Goal: Task Accomplishment & Management: Manage account settings

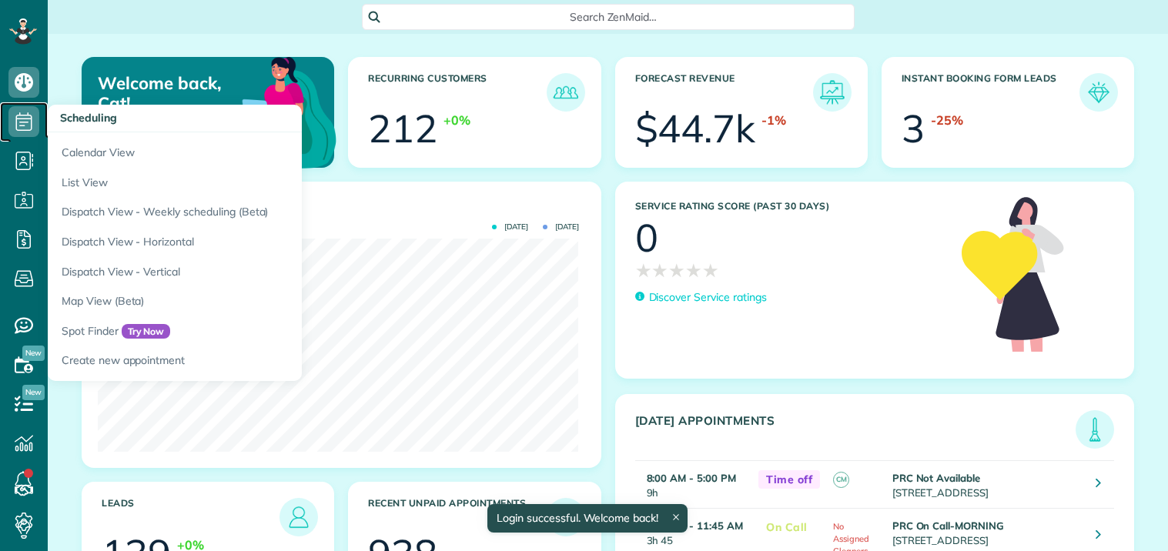
click at [23, 113] on icon at bounding box center [23, 121] width 31 height 31
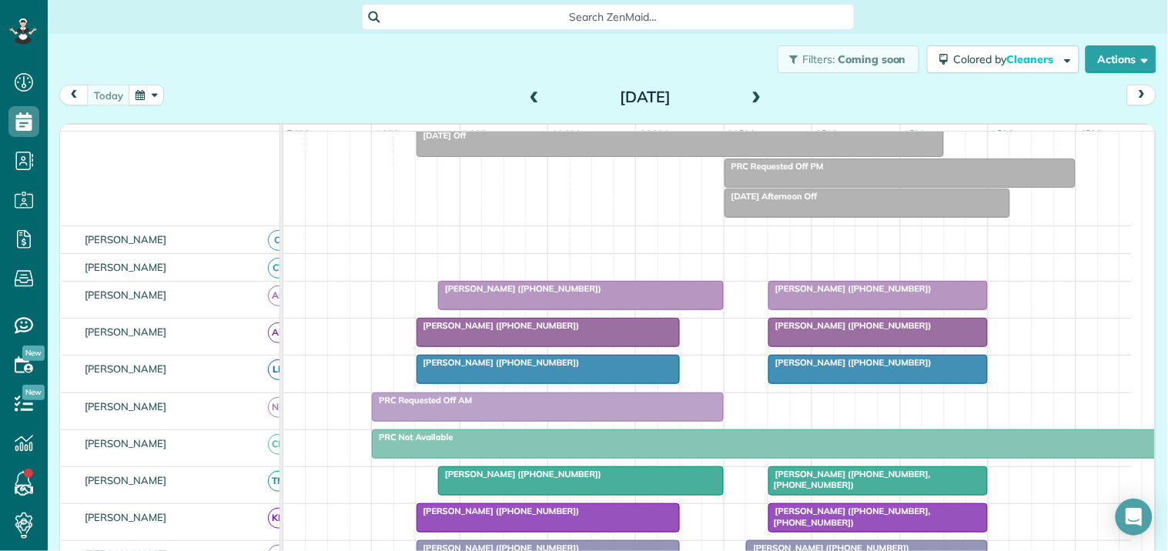
scroll to position [171, 0]
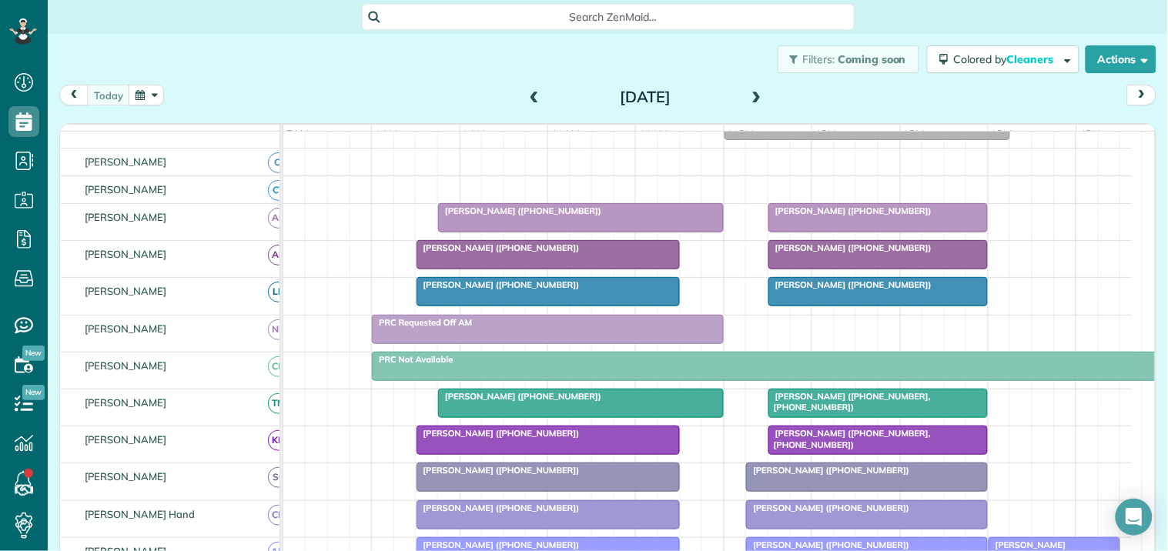
click at [575, 253] on div "David Rivera (+17704079797)" at bounding box center [548, 248] width 254 height 11
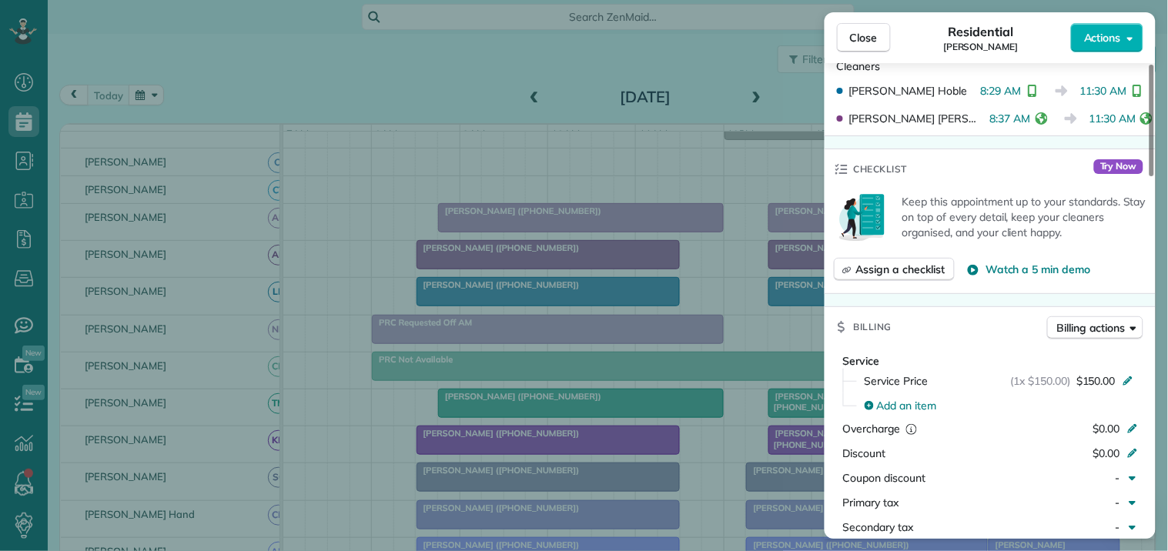
scroll to position [427, 0]
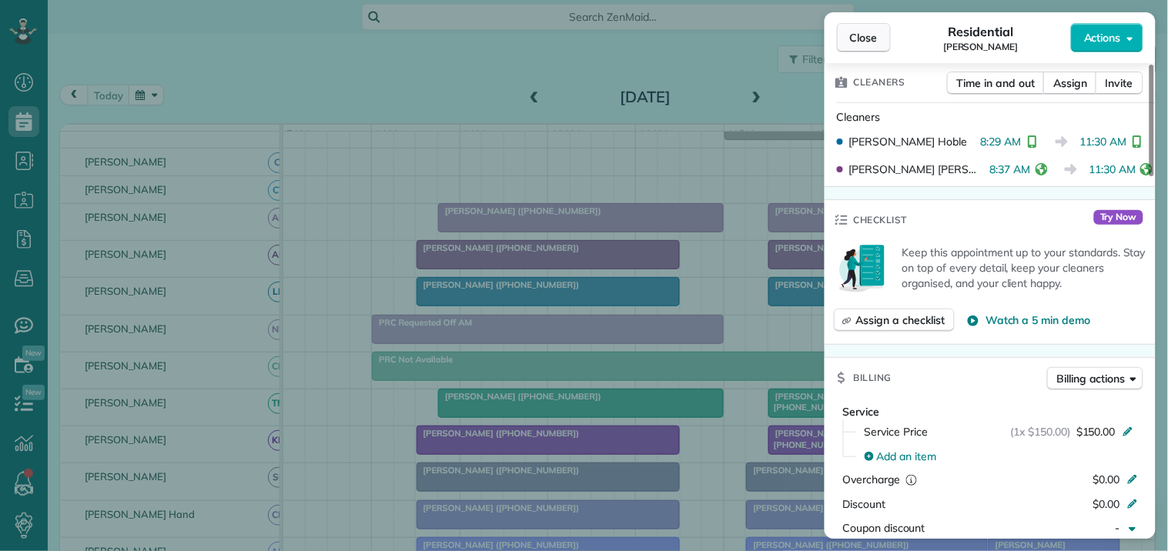
click at [865, 45] on span "Close" at bounding box center [864, 37] width 28 height 15
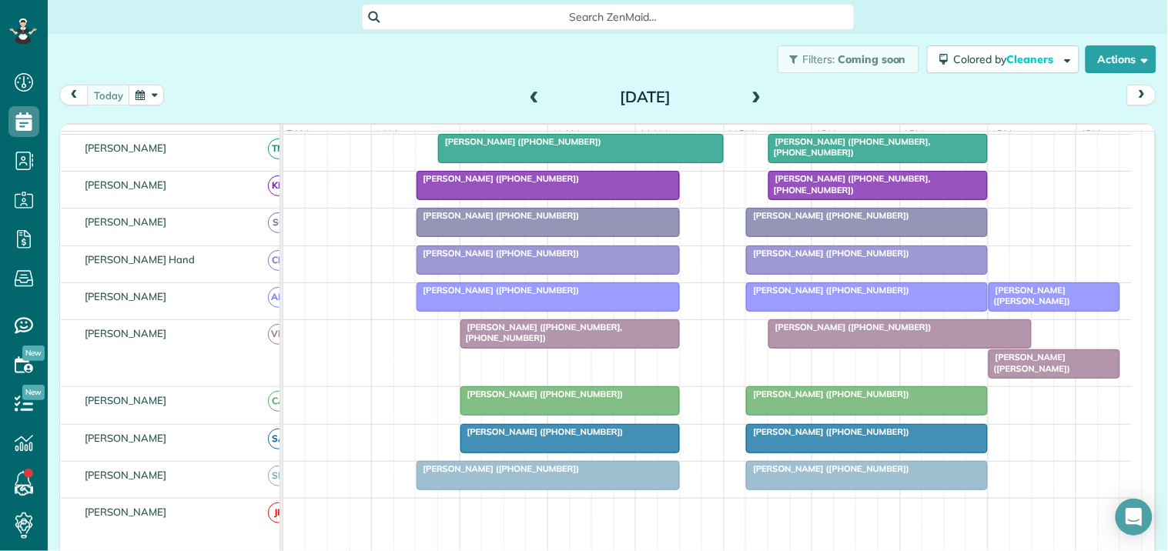
scroll to position [427, 0]
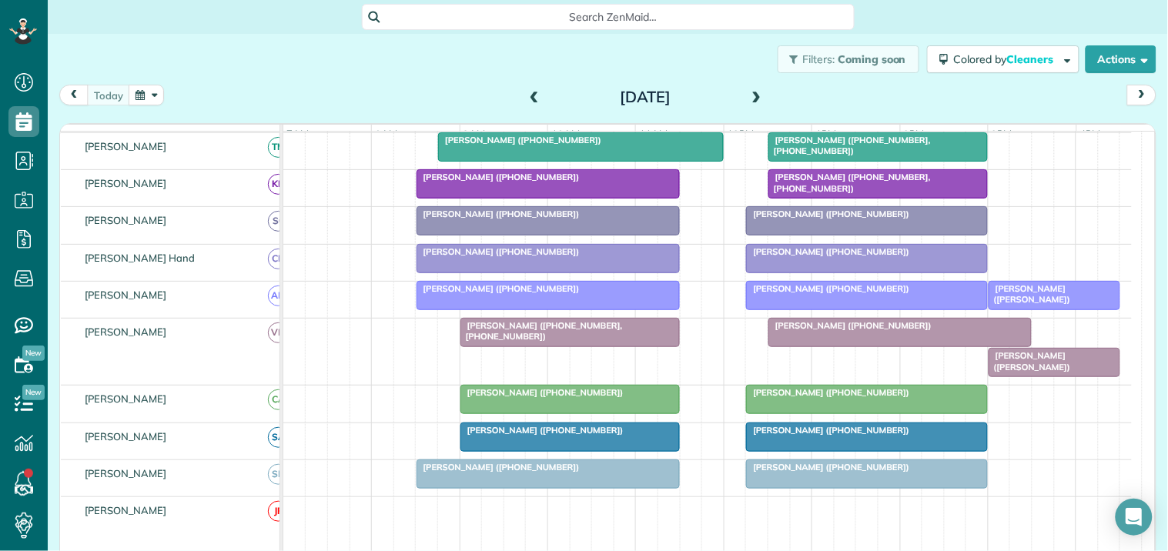
click at [519, 413] on div at bounding box center [570, 400] width 218 height 28
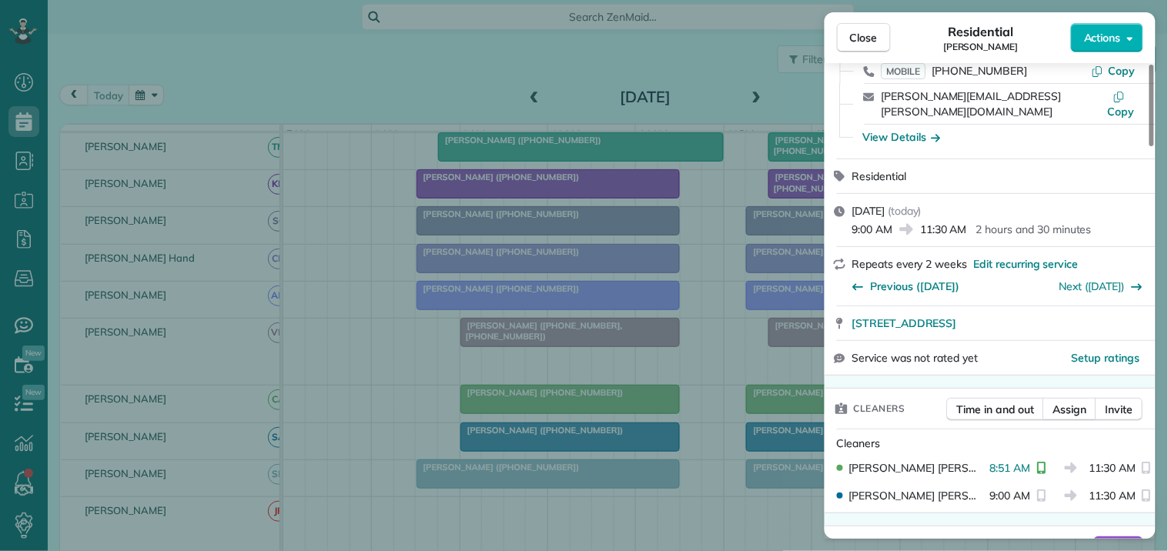
scroll to position [256, 0]
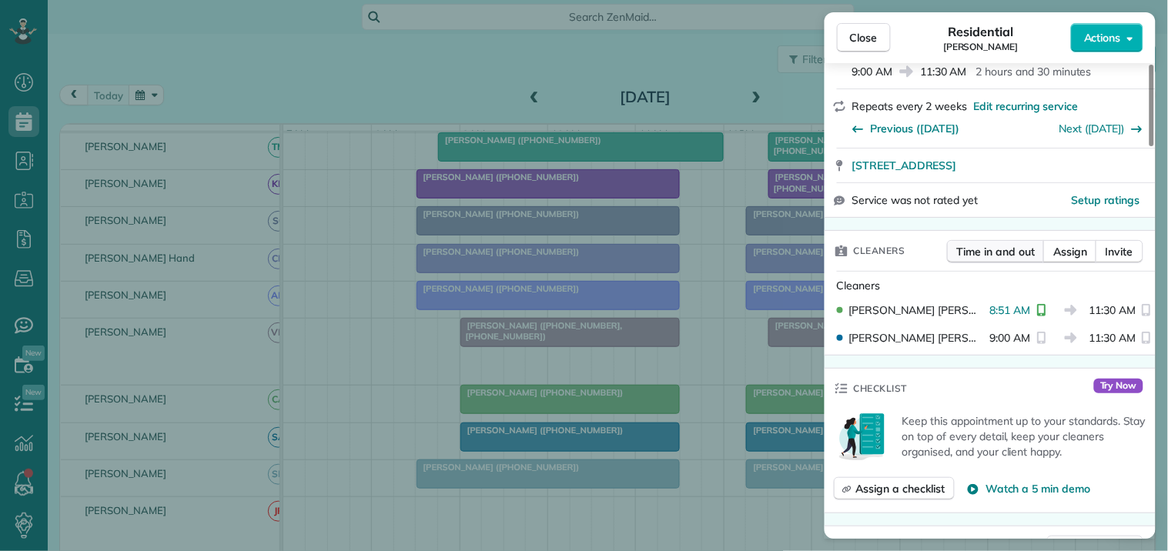
click at [993, 244] on span "Time in and out" at bounding box center [996, 251] width 78 height 15
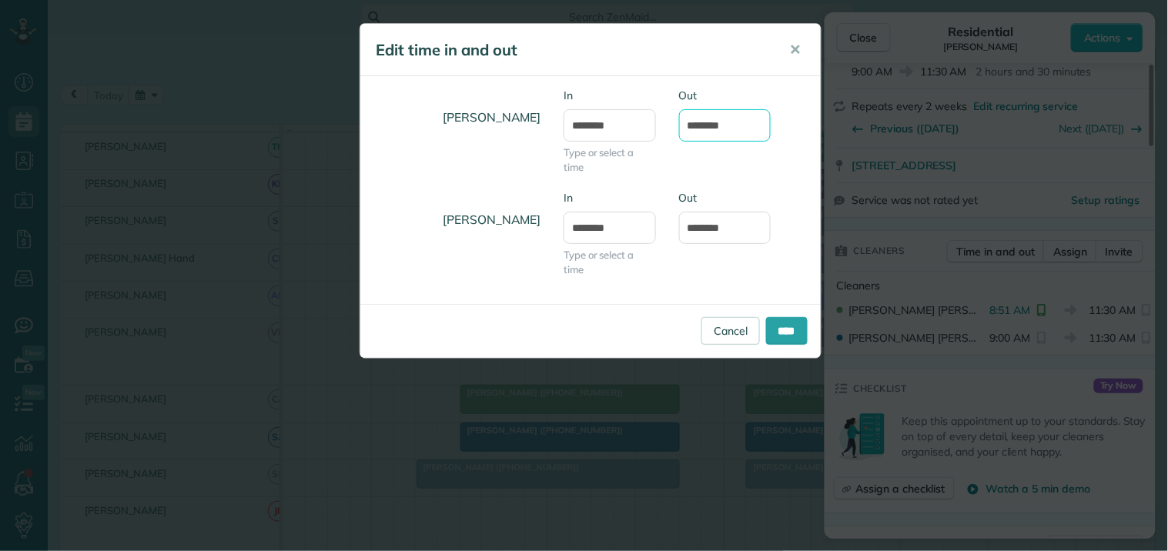
click at [730, 115] on input "********" at bounding box center [725, 125] width 92 height 32
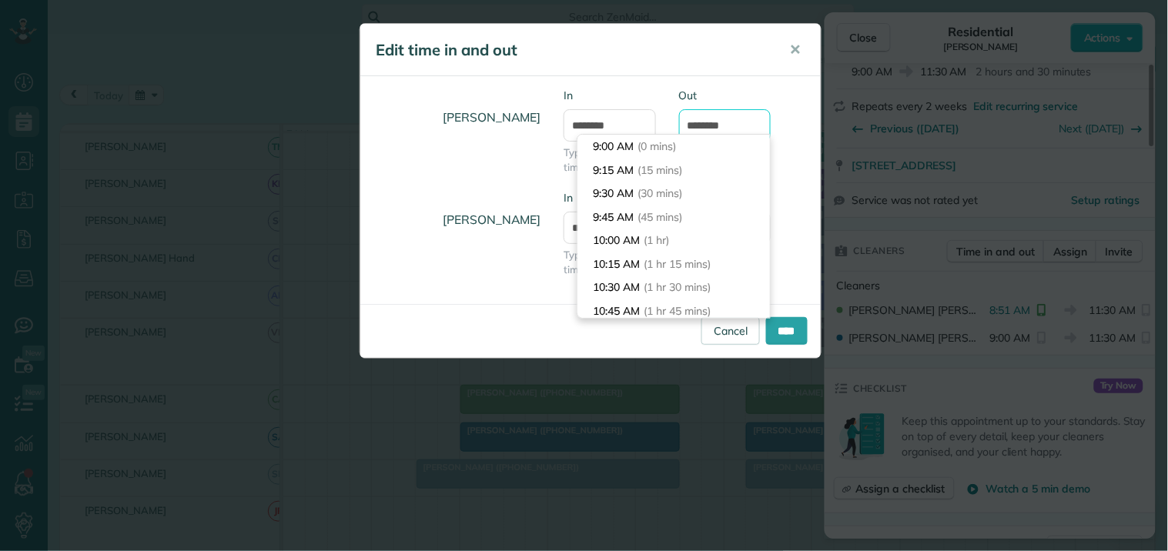
scroll to position [211, 0]
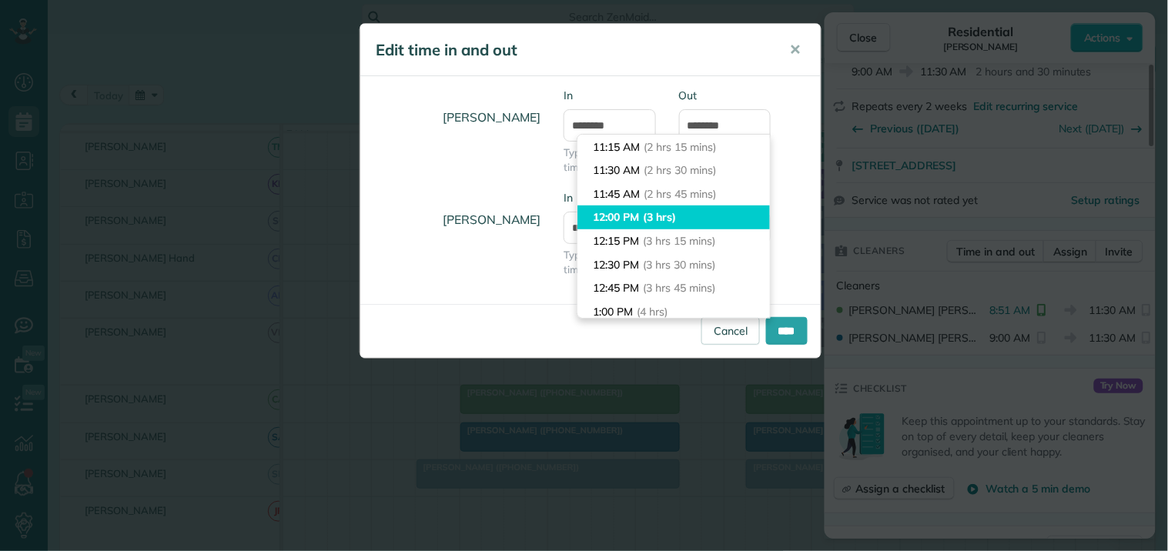
type input "********"
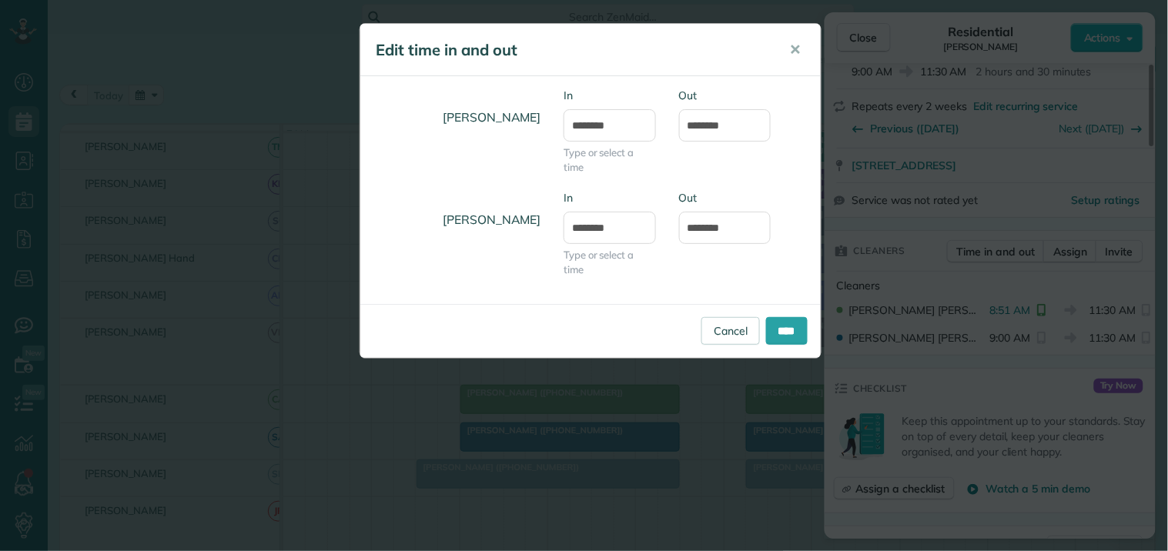
click at [614, 214] on body "Dashboard Scheduling Calendar View List View Dispatch View - Weekly scheduling …" at bounding box center [584, 275] width 1168 height 551
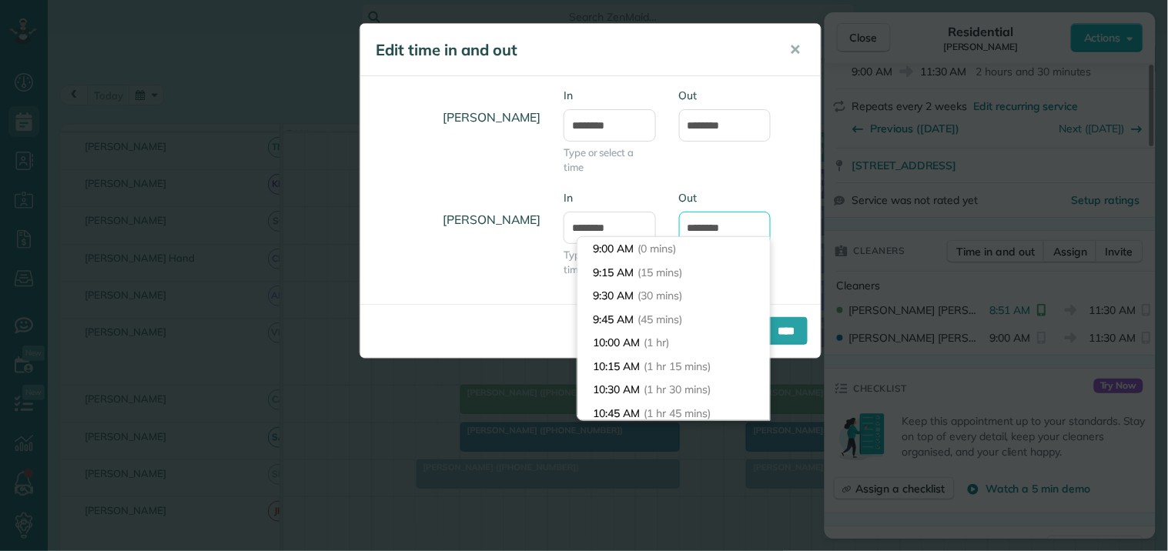
click at [716, 225] on input "********" at bounding box center [725, 228] width 92 height 32
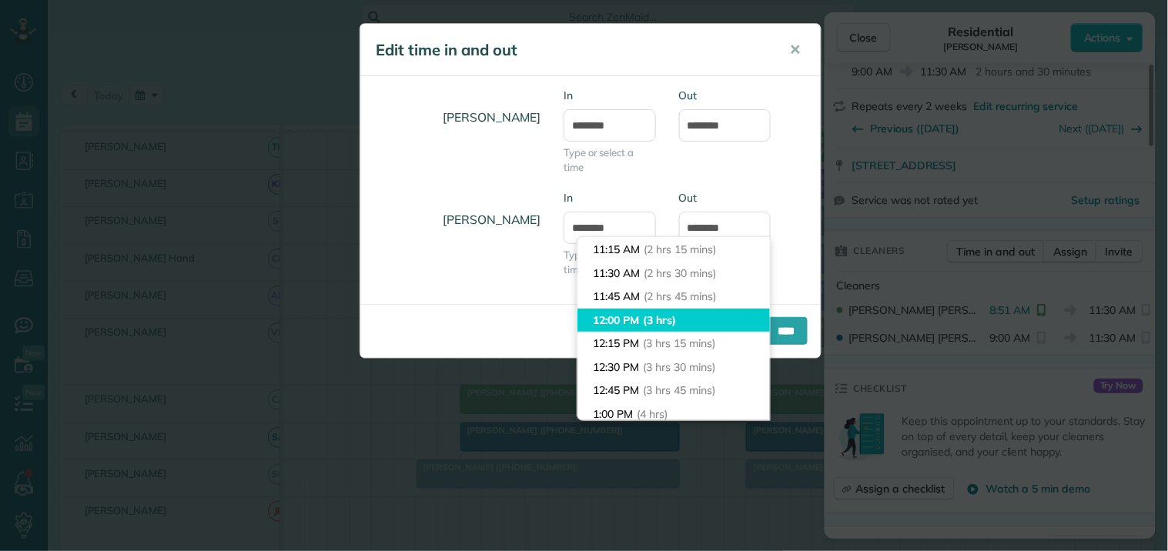
type input "********"
click at [621, 313] on body "Dashboard Scheduling Calendar View List View Dispatch View - Weekly scheduling …" at bounding box center [584, 275] width 1168 height 551
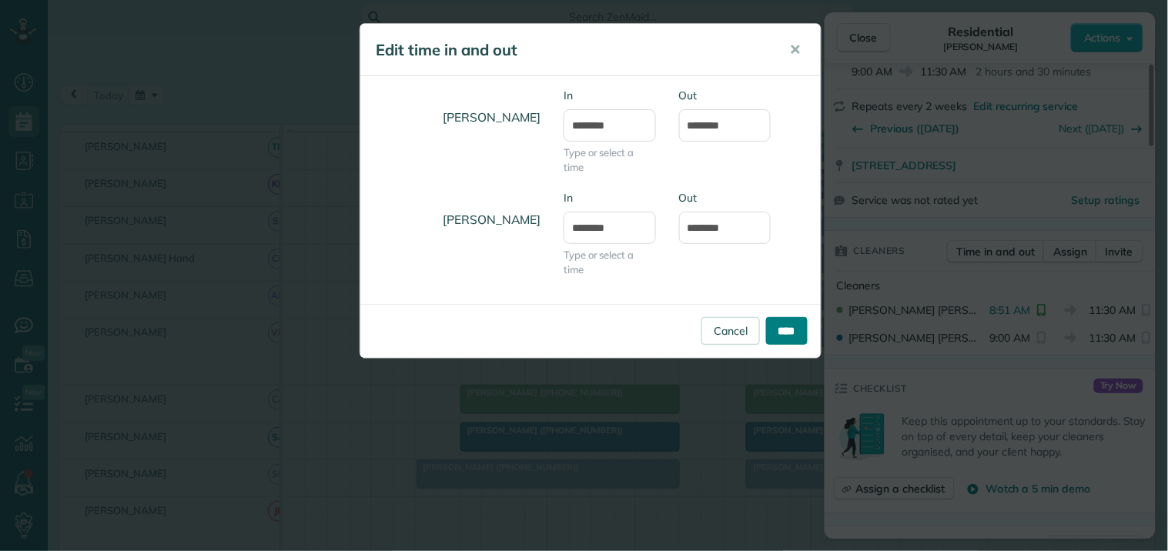
click at [785, 320] on input "****" at bounding box center [787, 331] width 42 height 28
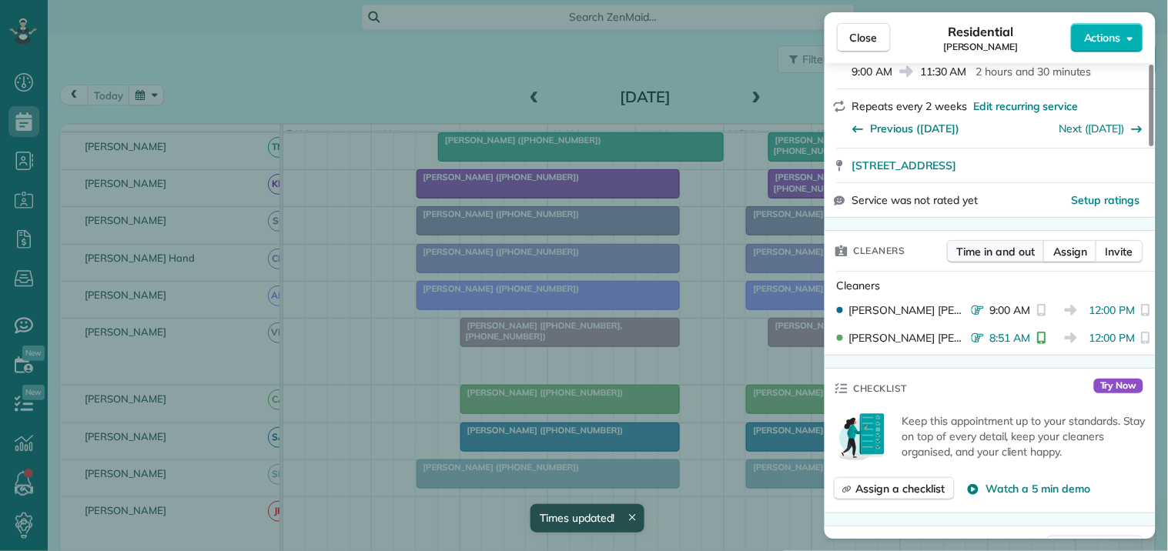
click at [992, 244] on span "Time in and out" at bounding box center [996, 251] width 78 height 15
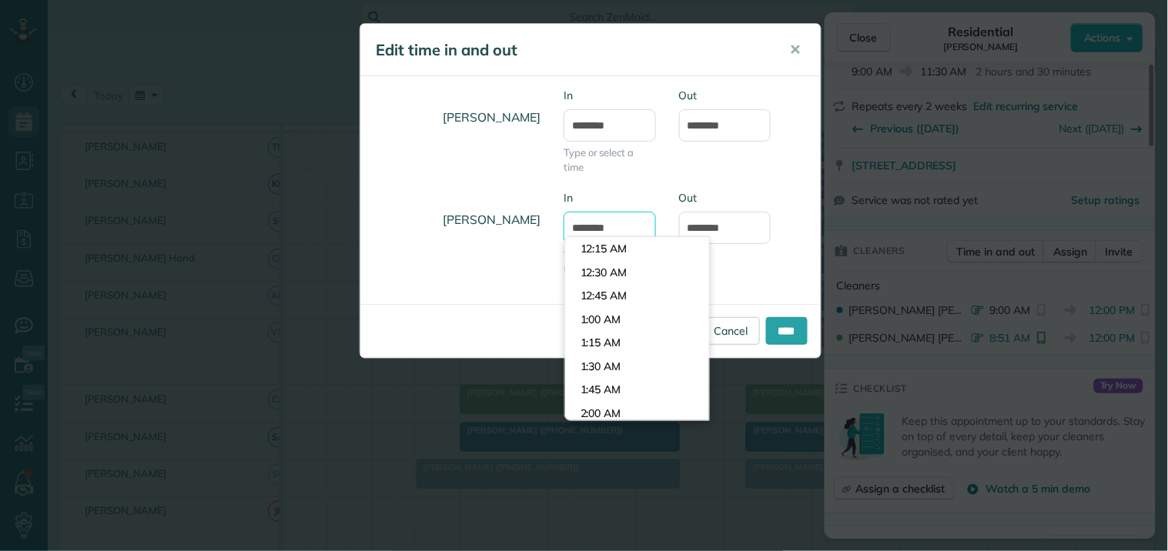
click at [598, 222] on input "*******" at bounding box center [610, 228] width 92 height 32
type input "*******"
click at [604, 266] on body "Dashboard Scheduling Calendar View List View Dispatch View - Weekly scheduling …" at bounding box center [584, 275] width 1168 height 551
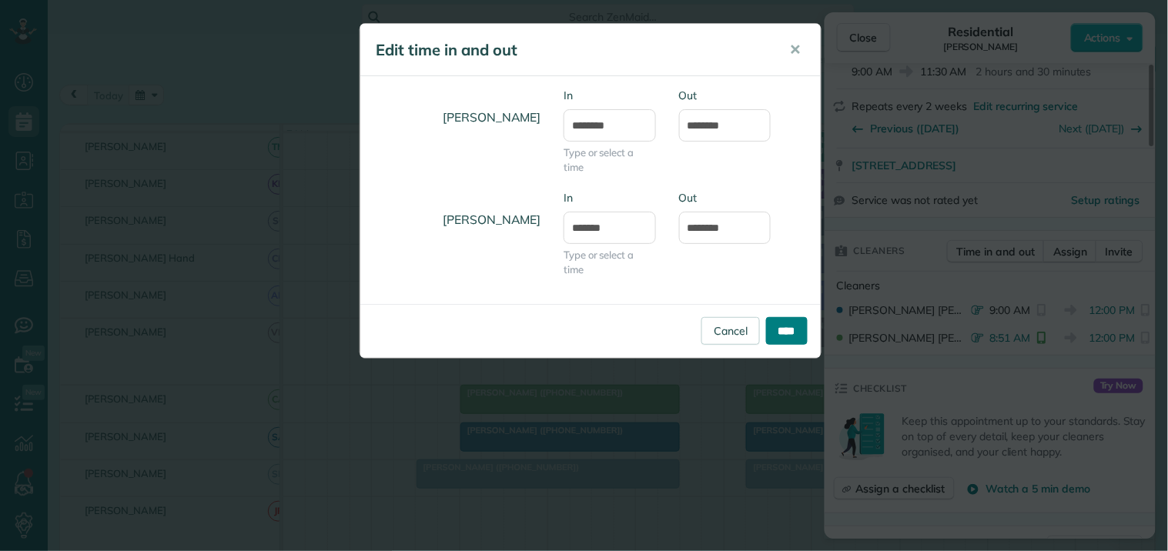
click at [784, 326] on input "****" at bounding box center [787, 331] width 42 height 28
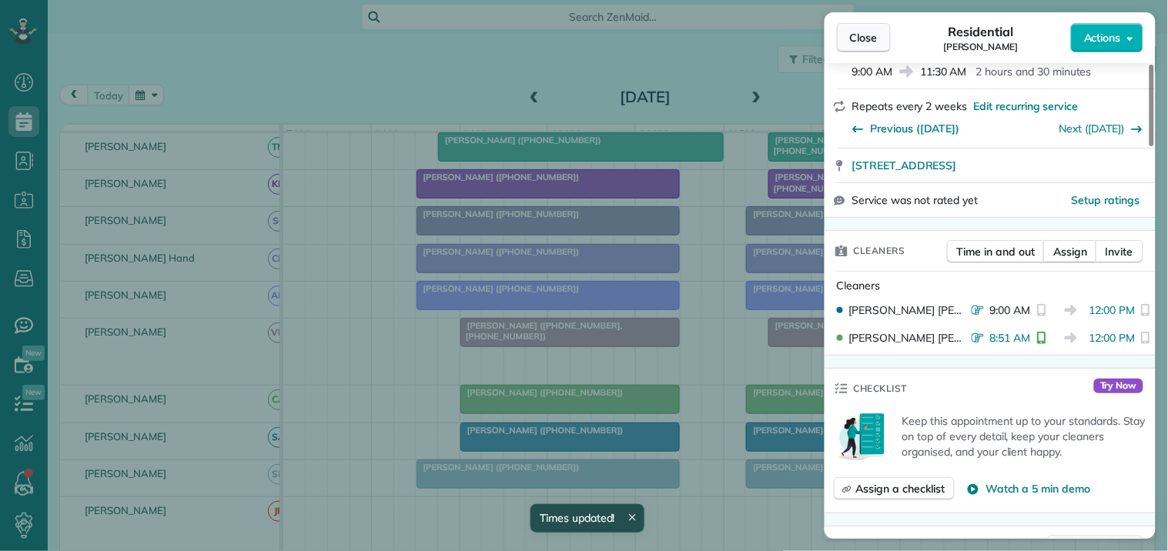
click at [860, 44] on span "Close" at bounding box center [864, 37] width 28 height 15
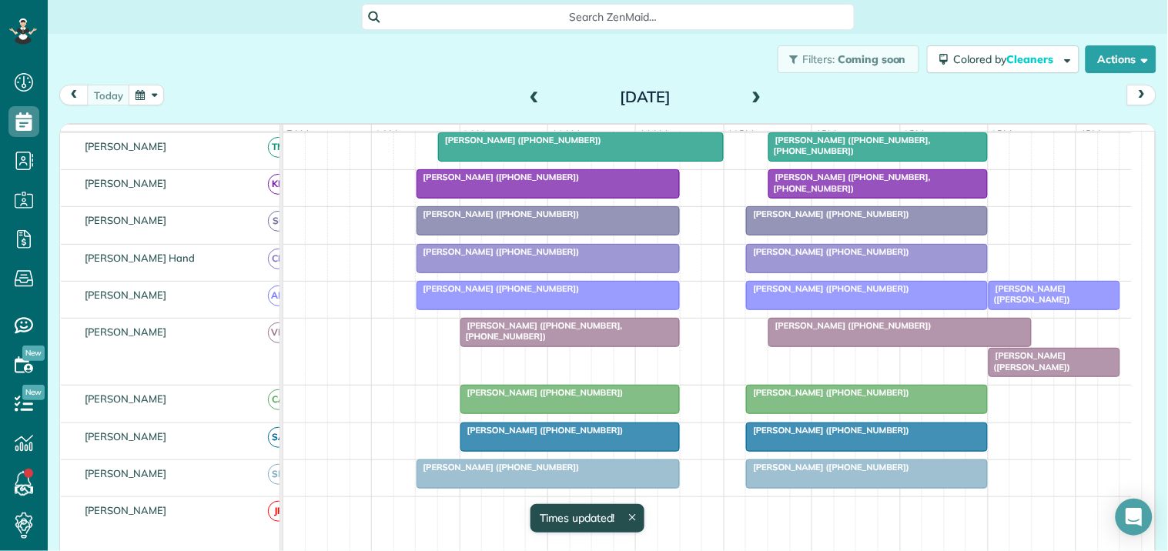
click at [532, 294] on span "[PERSON_NAME] ([PHONE_NUMBER])" at bounding box center [498, 288] width 165 height 11
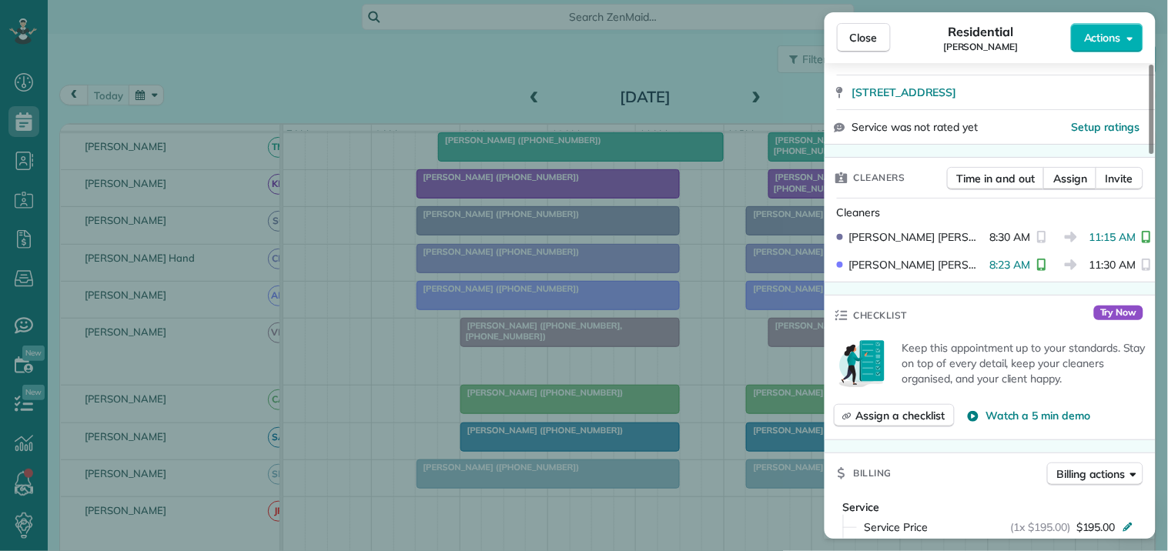
scroll to position [342, 0]
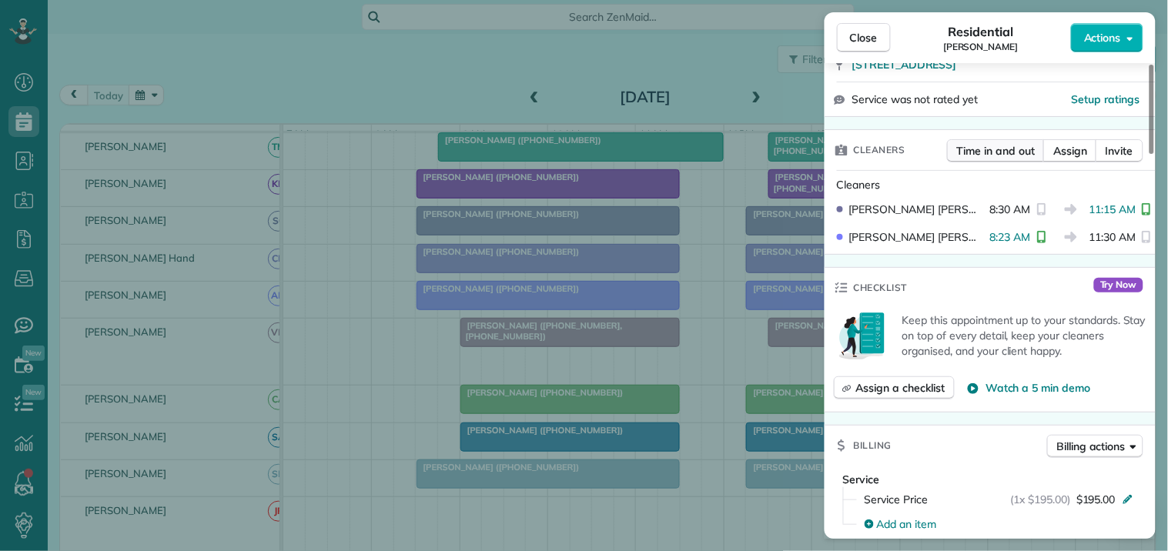
click at [980, 152] on span "Time in and out" at bounding box center [996, 150] width 78 height 15
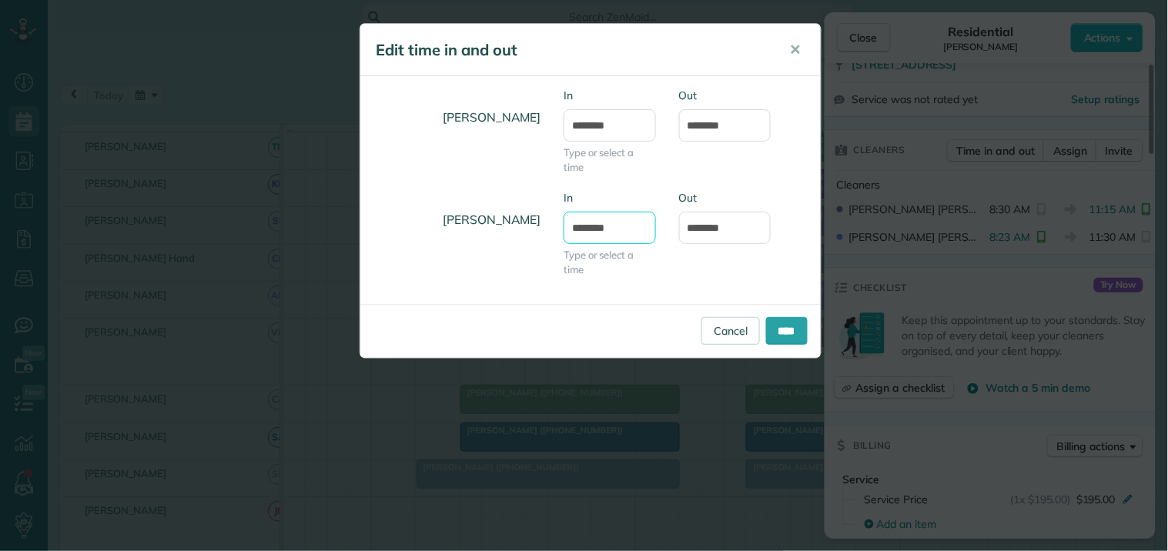
click at [614, 227] on input "*******" at bounding box center [610, 228] width 92 height 32
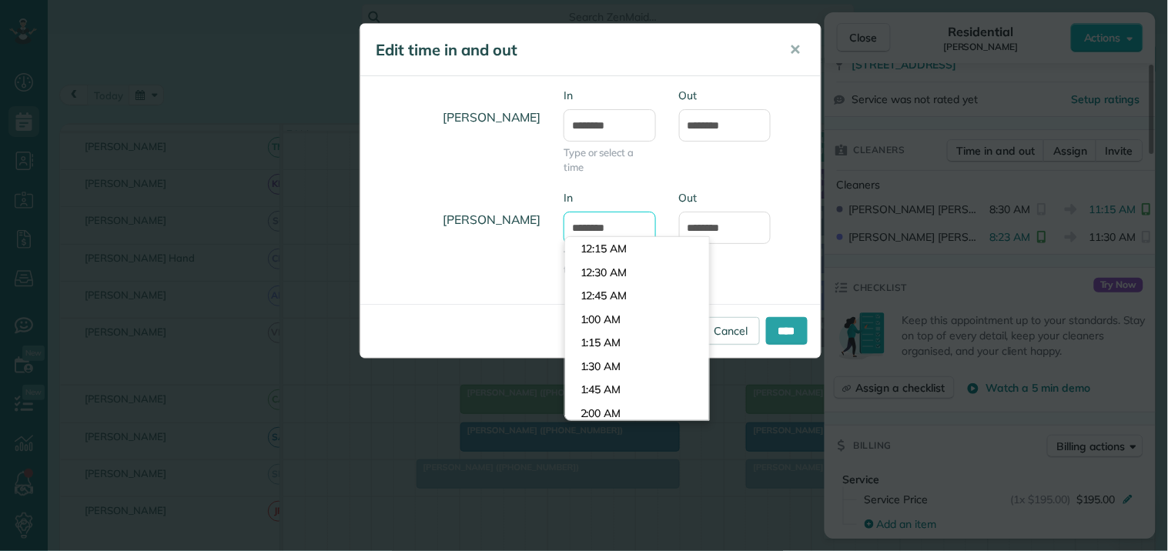
scroll to position [752, 0]
type input "*******"
drag, startPoint x: 611, startPoint y: 270, endPoint x: 680, endPoint y: 248, distance: 72.1
click at [612, 270] on body "Dashboard Scheduling Calendar View List View Dispatch View - Weekly scheduling …" at bounding box center [584, 275] width 1168 height 551
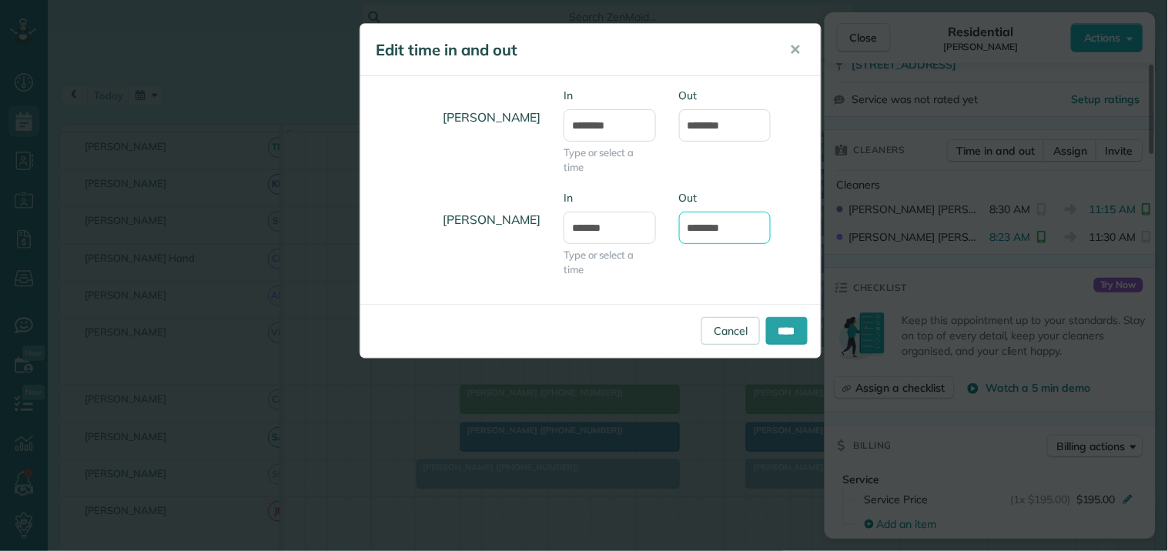
click at [727, 226] on input "********" at bounding box center [725, 228] width 92 height 32
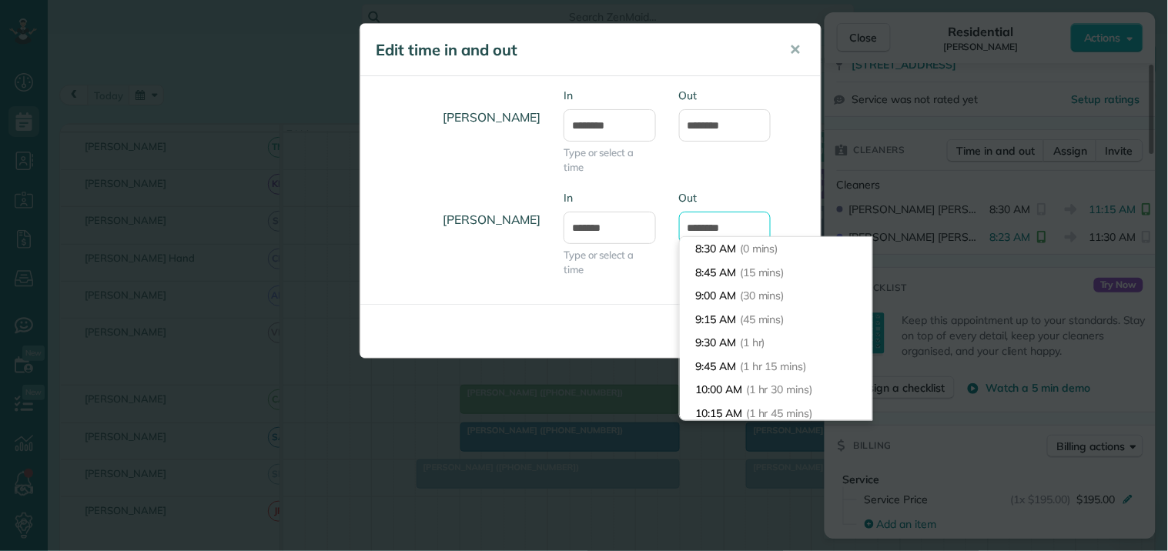
scroll to position [146, 0]
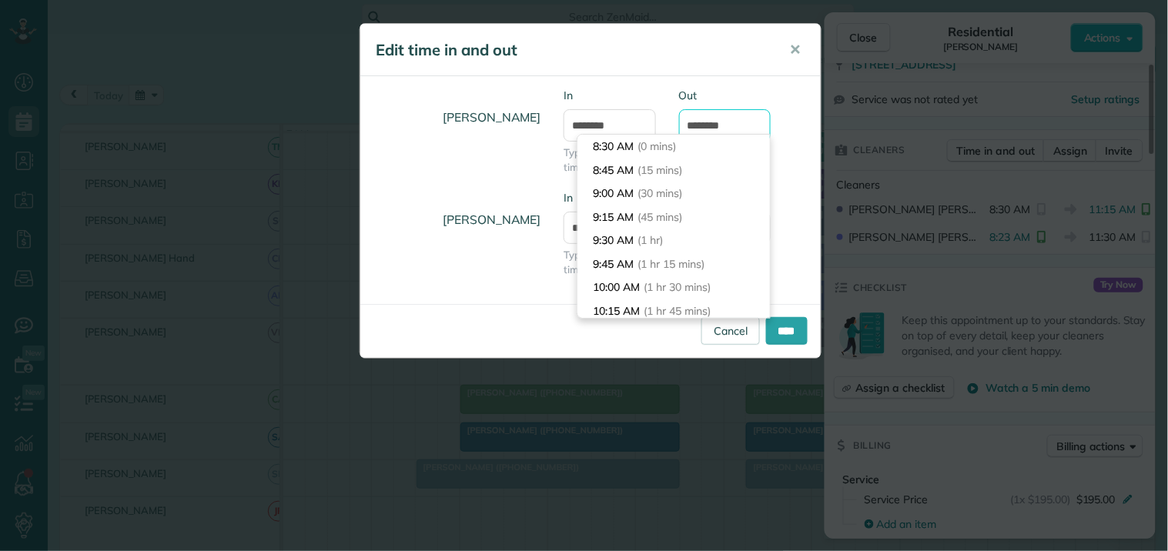
click at [715, 126] on input "********" at bounding box center [725, 125] width 92 height 32
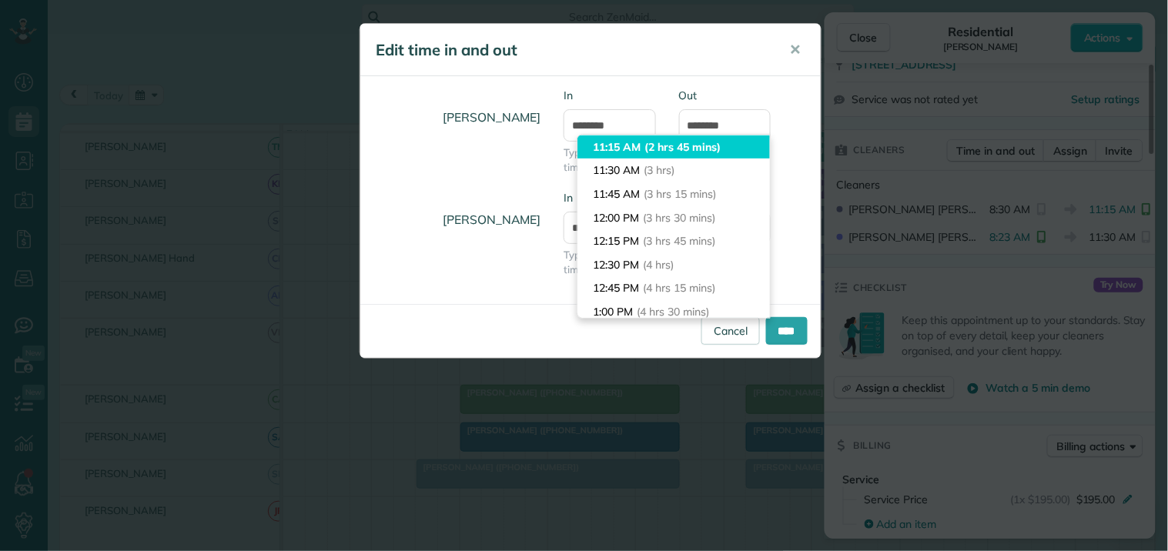
type input "********"
click at [695, 151] on body "Dashboard Scheduling Calendar View List View Dispatch View - Weekly scheduling …" at bounding box center [584, 275] width 1168 height 551
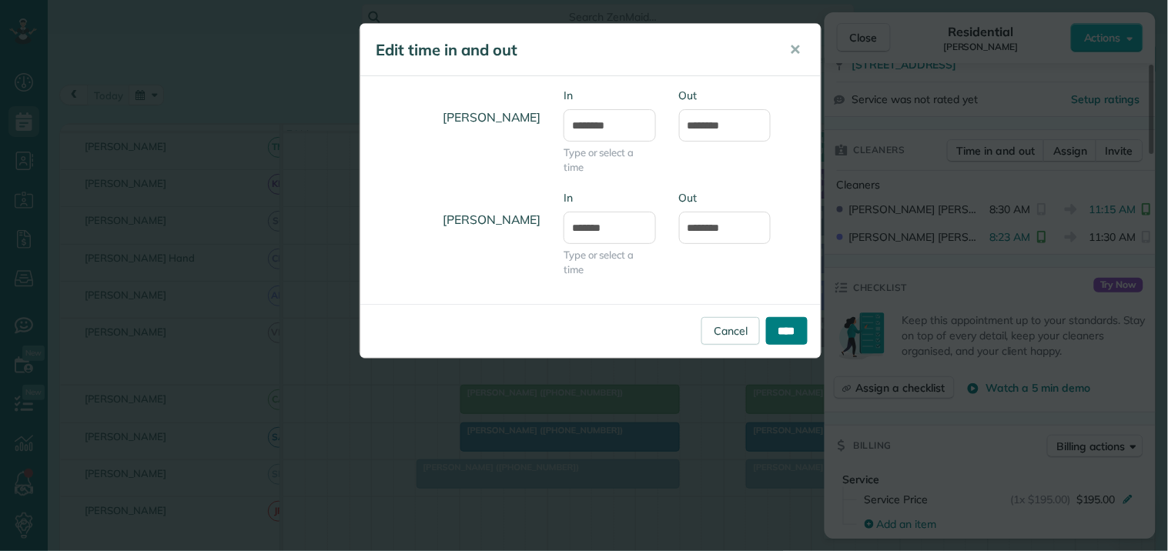
click at [788, 336] on input "****" at bounding box center [787, 331] width 42 height 28
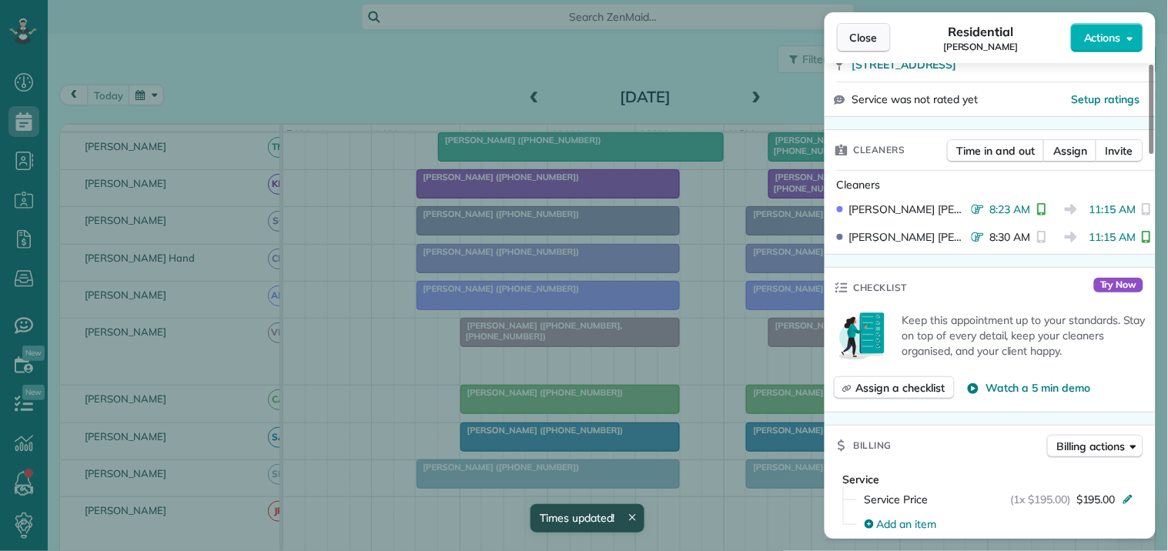
click at [860, 36] on span "Close" at bounding box center [864, 37] width 28 height 15
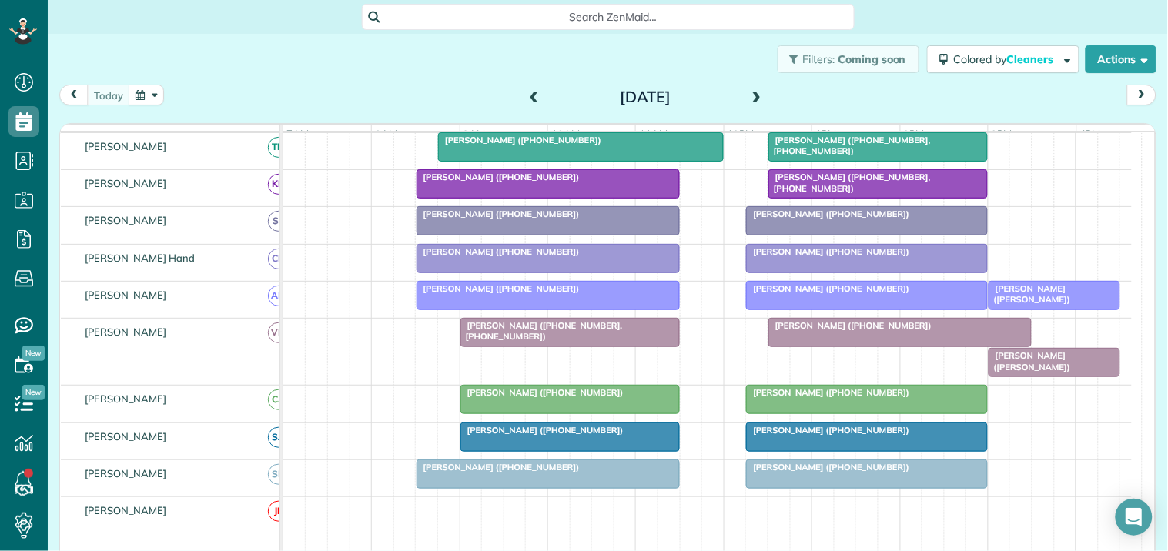
click at [847, 310] on div at bounding box center [867, 296] width 240 height 28
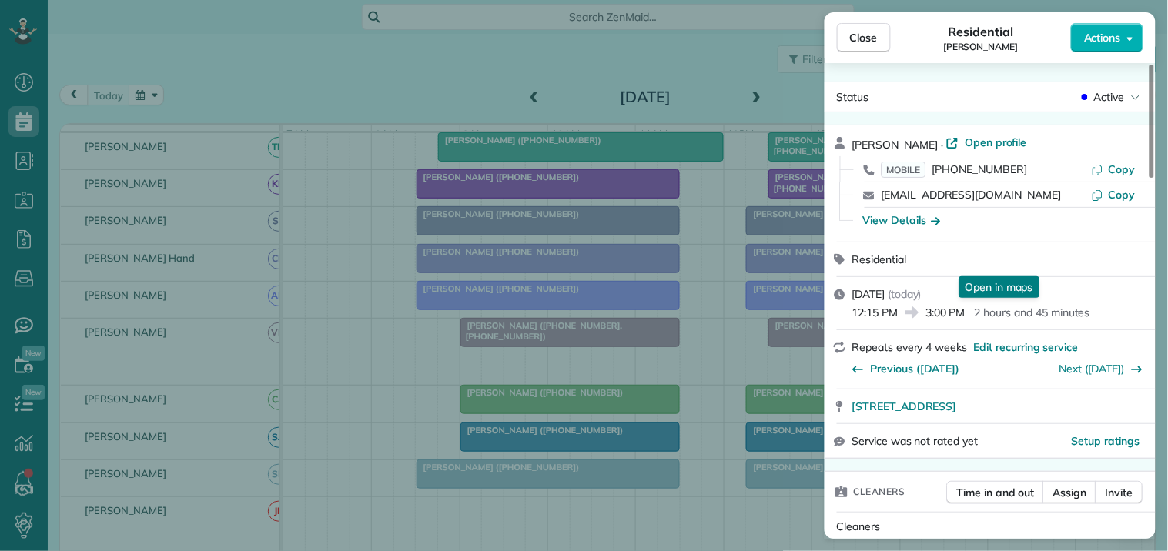
scroll to position [256, 0]
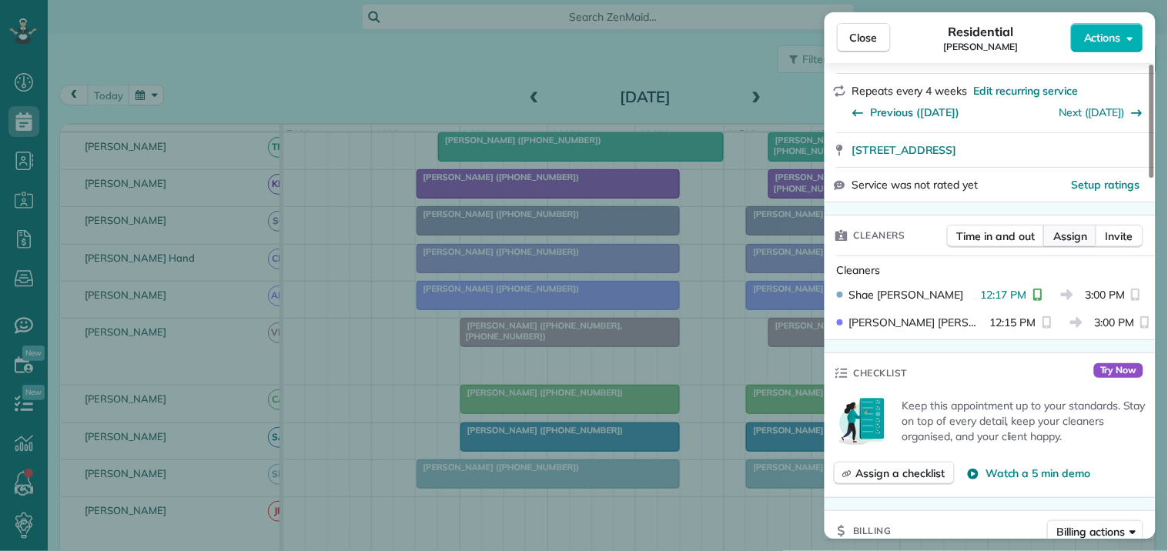
click at [1075, 236] on span "Assign" at bounding box center [1070, 236] width 34 height 15
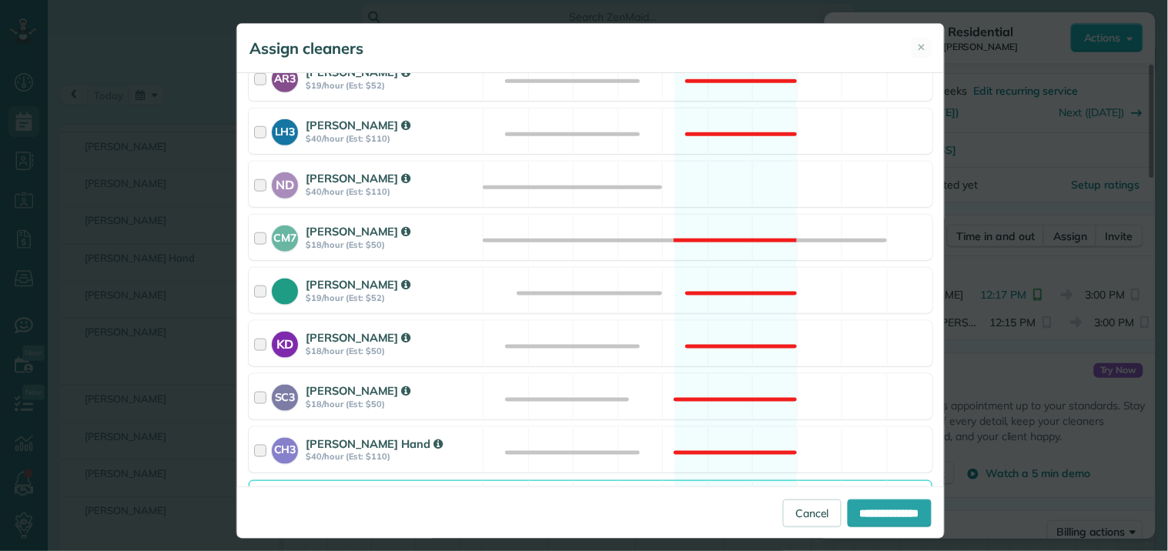
scroll to position [342, 0]
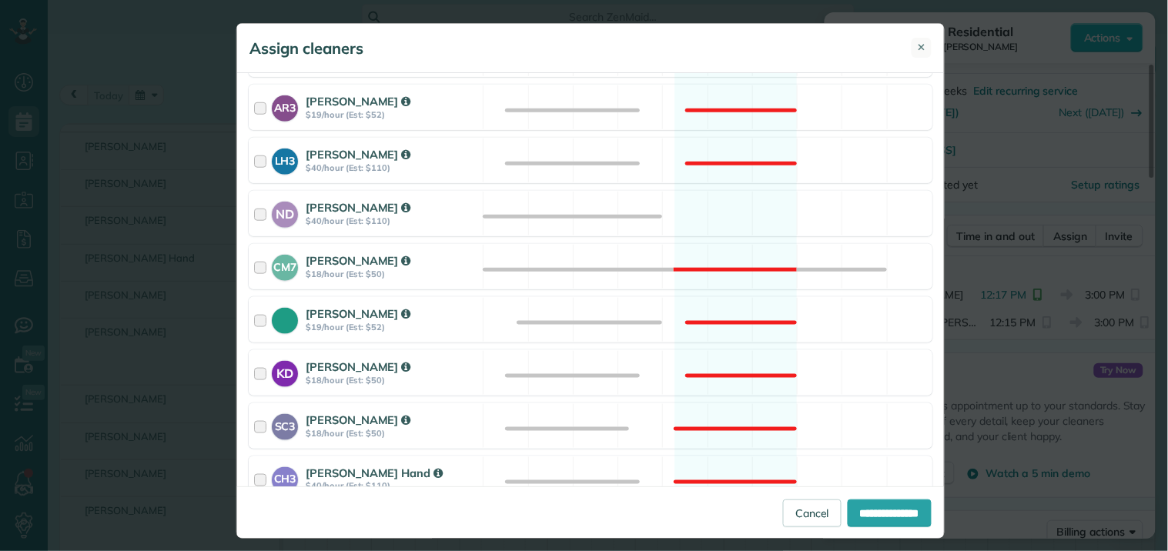
click at [918, 47] on span "✕" at bounding box center [922, 47] width 8 height 15
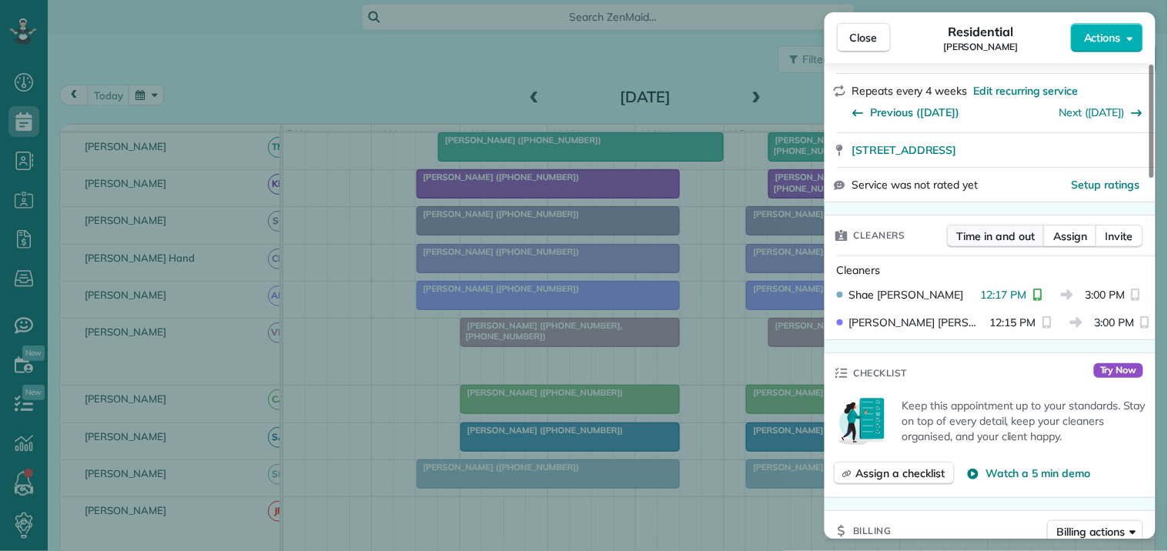
click at [991, 239] on span "Time in and out" at bounding box center [996, 236] width 78 height 15
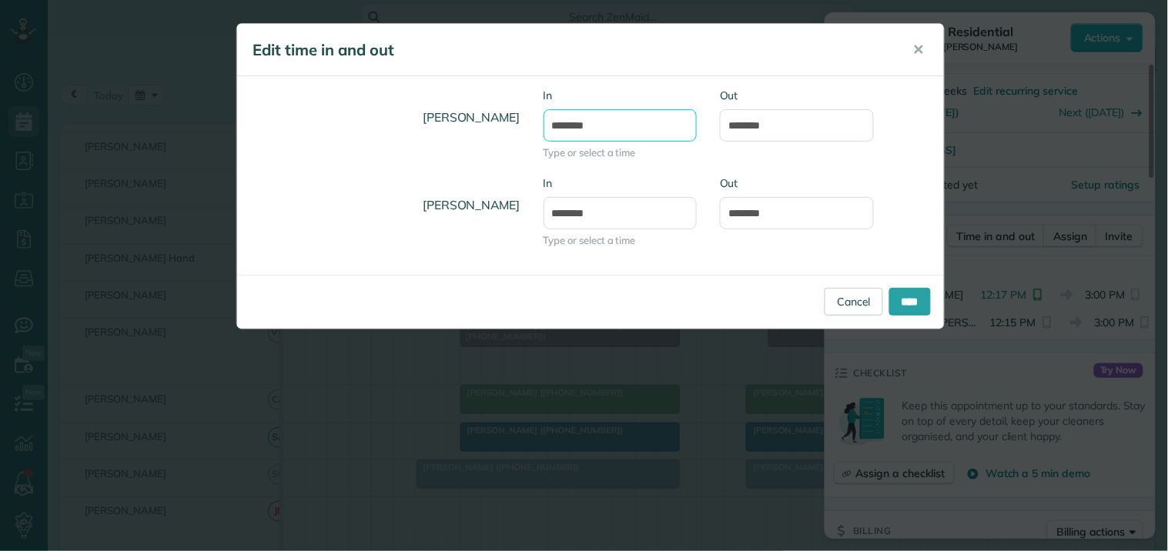
click at [620, 114] on input "********" at bounding box center [621, 125] width 154 height 32
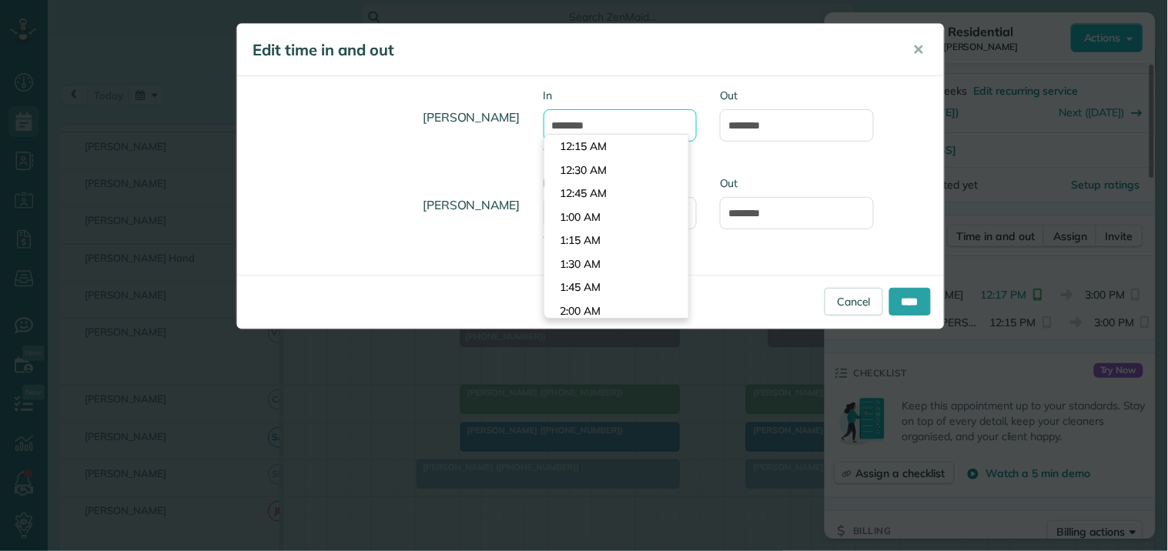
scroll to position [1104, 0]
click at [587, 171] on li "12:15 PM" at bounding box center [616, 171] width 144 height 24
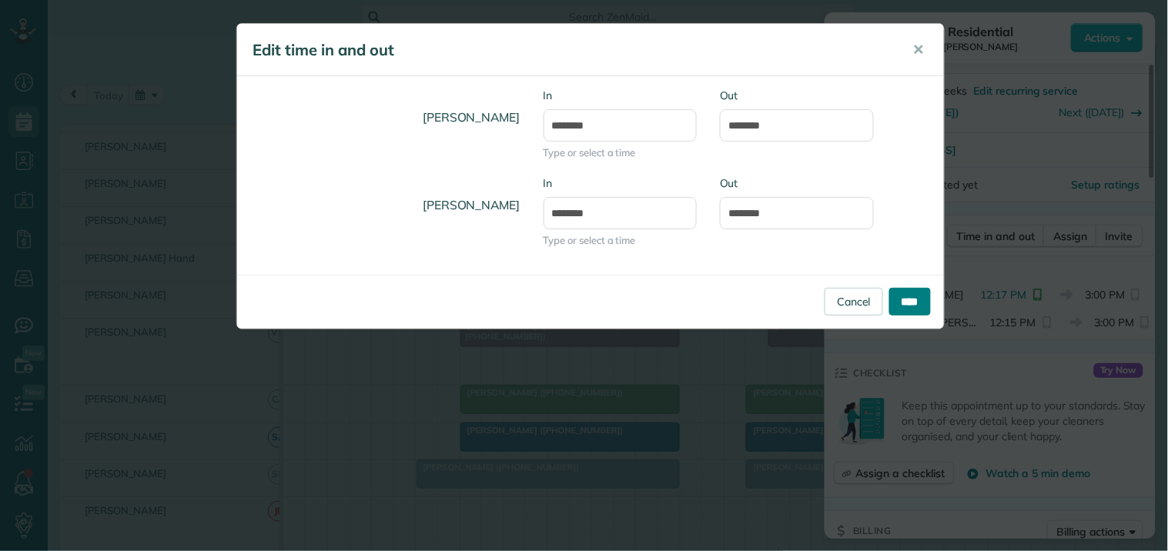
click at [899, 302] on input "****" at bounding box center [910, 302] width 42 height 28
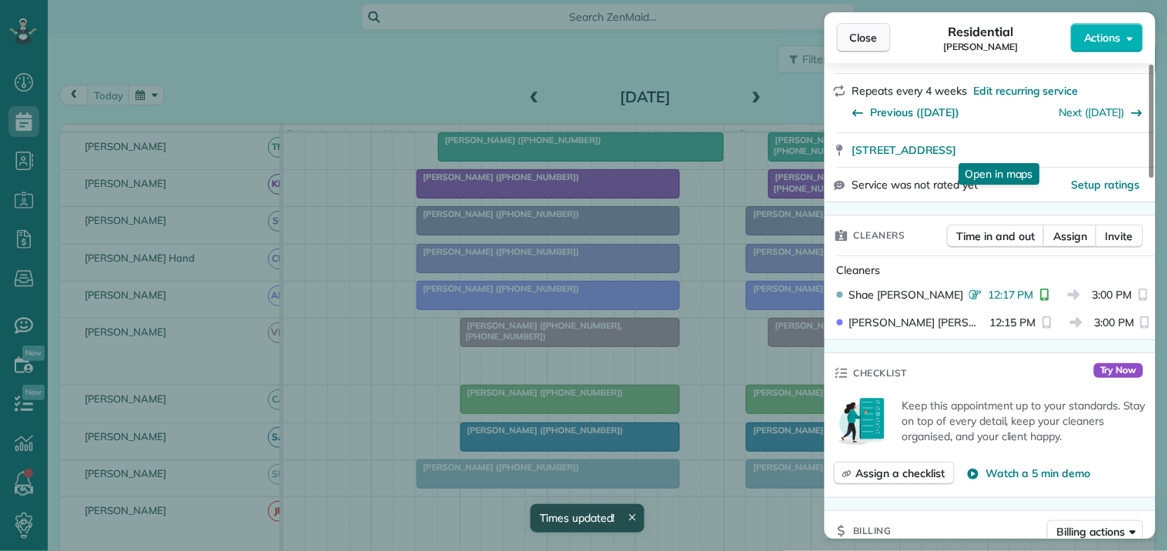
click at [875, 34] on span "Close" at bounding box center [864, 37] width 28 height 15
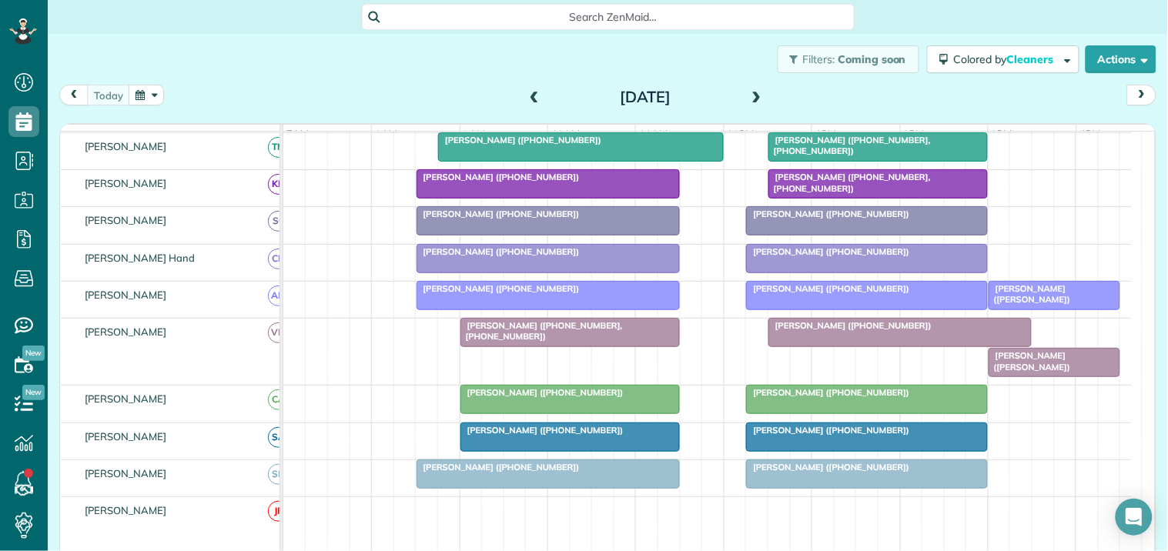
click at [495, 488] on div at bounding box center [548, 474] width 262 height 28
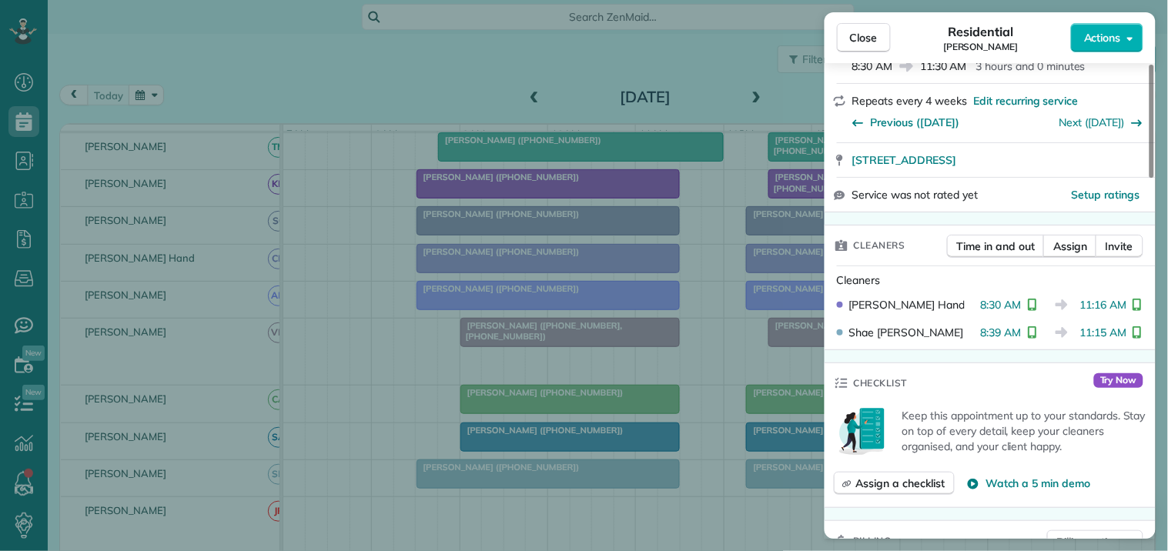
scroll to position [256, 0]
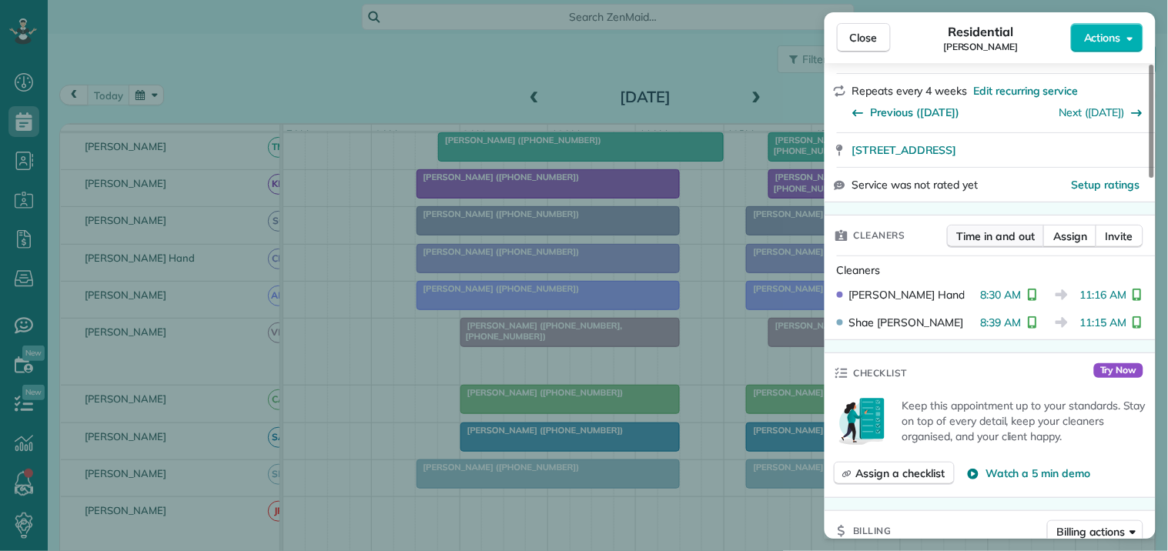
click at [991, 235] on span "Time in and out" at bounding box center [996, 236] width 78 height 15
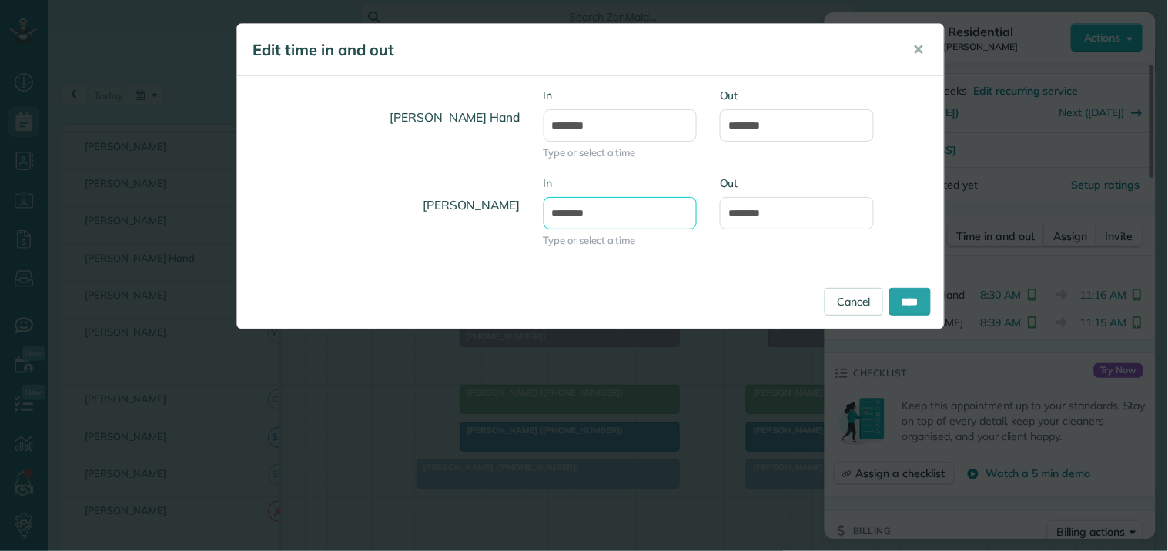
click at [576, 216] on input "*******" at bounding box center [621, 213] width 154 height 32
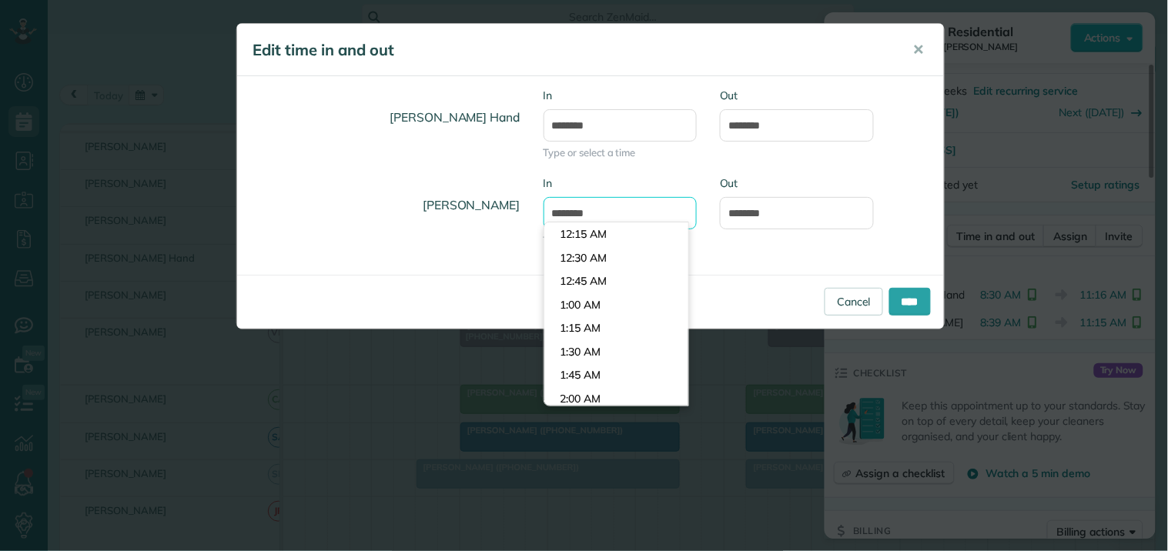
scroll to position [775, 0]
type input "*******"
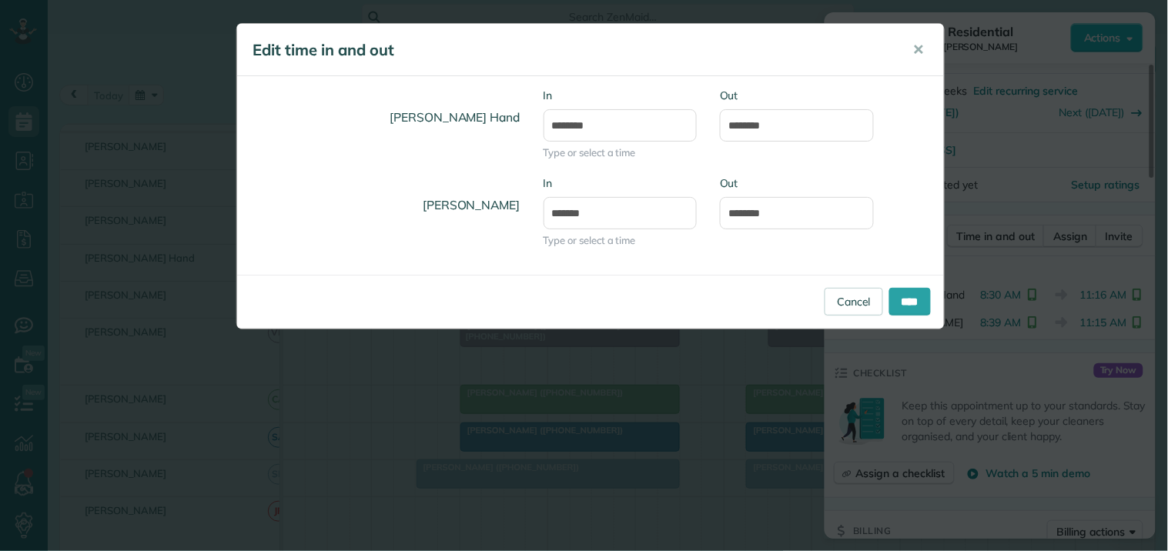
drag, startPoint x: 581, startPoint y: 236, endPoint x: 601, endPoint y: 239, distance: 19.4
click at [583, 236] on body "Dashboard Scheduling Calendar View List View Dispatch View - Weekly scheduling …" at bounding box center [584, 275] width 1168 height 551
click at [913, 299] on input "****" at bounding box center [910, 302] width 42 height 28
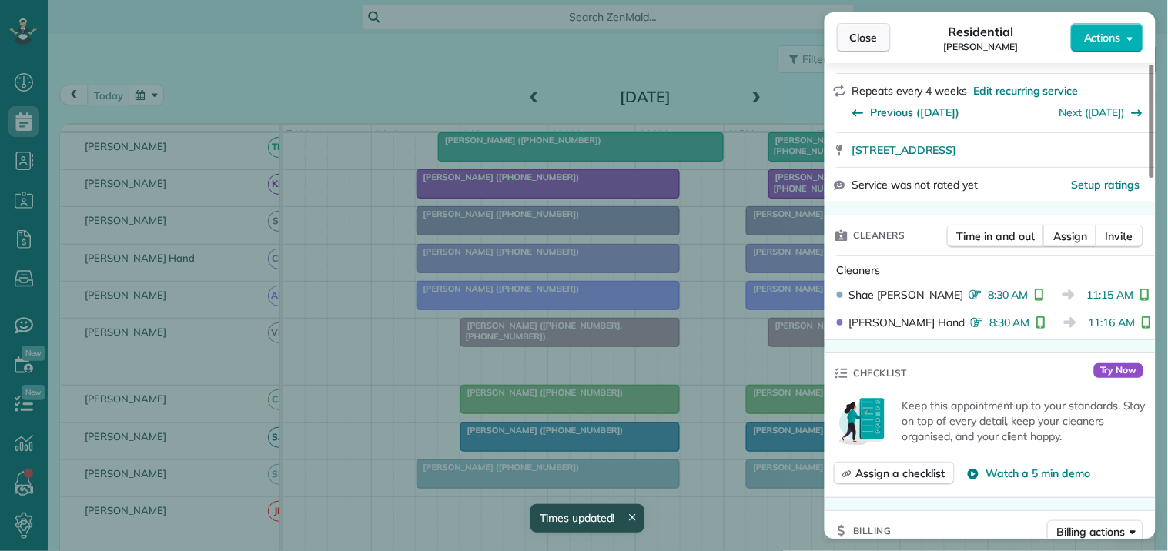
click at [868, 36] on span "Close" at bounding box center [864, 37] width 28 height 15
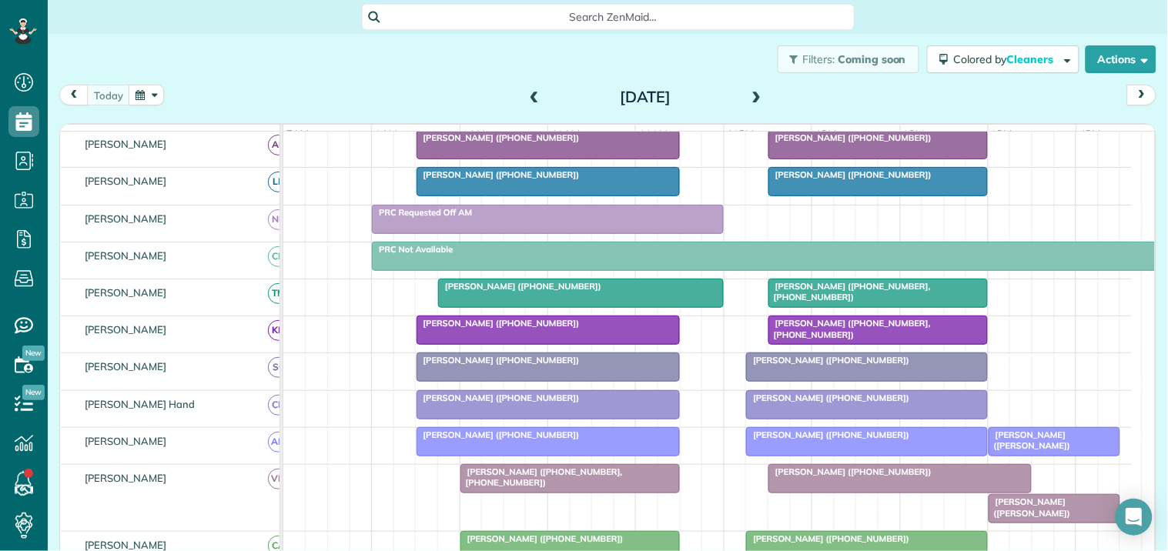
scroll to position [256, 0]
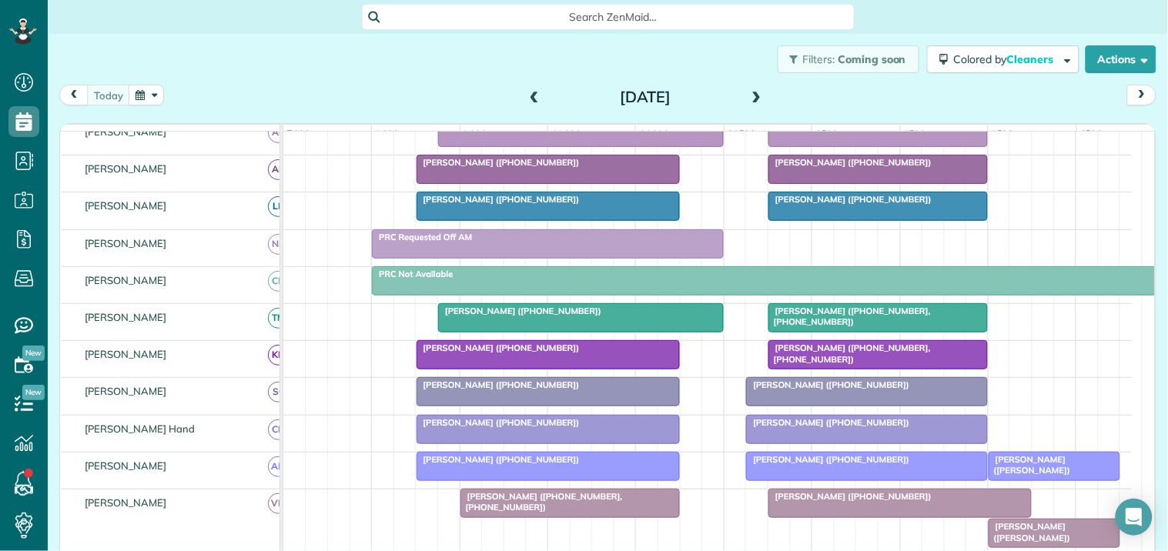
click at [612, 316] on div "Abby Altman (+16123851922)" at bounding box center [581, 311] width 276 height 11
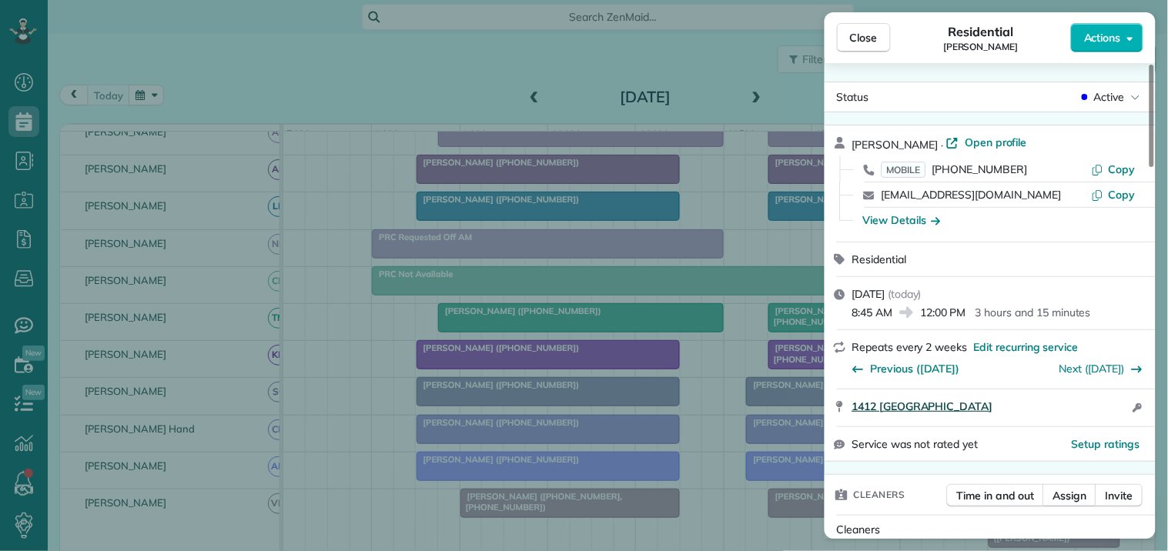
scroll to position [174, 0]
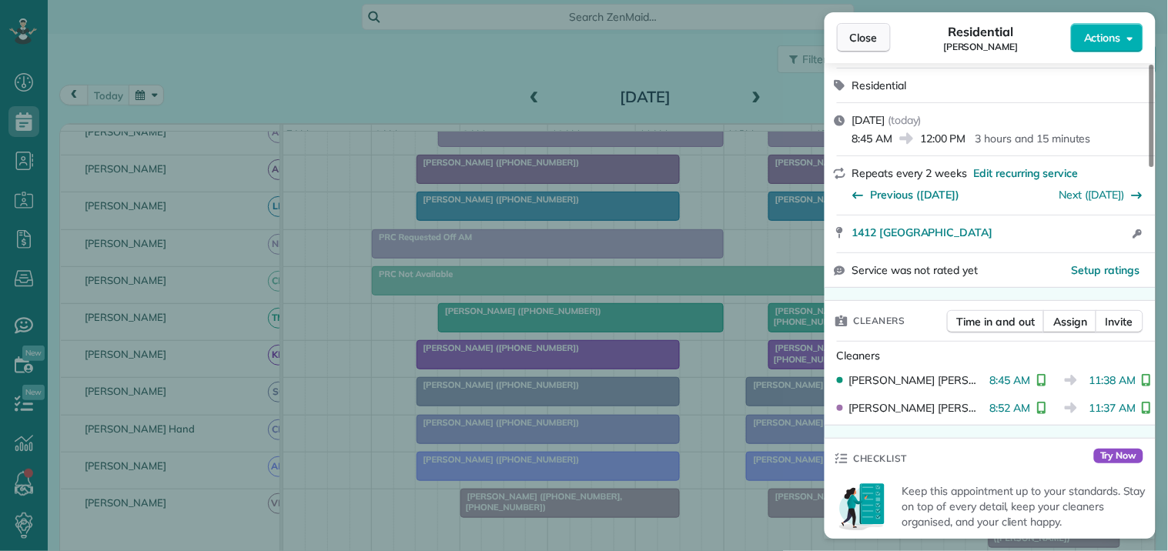
click at [862, 43] on span "Close" at bounding box center [864, 37] width 28 height 15
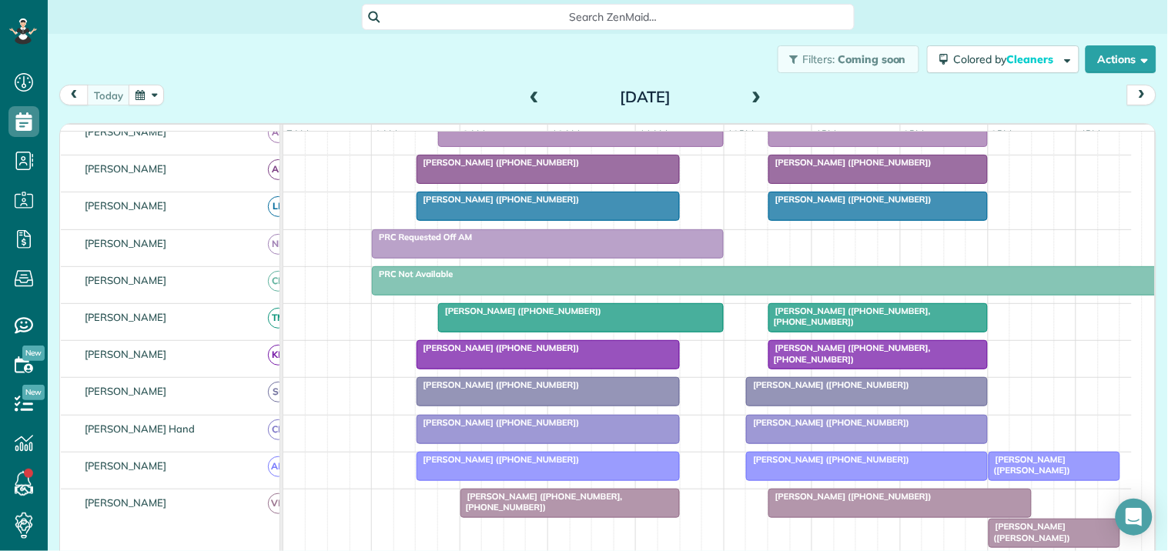
click at [752, 94] on span at bounding box center [756, 98] width 17 height 14
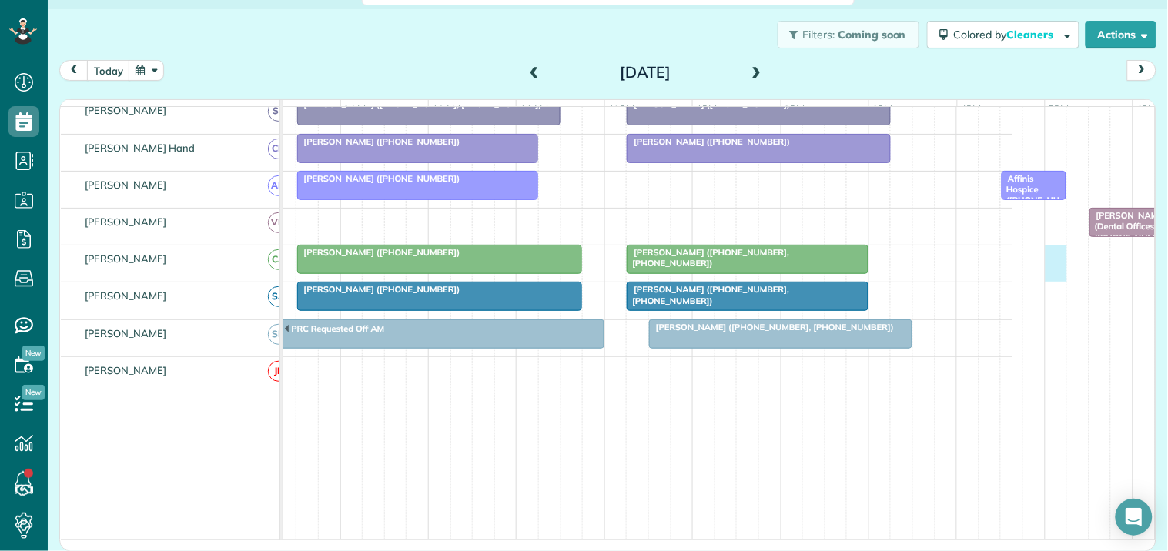
click at [1013, 259] on div "PRC On Call-MORNING PRC On Call-AFTERNOON PRC Requested Off PM PRC Not Availabl…" at bounding box center [588, 102] width 849 height 1016
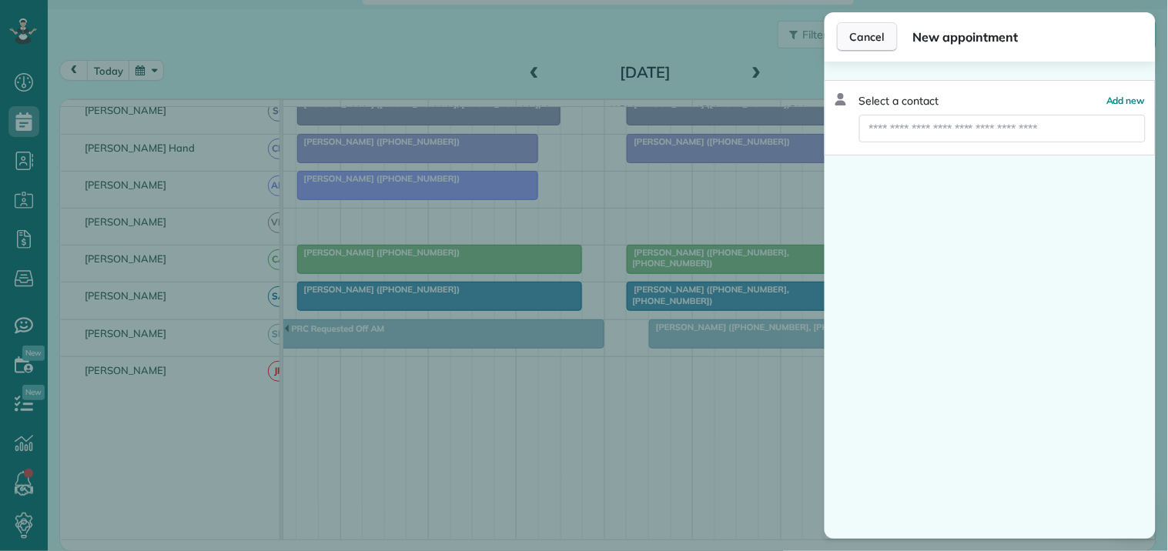
click at [875, 28] on button "Cancel" at bounding box center [867, 36] width 61 height 29
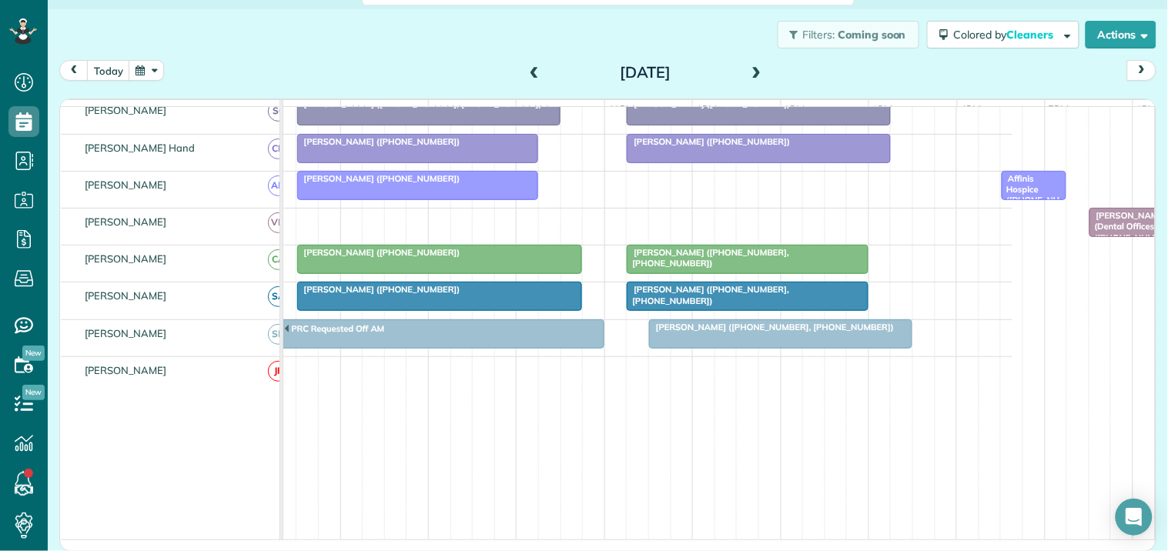
click at [148, 64] on button "button" at bounding box center [146, 70] width 35 height 21
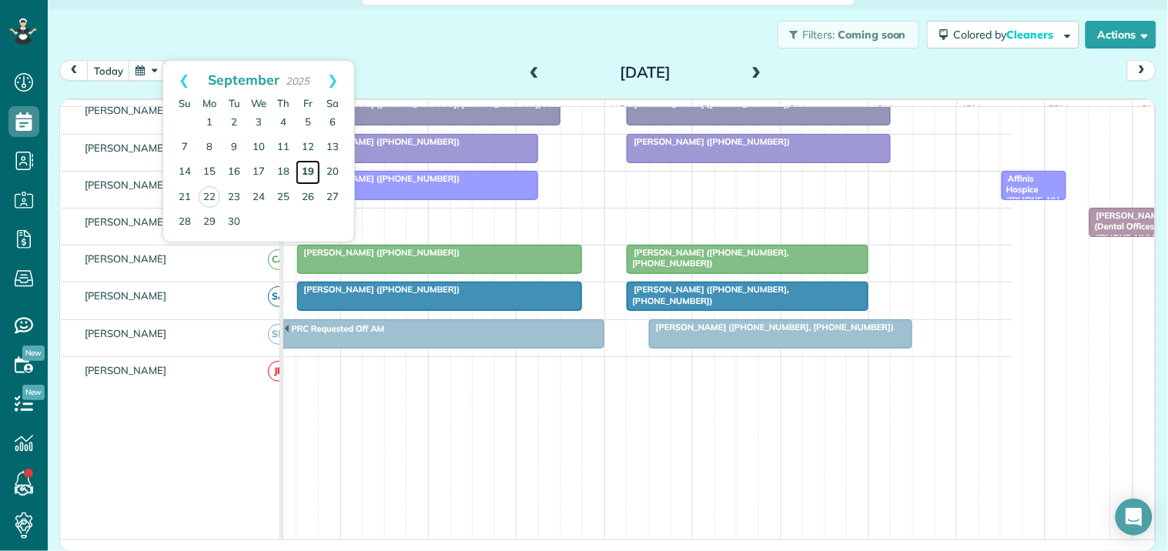
click at [311, 166] on link "19" at bounding box center [308, 172] width 25 height 25
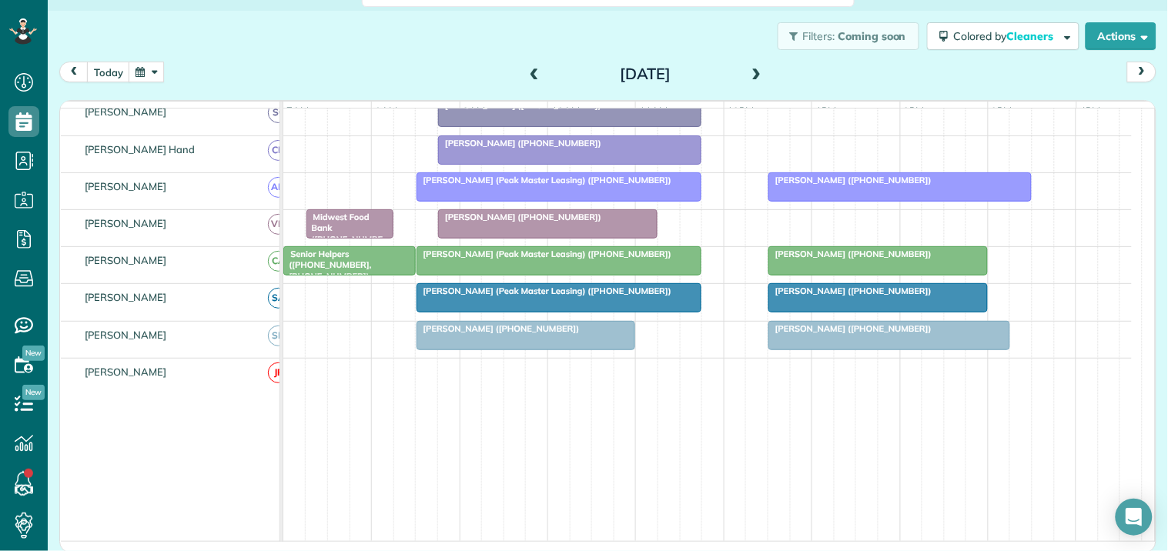
click at [346, 273] on span "Senior Helpers (+16783402708, +16786504328)" at bounding box center [327, 265] width 89 height 33
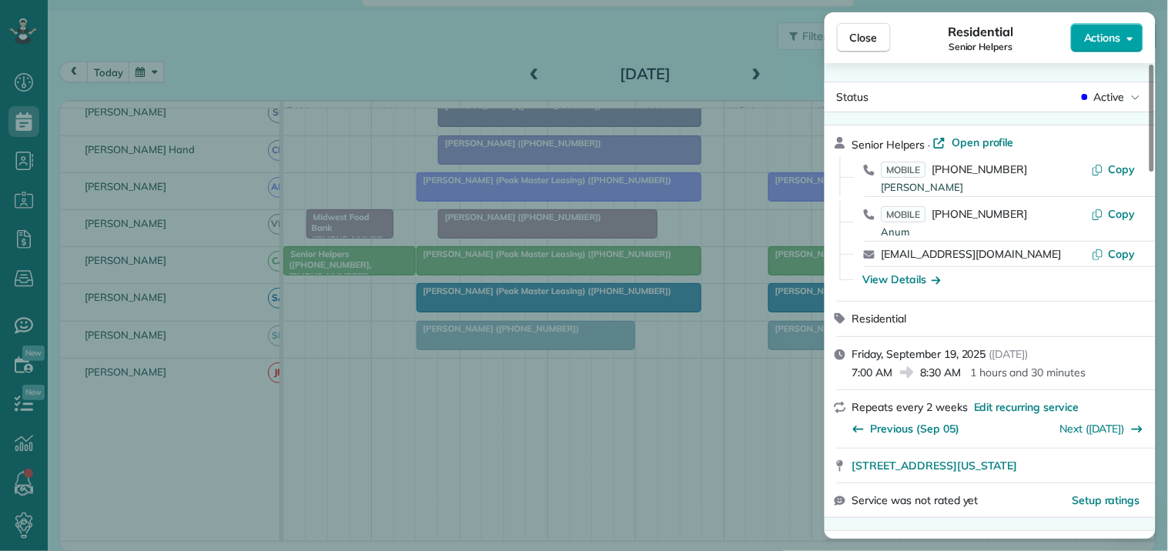
click at [1103, 35] on span "Actions" at bounding box center [1102, 37] width 37 height 15
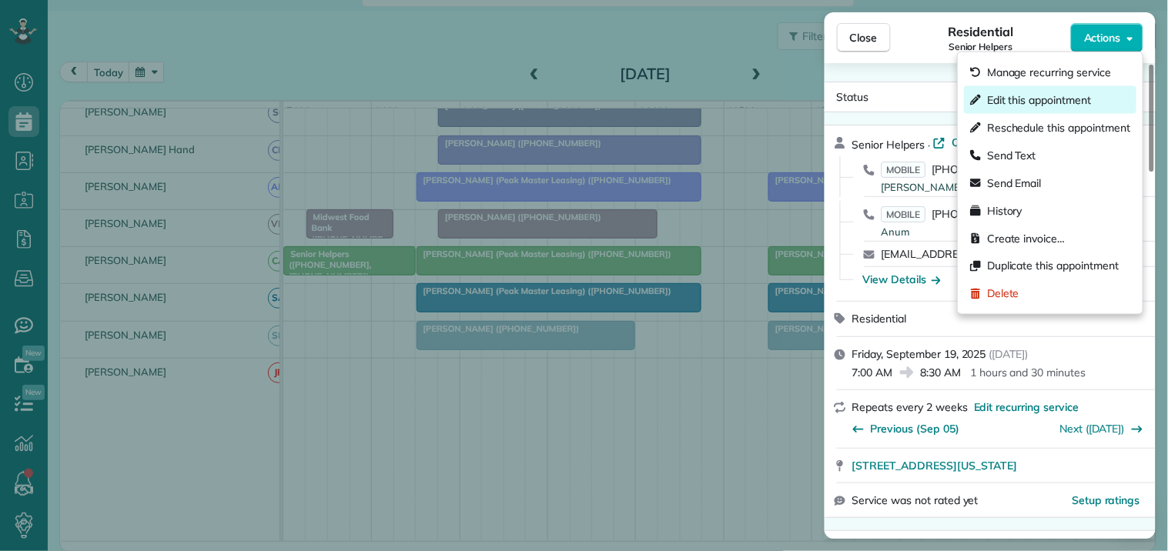
click at [1041, 104] on span "Edit this appointment" at bounding box center [1039, 99] width 104 height 15
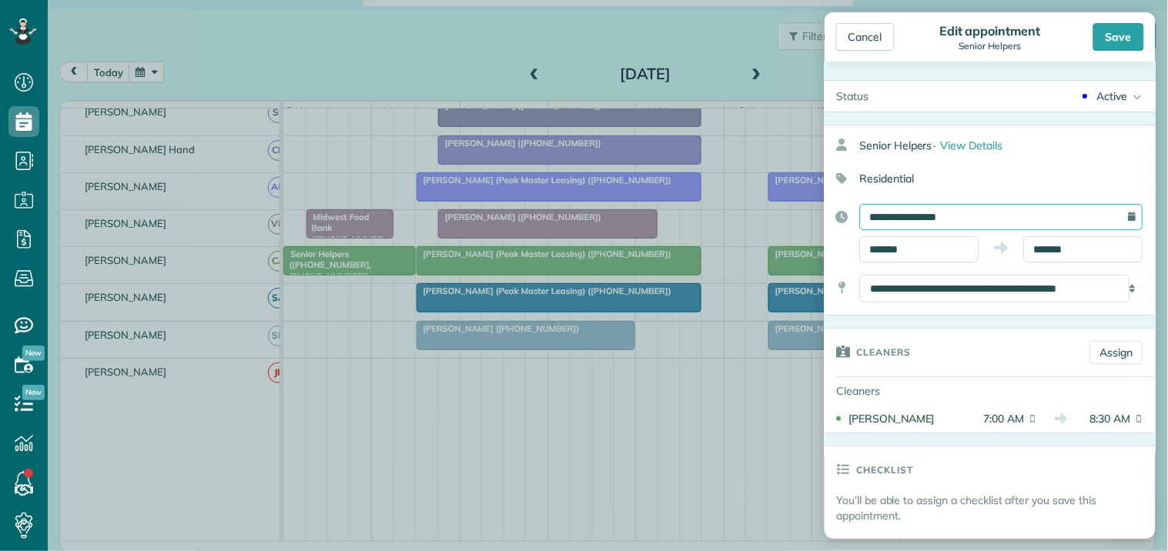
click at [943, 213] on input "**********" at bounding box center [1001, 217] width 283 height 26
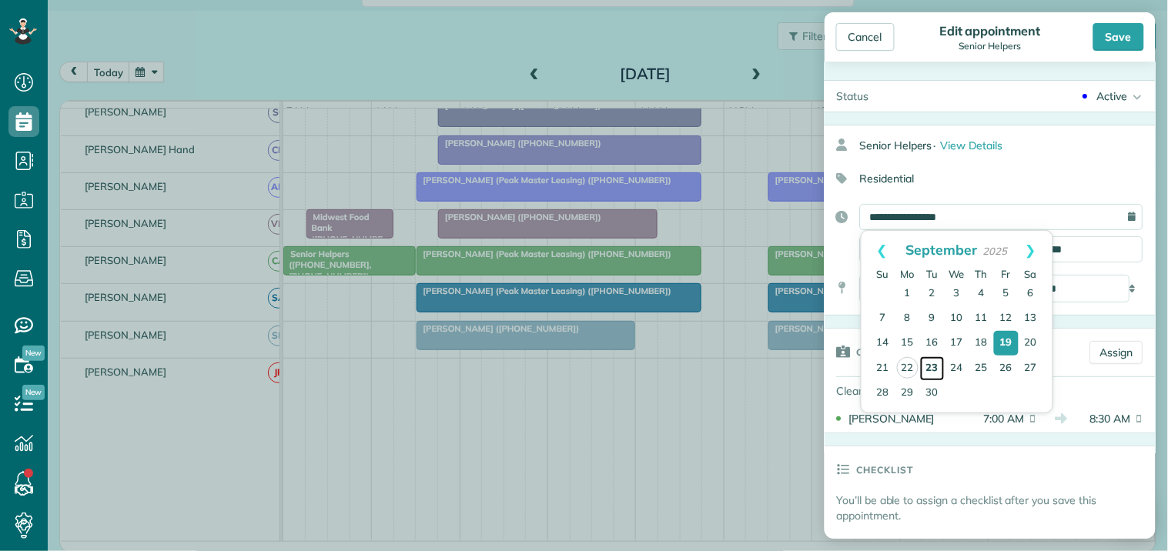
click at [935, 360] on link "23" at bounding box center [932, 369] width 25 height 25
type input "**********"
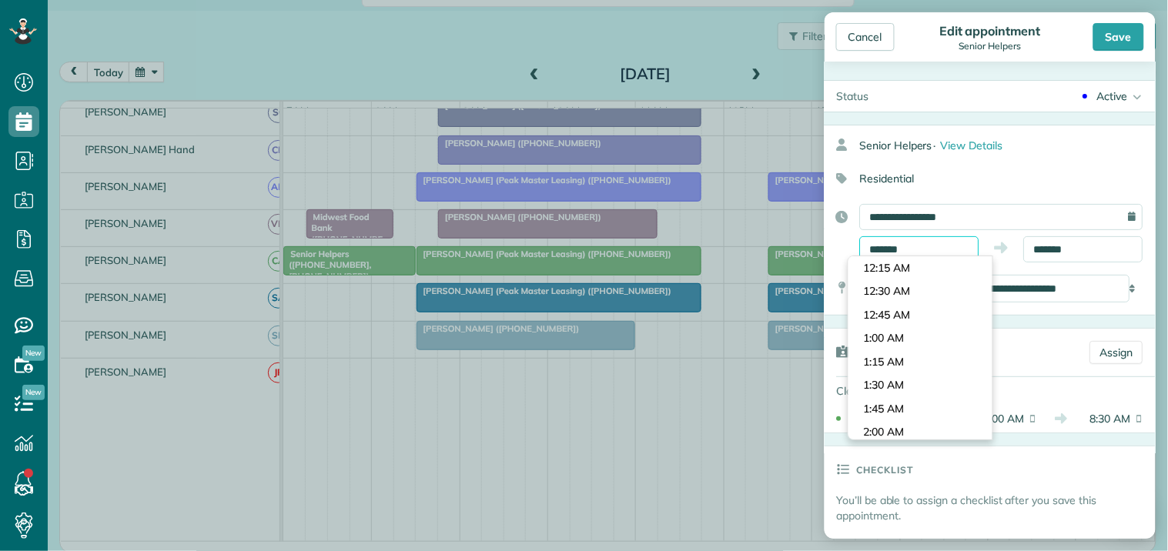
click at [909, 242] on input "*******" at bounding box center [919, 249] width 119 height 26
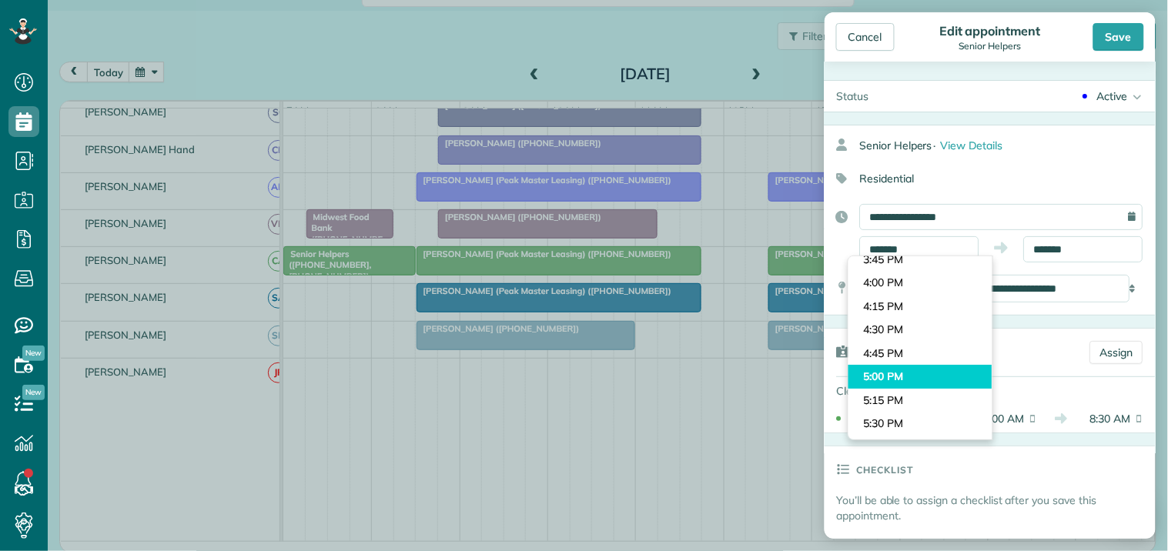
type input "*******"
click at [879, 378] on body "Dashboard Scheduling Calendar View List View Dispatch View - Weekly scheduling …" at bounding box center [584, 275] width 1168 height 551
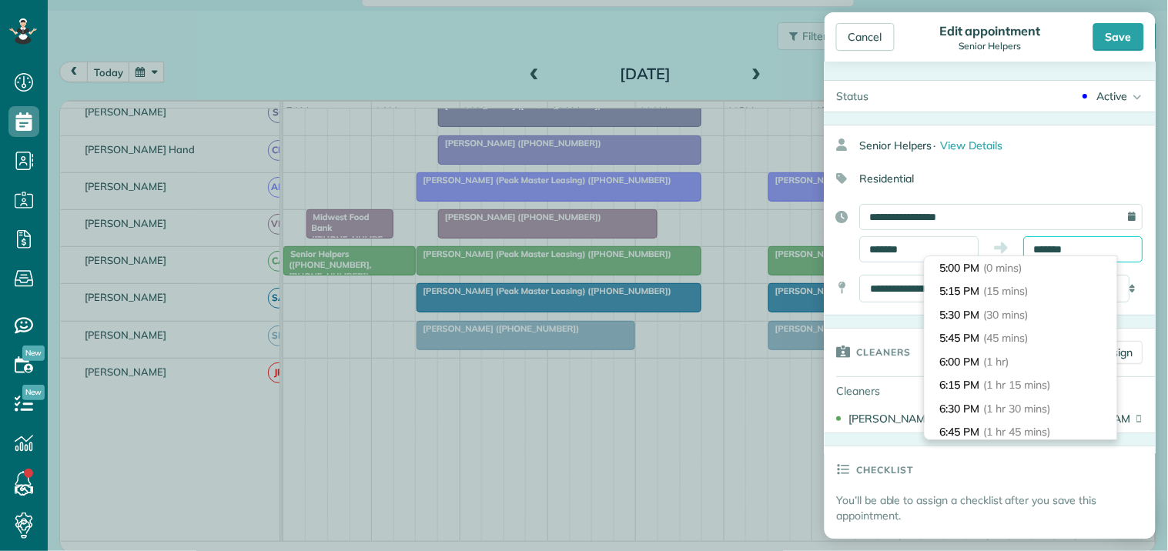
click at [1057, 246] on input "*******" at bounding box center [1083, 249] width 119 height 26
type input "*******"
click at [973, 411] on li "6:30 PM (1 hr 30 mins)" at bounding box center [1021, 409] width 192 height 24
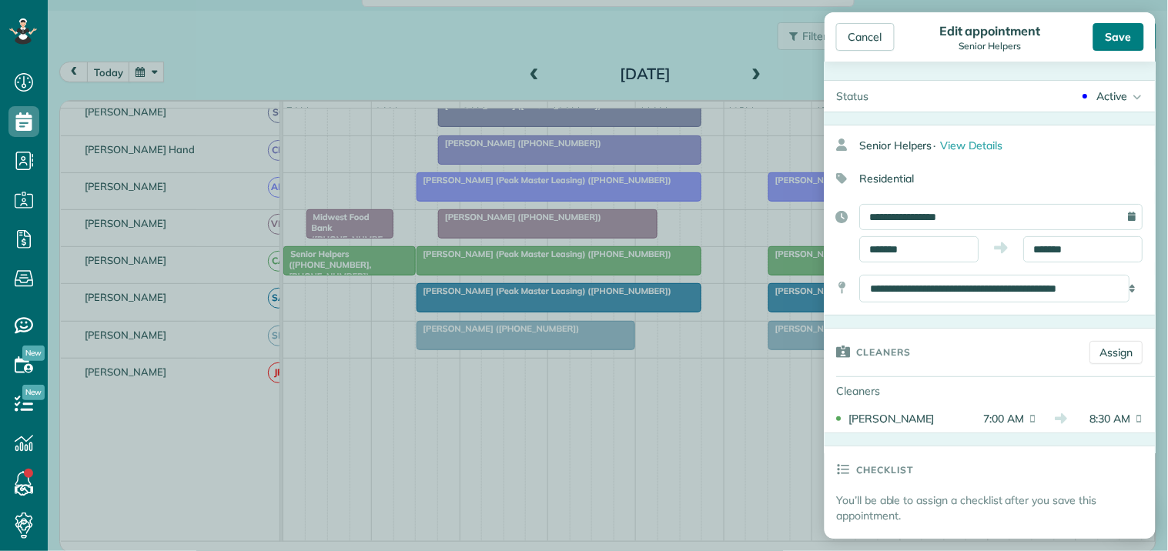
click at [1122, 33] on div "Save" at bounding box center [1118, 37] width 51 height 28
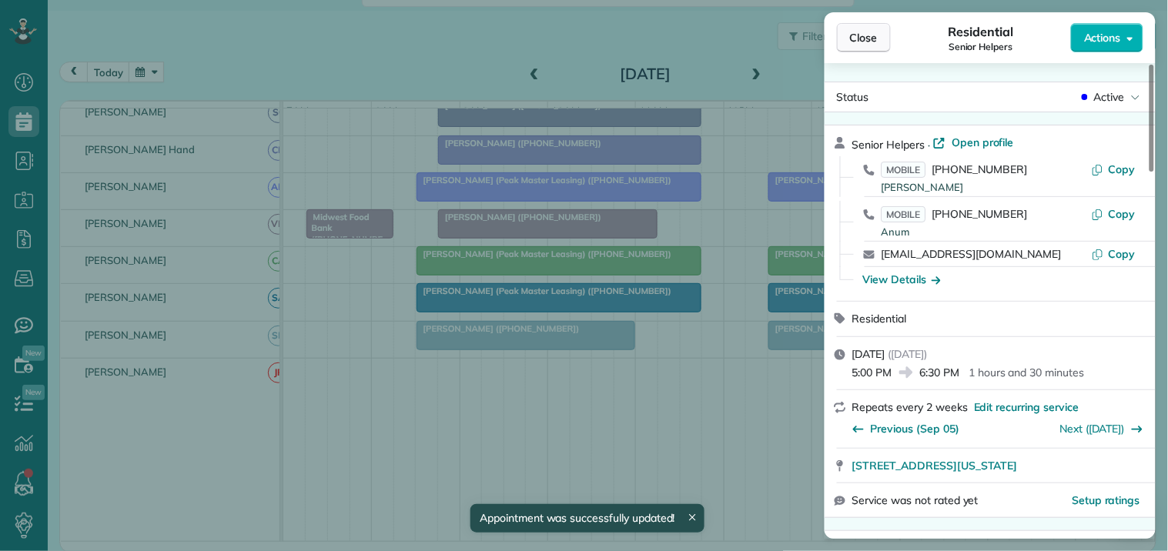
click at [856, 34] on span "Close" at bounding box center [864, 37] width 28 height 15
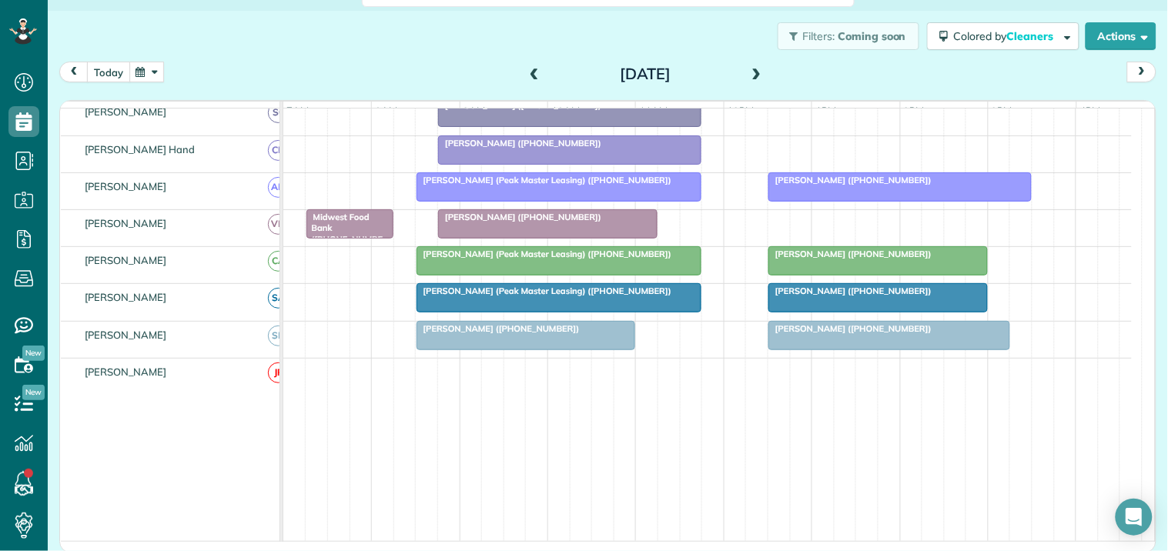
click at [108, 68] on button "today" at bounding box center [108, 72] width 43 height 21
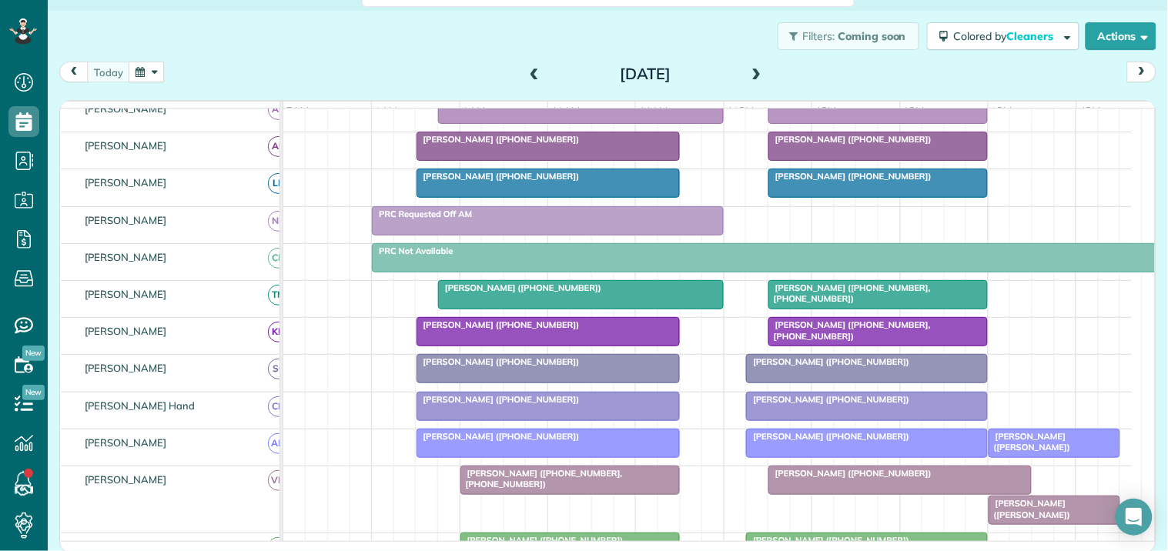
click at [835, 367] on div "Maryann Arrichiello (+14043755529)" at bounding box center [867, 362] width 233 height 11
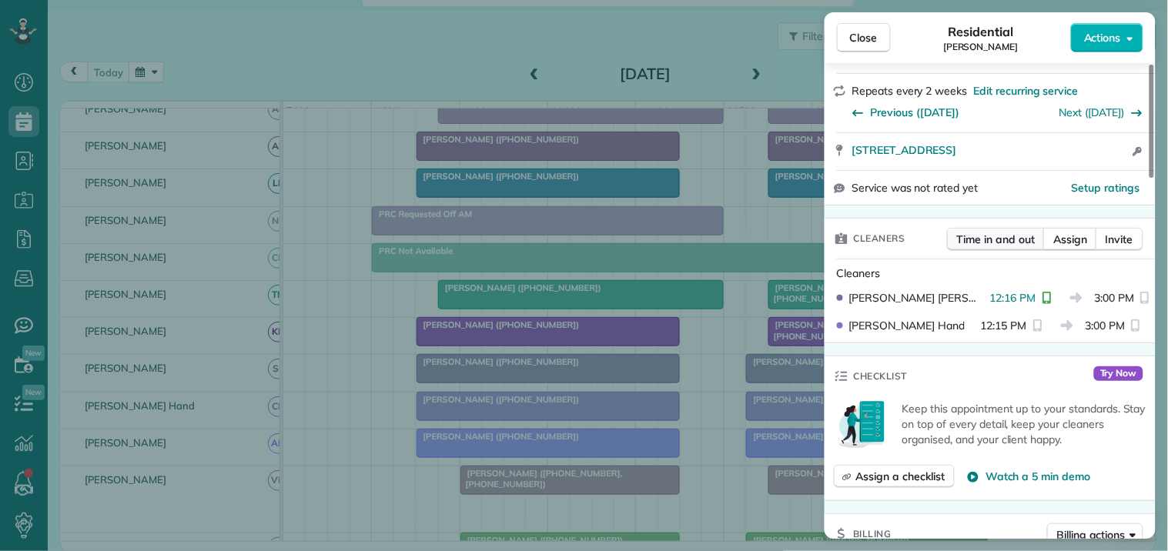
click at [991, 242] on span "Time in and out" at bounding box center [996, 239] width 78 height 15
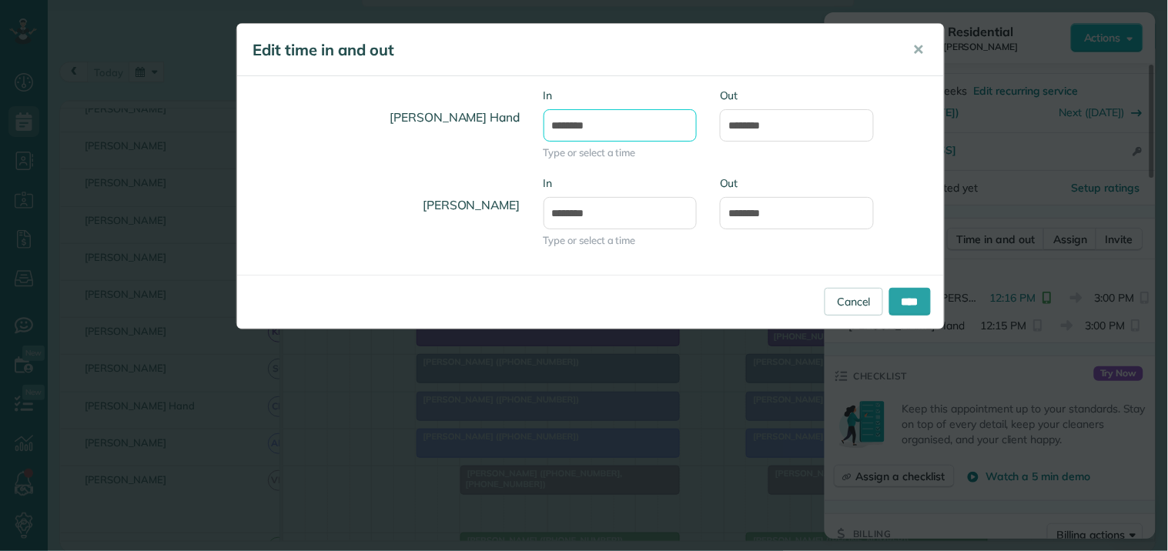
click at [584, 122] on input "********" at bounding box center [621, 125] width 154 height 32
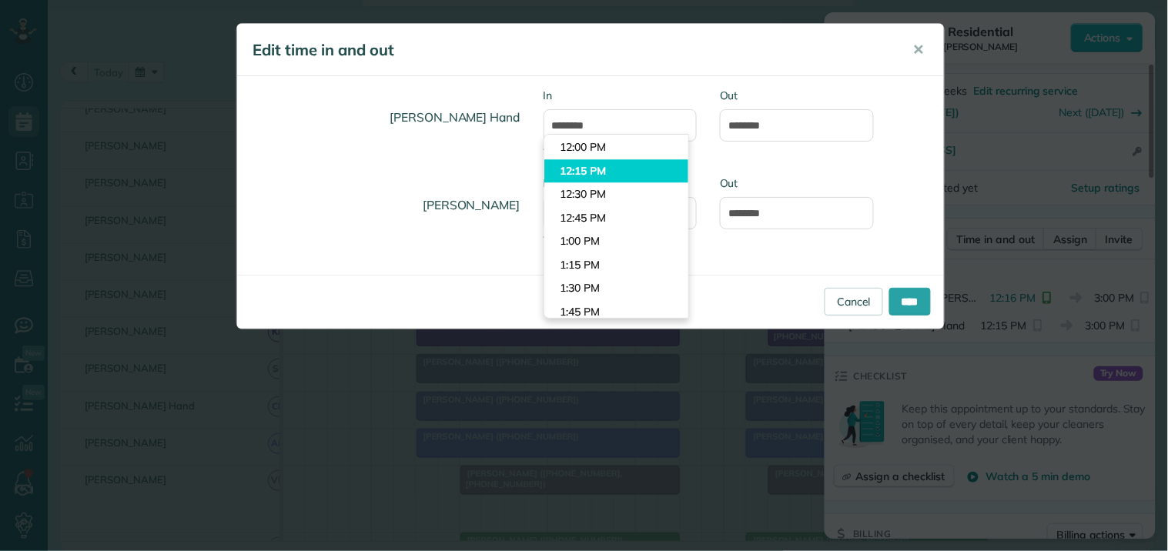
drag, startPoint x: 588, startPoint y: 168, endPoint x: 722, endPoint y: 193, distance: 136.4
click at [589, 168] on li "12:15 PM" at bounding box center [616, 171] width 144 height 24
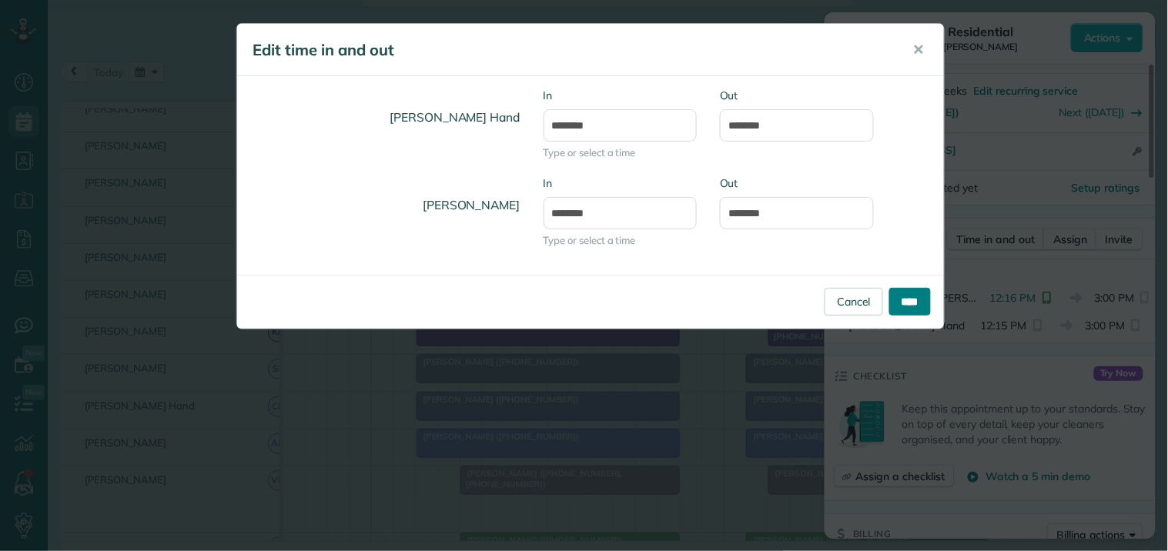
click at [912, 301] on input "****" at bounding box center [910, 302] width 42 height 28
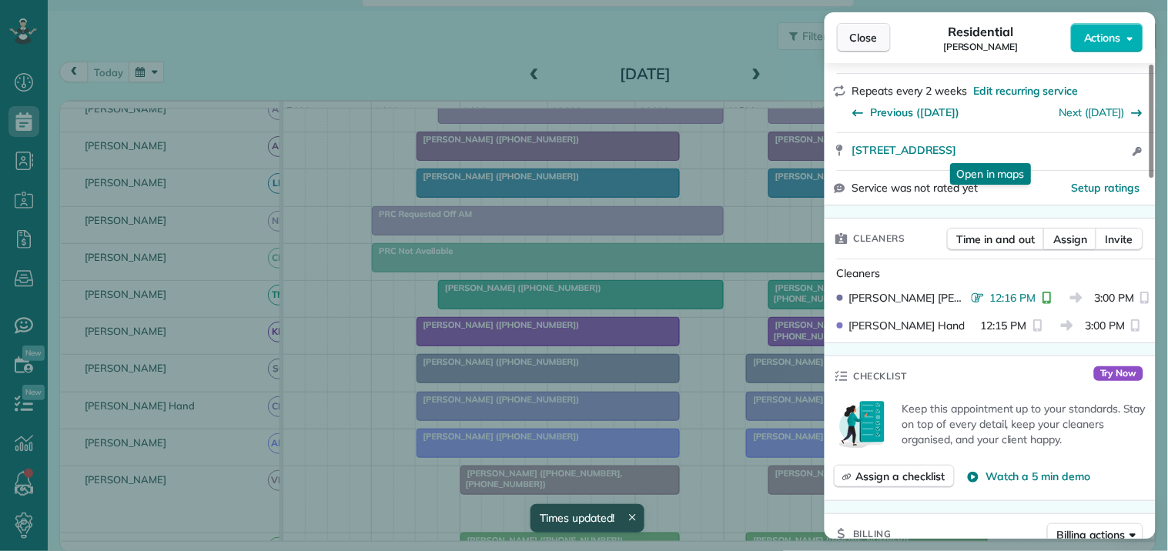
click at [870, 40] on span "Close" at bounding box center [864, 37] width 28 height 15
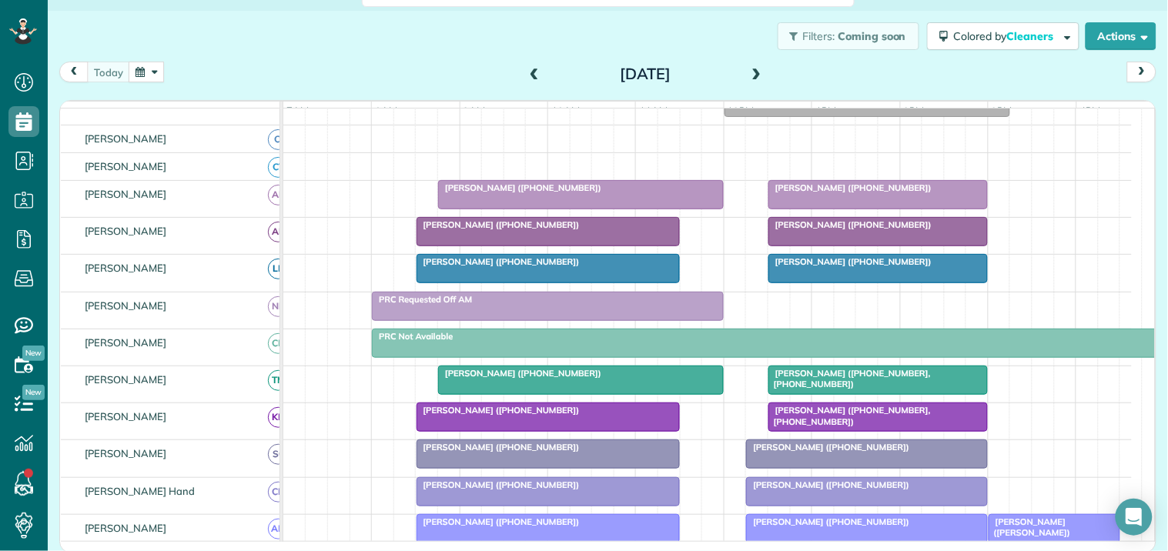
click at [839, 193] on span "Nichole Martin (+16784647972)" at bounding box center [850, 187] width 165 height 11
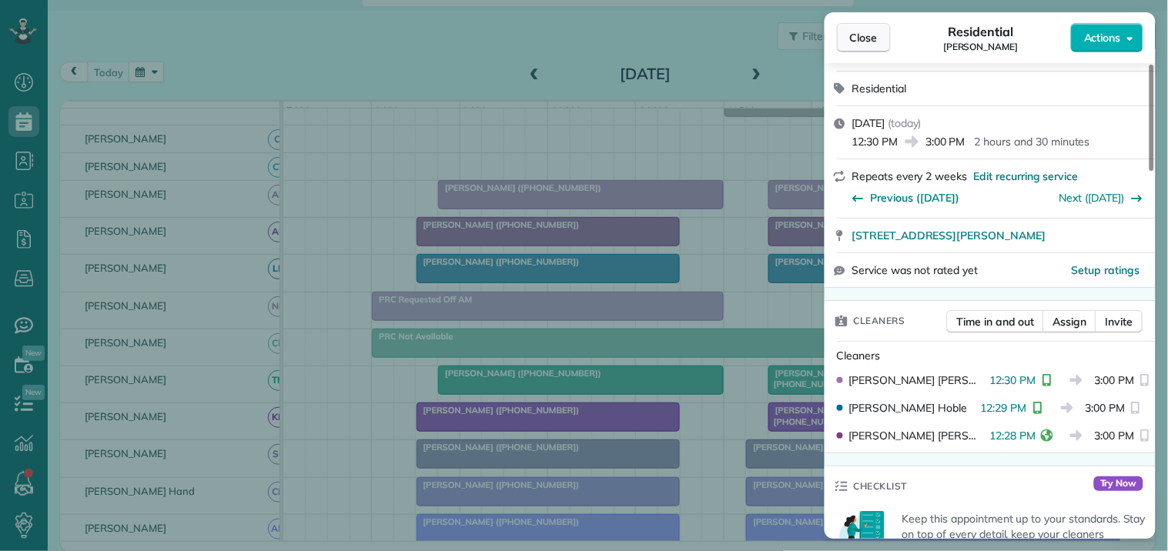
click at [859, 30] on span "Close" at bounding box center [864, 37] width 28 height 15
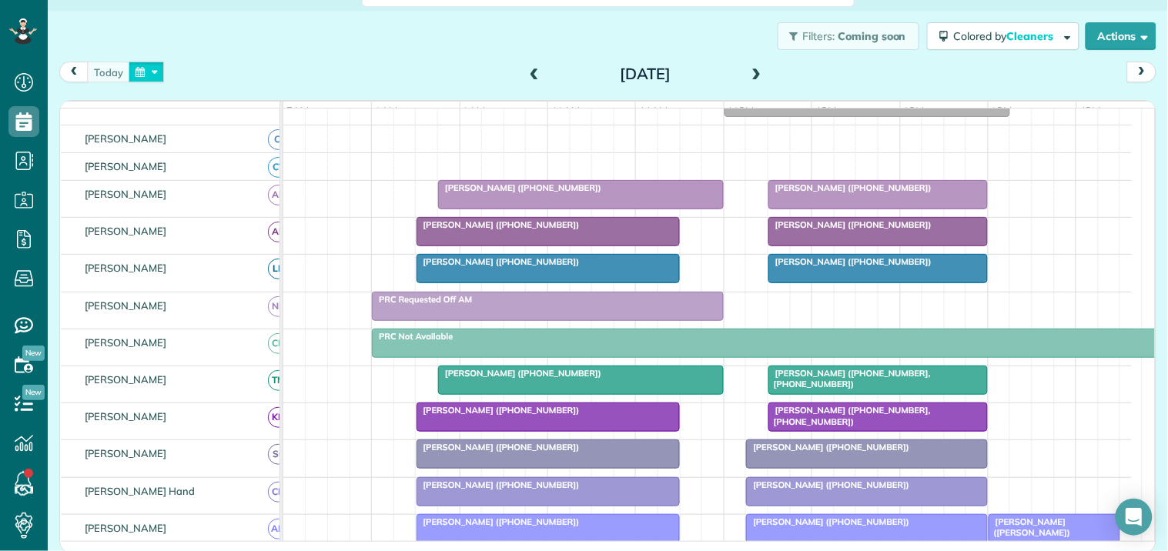
click at [144, 74] on button "button" at bounding box center [146, 72] width 35 height 21
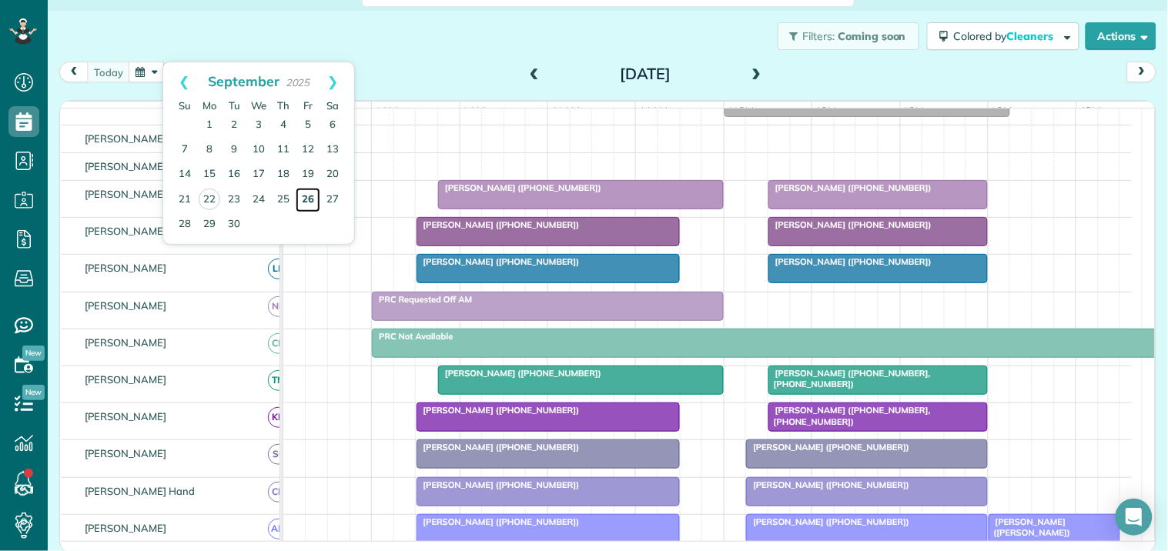
click at [310, 196] on link "26" at bounding box center [308, 200] width 25 height 25
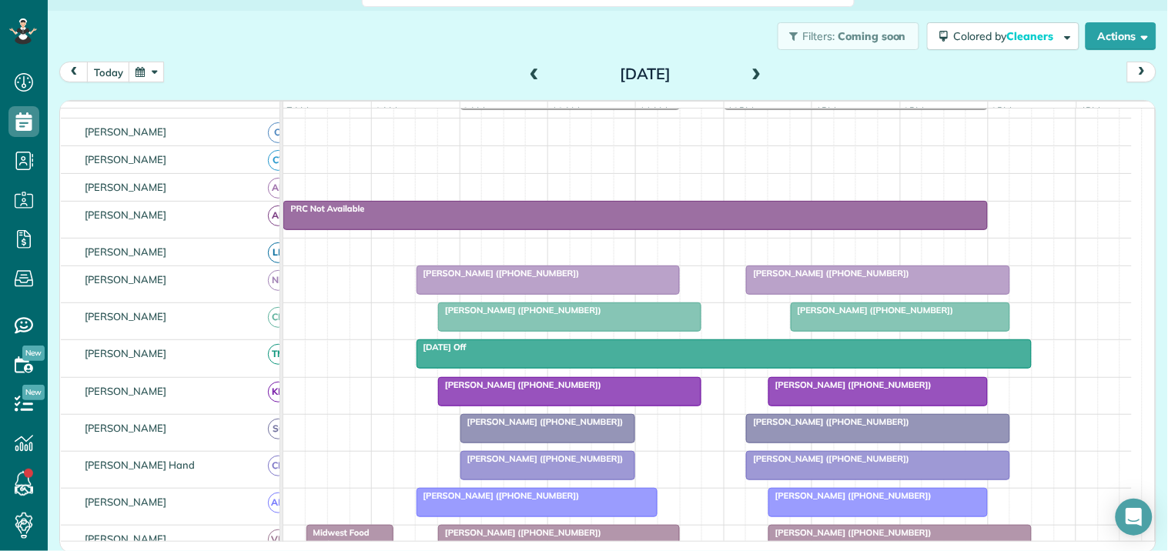
scroll to position [141, 0]
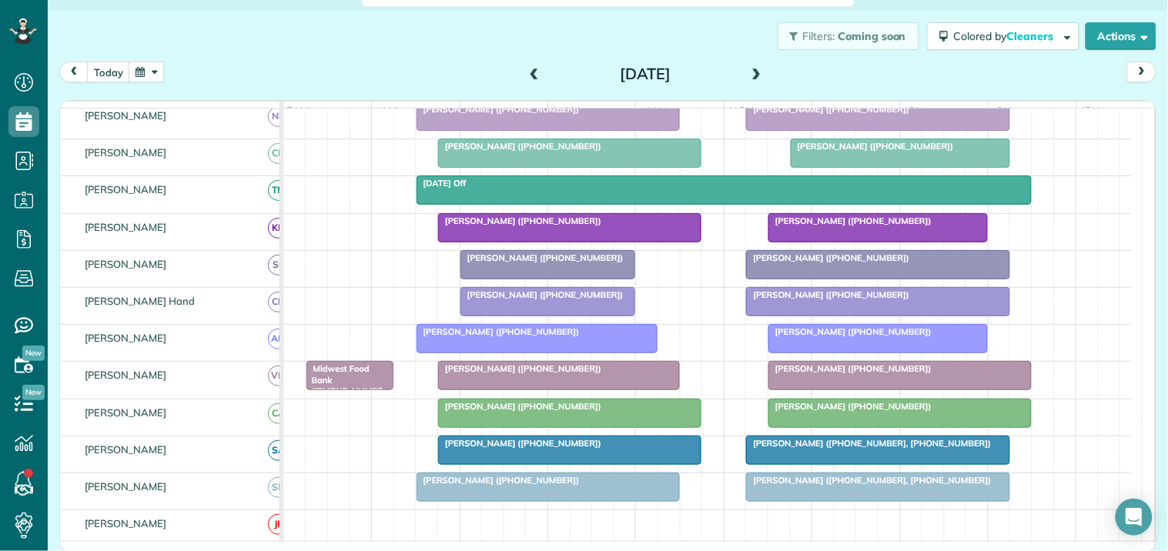
click at [725, 355] on div "Patti Olszowka (+14706354291) Lee Roberson (+17704805140)" at bounding box center [707, 343] width 849 height 36
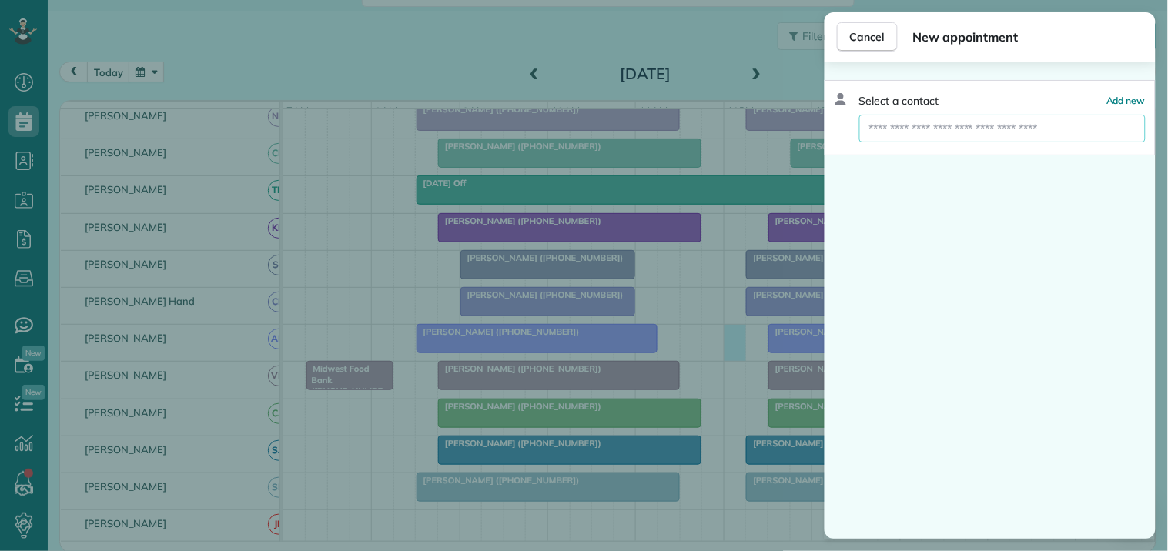
click at [916, 121] on input "text" at bounding box center [1002, 129] width 286 height 28
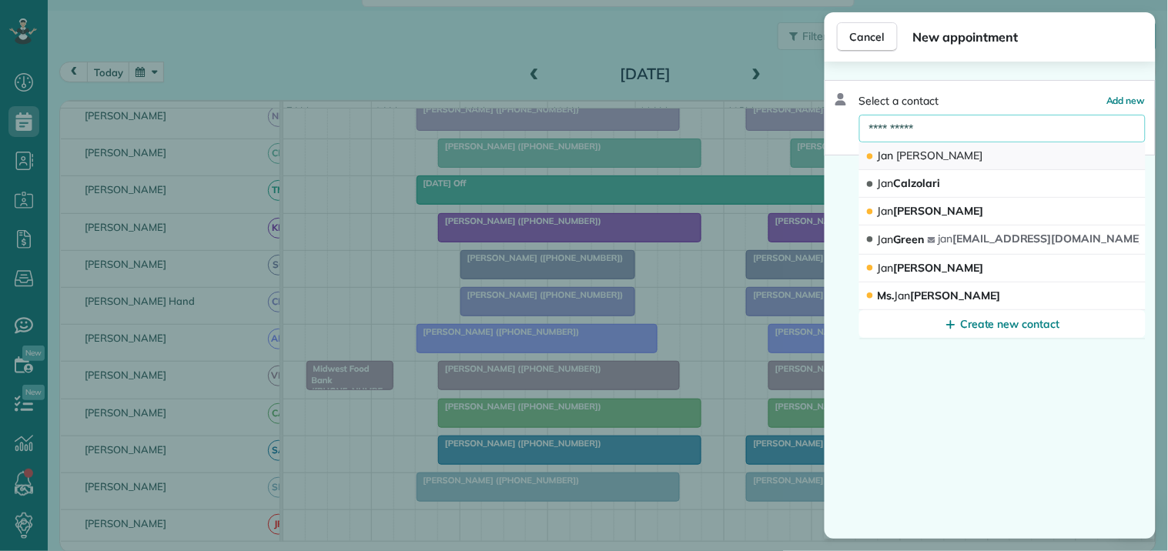
type input "**********"
click at [909, 158] on span "Abbott" at bounding box center [940, 156] width 86 height 14
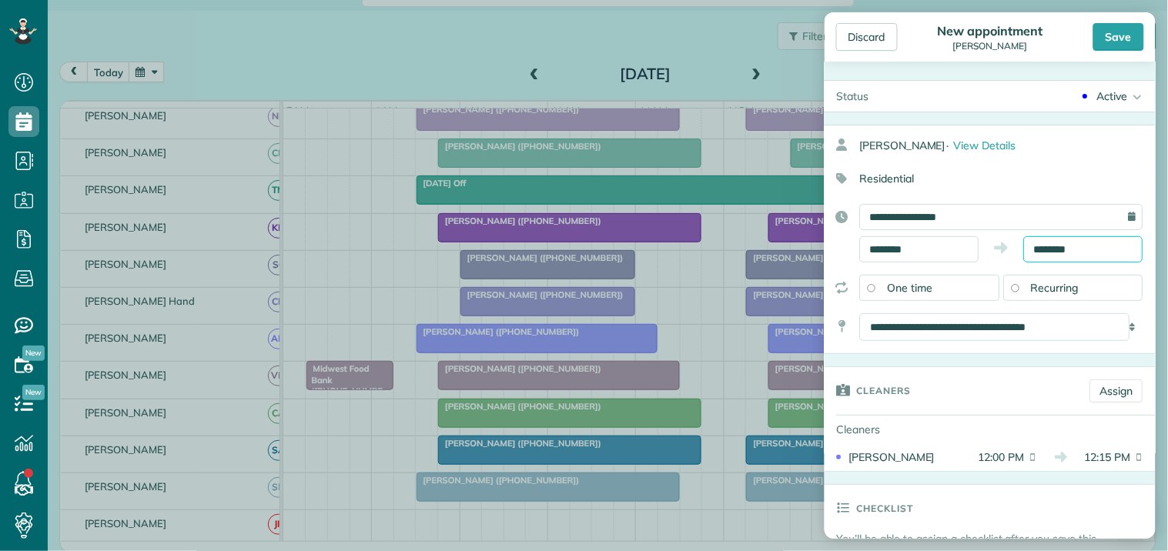
click at [1069, 248] on input "********" at bounding box center [1083, 249] width 119 height 26
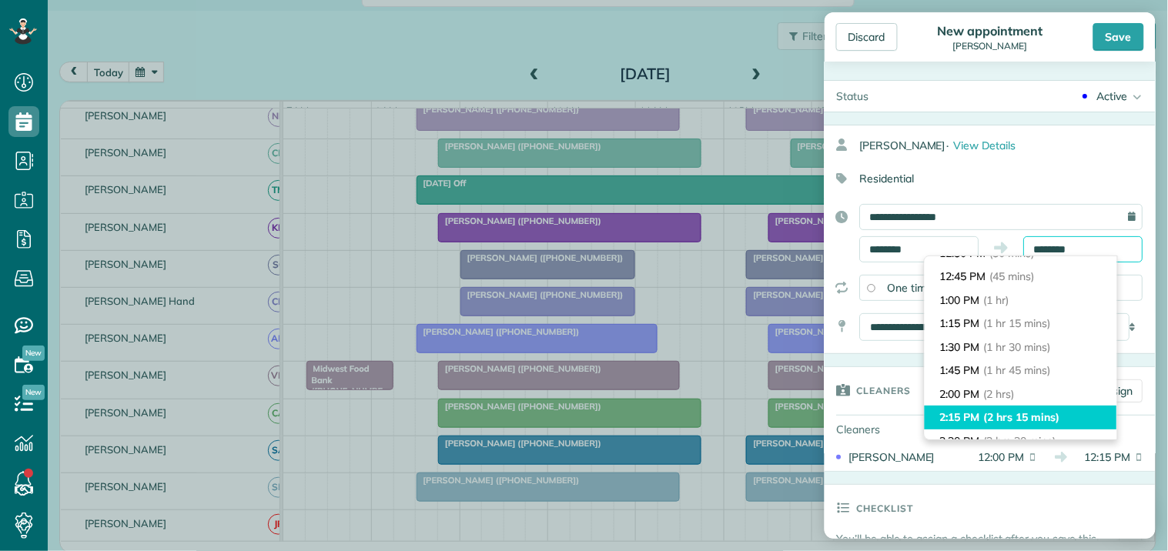
scroll to position [85, 0]
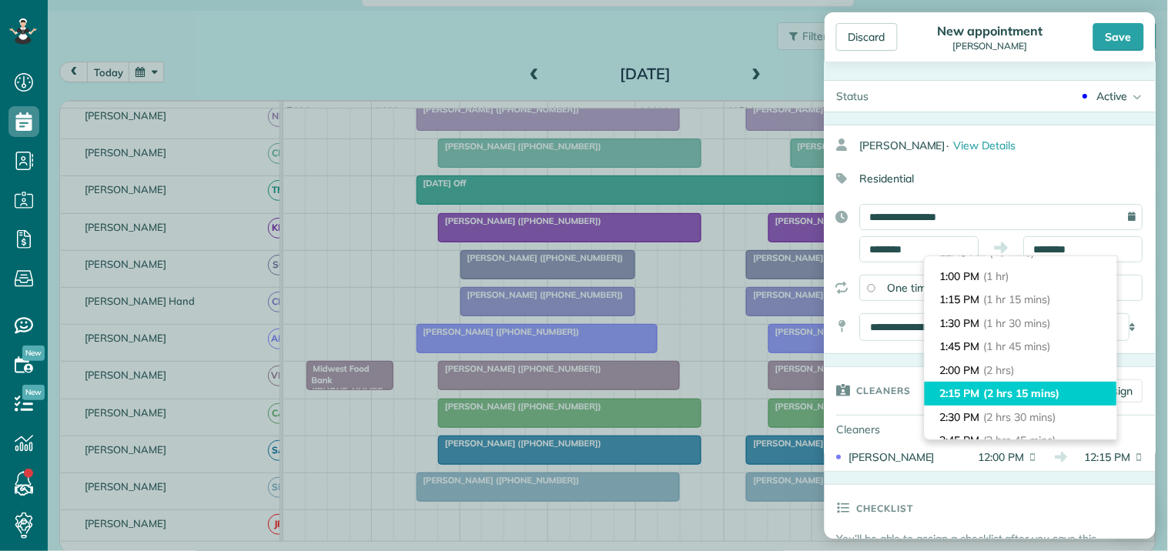
type input "*******"
click at [981, 393] on li "2:15 PM (2 hrs 15 mins)" at bounding box center [1021, 394] width 192 height 24
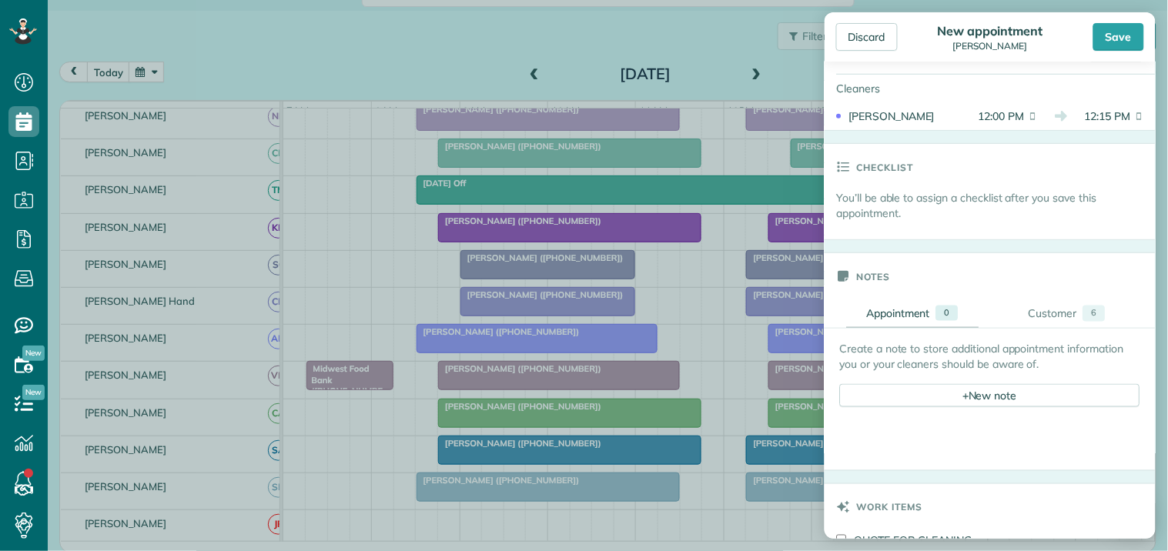
scroll to position [342, 0]
click at [1056, 317] on div "Customer" at bounding box center [1053, 313] width 49 height 16
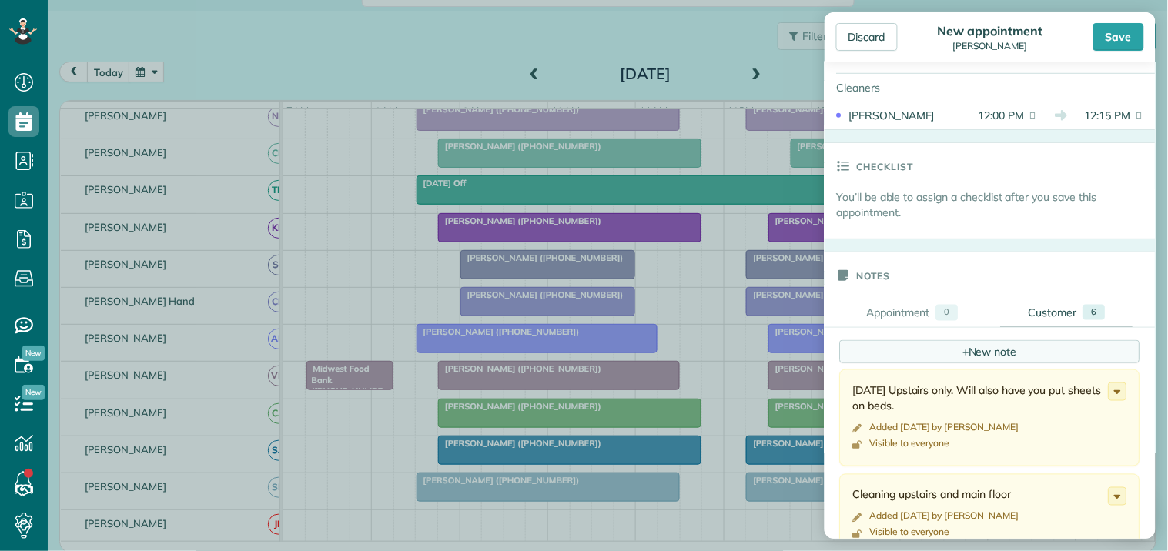
click at [986, 351] on div "+ New note" at bounding box center [990, 351] width 300 height 23
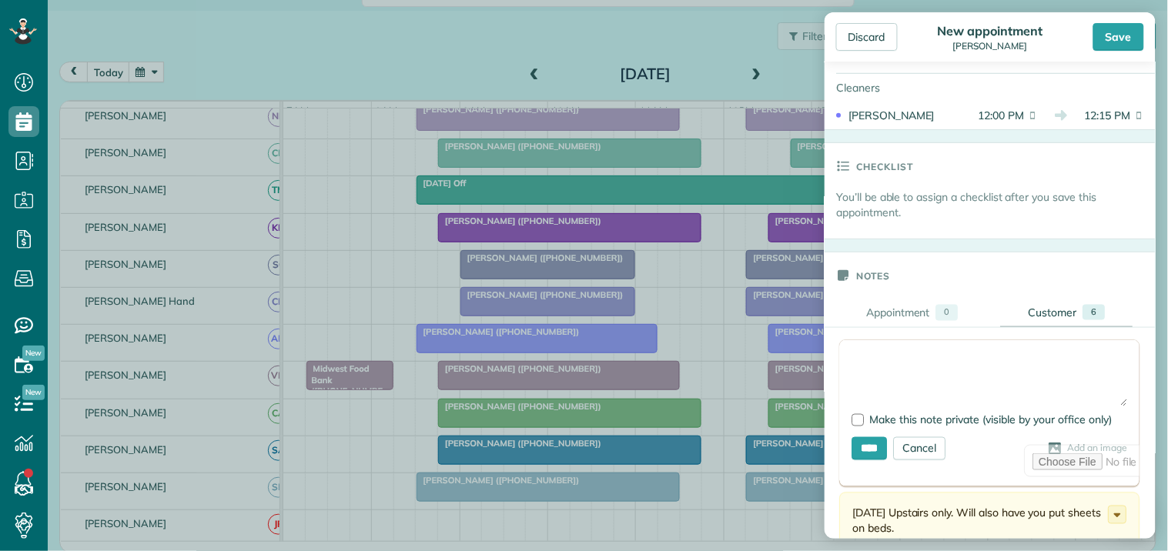
click at [872, 355] on textarea at bounding box center [990, 380] width 276 height 54
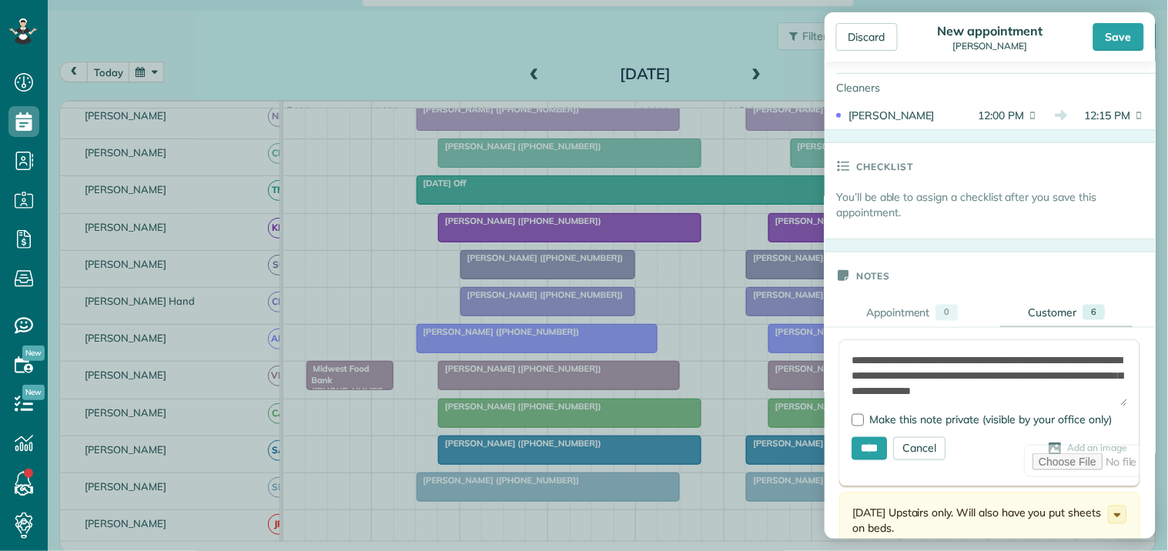
scroll to position [5, 0]
click at [997, 370] on textarea "**********" at bounding box center [983, 380] width 263 height 54
type textarea "**********"
click at [872, 450] on input "****" at bounding box center [869, 448] width 35 height 23
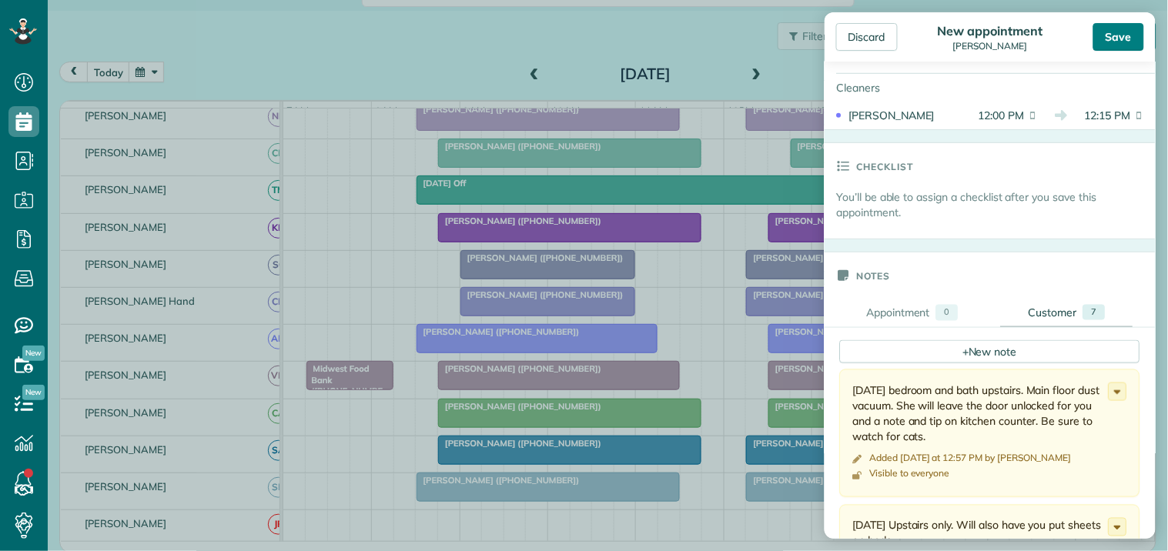
click at [1126, 32] on div "Save" at bounding box center [1118, 37] width 51 height 28
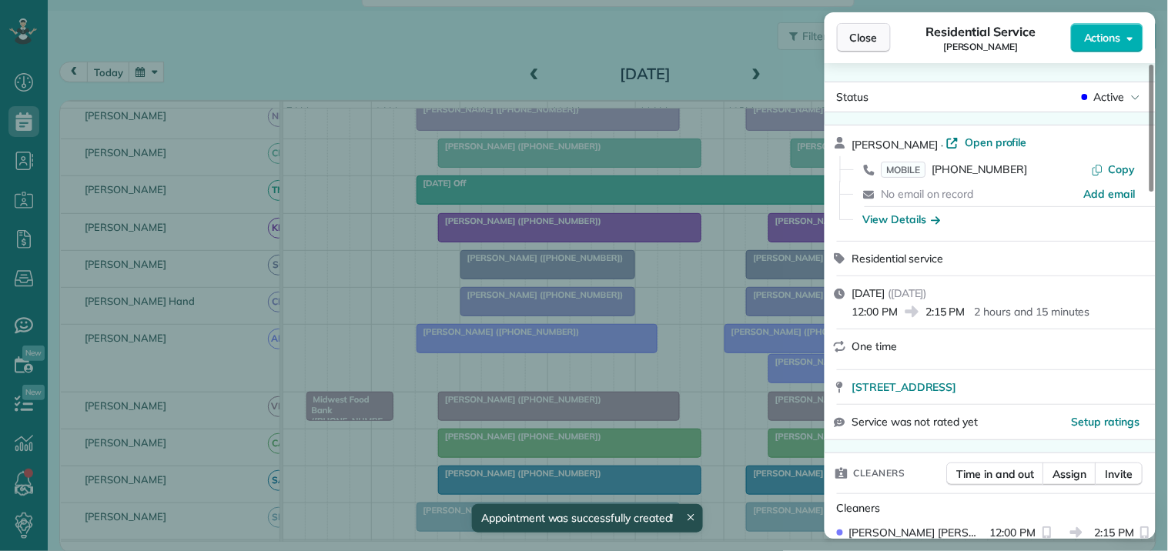
click at [865, 42] on span "Close" at bounding box center [864, 37] width 28 height 15
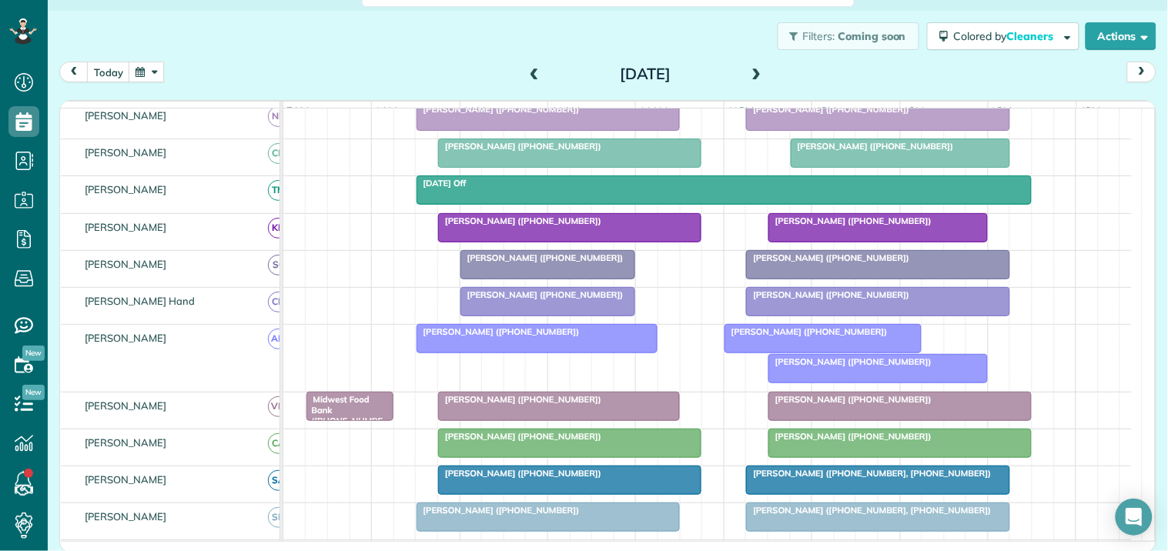
scroll to position [397, 0]
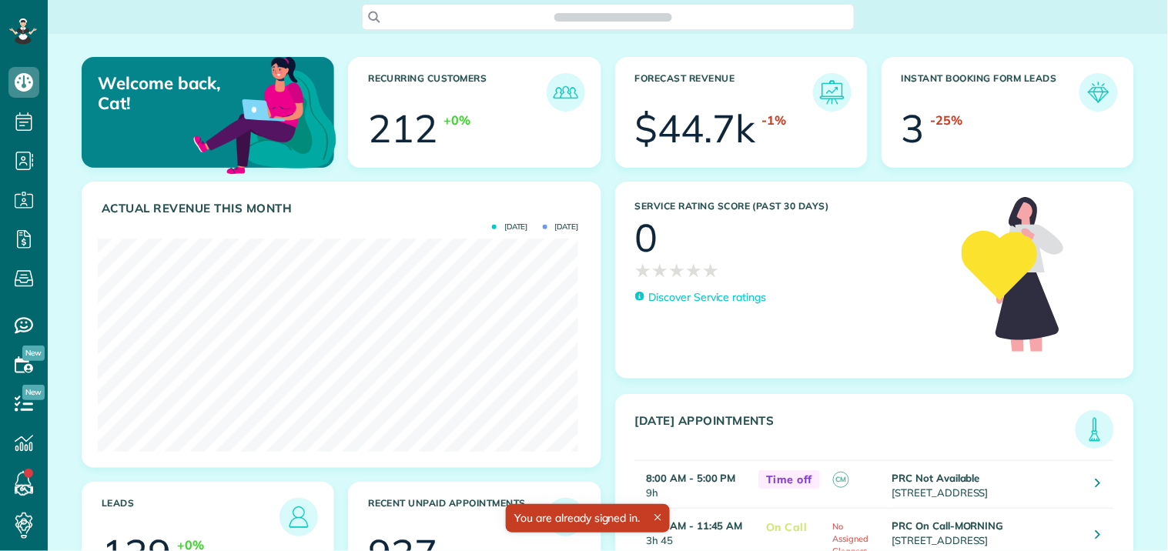
scroll to position [213, 480]
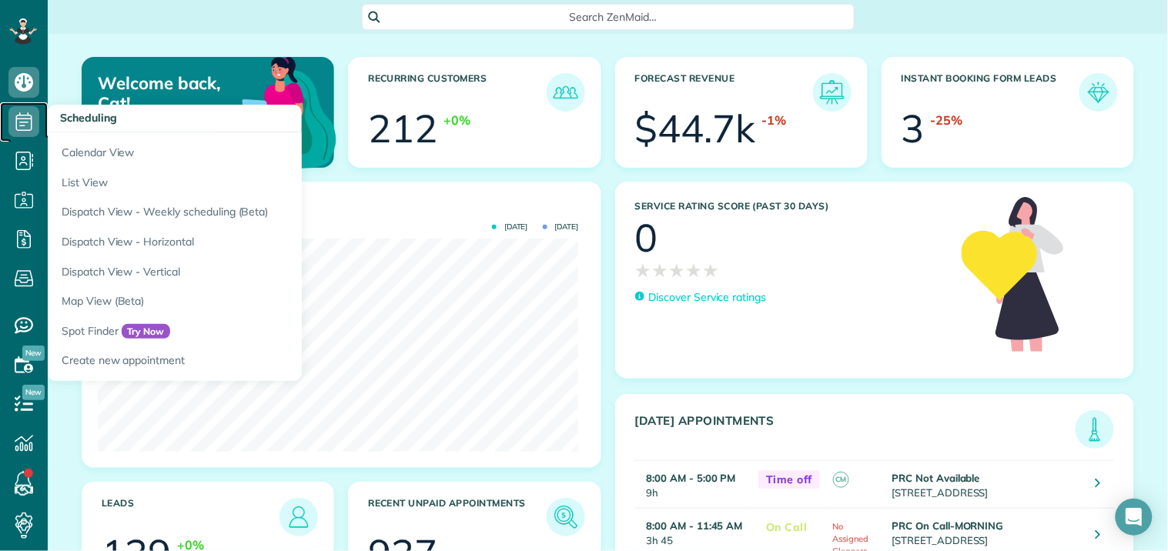
click at [28, 120] on icon at bounding box center [23, 121] width 31 height 31
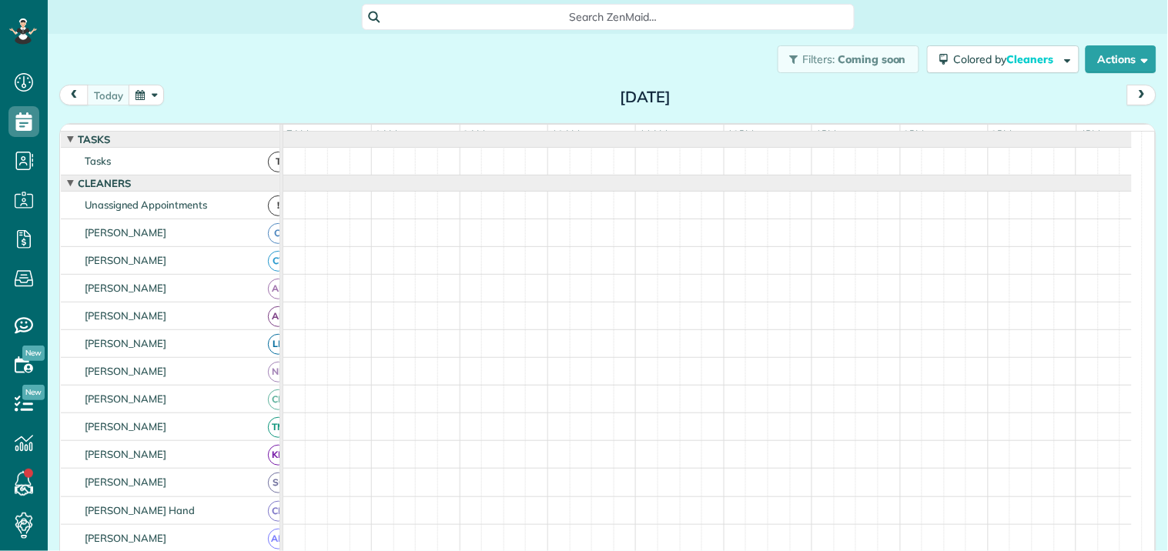
scroll to position [6, 6]
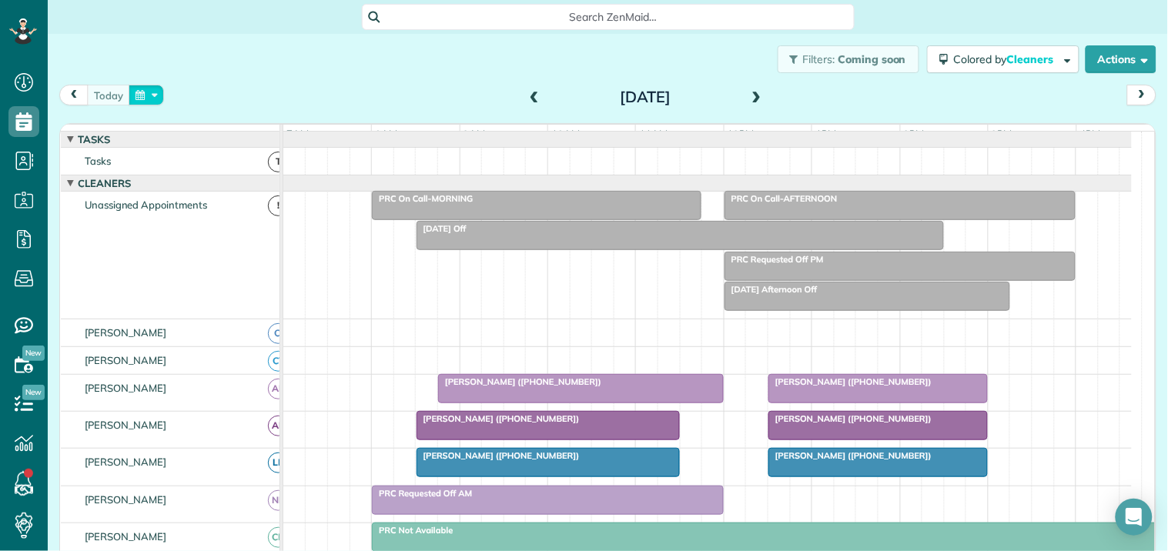
click at [146, 96] on button "button" at bounding box center [146, 95] width 35 height 21
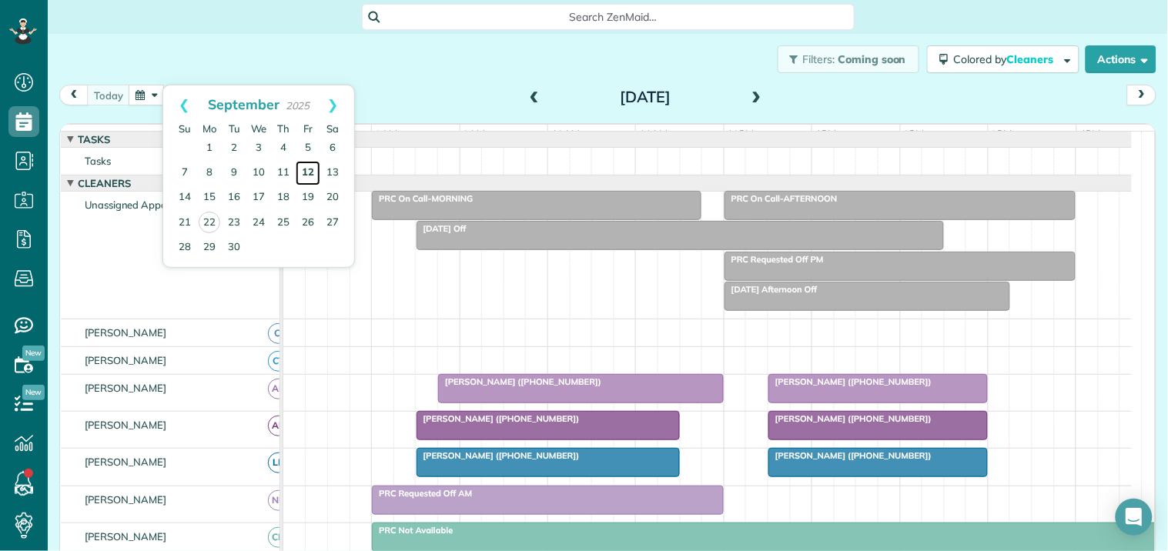
click at [310, 170] on link "12" at bounding box center [308, 173] width 25 height 25
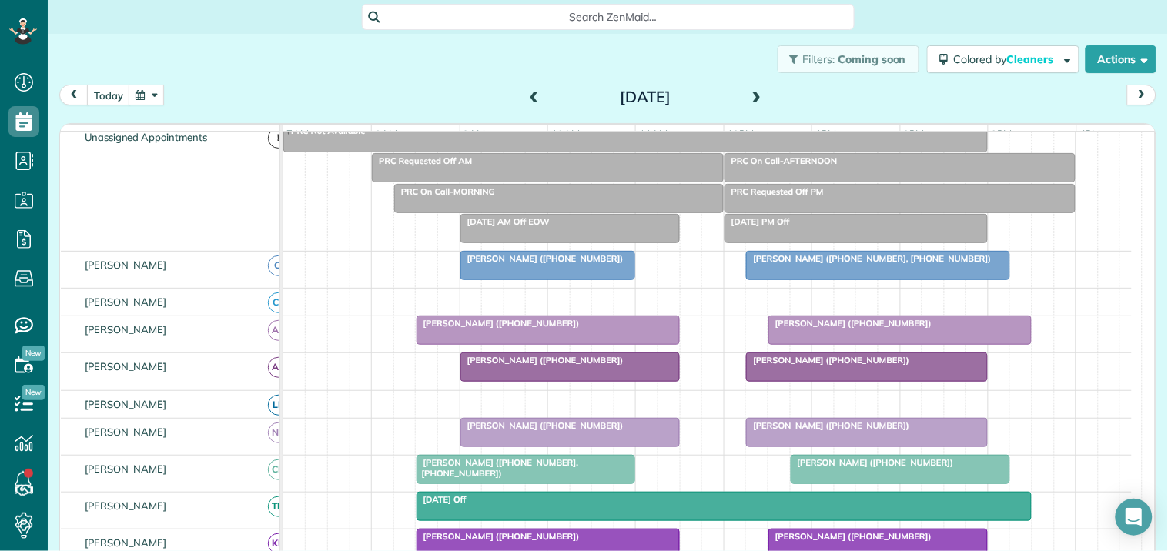
scroll to position [256, 0]
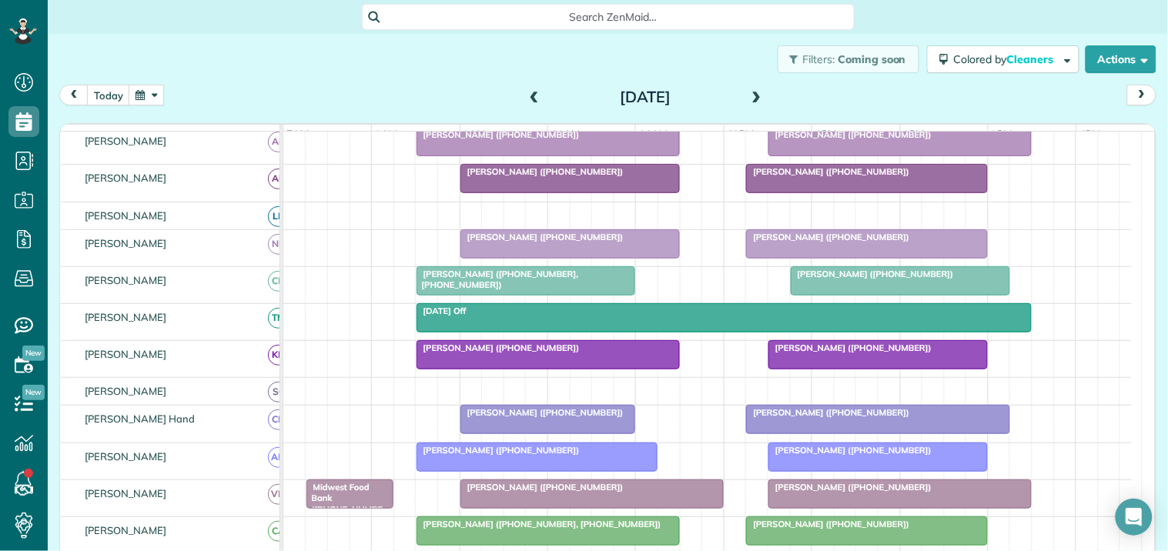
click at [847, 434] on div at bounding box center [878, 420] width 262 height 28
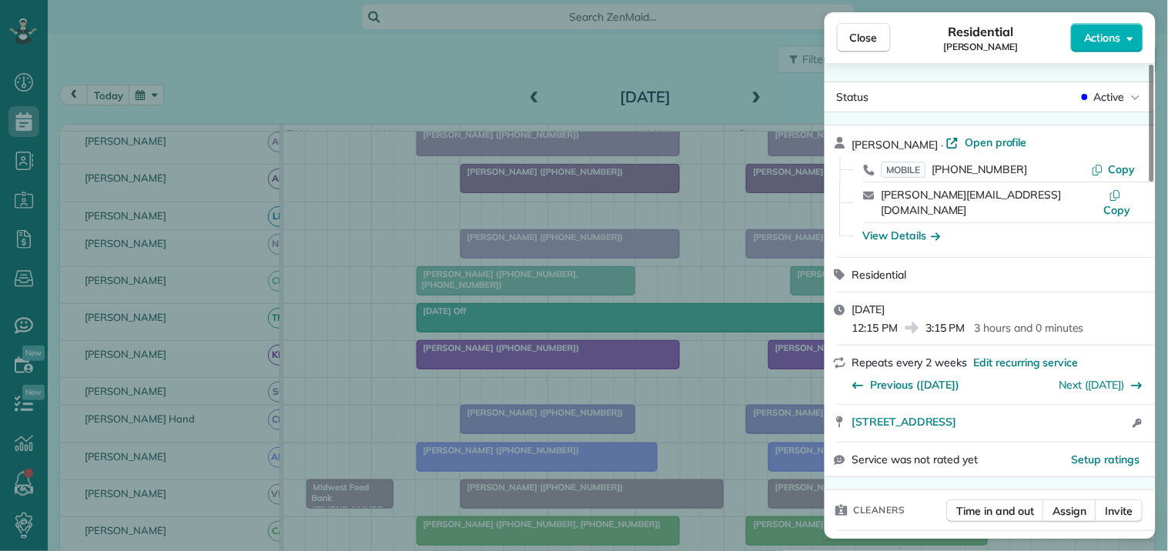
click at [970, 133] on div "Dori Phillips · Open profile MOBILE (404) 889-3000 Copy dori.phillips2014@gmail…" at bounding box center [990, 192] width 331 height 132
click at [968, 145] on span "Open profile" at bounding box center [996, 142] width 62 height 15
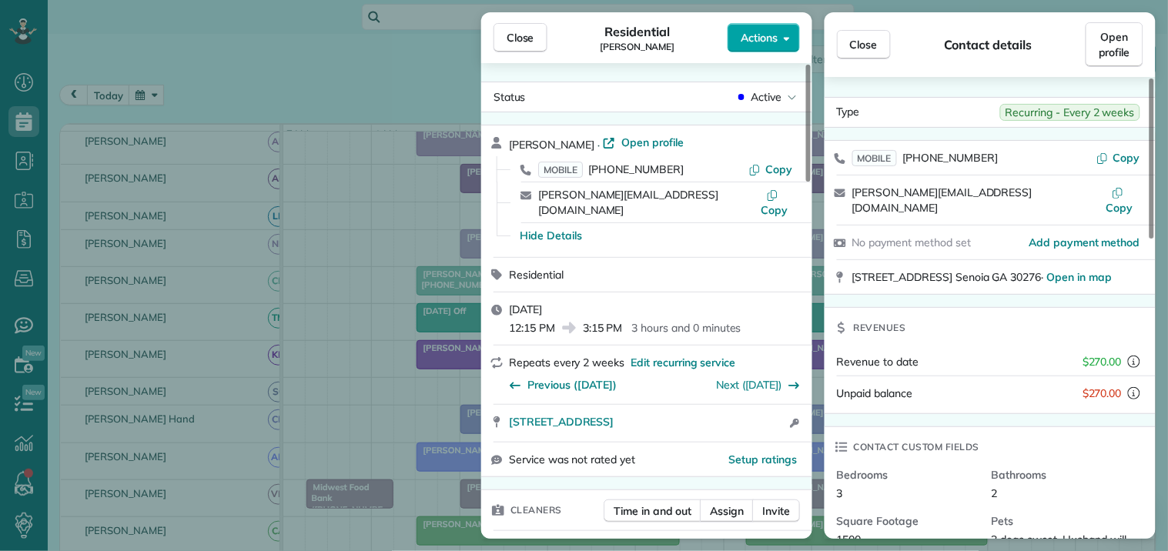
click at [757, 41] on span "Actions" at bounding box center [759, 37] width 37 height 15
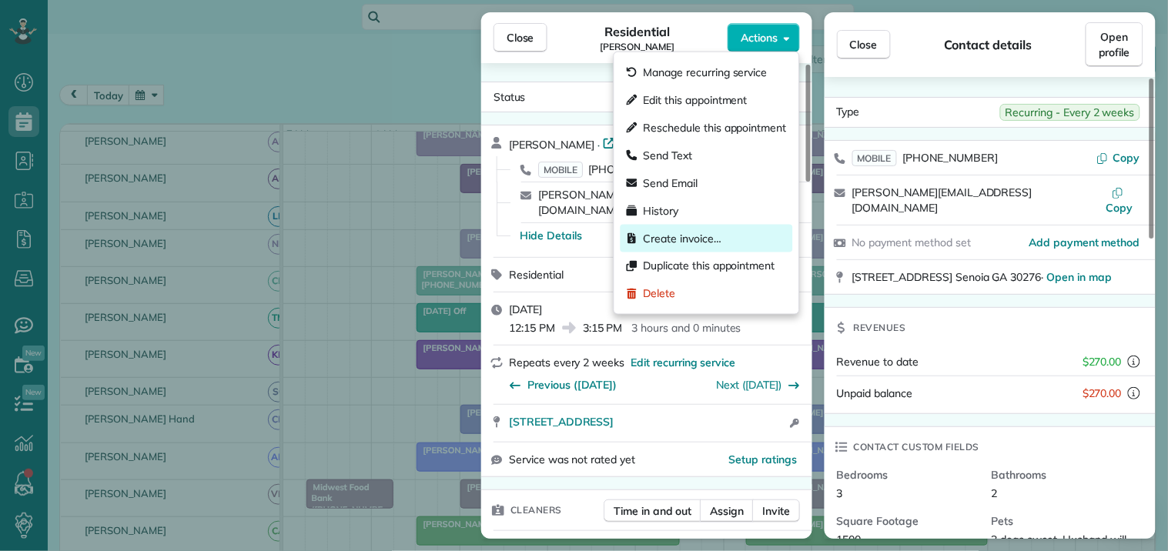
click at [679, 236] on span "Create invoice…" at bounding box center [683, 238] width 78 height 15
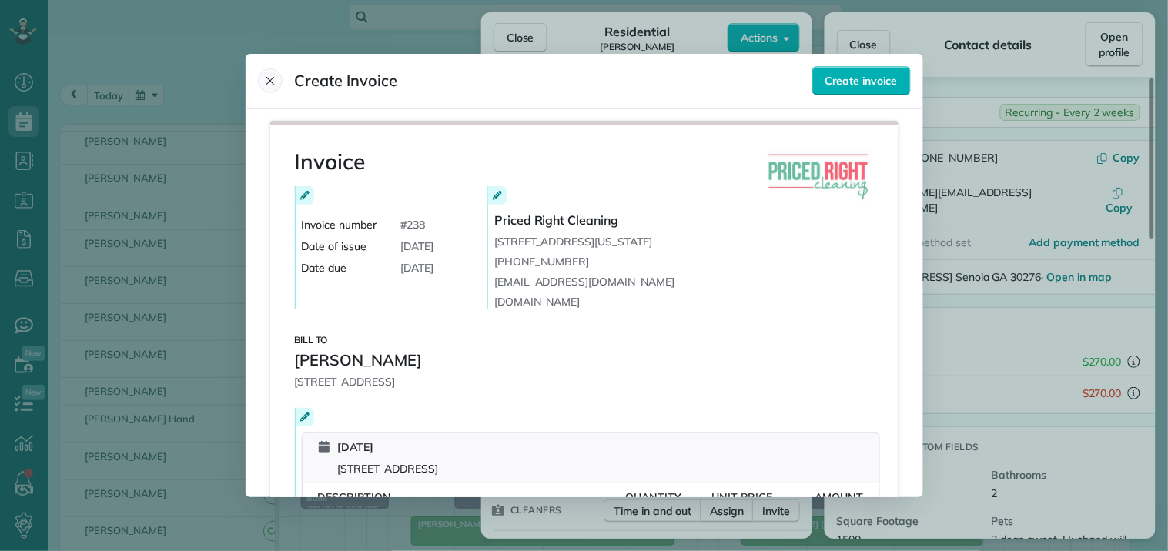
click at [266, 75] on icon "Close" at bounding box center [270, 81] width 12 height 12
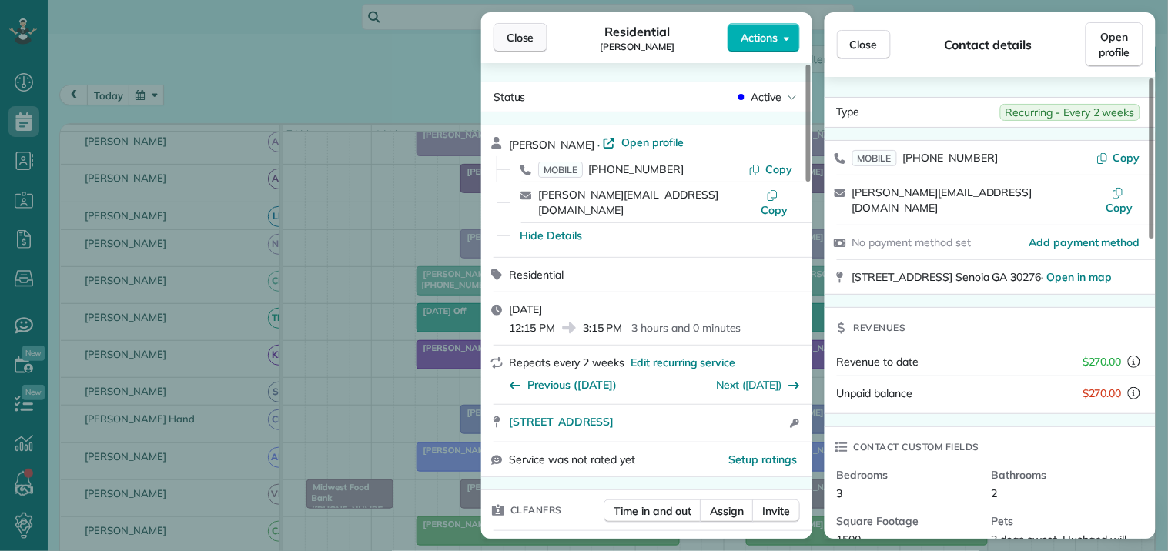
click at [520, 44] on span "Close" at bounding box center [521, 37] width 28 height 15
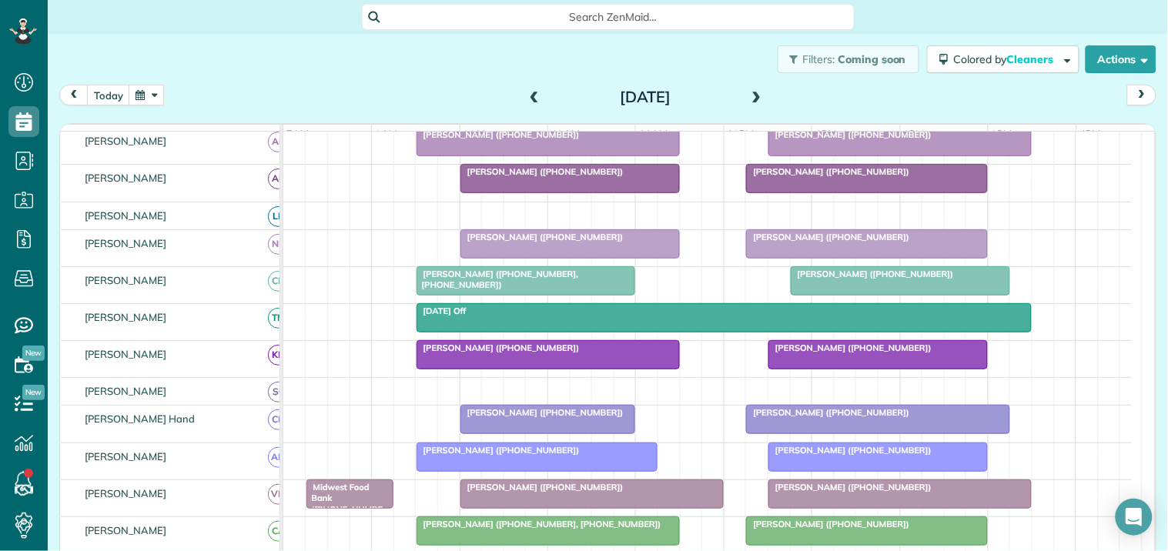
click at [836, 418] on div "Dori Phillips (+14048893000)" at bounding box center [878, 412] width 254 height 11
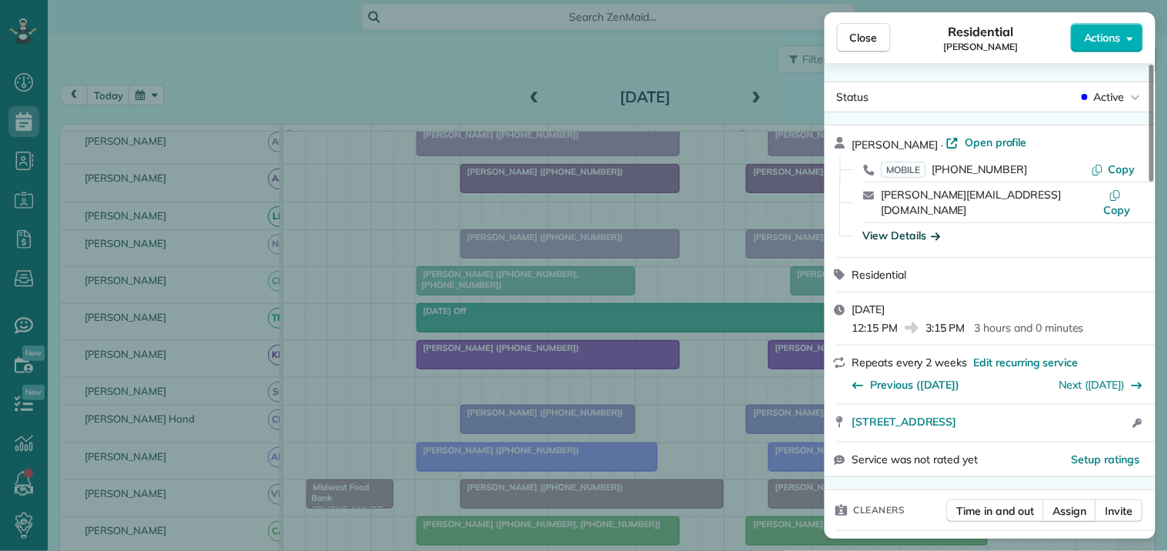
click at [909, 228] on div "View Details" at bounding box center [902, 235] width 78 height 15
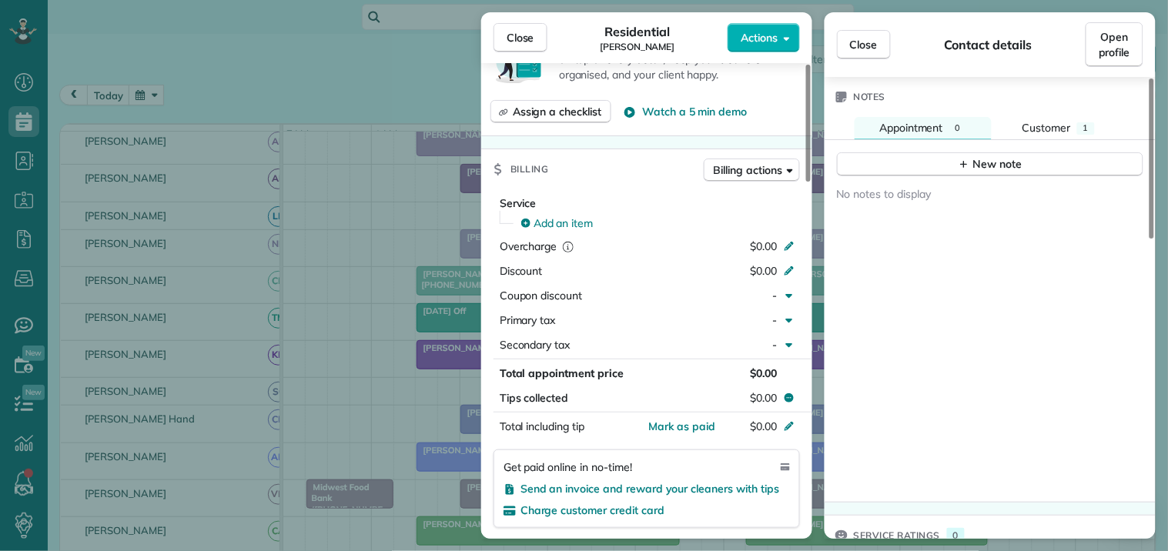
scroll to position [606, 0]
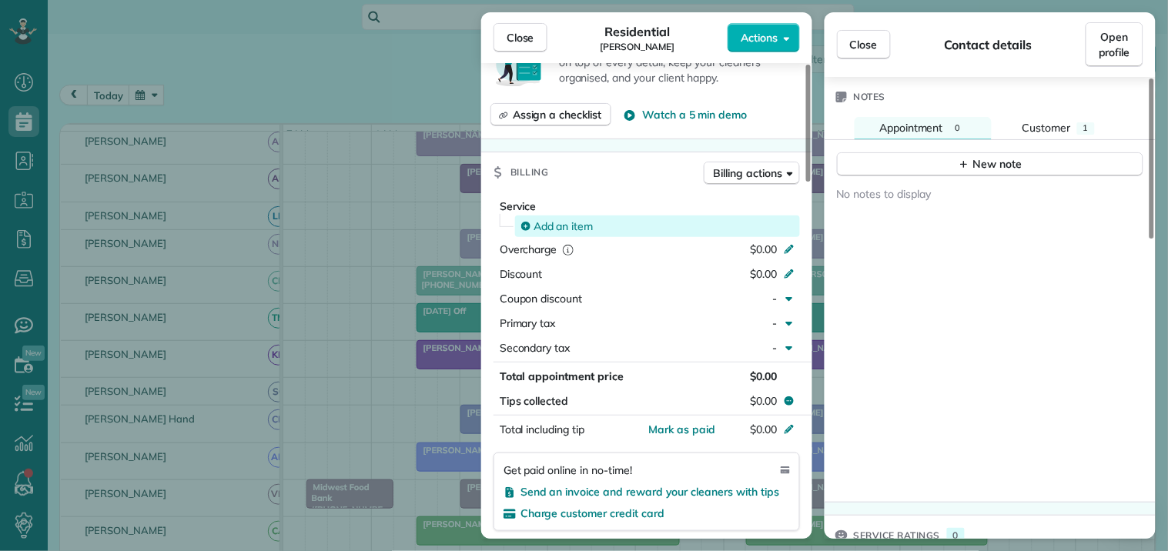
click at [562, 219] on span "Add an item" at bounding box center [564, 226] width 60 height 15
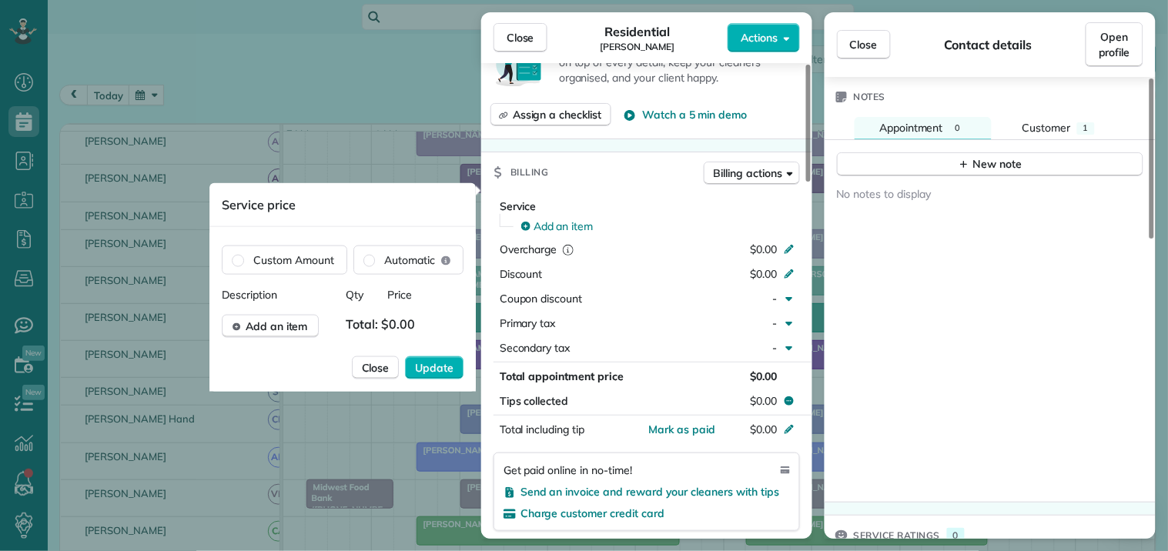
click at [389, 319] on span "Total: $0.00" at bounding box center [384, 326] width 76 height 23
click at [393, 320] on span "Total: $0.00" at bounding box center [384, 326] width 76 height 23
click at [390, 321] on span "Total: $0.00" at bounding box center [384, 326] width 76 height 23
click at [393, 321] on span "Total: $0.00" at bounding box center [384, 326] width 76 height 23
click at [381, 367] on span "Close" at bounding box center [376, 367] width 28 height 15
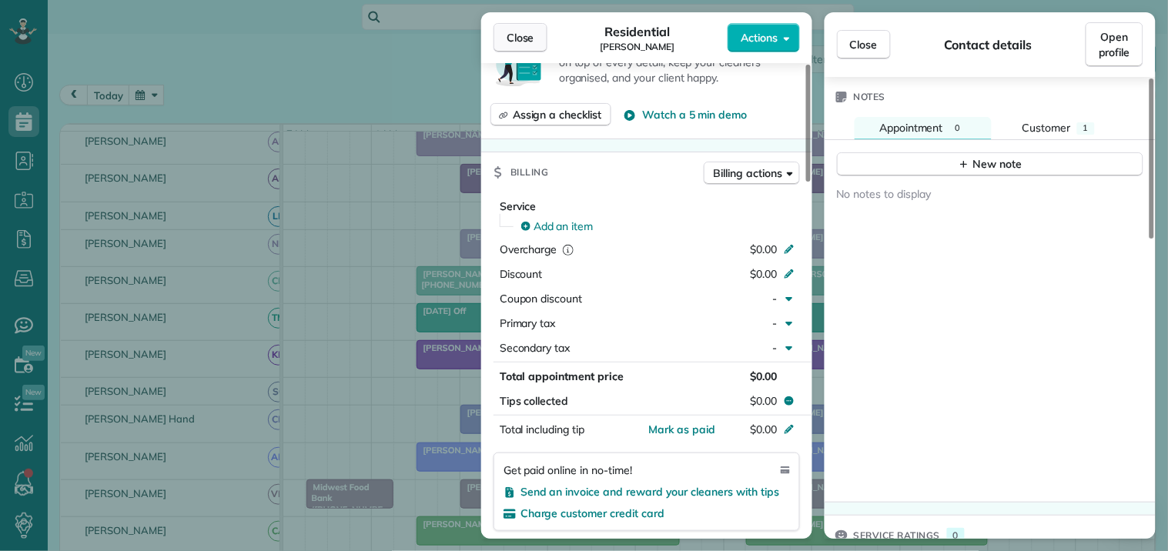
click at [534, 32] on span "Close" at bounding box center [521, 37] width 28 height 15
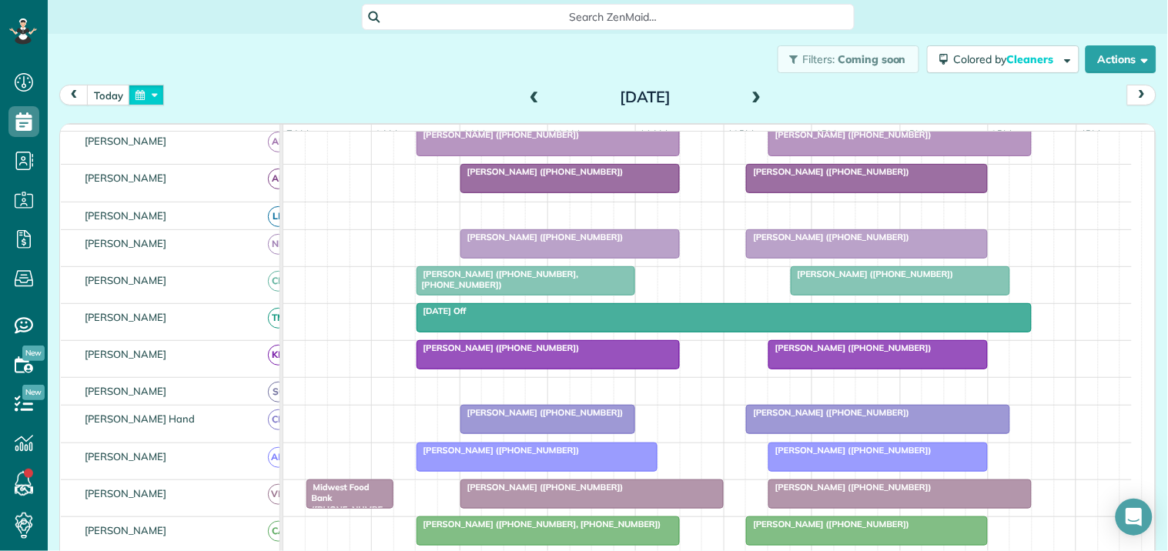
click at [149, 93] on button "button" at bounding box center [146, 95] width 35 height 21
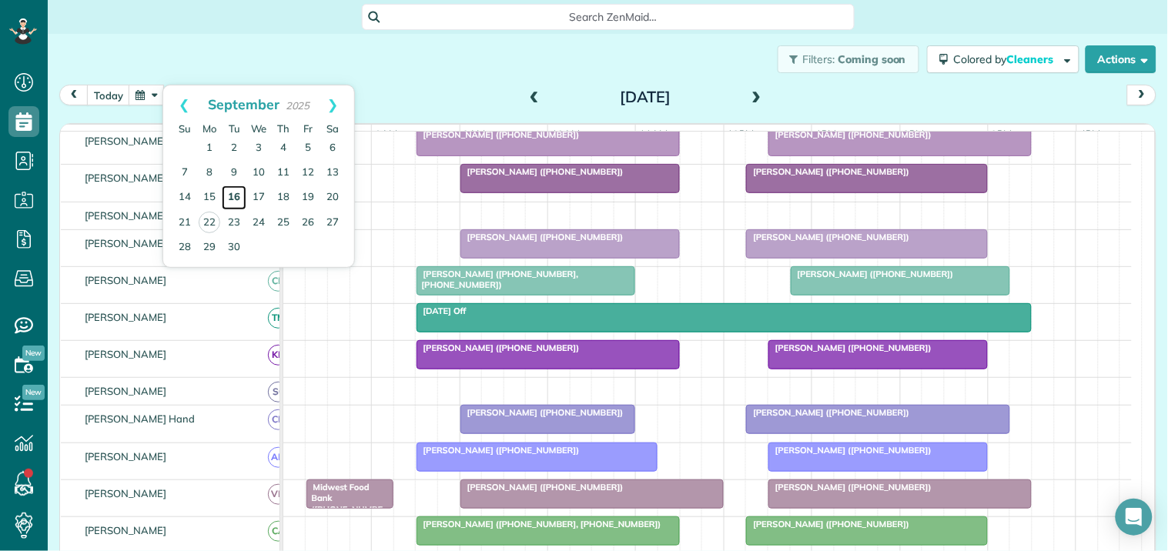
click at [235, 190] on link "16" at bounding box center [234, 198] width 25 height 25
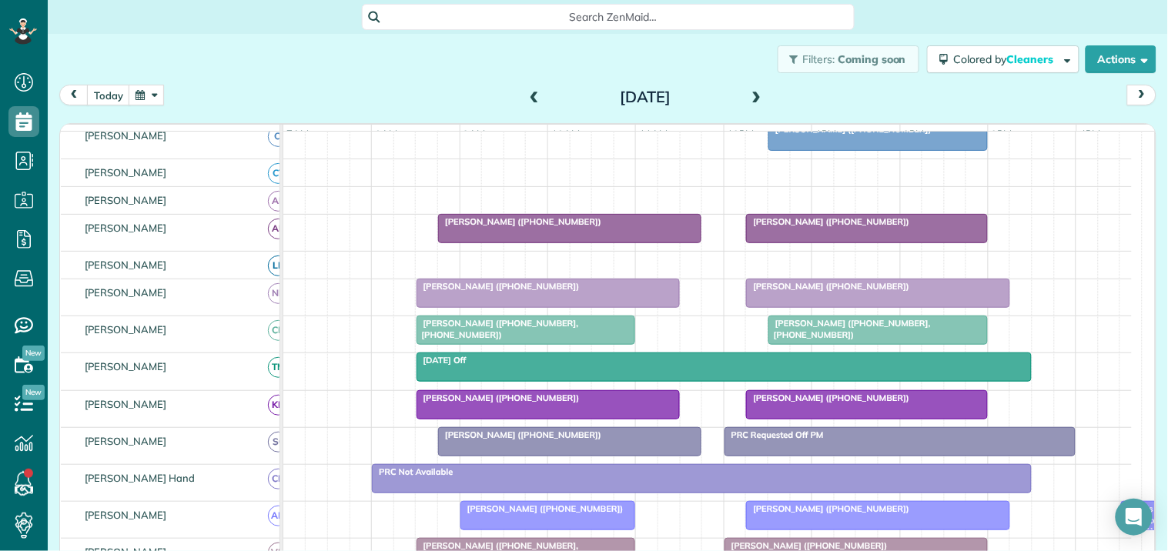
scroll to position [186, 0]
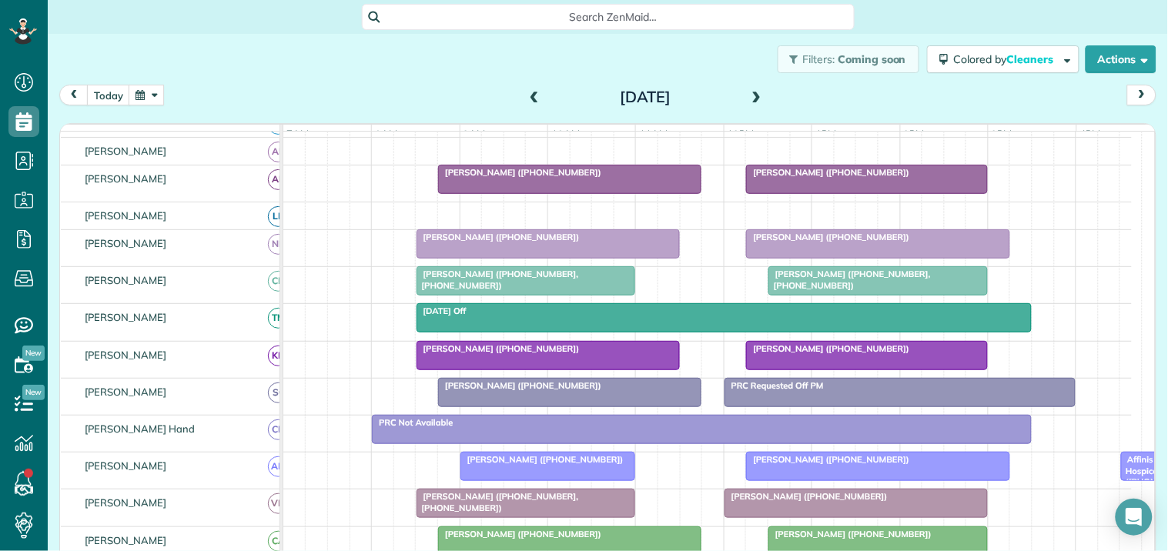
click at [547, 243] on span "Carla McMillan (+16787707308)" at bounding box center [498, 237] width 165 height 11
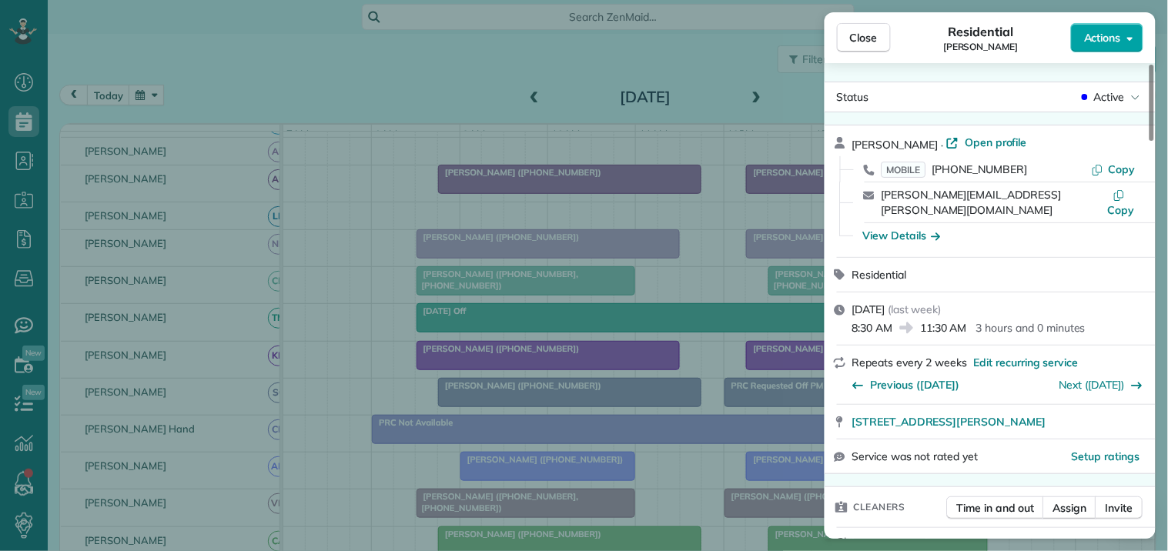
click at [1113, 36] on span "Actions" at bounding box center [1102, 37] width 37 height 15
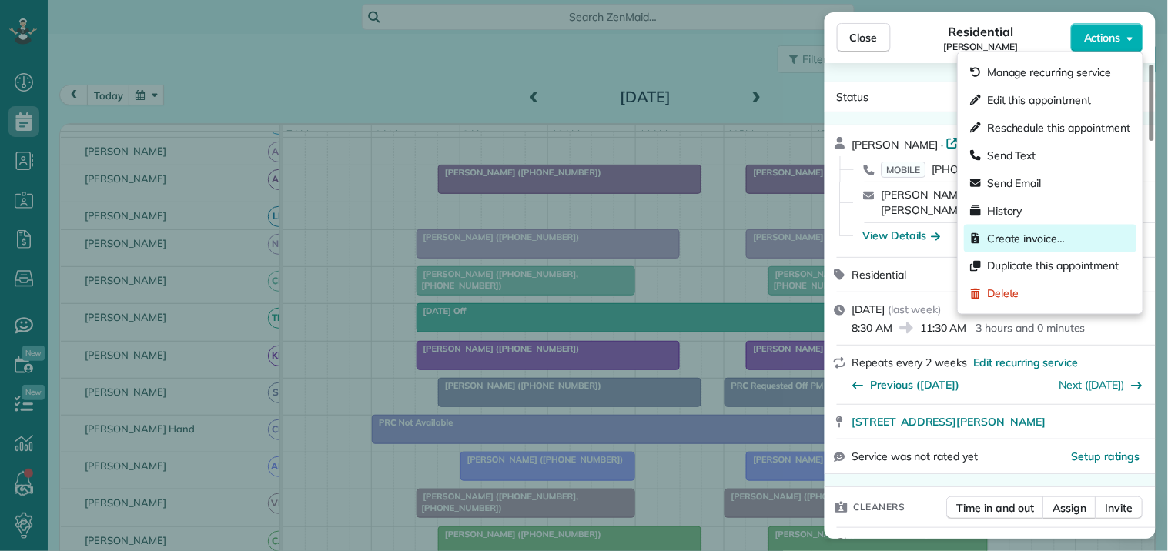
click at [1009, 242] on span "Create invoice…" at bounding box center [1026, 238] width 78 height 15
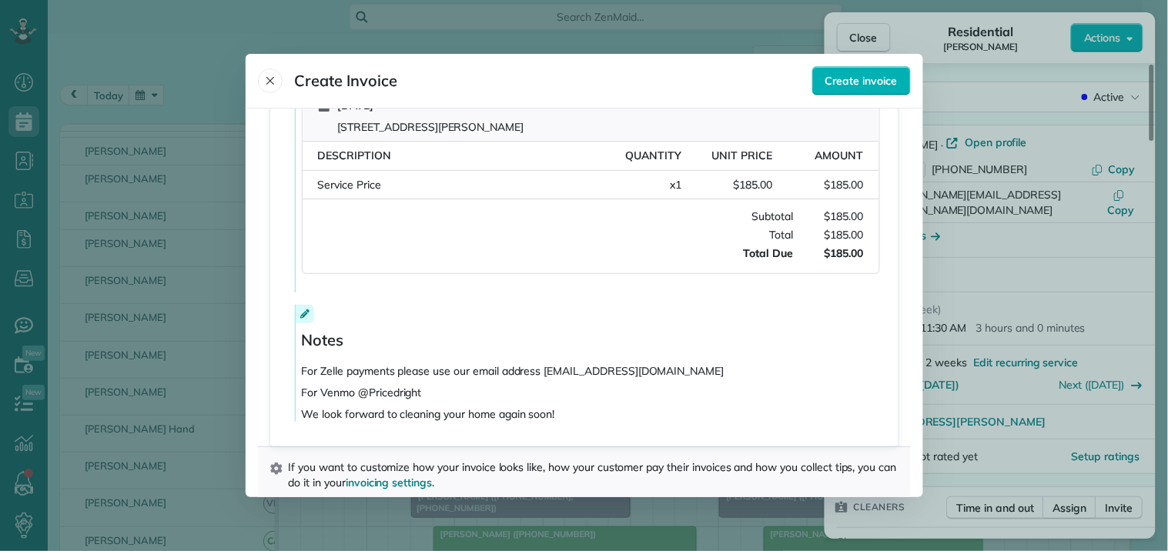
scroll to position [373, 0]
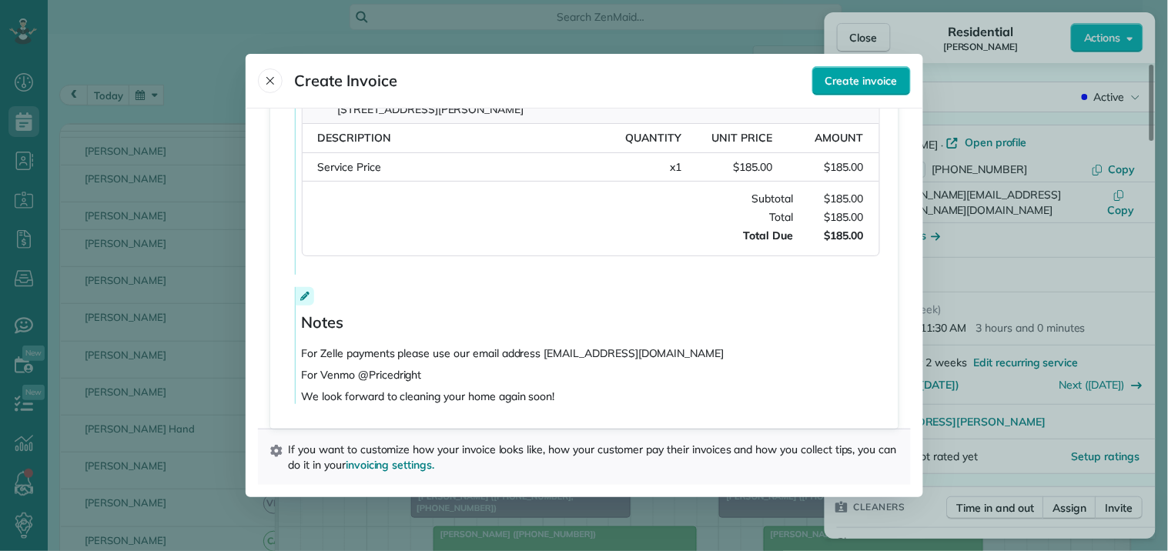
click at [882, 81] on span "Create invoice" at bounding box center [861, 80] width 72 height 15
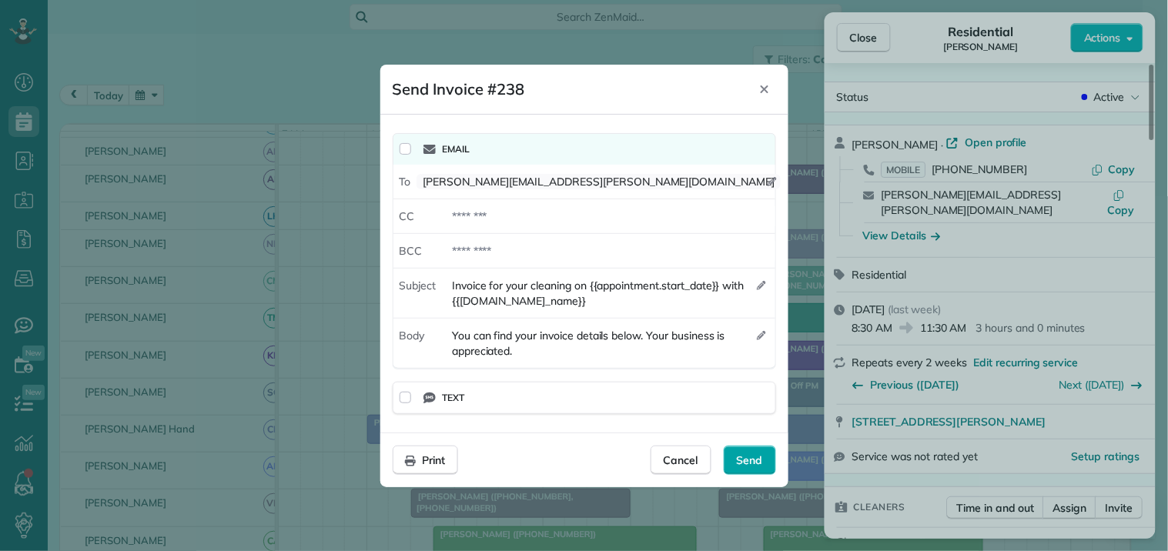
click at [758, 459] on span "Send" at bounding box center [750, 460] width 26 height 15
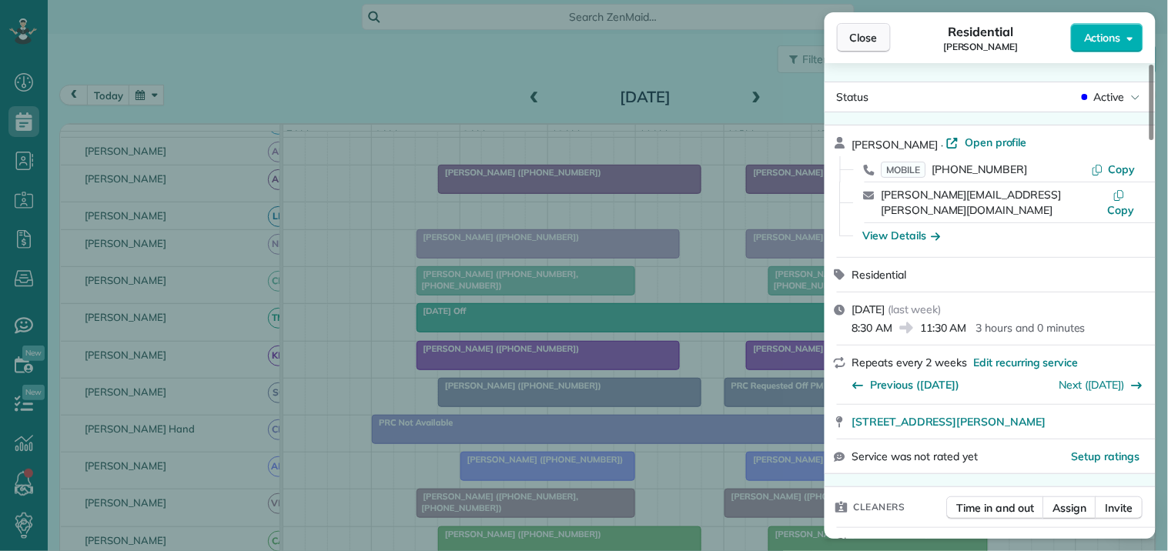
click at [880, 34] on button "Close" at bounding box center [864, 37] width 54 height 29
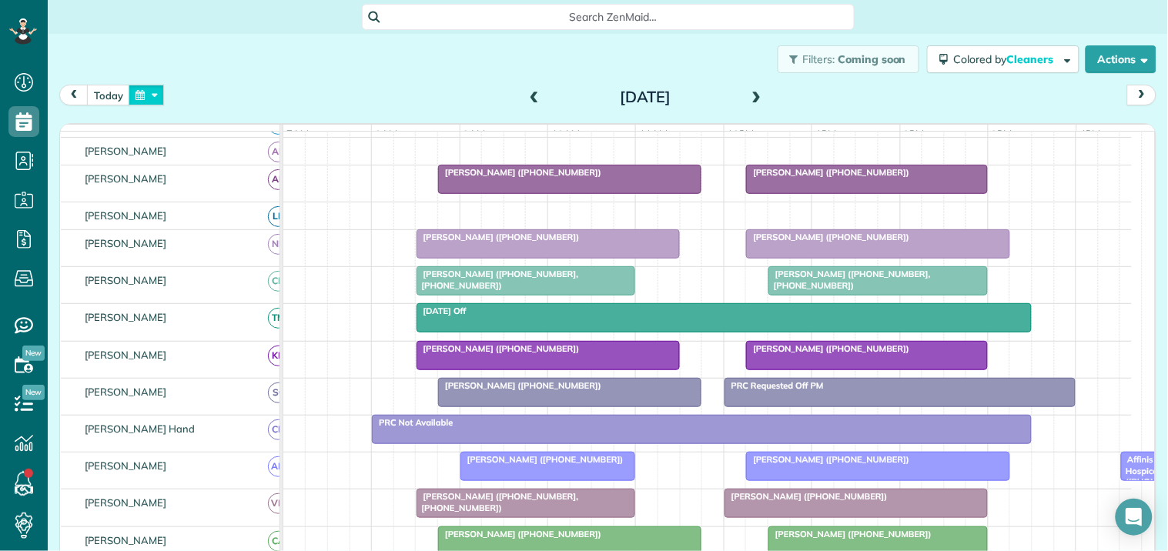
click at [146, 95] on button "button" at bounding box center [146, 95] width 35 height 21
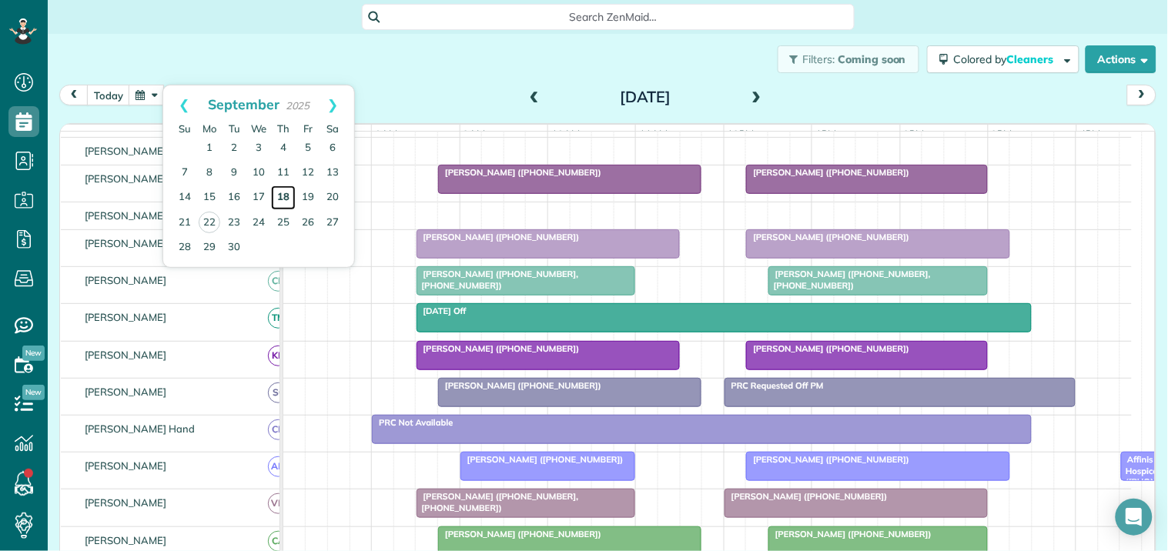
click at [286, 196] on link "18" at bounding box center [283, 198] width 25 height 25
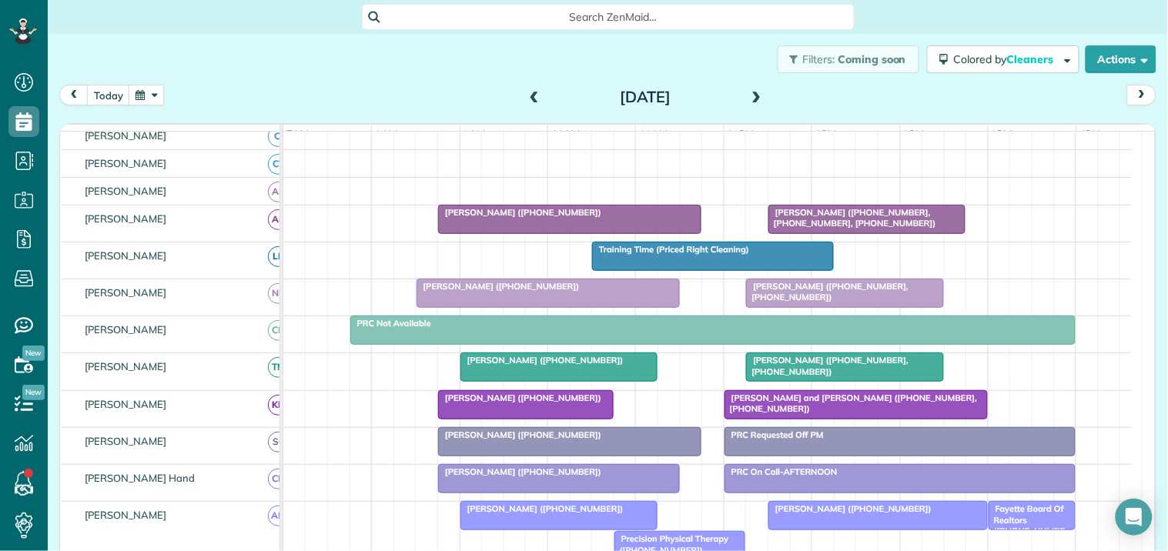
scroll to position [177, 0]
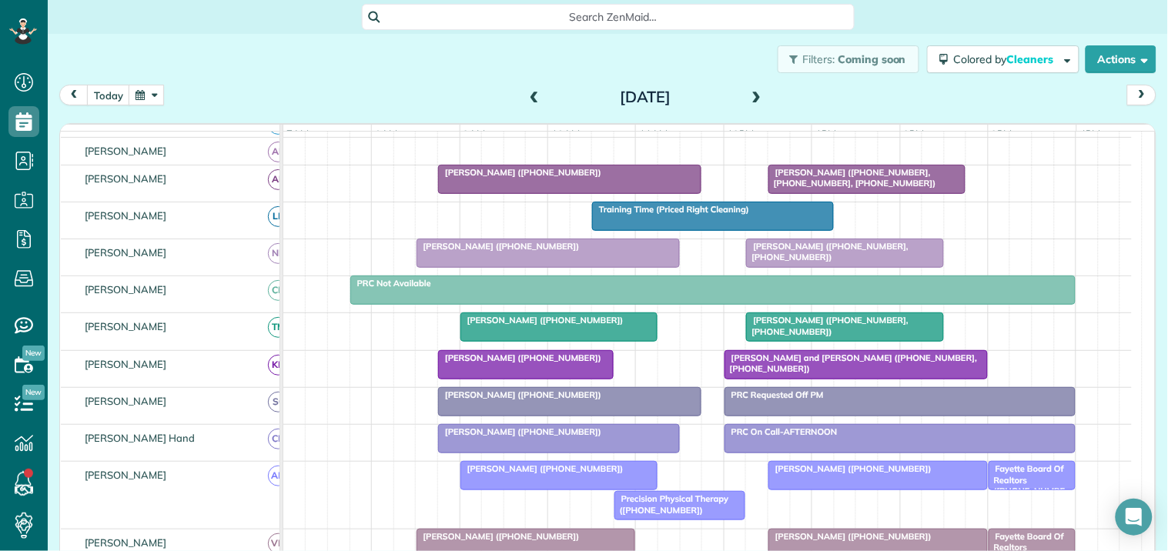
click at [812, 336] on span "[PERSON_NAME] ([PHONE_NUMBER], [PHONE_NUMBER])" at bounding box center [826, 326] width 163 height 22
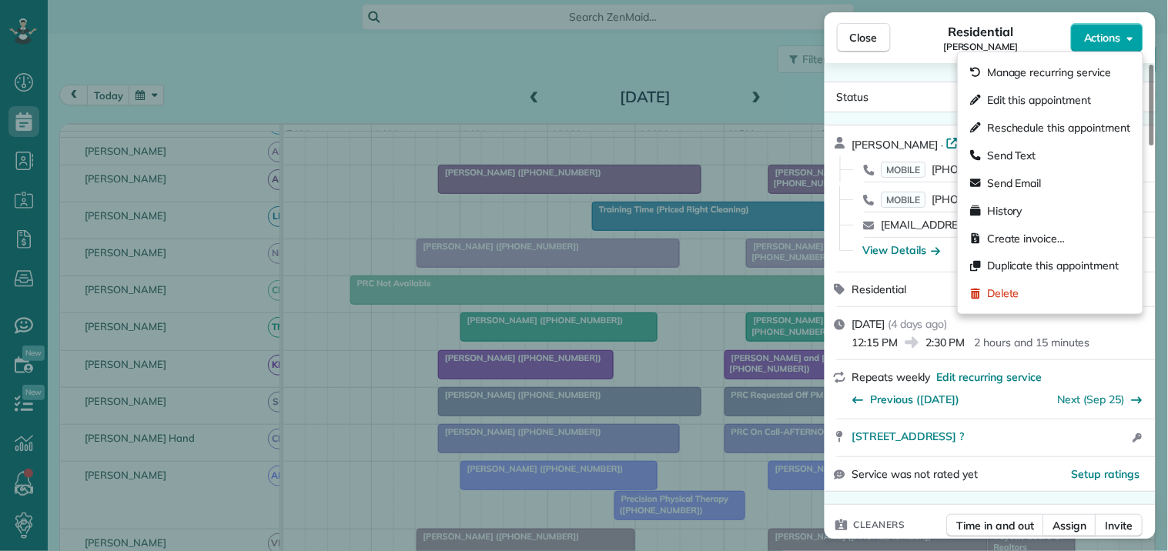
click at [1109, 32] on span "Actions" at bounding box center [1102, 37] width 37 height 15
click at [1017, 233] on span "Create invoice…" at bounding box center [1026, 238] width 78 height 15
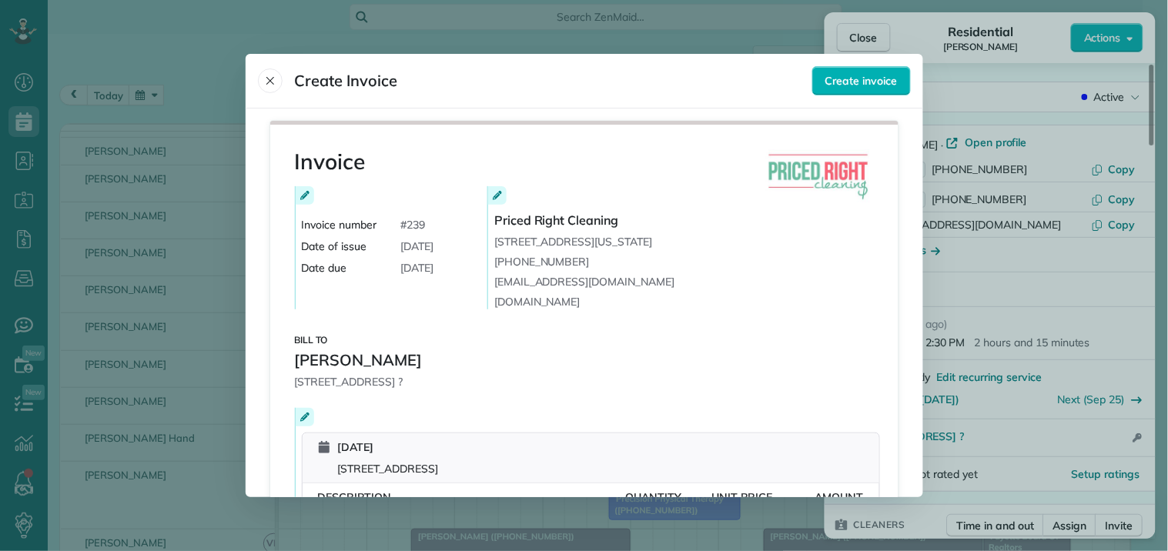
scroll to position [373, 0]
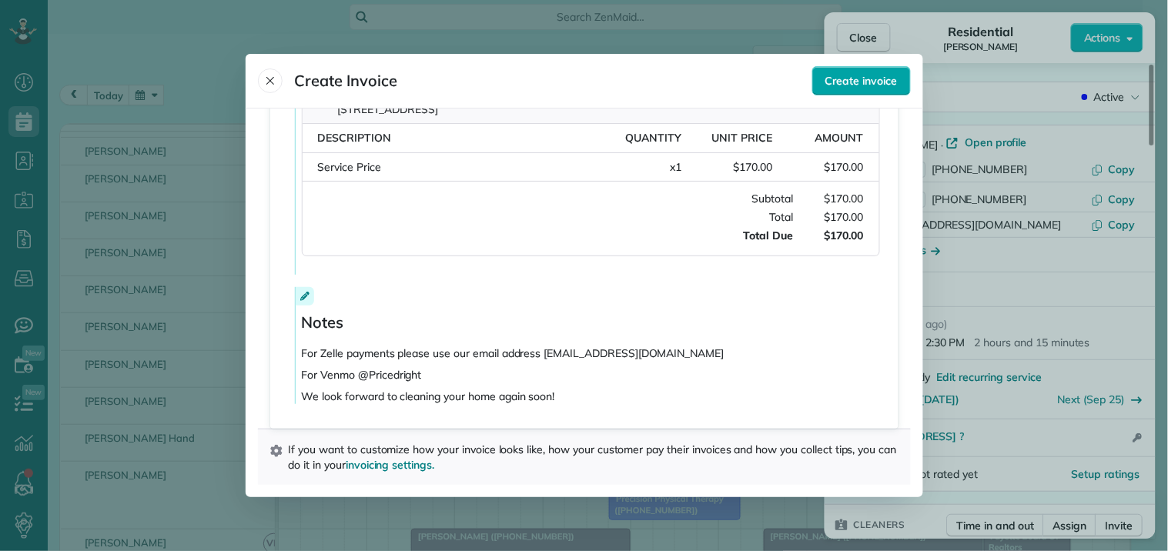
click at [859, 81] on span "Create invoice" at bounding box center [861, 80] width 72 height 15
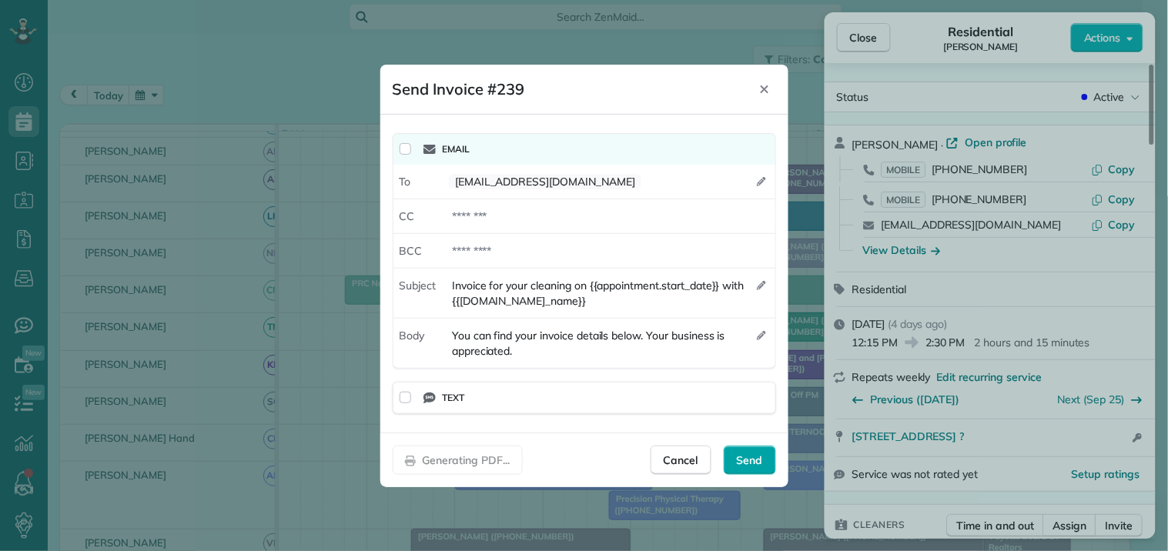
click at [760, 457] on span "Send" at bounding box center [750, 460] width 26 height 15
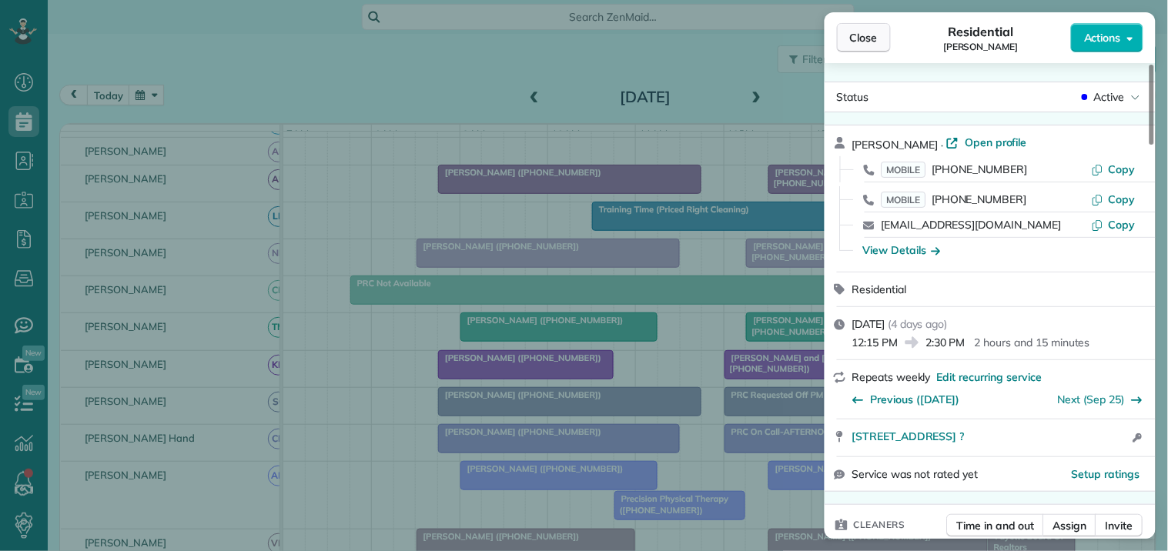
click at [861, 42] on span "Close" at bounding box center [864, 37] width 28 height 15
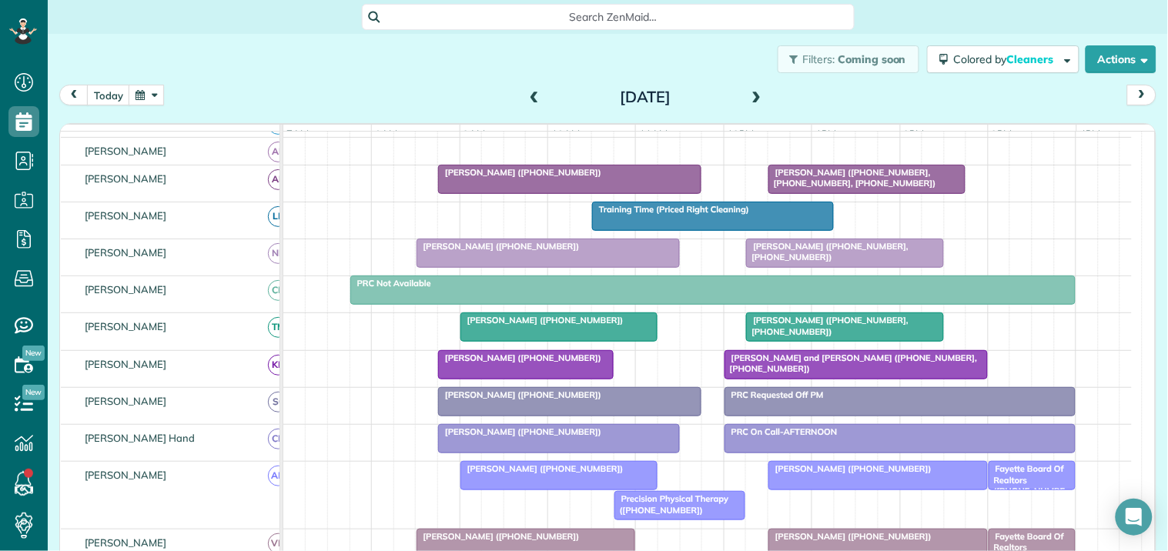
click at [147, 91] on button "button" at bounding box center [146, 95] width 35 height 21
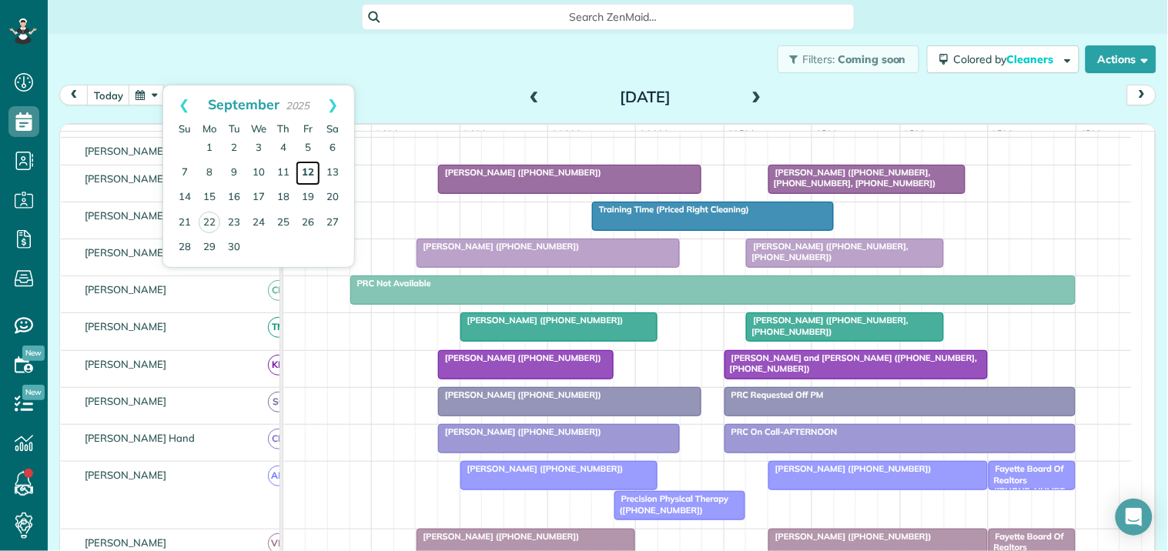
click at [310, 166] on link "12" at bounding box center [308, 173] width 25 height 25
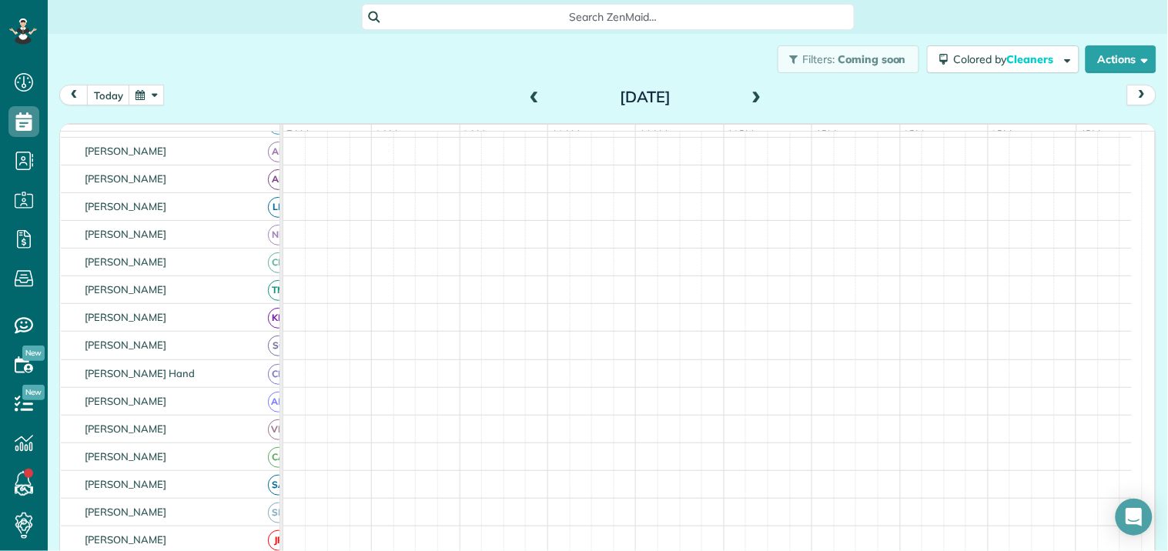
scroll to position [247, 0]
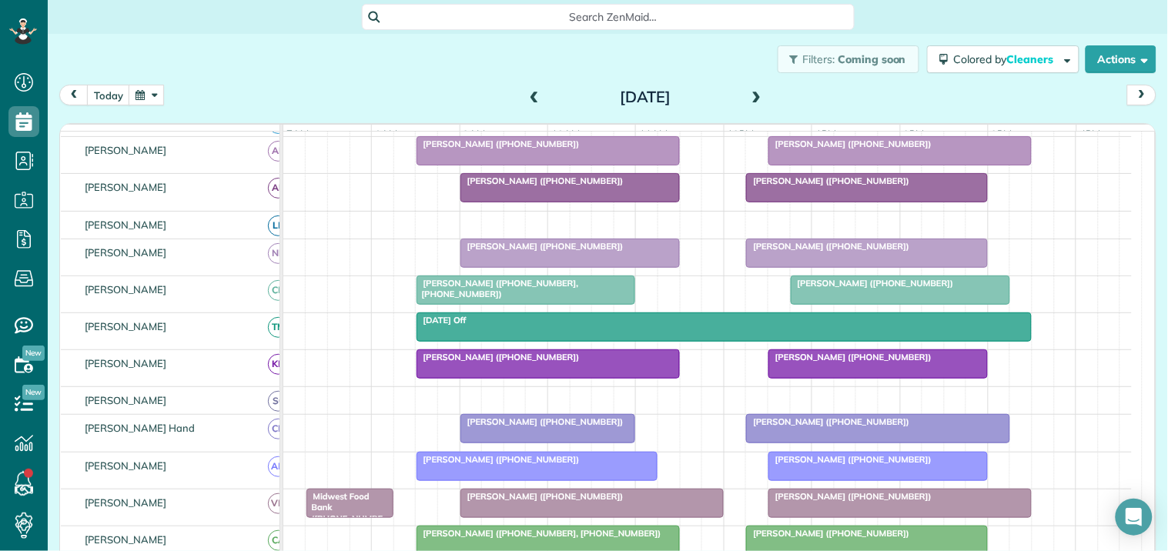
click at [865, 443] on div at bounding box center [878, 429] width 262 height 28
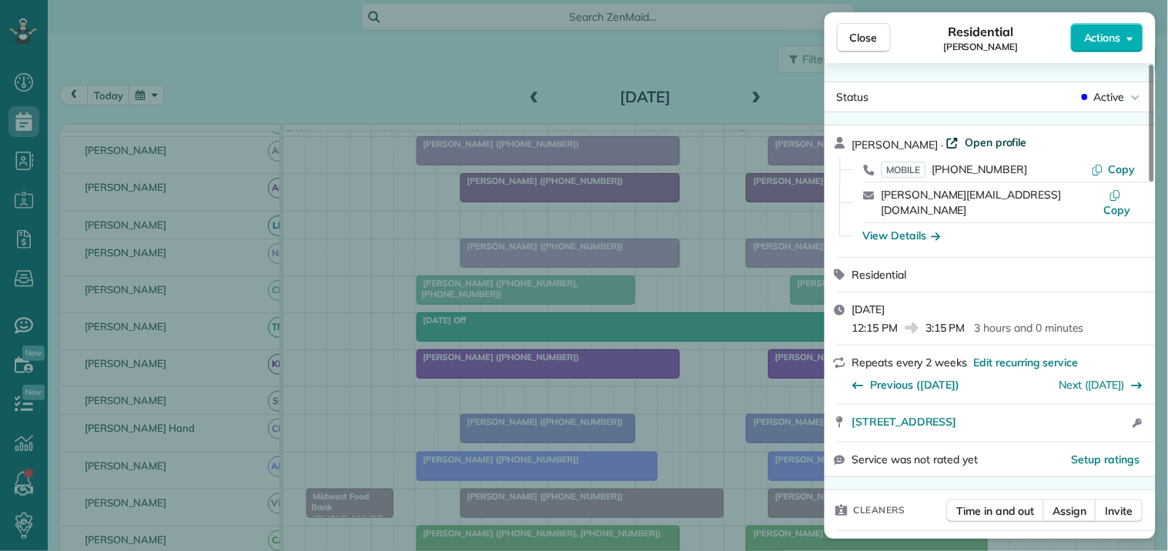
click at [972, 142] on span "Open profile" at bounding box center [996, 142] width 62 height 15
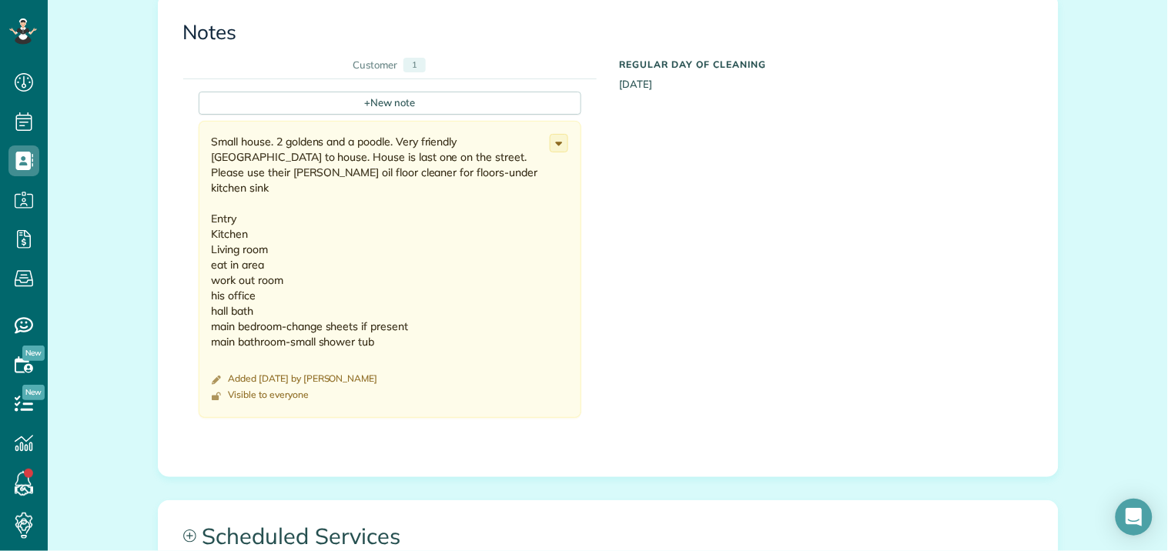
scroll to position [1368, 0]
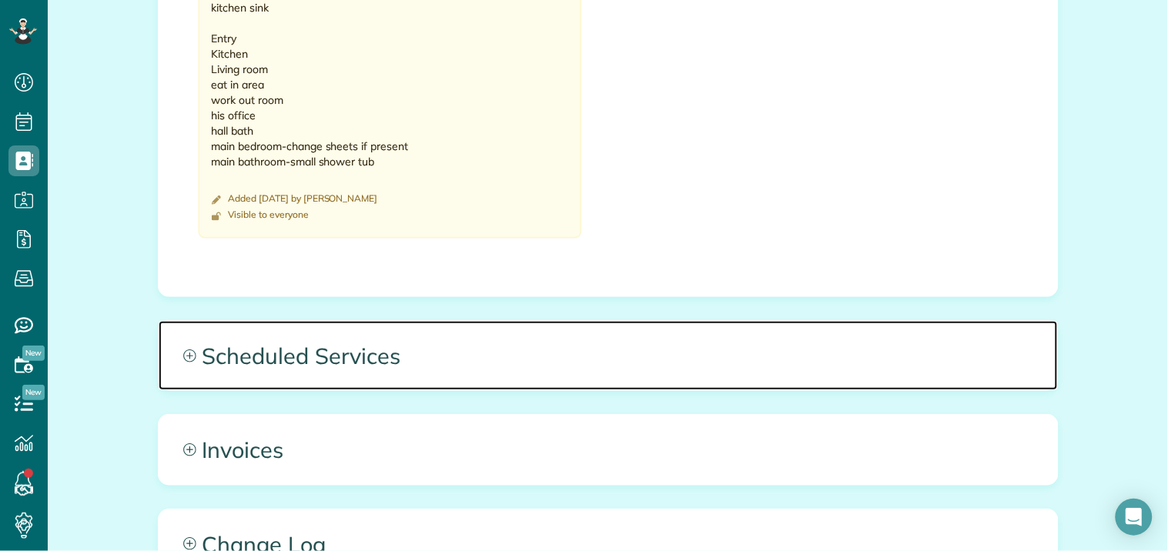
click at [183, 350] on icon at bounding box center [189, 356] width 12 height 12
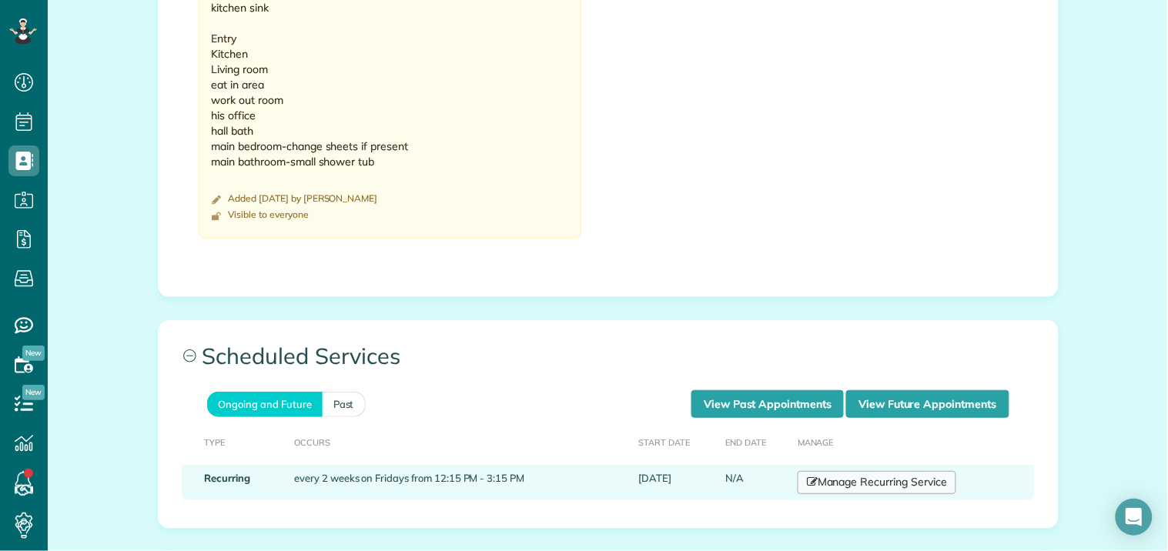
click at [868, 471] on link "Manage Recurring Service" at bounding box center [877, 482] width 159 height 23
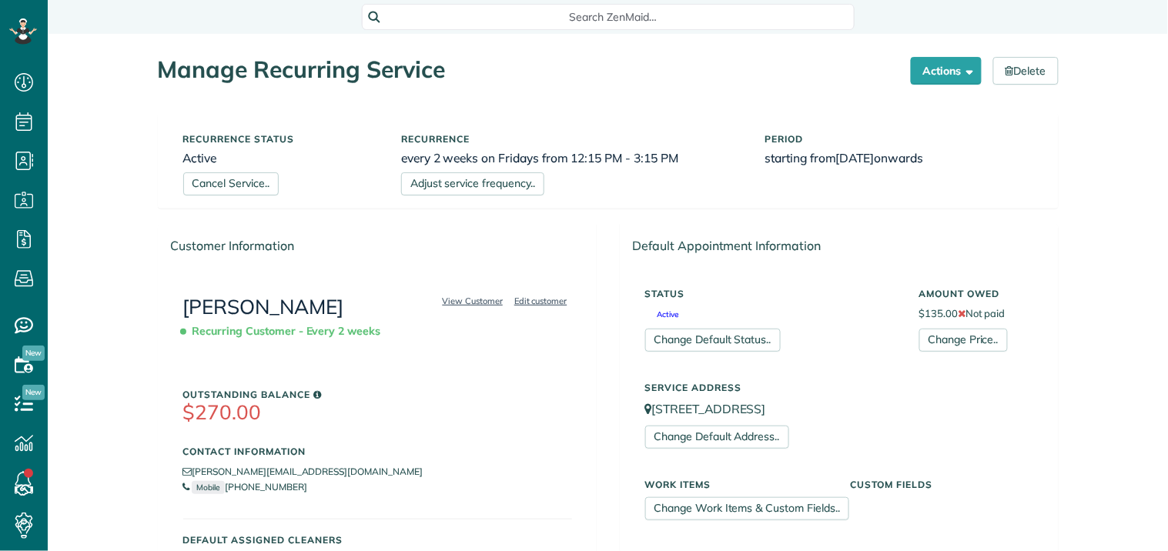
scroll to position [6, 6]
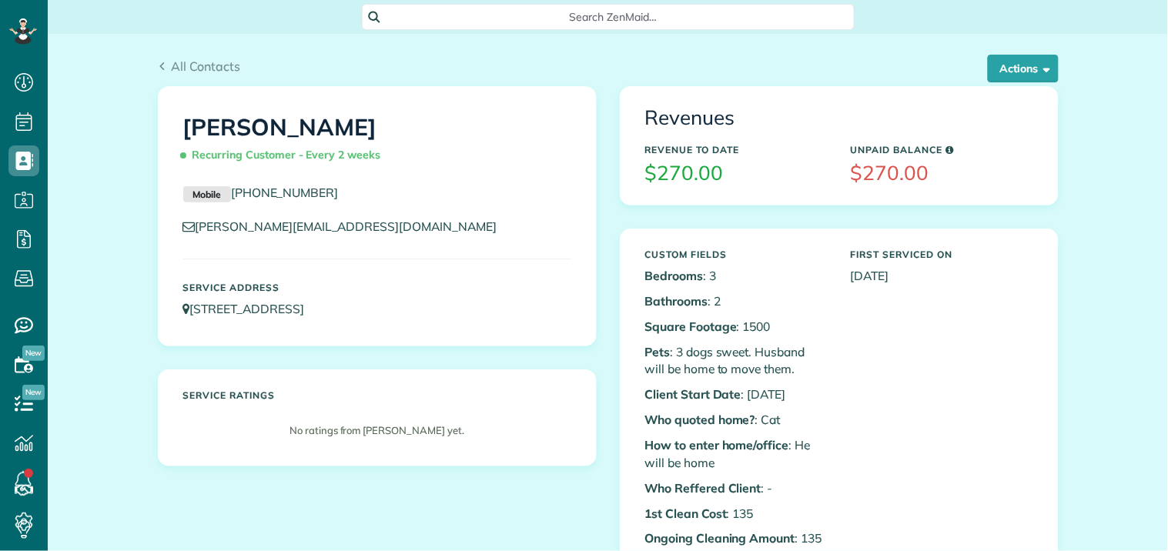
scroll to position [6, 6]
click at [1027, 70] on button "Actions" at bounding box center [1023, 69] width 71 height 28
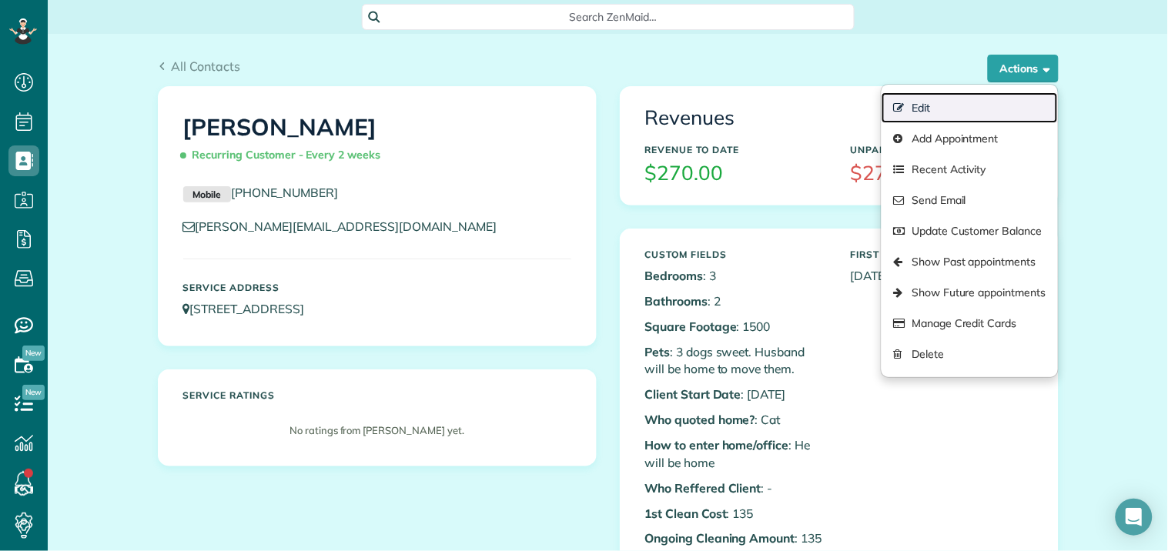
click at [930, 106] on link "Edit" at bounding box center [970, 107] width 176 height 31
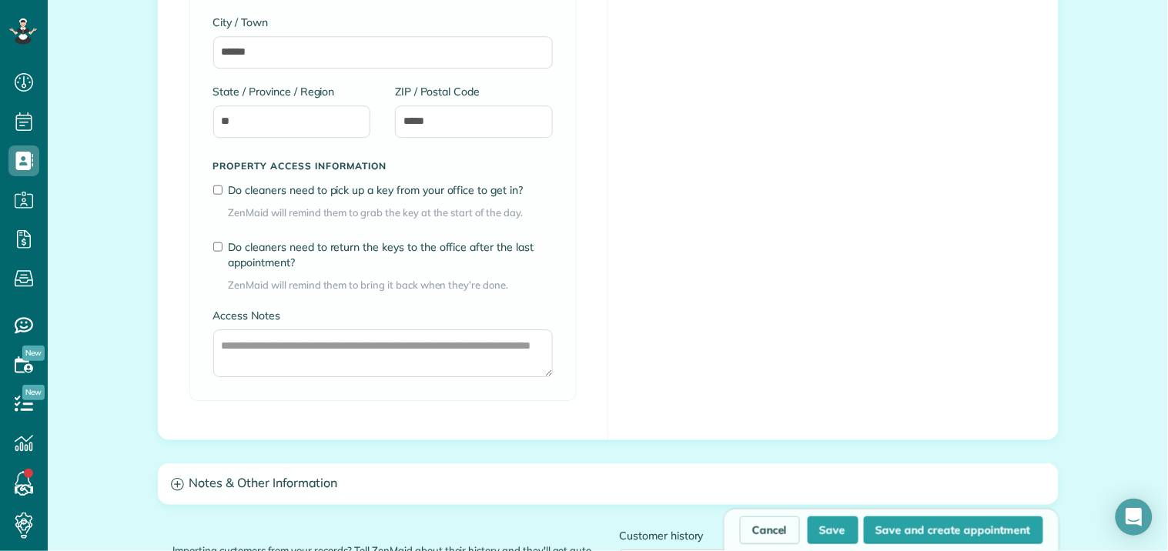
scroll to position [1283, 0]
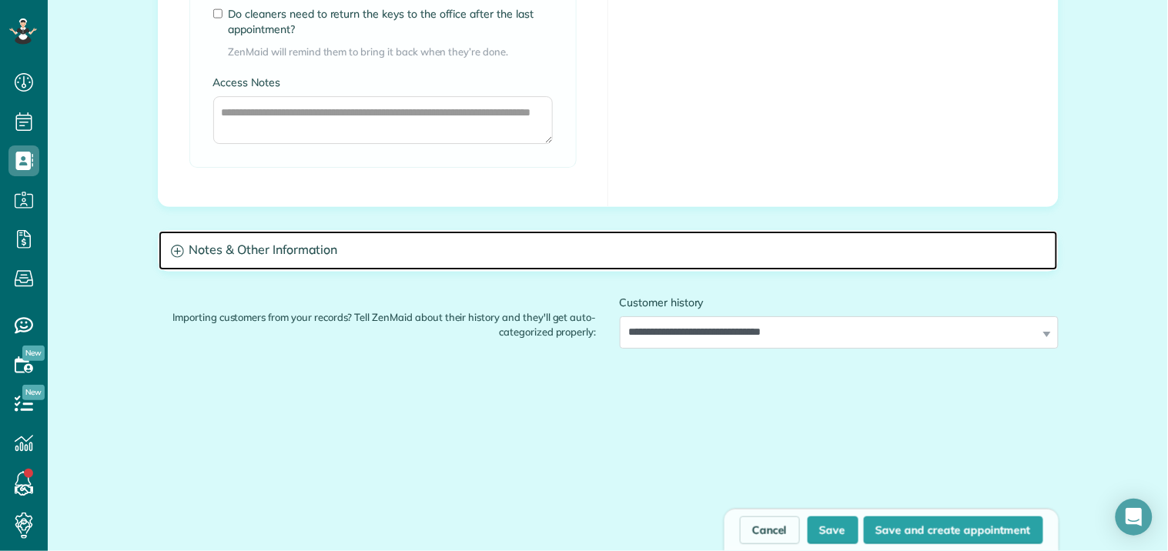
click at [173, 250] on icon at bounding box center [177, 251] width 12 height 12
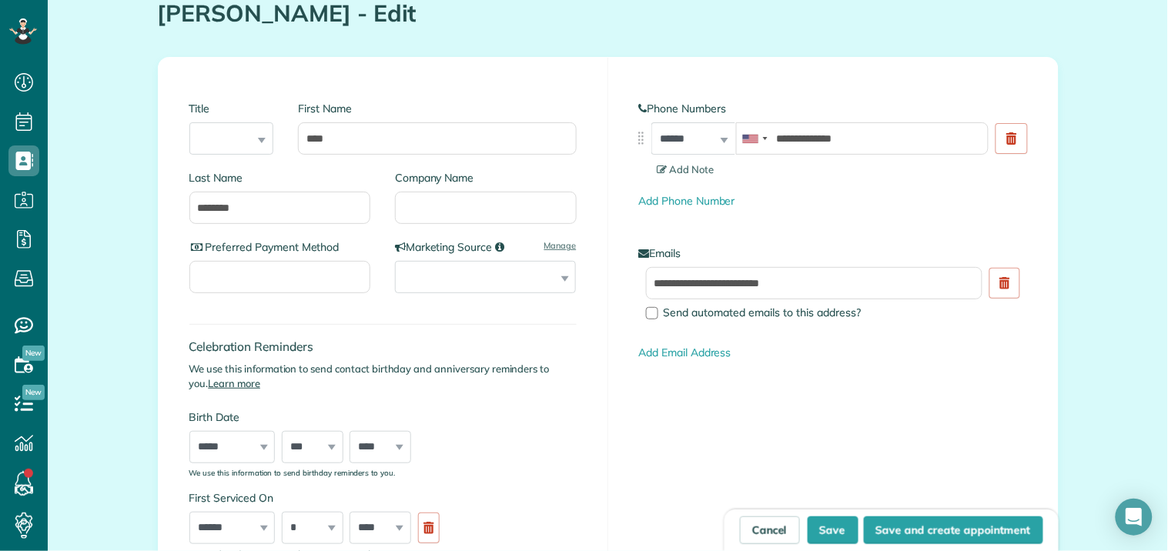
scroll to position [0, 0]
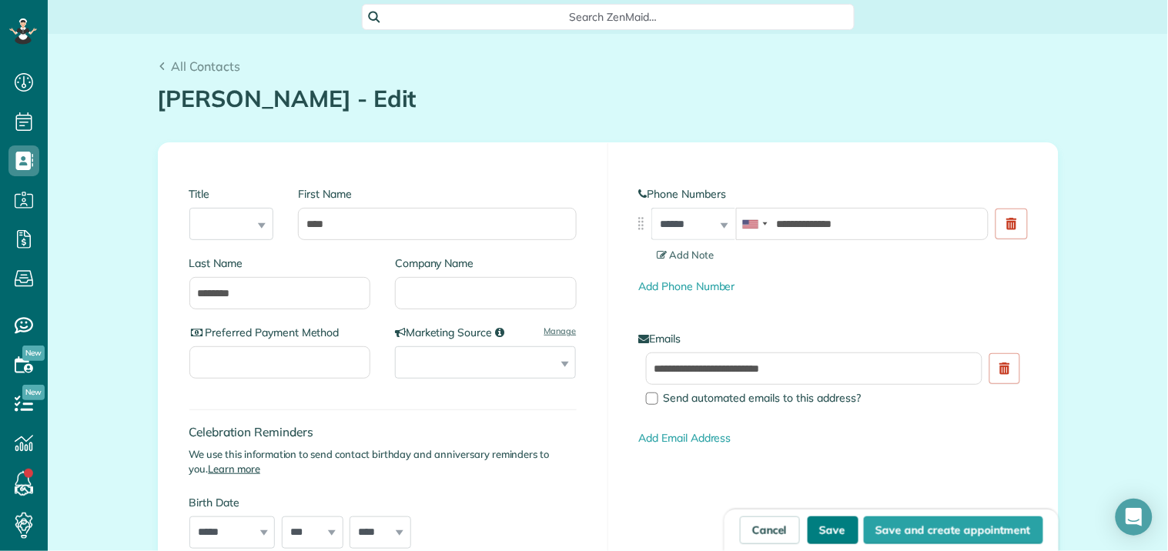
click at [832, 525] on button "Save" at bounding box center [833, 531] width 51 height 28
type input "**********"
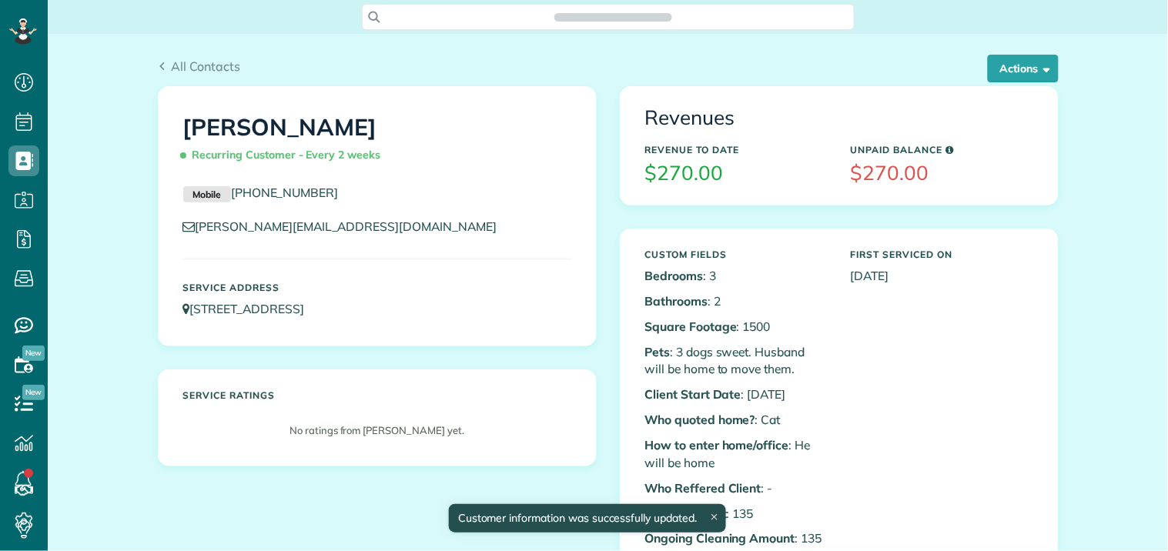
scroll to position [6, 6]
click at [1009, 66] on button "Actions" at bounding box center [1023, 69] width 71 height 28
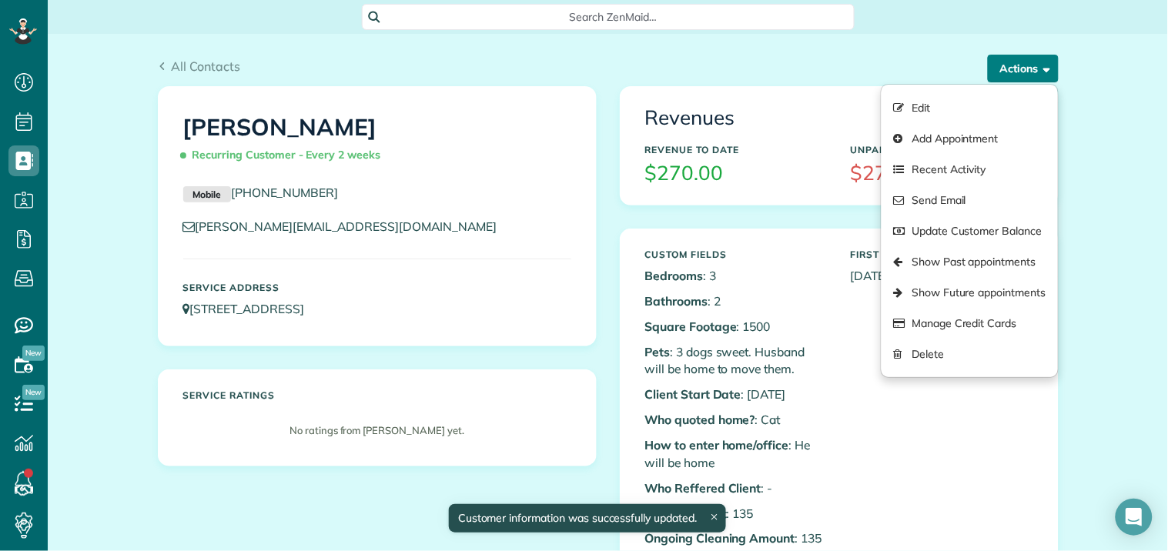
click at [1009, 66] on button "Actions" at bounding box center [1023, 69] width 71 height 28
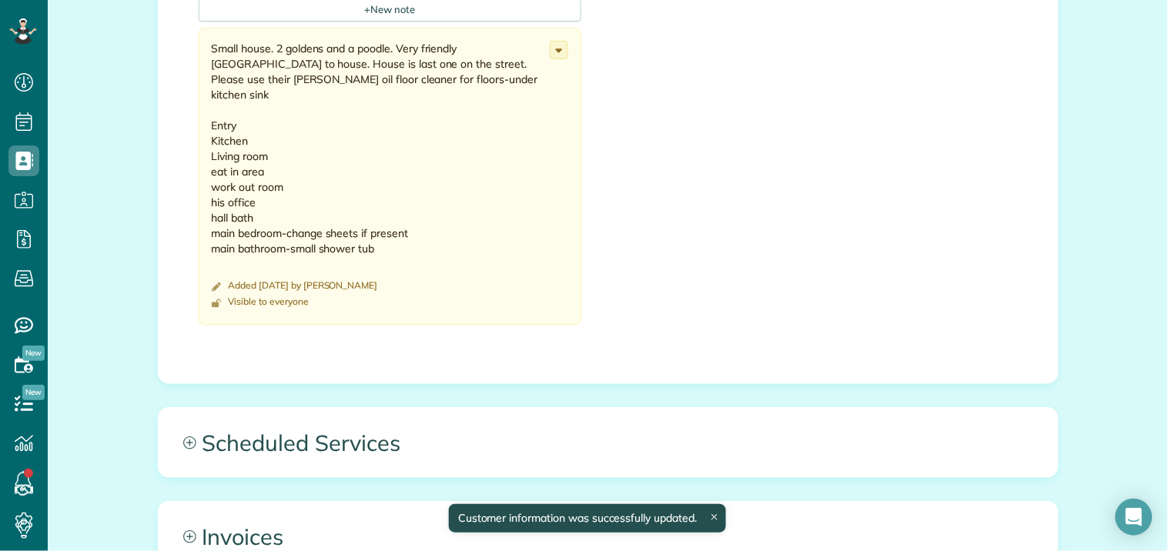
scroll to position [1454, 0]
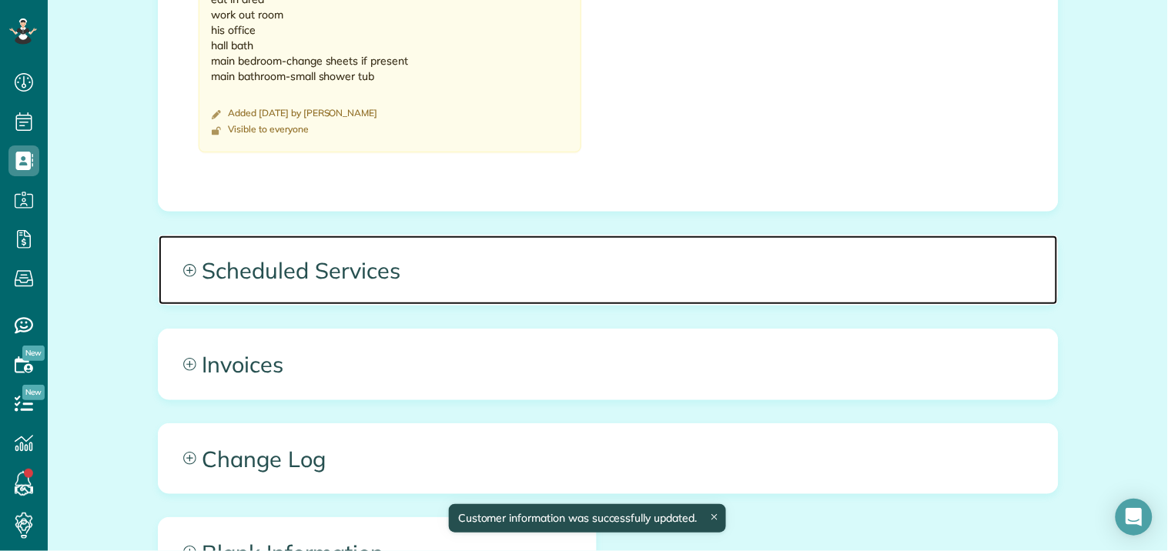
click at [187, 264] on icon at bounding box center [189, 270] width 13 height 13
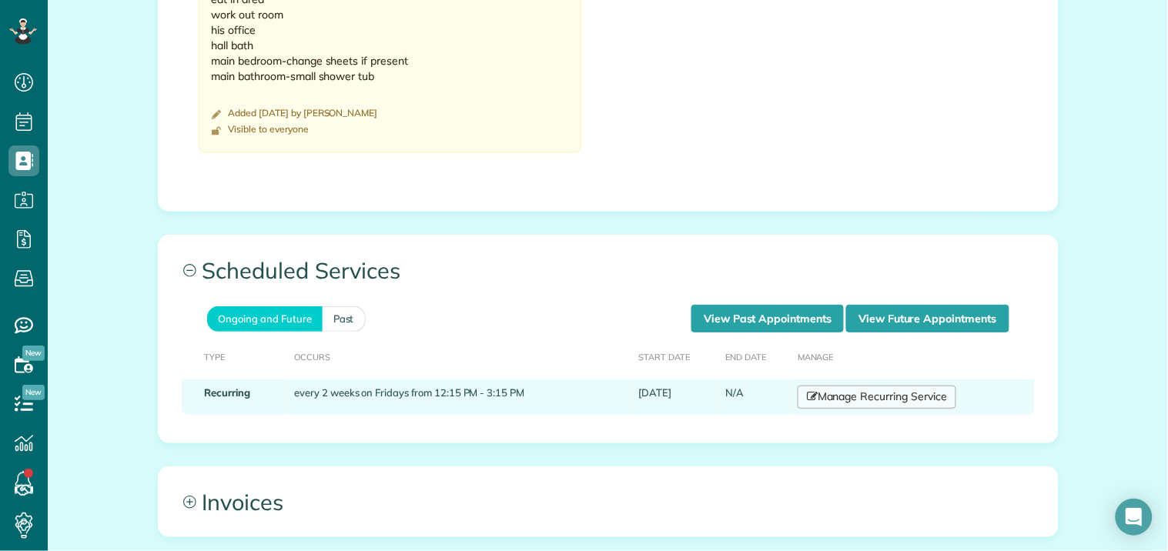
click at [849, 386] on link "Manage Recurring Service" at bounding box center [877, 397] width 159 height 23
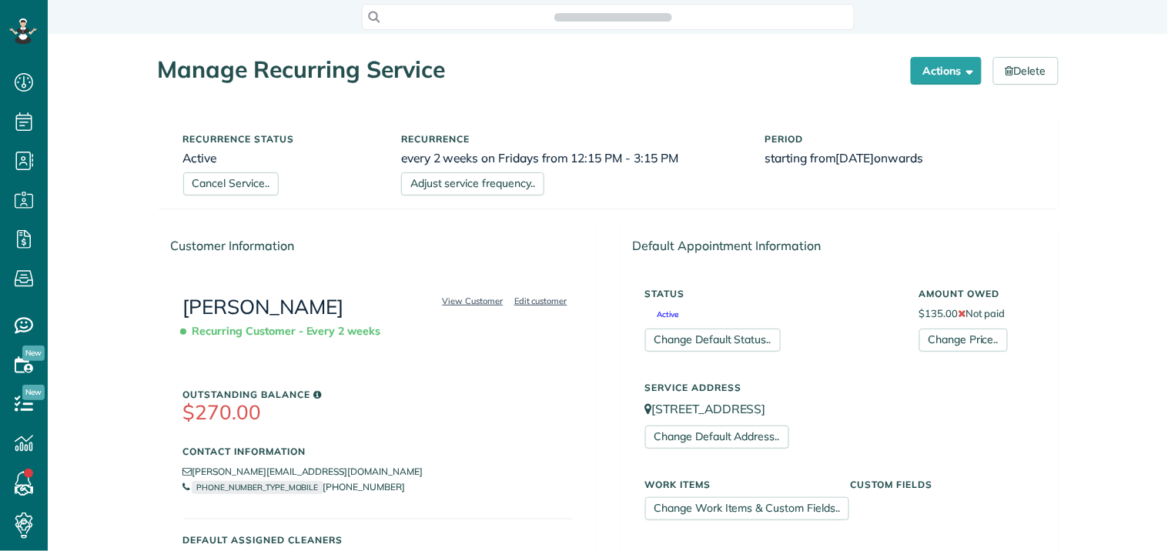
scroll to position [6, 6]
click at [951, 339] on link "Change Price.." at bounding box center [963, 340] width 89 height 23
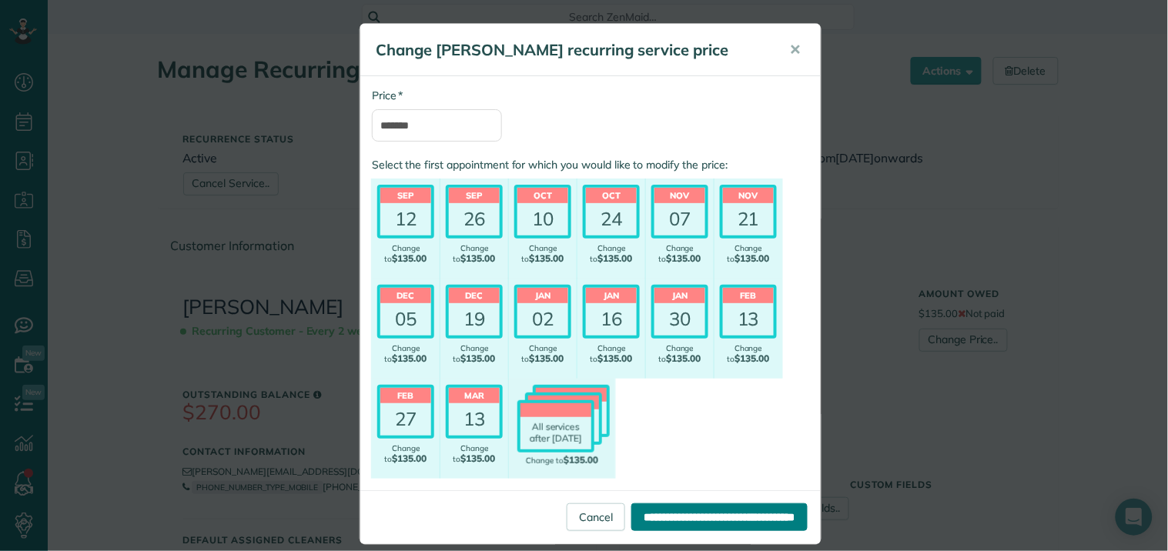
click at [654, 520] on input "**********" at bounding box center [719, 518] width 176 height 28
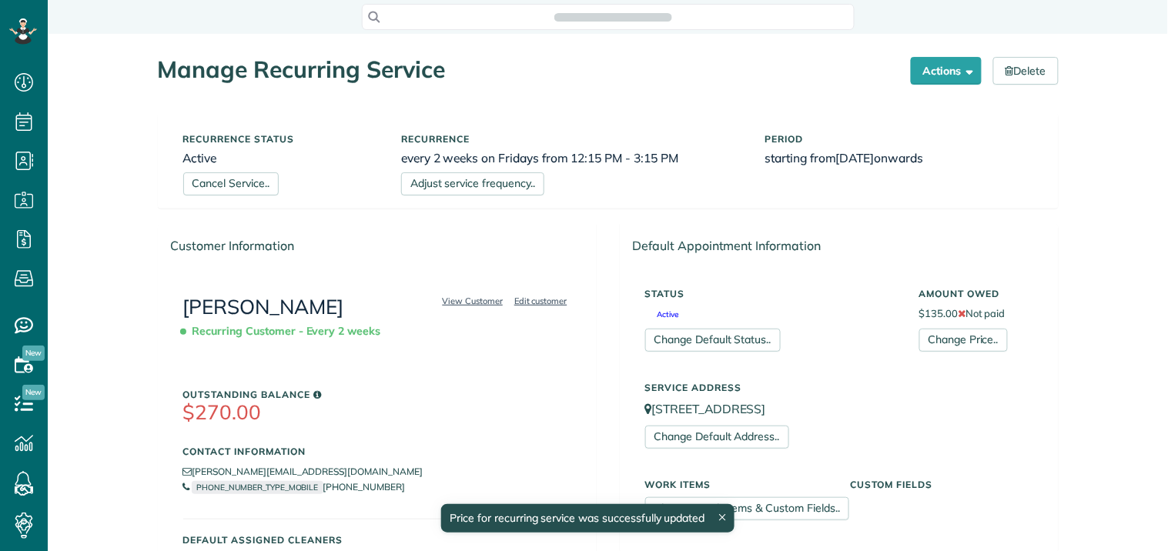
scroll to position [6, 6]
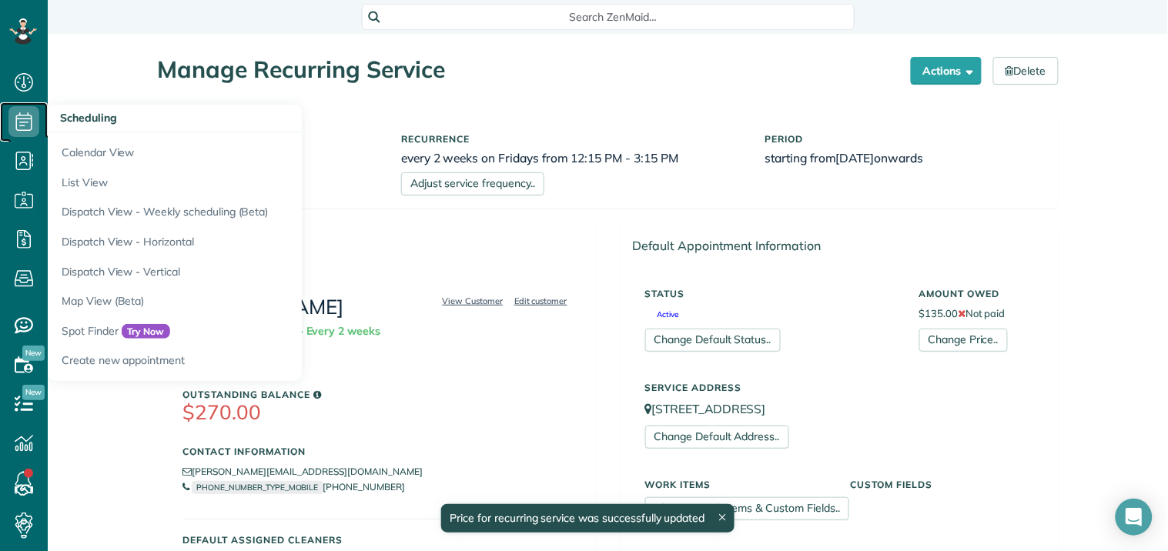
click at [20, 122] on use at bounding box center [24, 121] width 16 height 18
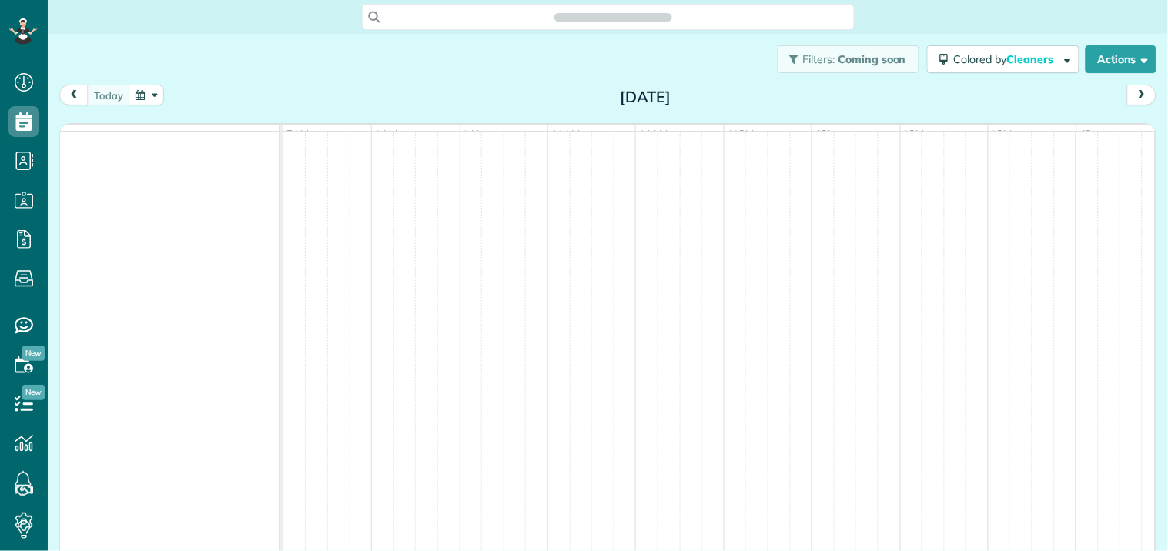
scroll to position [6, 6]
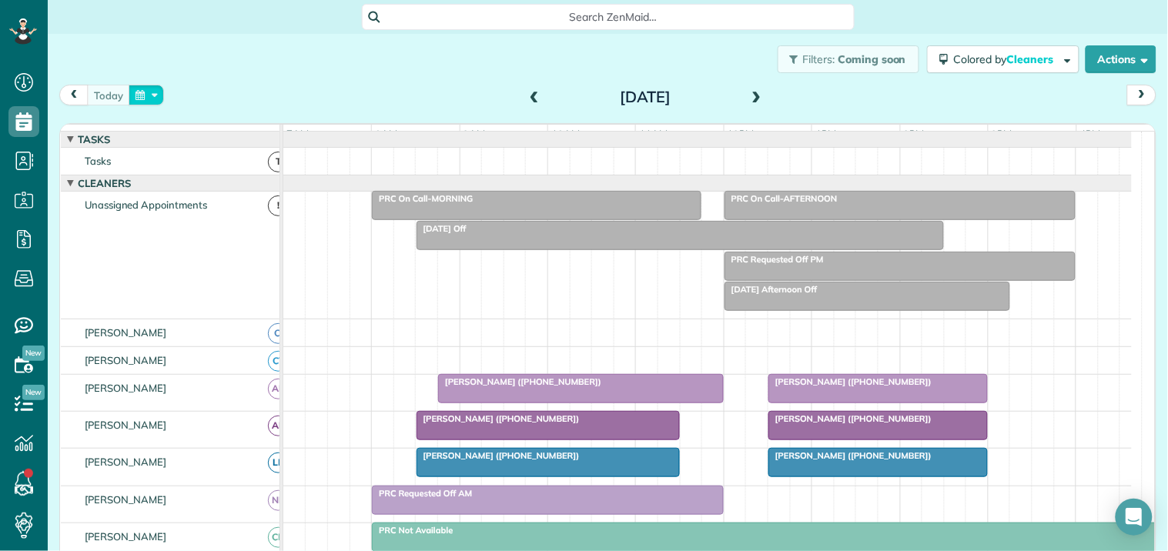
click at [148, 92] on button "button" at bounding box center [146, 95] width 35 height 21
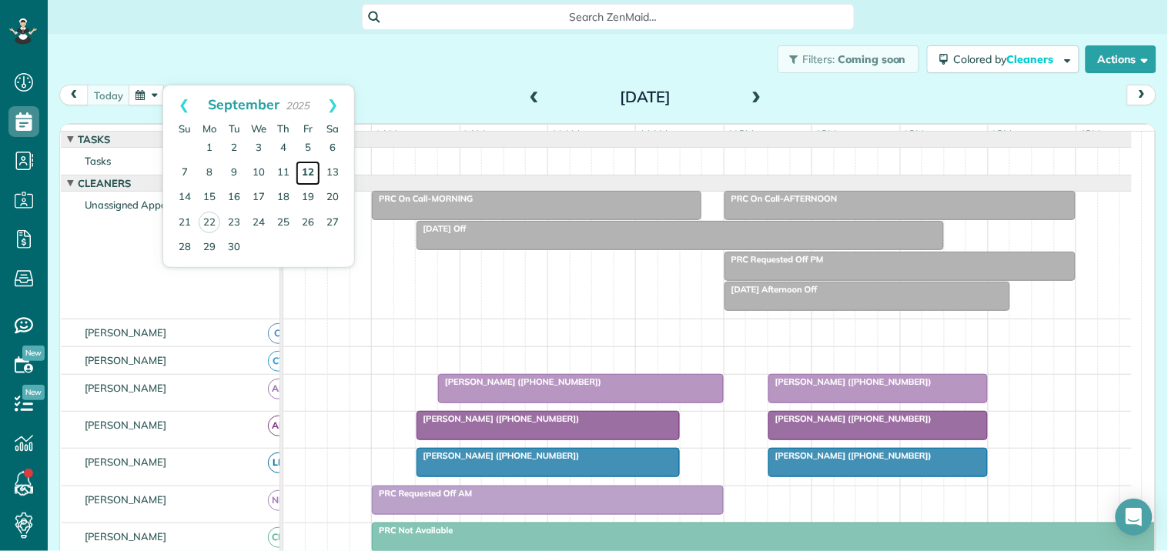
click at [311, 168] on link "12" at bounding box center [308, 173] width 25 height 25
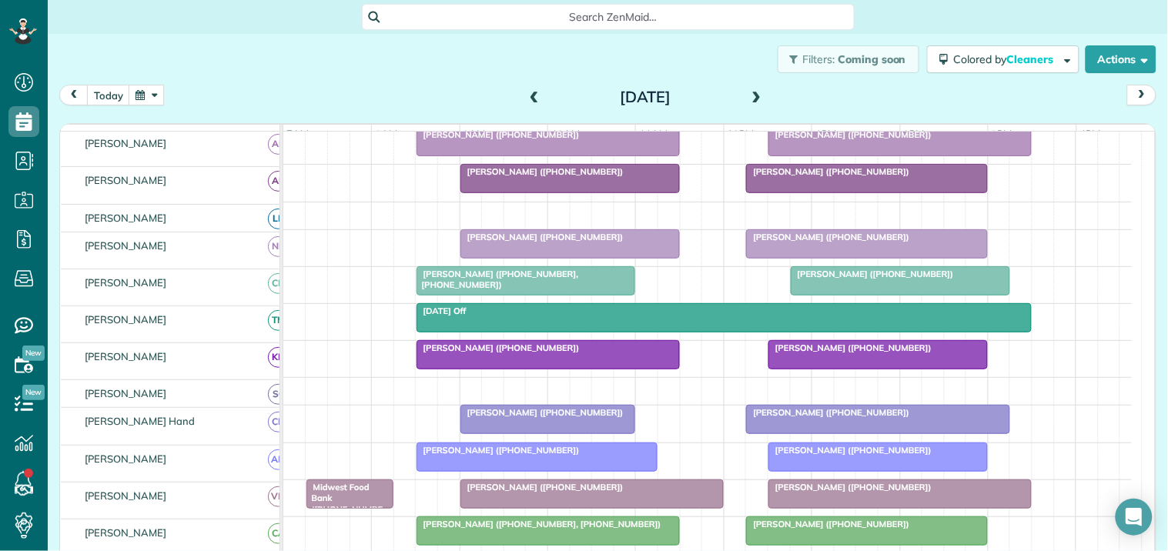
scroll to position [256, 0]
click at [845, 434] on div at bounding box center [878, 420] width 262 height 28
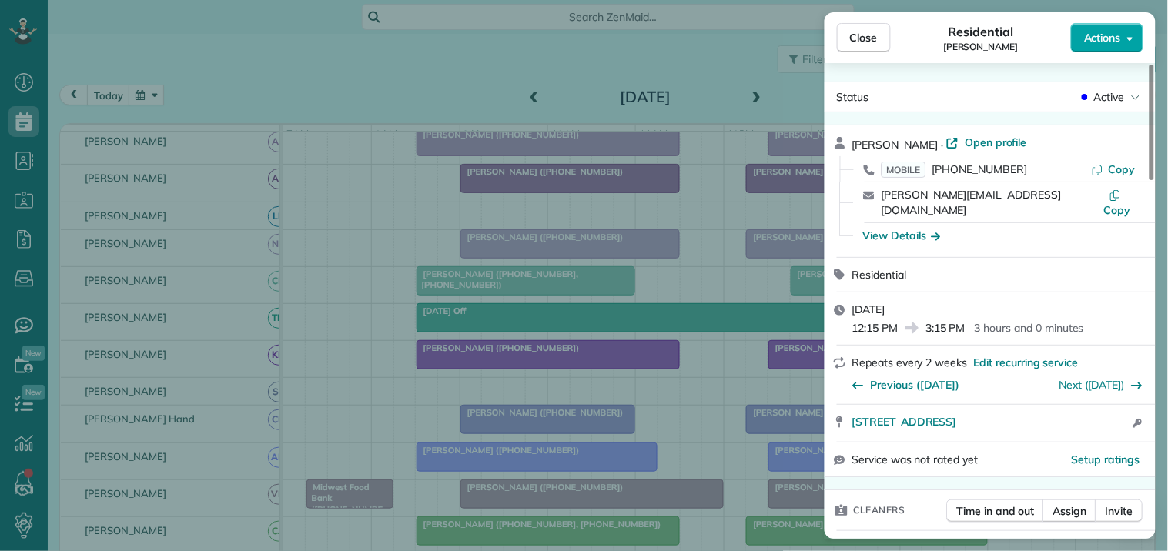
click at [1106, 32] on span "Actions" at bounding box center [1102, 37] width 37 height 15
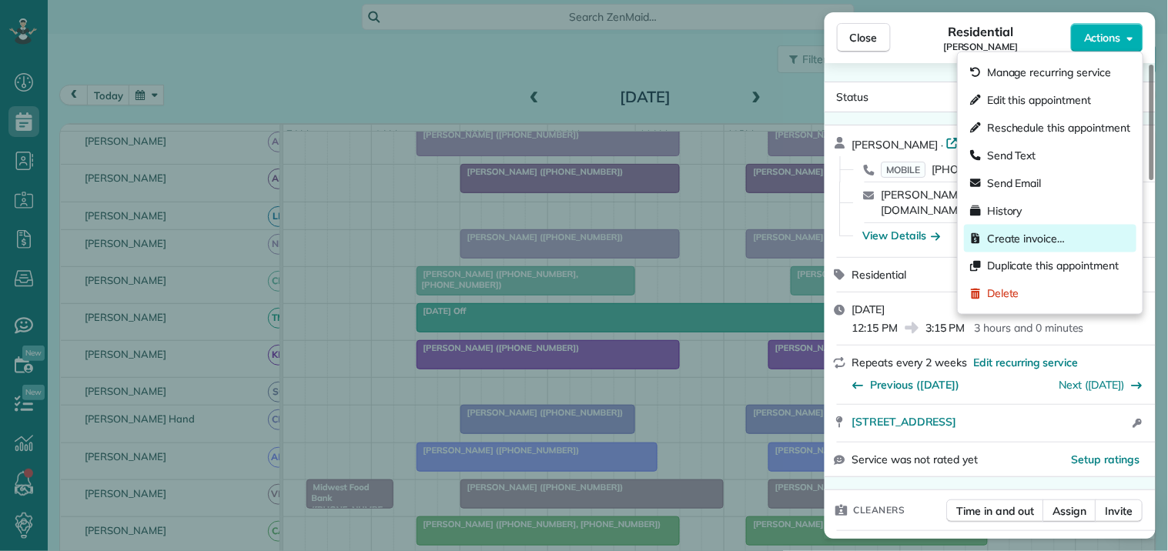
click at [1030, 237] on span "Create invoice…" at bounding box center [1026, 238] width 78 height 15
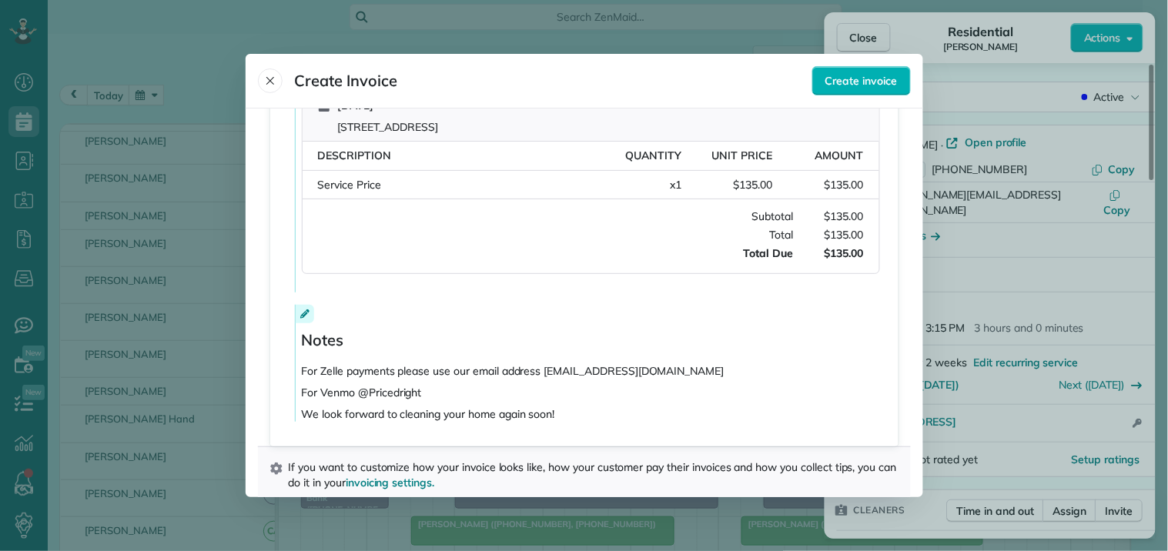
scroll to position [373, 0]
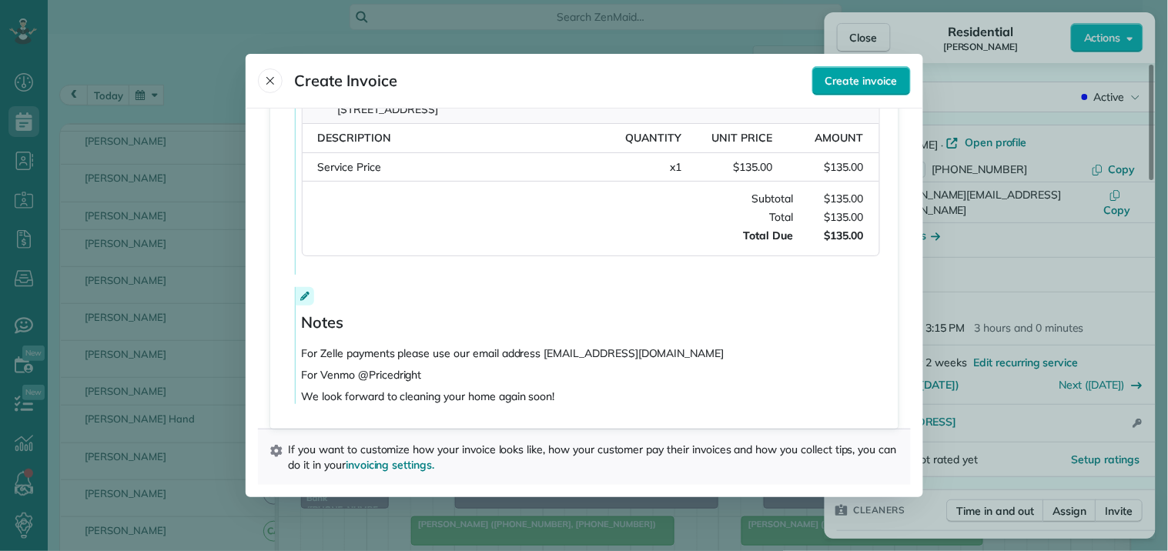
click at [871, 77] on span "Create invoice" at bounding box center [861, 80] width 72 height 15
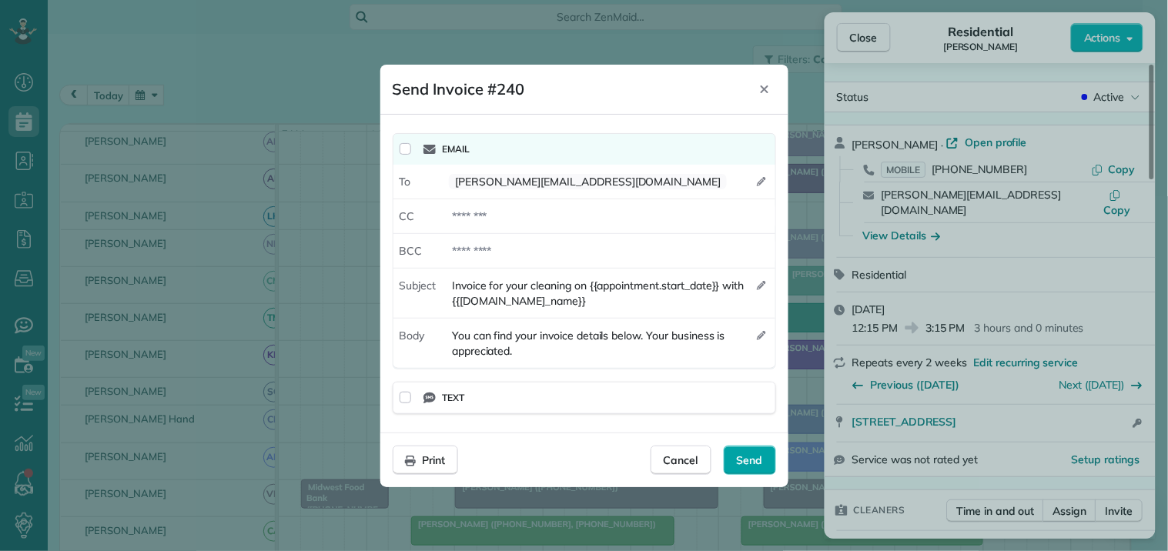
click at [748, 458] on span "Send" at bounding box center [750, 460] width 26 height 15
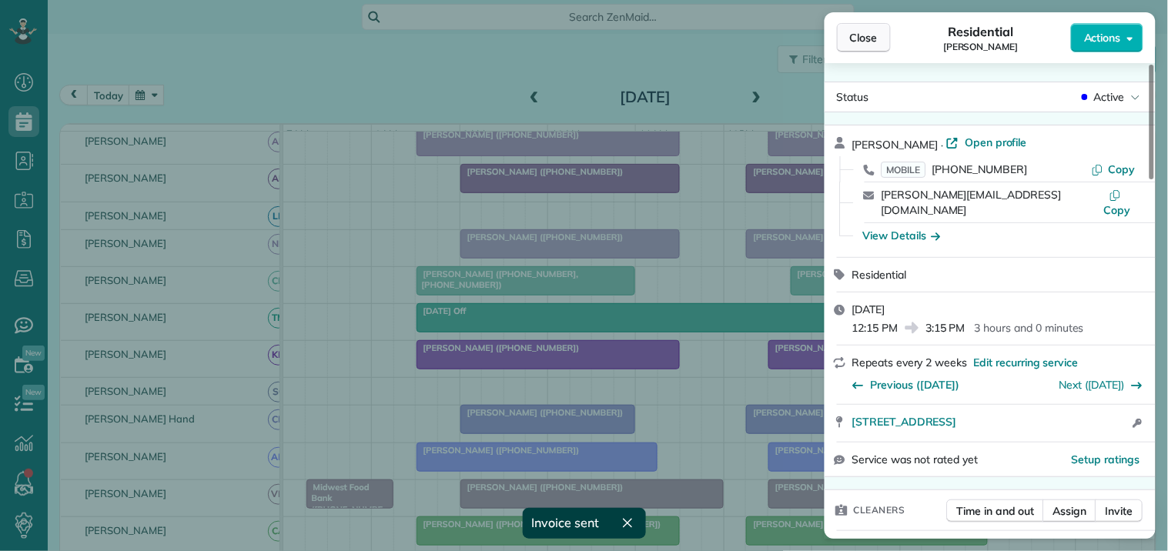
click at [865, 39] on span "Close" at bounding box center [864, 37] width 28 height 15
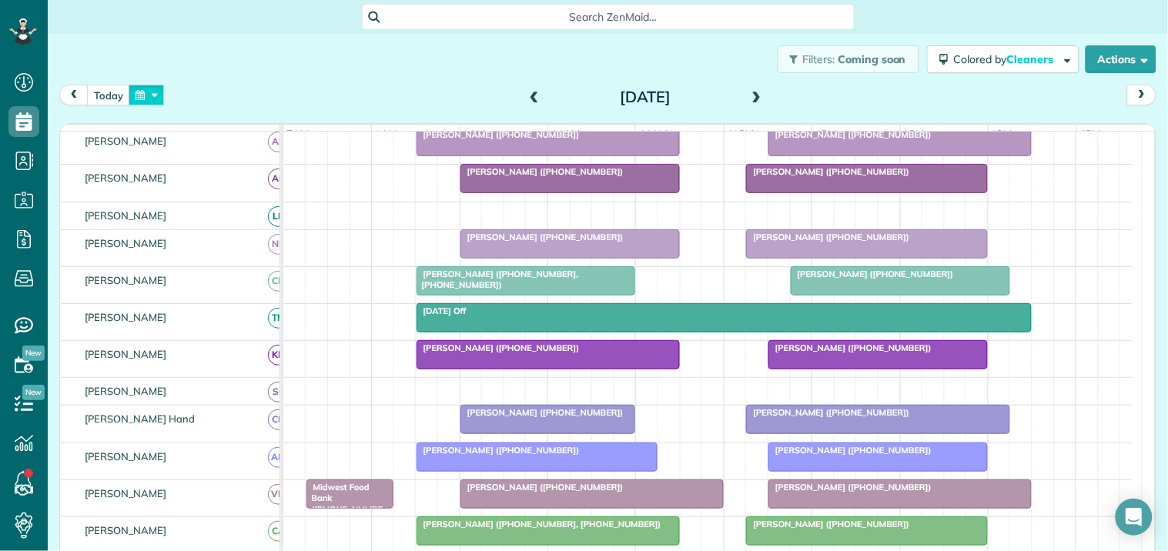
click at [143, 89] on button "button" at bounding box center [146, 95] width 35 height 21
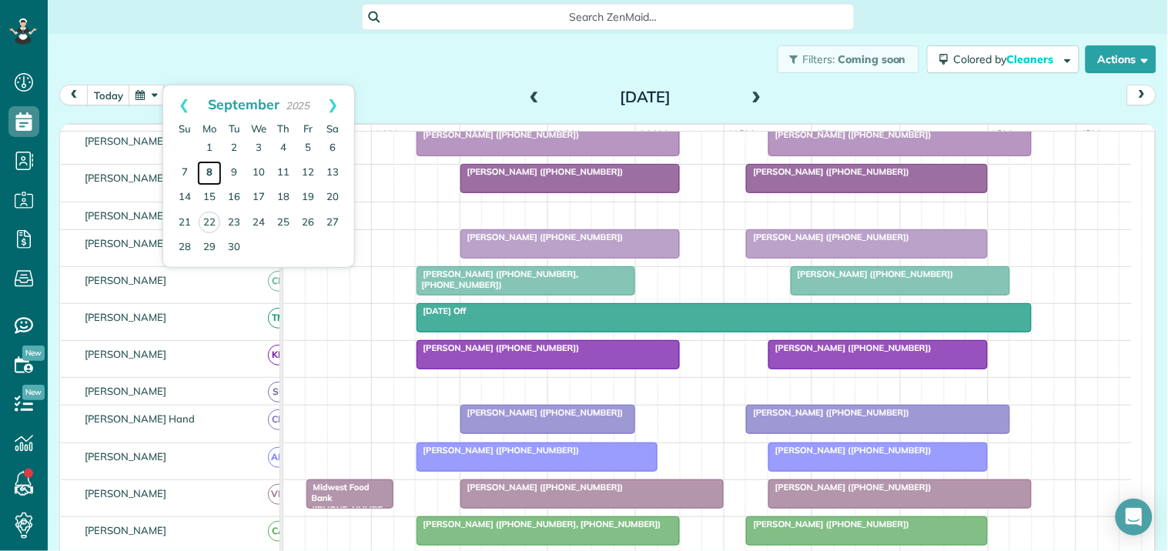
click at [208, 170] on link "8" at bounding box center [209, 173] width 25 height 25
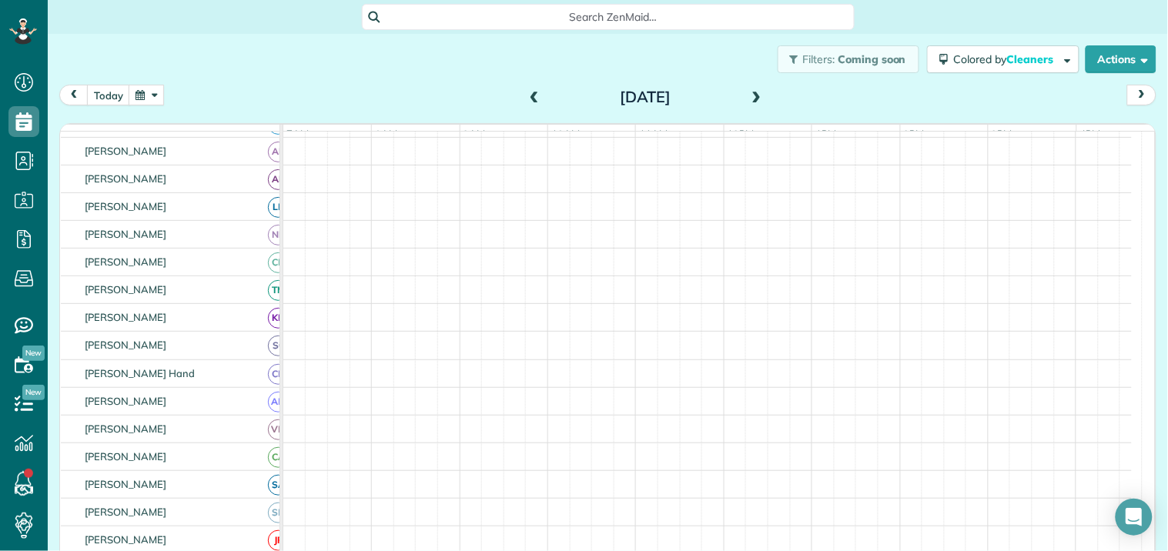
scroll to position [256, 0]
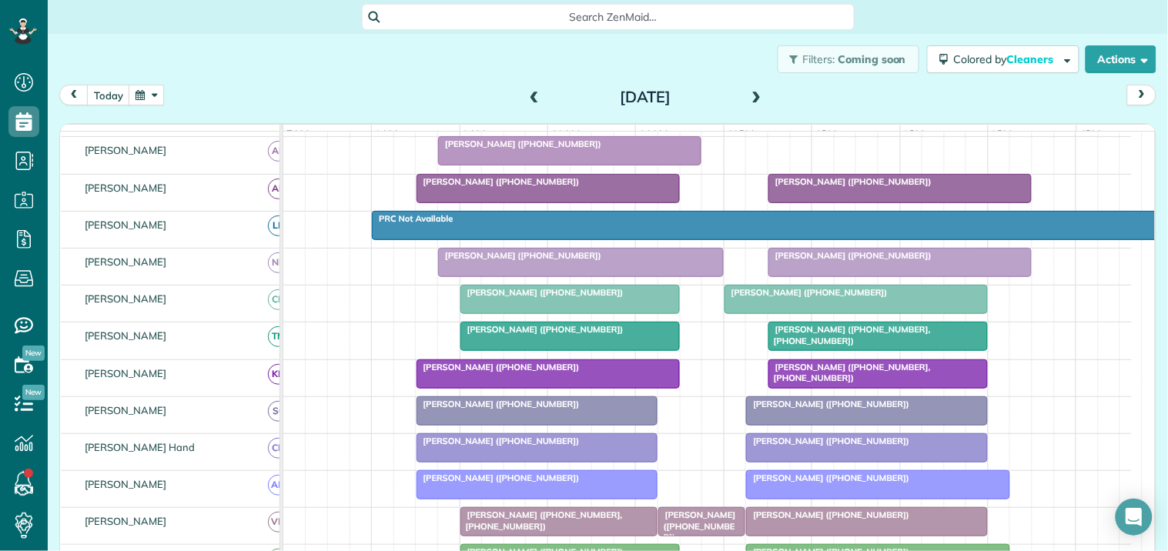
click at [539, 499] on div at bounding box center [537, 485] width 240 height 28
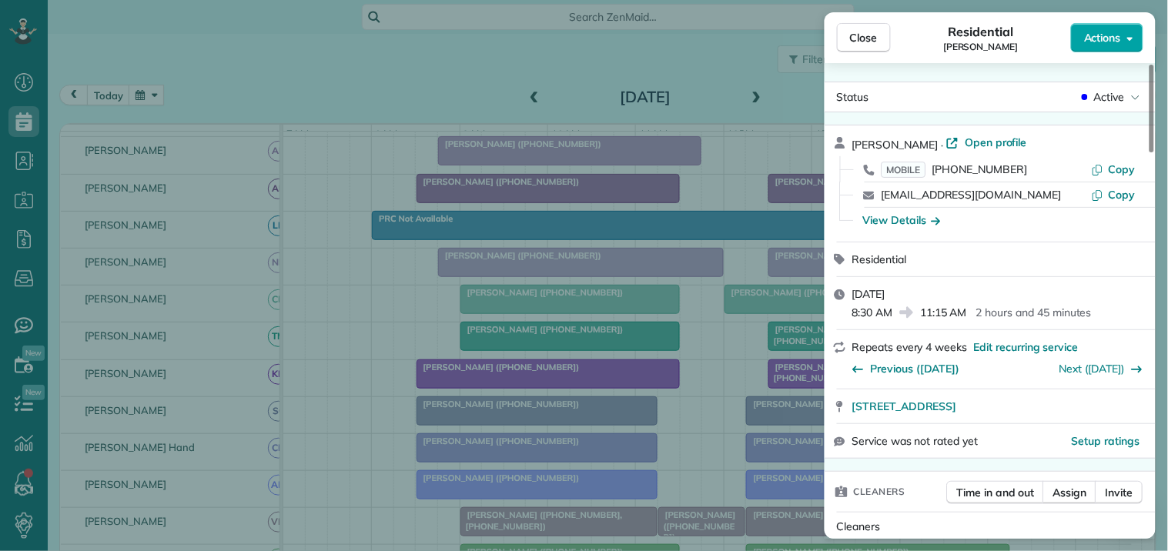
click at [1117, 34] on span "Actions" at bounding box center [1102, 37] width 37 height 15
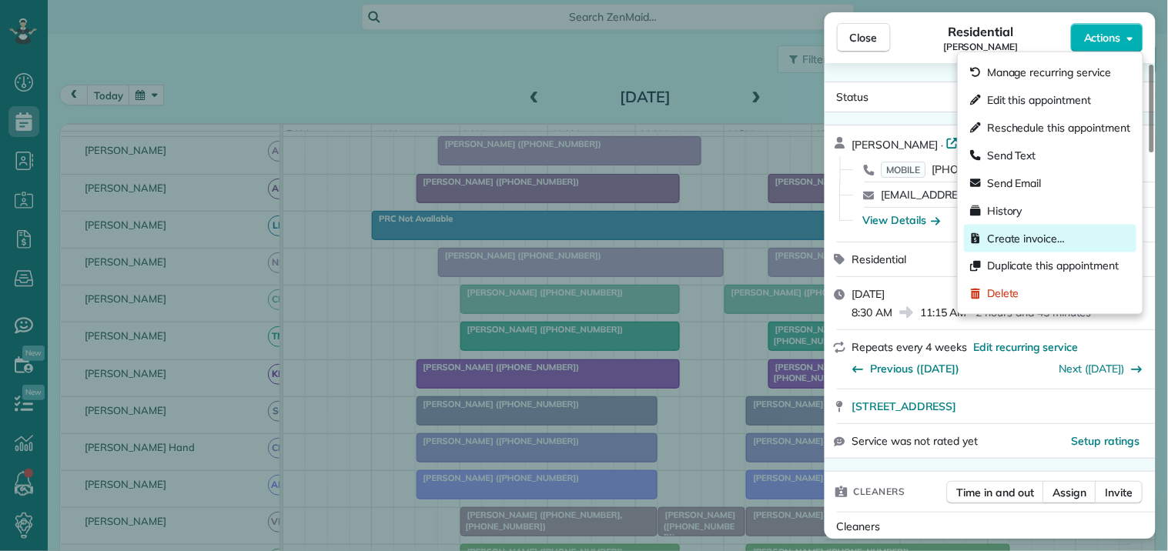
click at [998, 239] on span "Create invoice…" at bounding box center [1026, 238] width 78 height 15
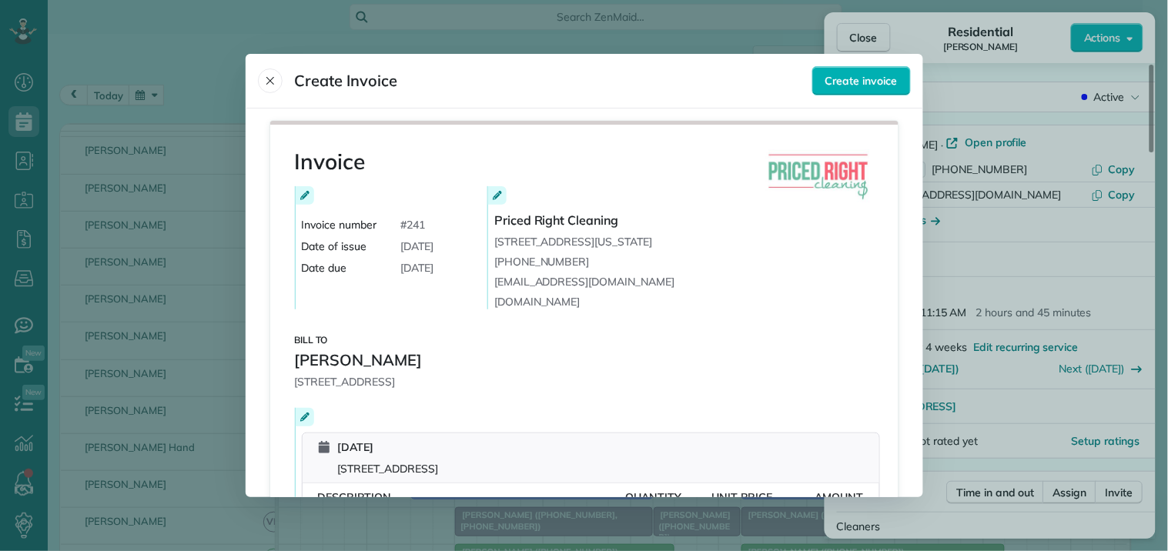
scroll to position [373, 0]
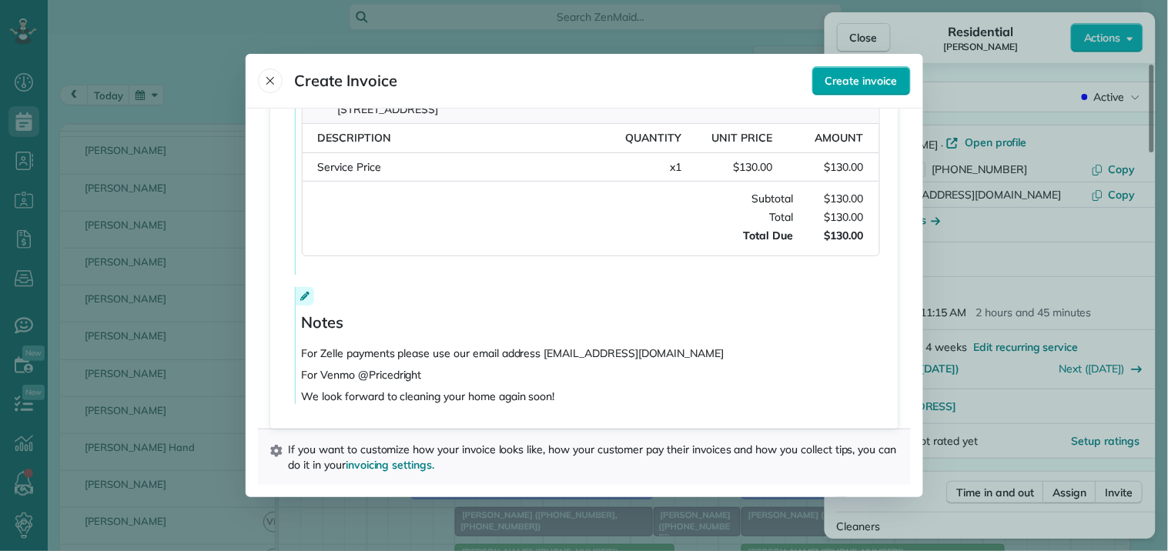
click at [862, 85] on span "Create invoice" at bounding box center [861, 80] width 72 height 15
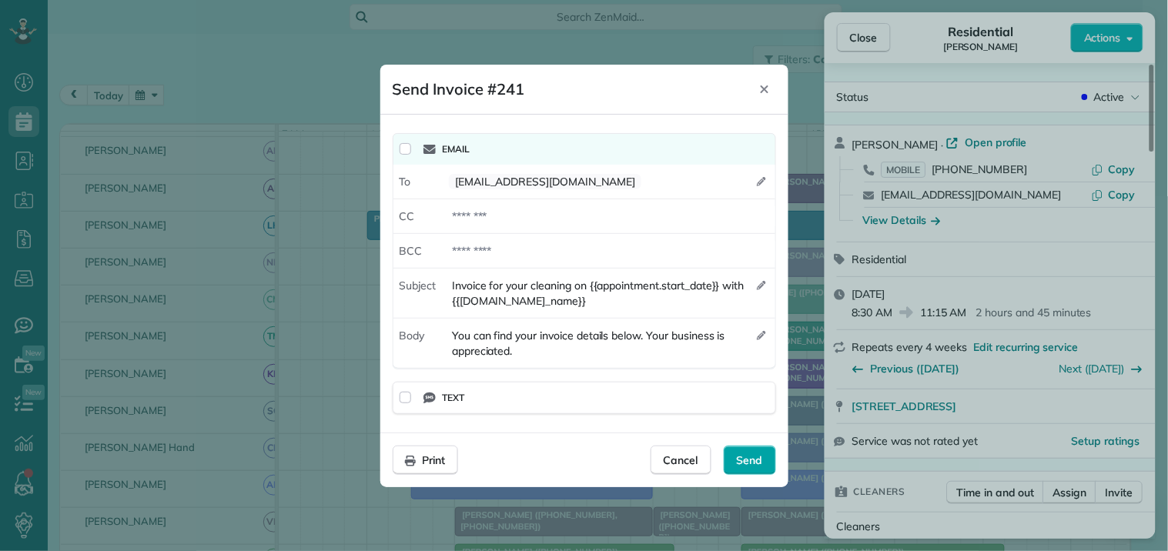
click at [745, 458] on span "Send" at bounding box center [750, 460] width 26 height 15
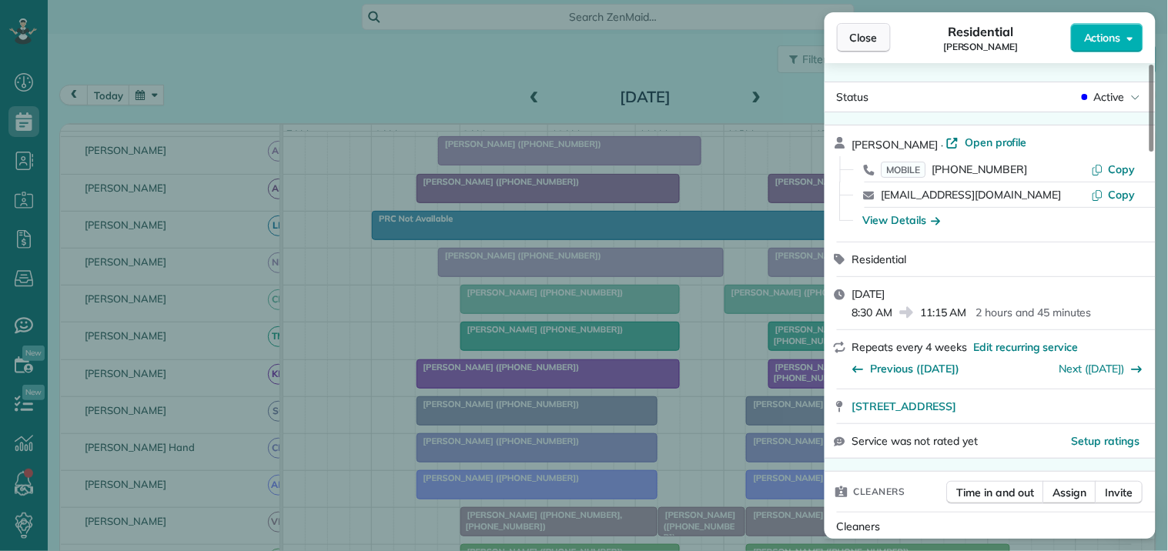
click at [859, 41] on span "Close" at bounding box center [864, 37] width 28 height 15
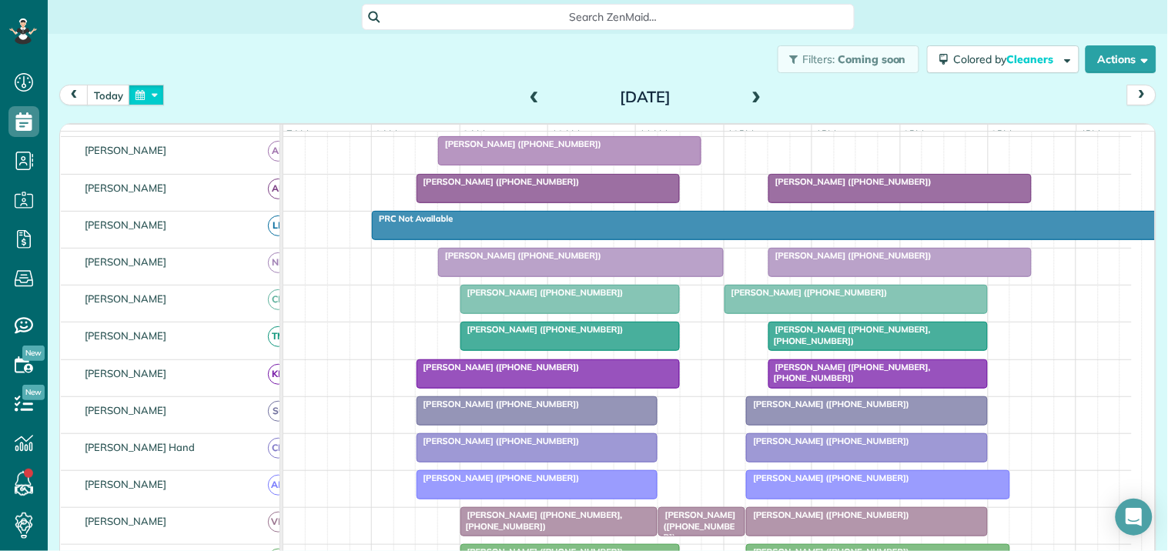
click at [156, 89] on button "button" at bounding box center [146, 95] width 35 height 21
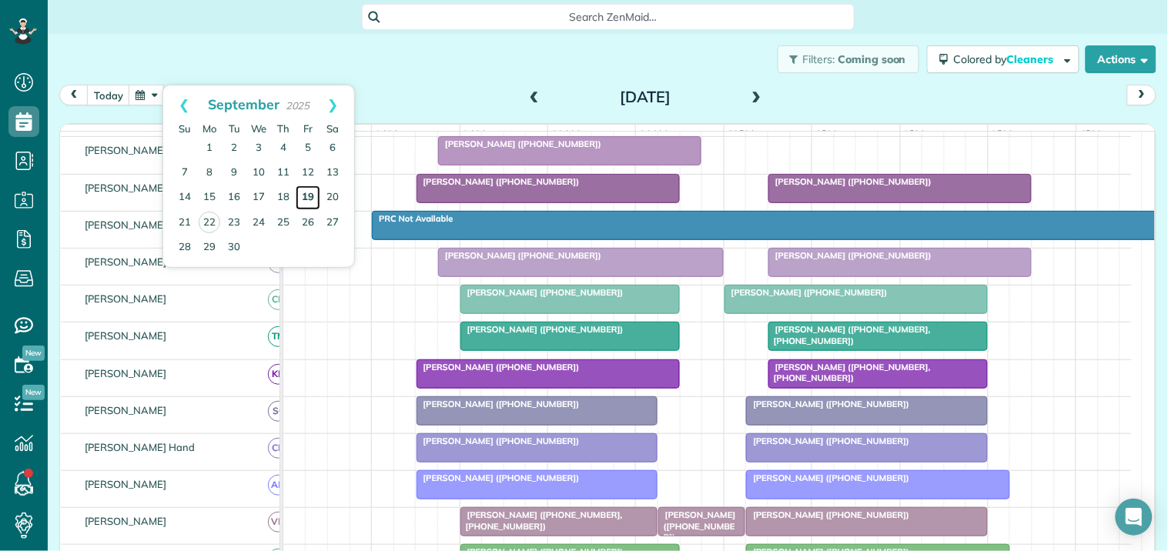
click at [311, 191] on link "19" at bounding box center [308, 198] width 25 height 25
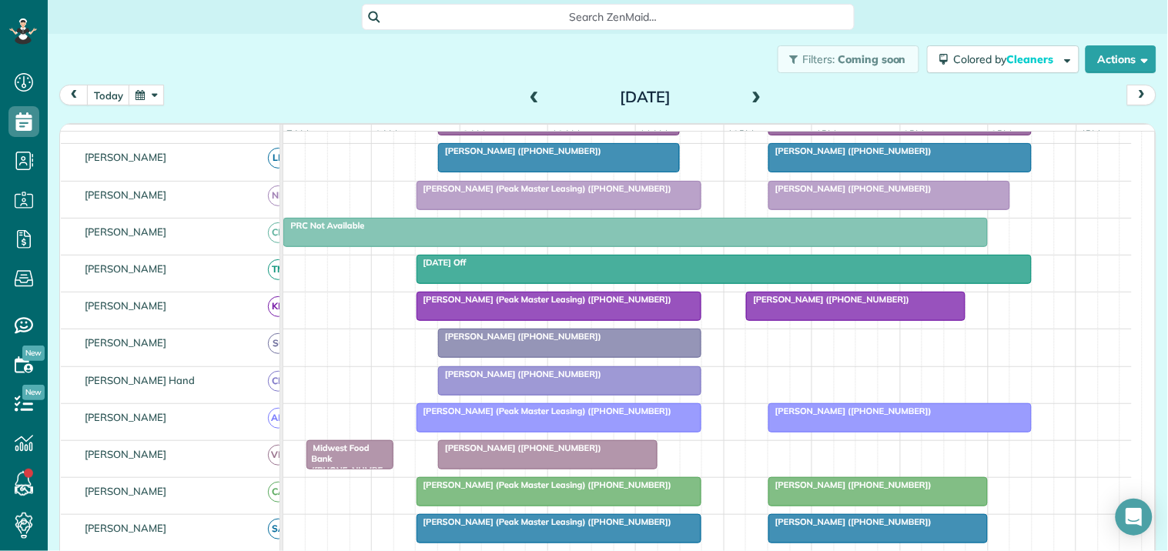
scroll to position [333, 0]
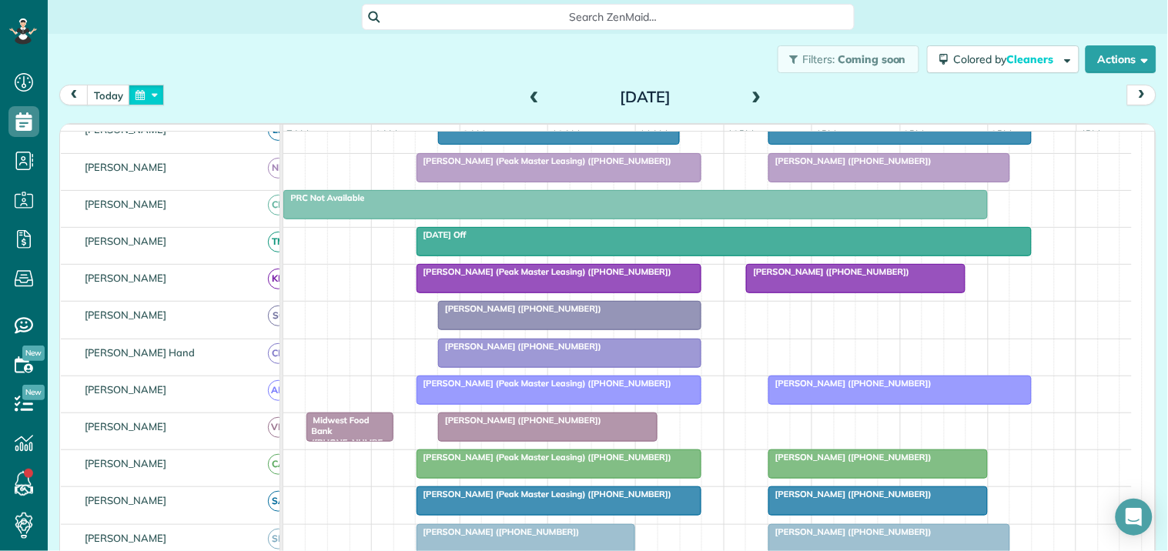
click at [155, 91] on button "button" at bounding box center [146, 95] width 35 height 21
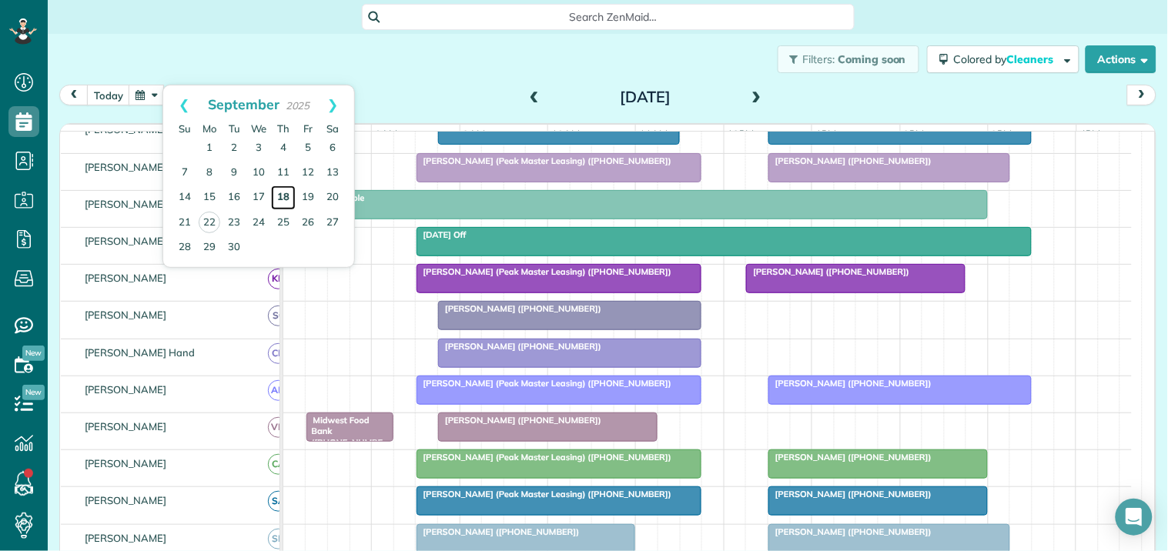
click at [283, 193] on link "18" at bounding box center [283, 198] width 25 height 25
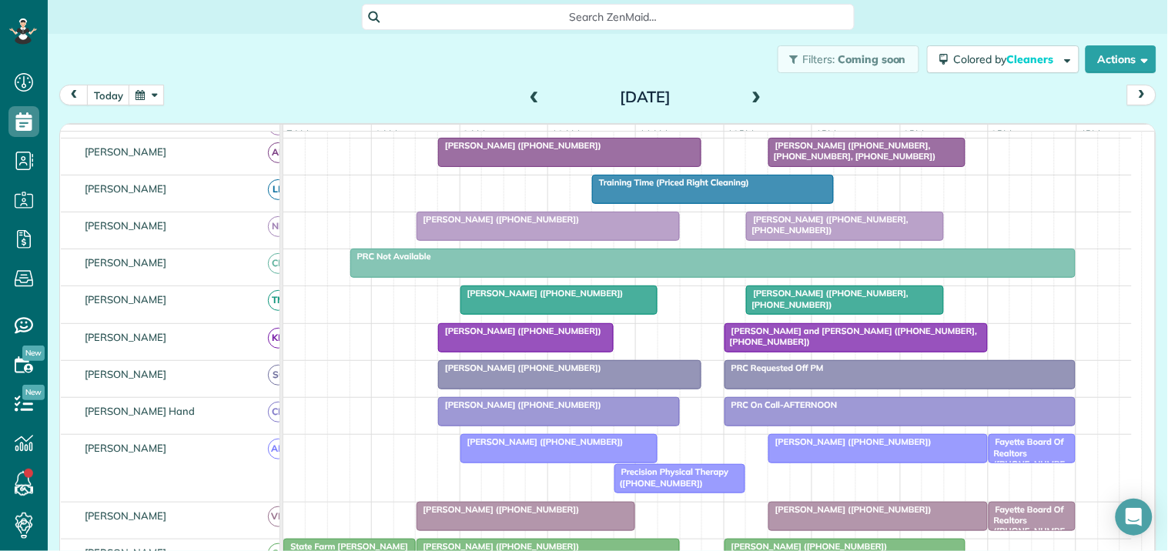
scroll to position [263, 0]
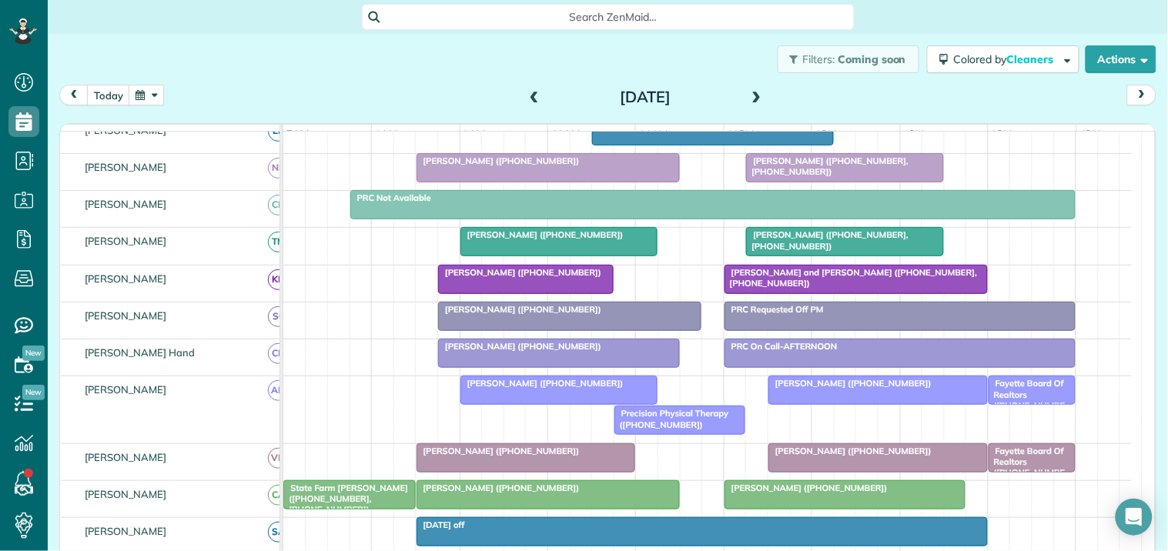
click at [751, 91] on span at bounding box center [756, 98] width 17 height 14
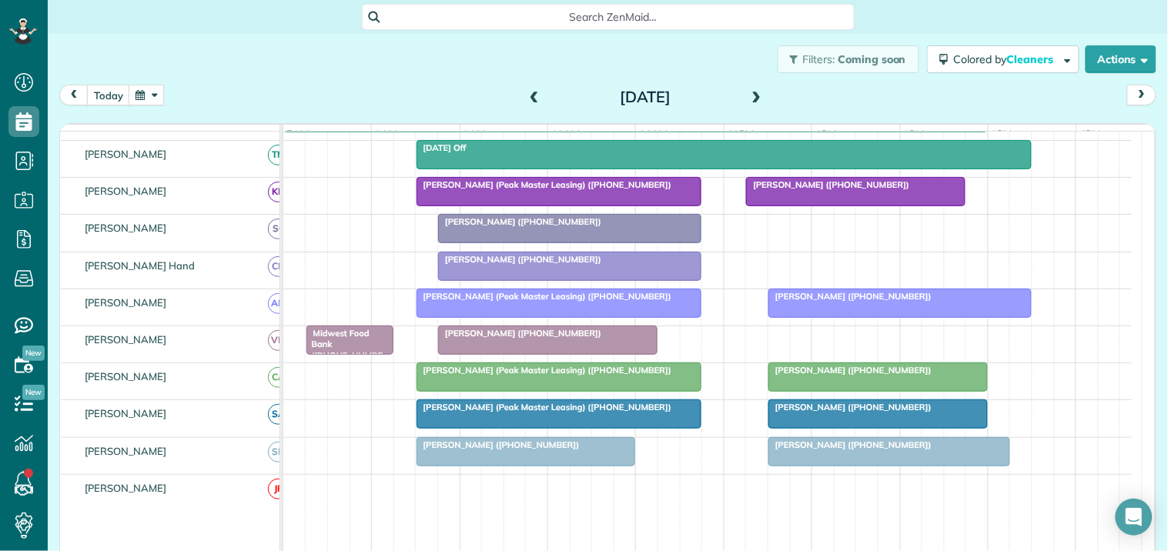
scroll to position [418, 0]
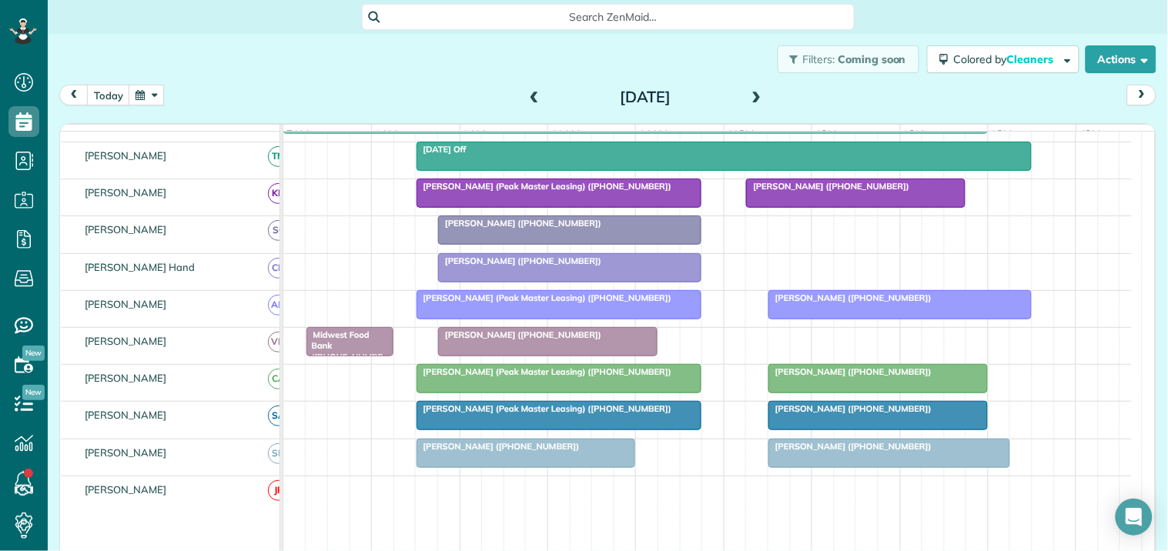
click at [527, 303] on span "Ben Lisicia (Peak Master Leasing) (+14707471001)" at bounding box center [544, 298] width 257 height 11
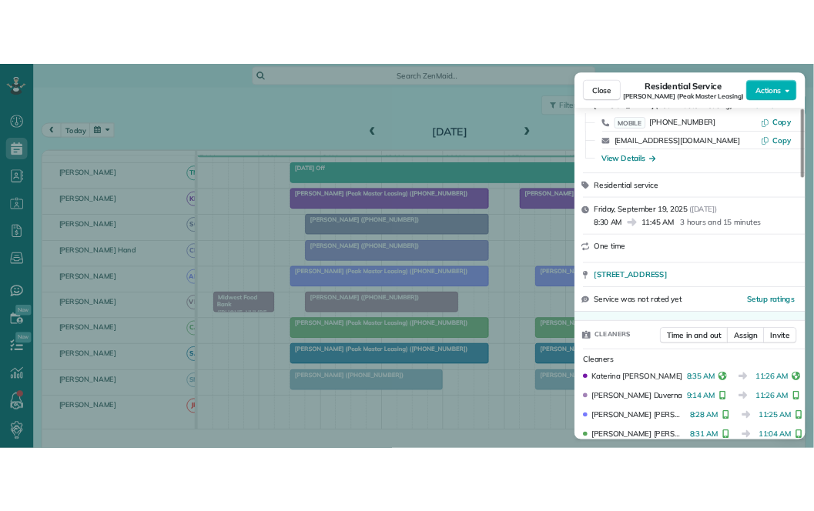
scroll to position [551, 48]
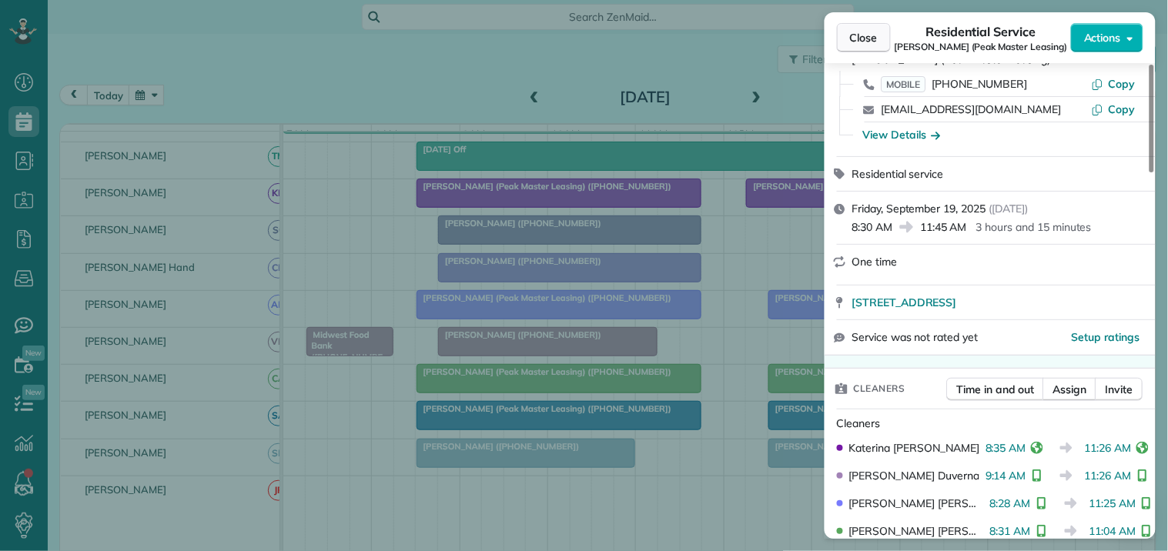
click at [857, 39] on span "Close" at bounding box center [864, 37] width 28 height 15
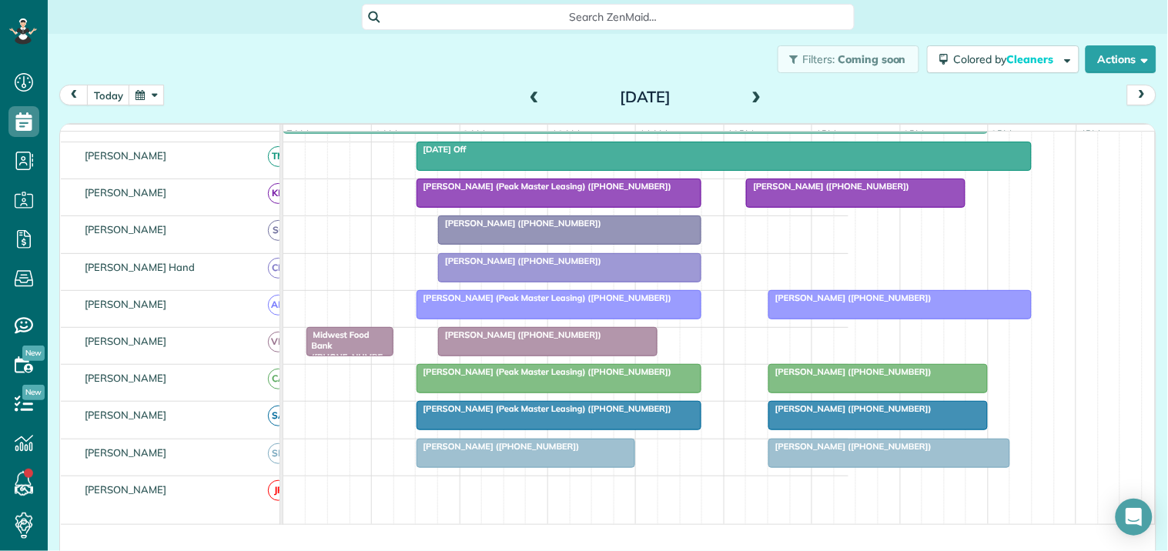
scroll to position [551, 48]
click at [145, 94] on button "button" at bounding box center [146, 95] width 35 height 21
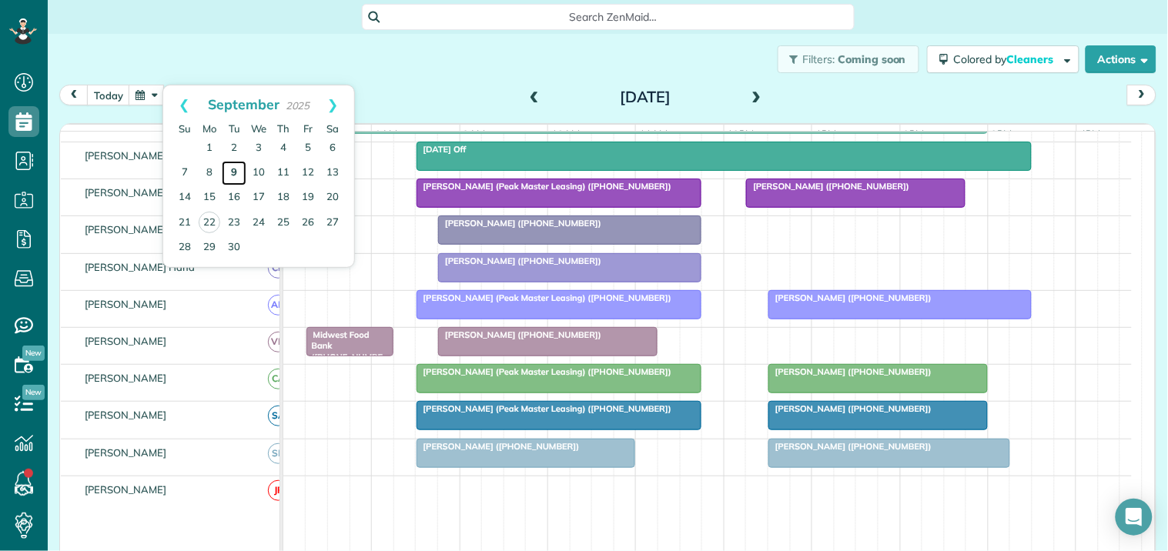
click at [235, 168] on link "9" at bounding box center [234, 173] width 25 height 25
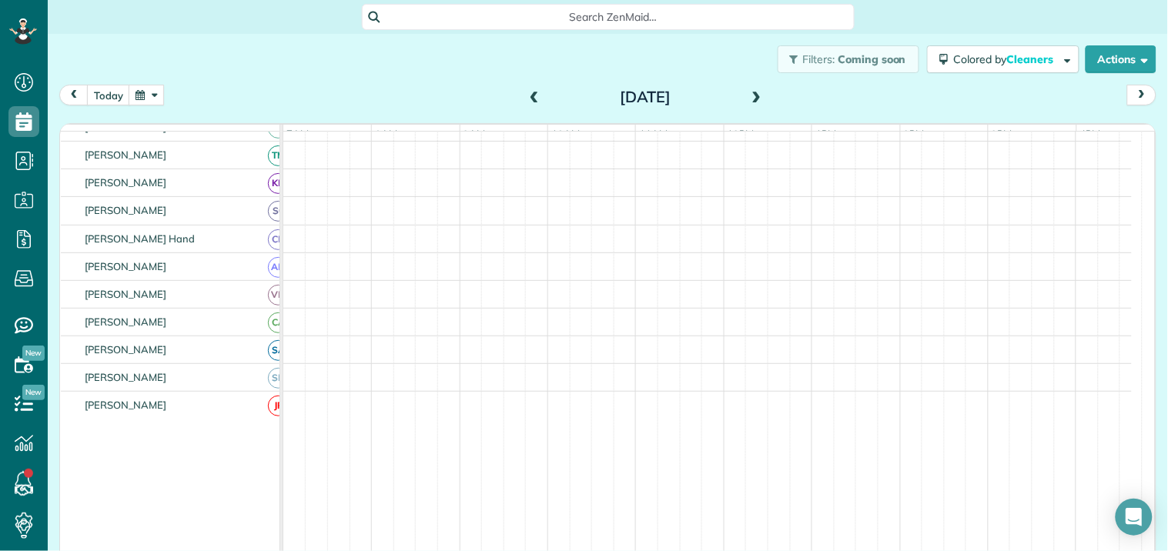
scroll to position [388, 0]
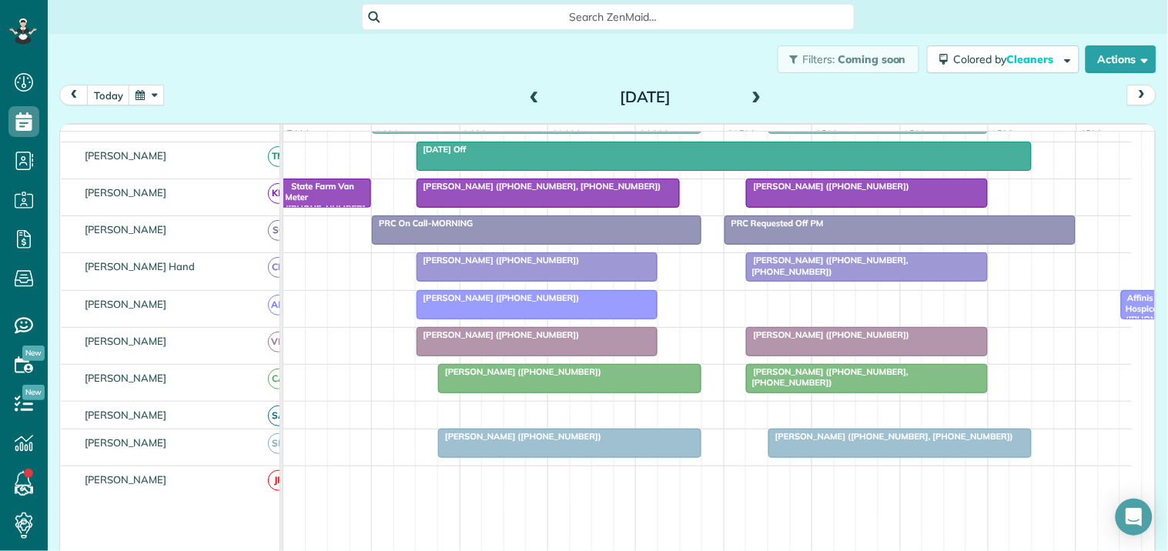
click at [848, 192] on div "Margaret Blake (+16788175573)" at bounding box center [867, 186] width 233 height 11
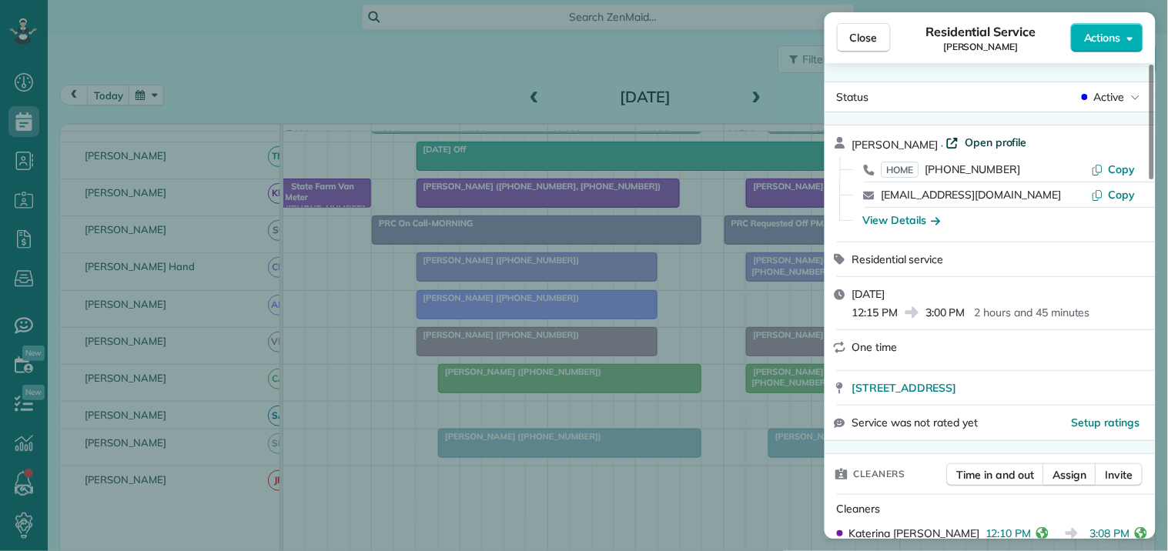
click at [983, 142] on span "Open profile" at bounding box center [996, 142] width 62 height 15
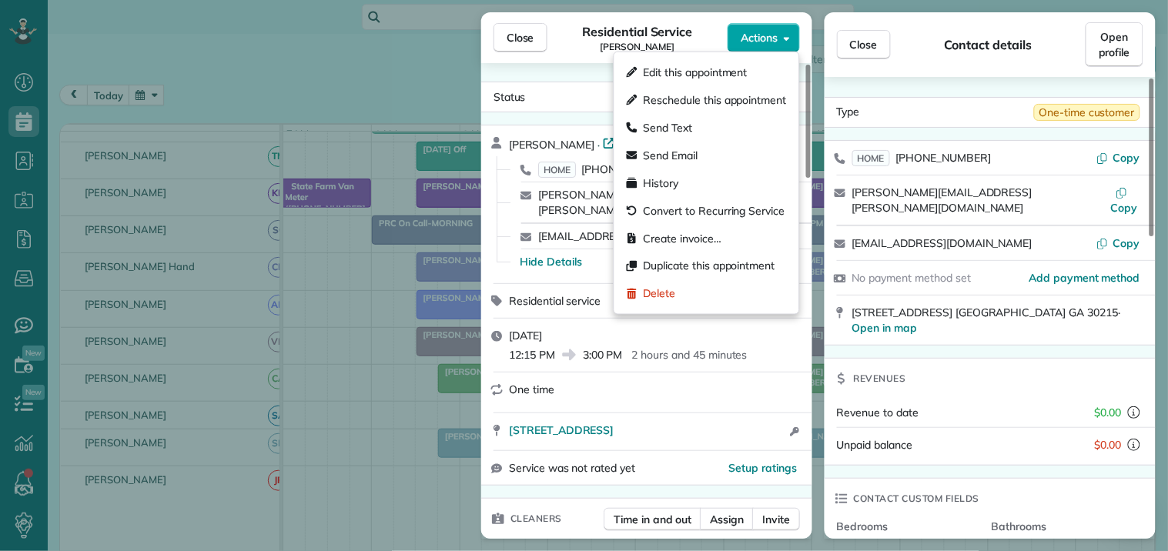
click at [745, 36] on span "Actions" at bounding box center [759, 37] width 37 height 15
click at [695, 234] on span "Create invoice…" at bounding box center [683, 238] width 78 height 15
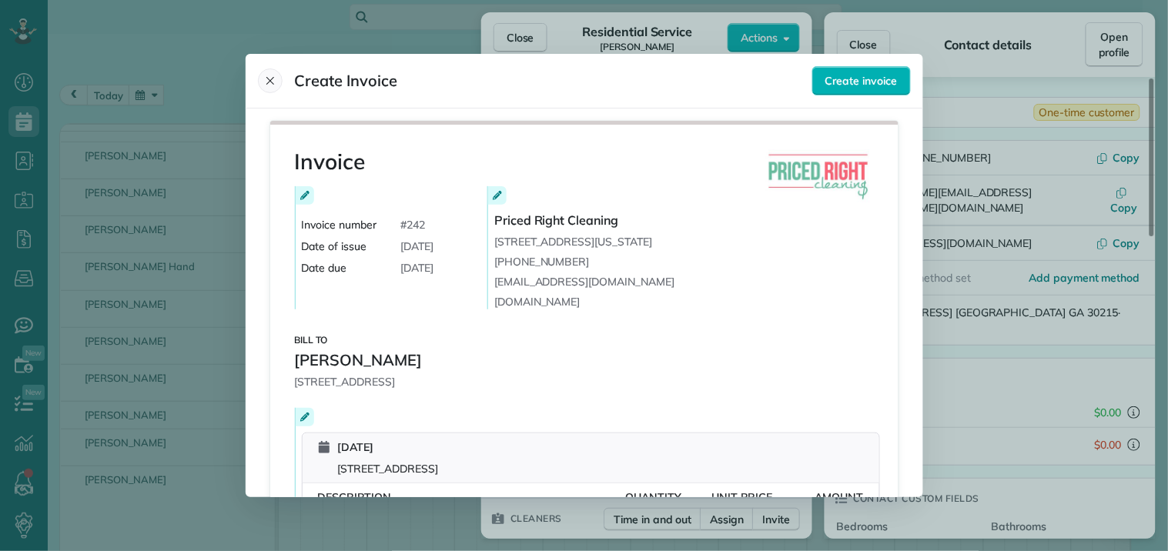
click at [275, 79] on icon "Close" at bounding box center [270, 81] width 12 height 12
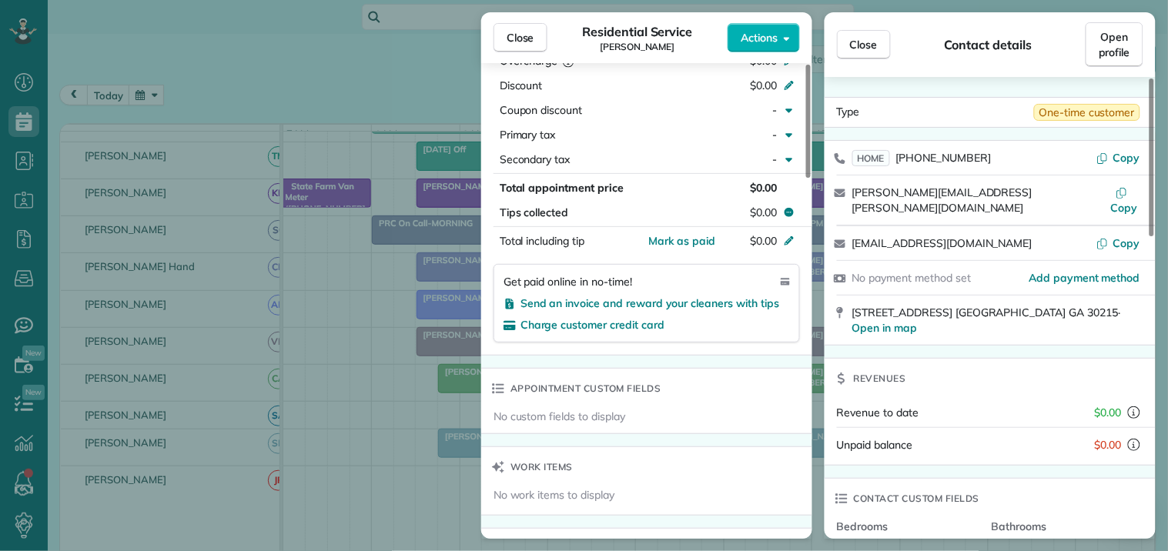
scroll to position [1519, 0]
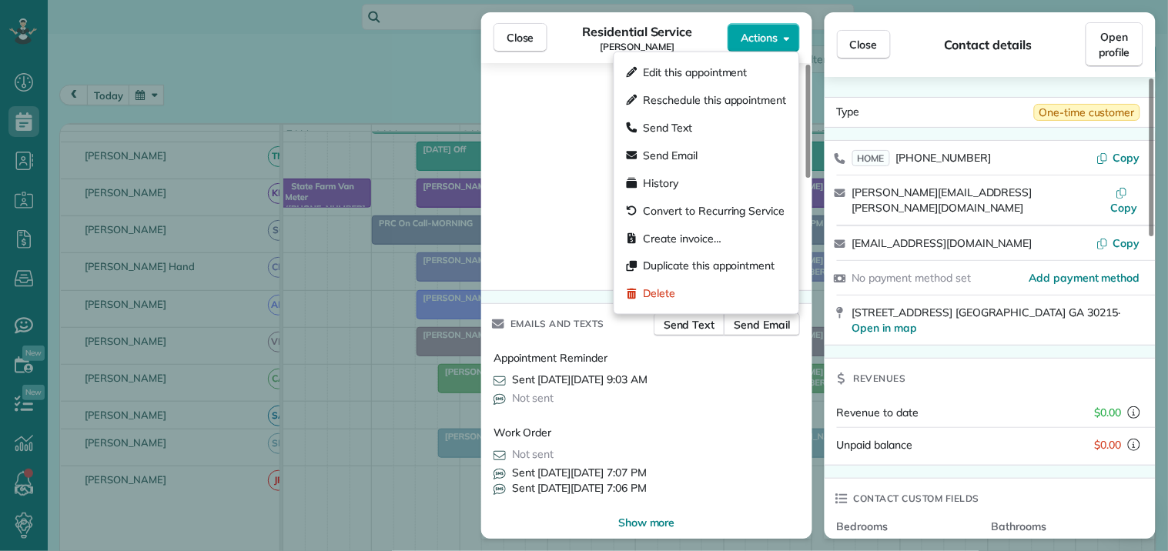
click at [771, 32] on span "Actions" at bounding box center [759, 37] width 37 height 15
click at [680, 243] on span "Create invoice…" at bounding box center [683, 238] width 78 height 15
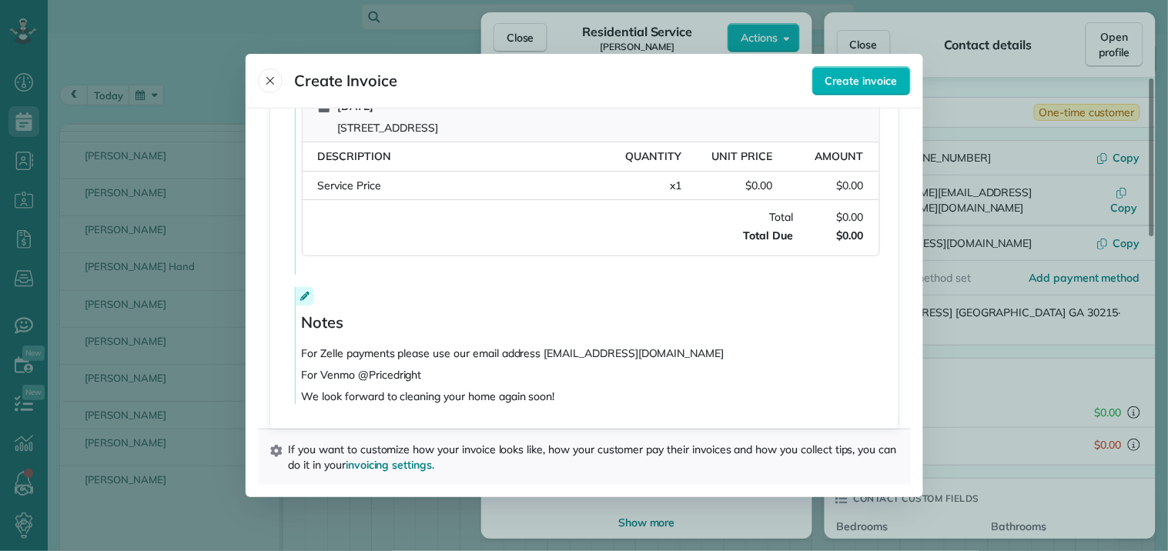
scroll to position [356, 0]
click at [276, 77] on button "Close" at bounding box center [270, 81] width 25 height 25
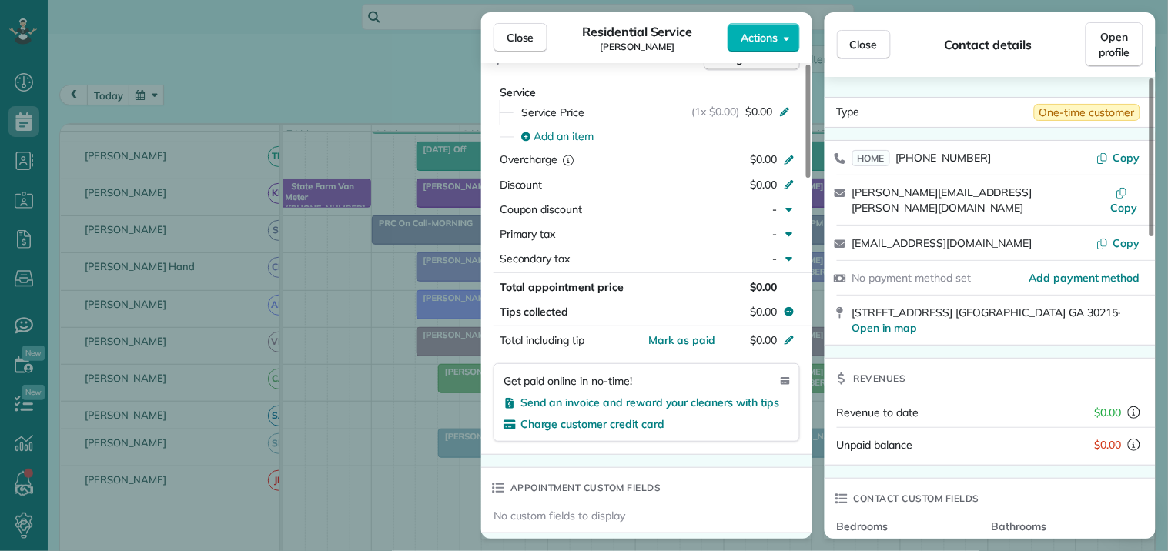
scroll to position [749, 0]
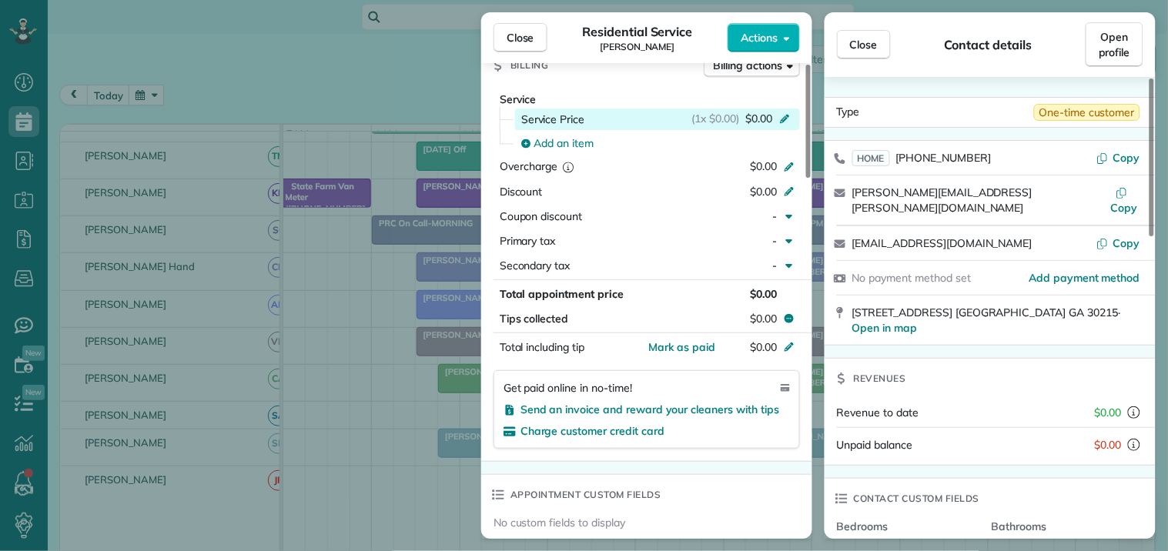
click at [779, 112] on icon at bounding box center [784, 118] width 12 height 12
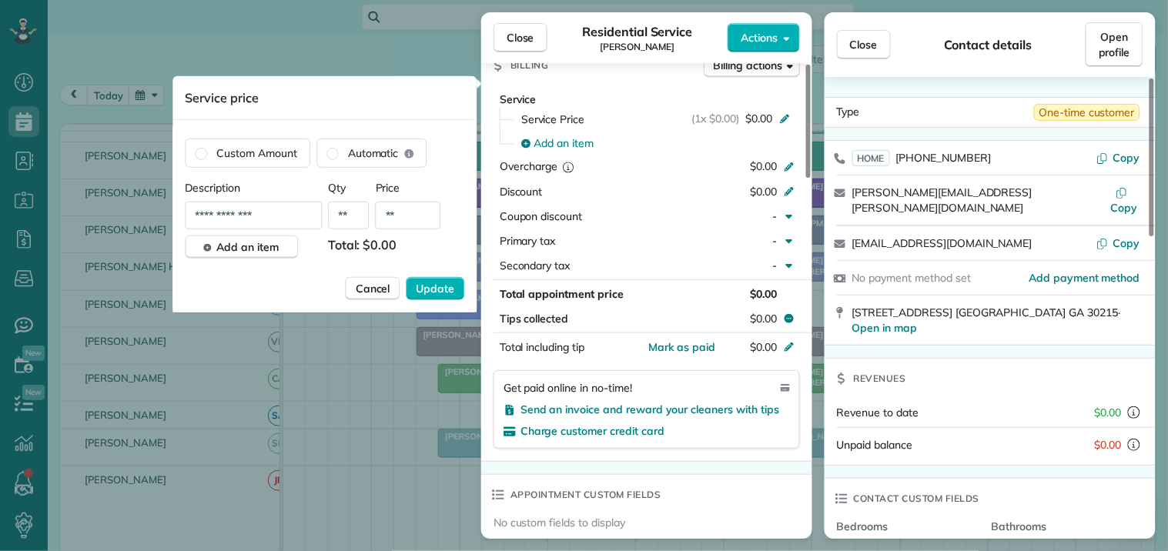
click at [391, 212] on input "**" at bounding box center [408, 216] width 65 height 28
type input "*******"
click at [445, 289] on span "Update" at bounding box center [436, 288] width 38 height 15
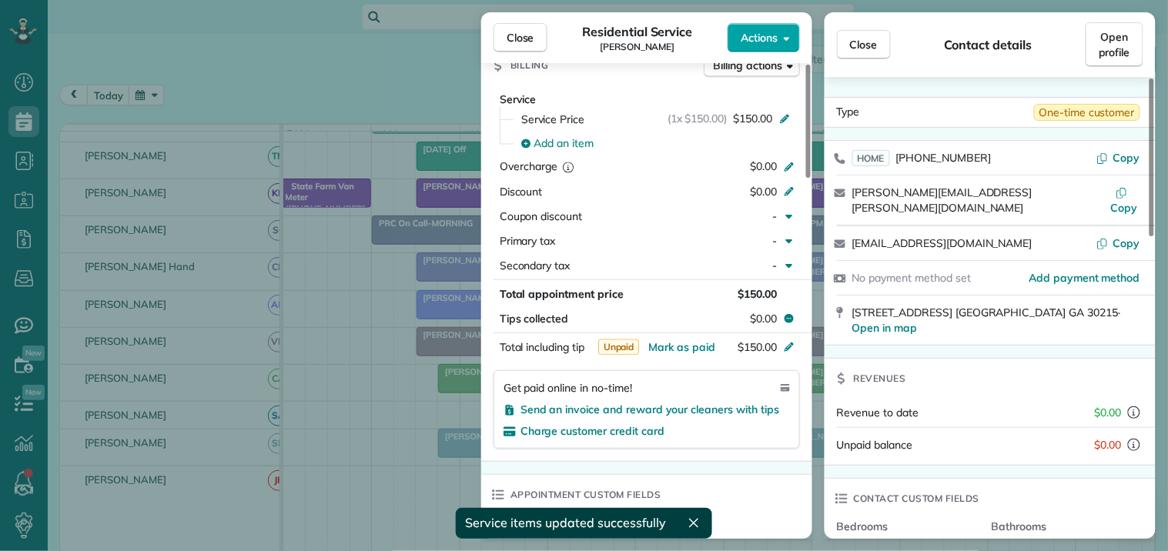
click at [773, 35] on span "Actions" at bounding box center [759, 37] width 37 height 15
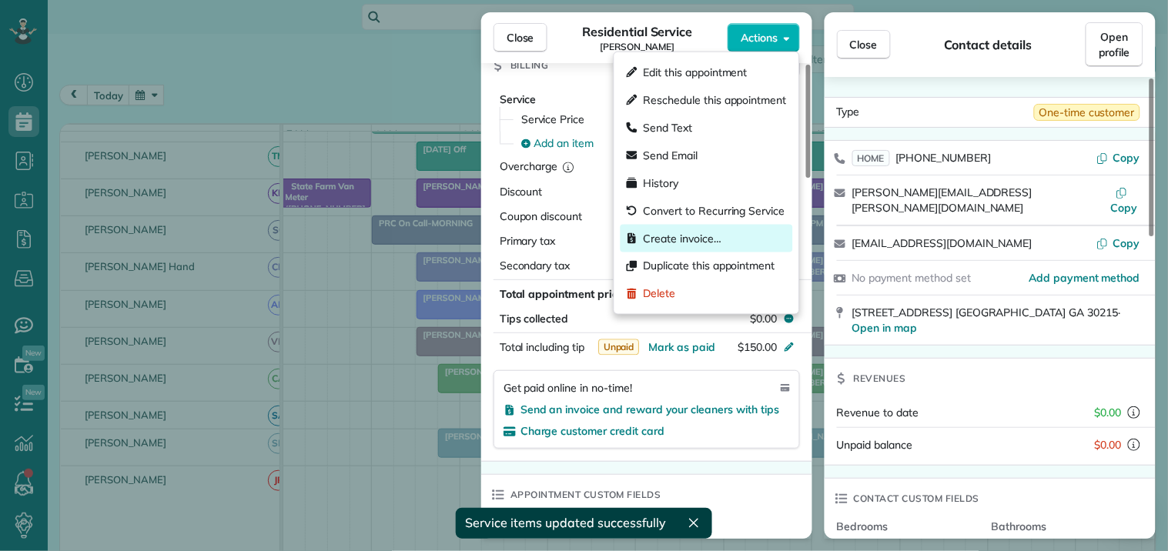
click at [672, 239] on span "Create invoice…" at bounding box center [683, 238] width 78 height 15
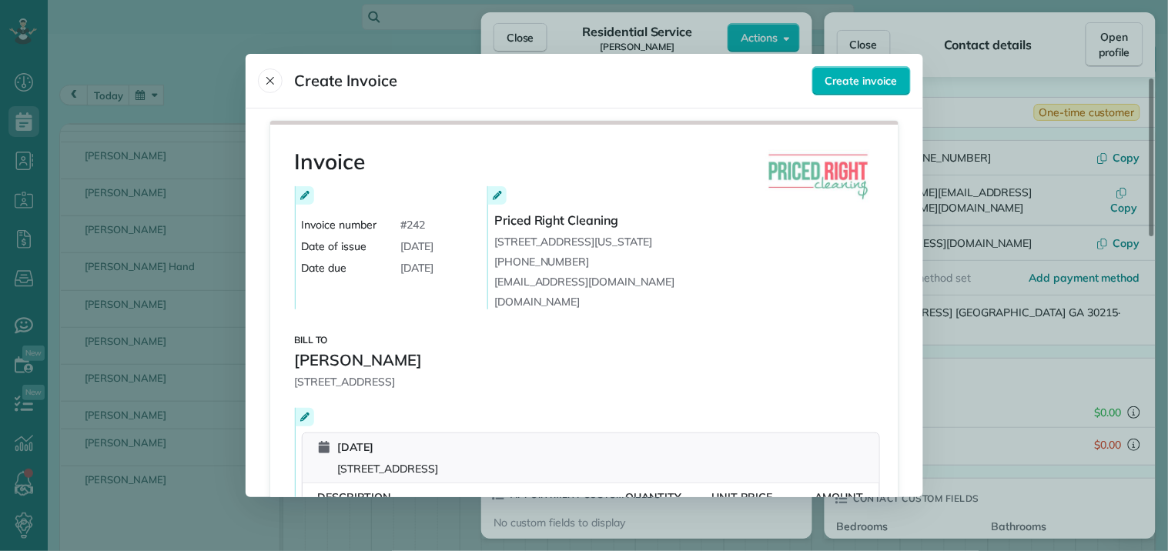
scroll to position [356, 0]
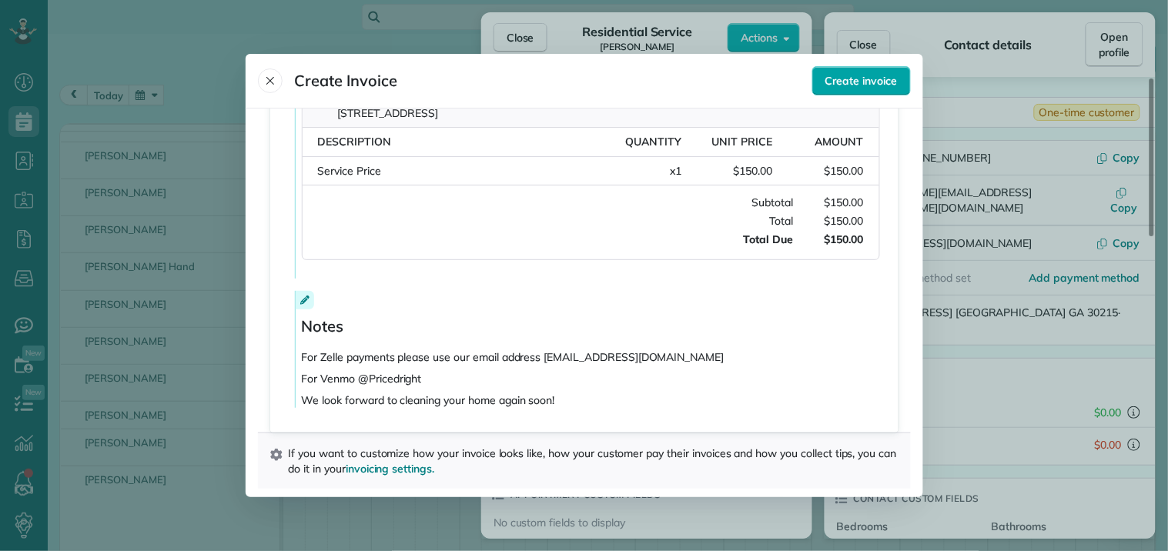
click at [875, 78] on span "Create invoice" at bounding box center [861, 80] width 72 height 15
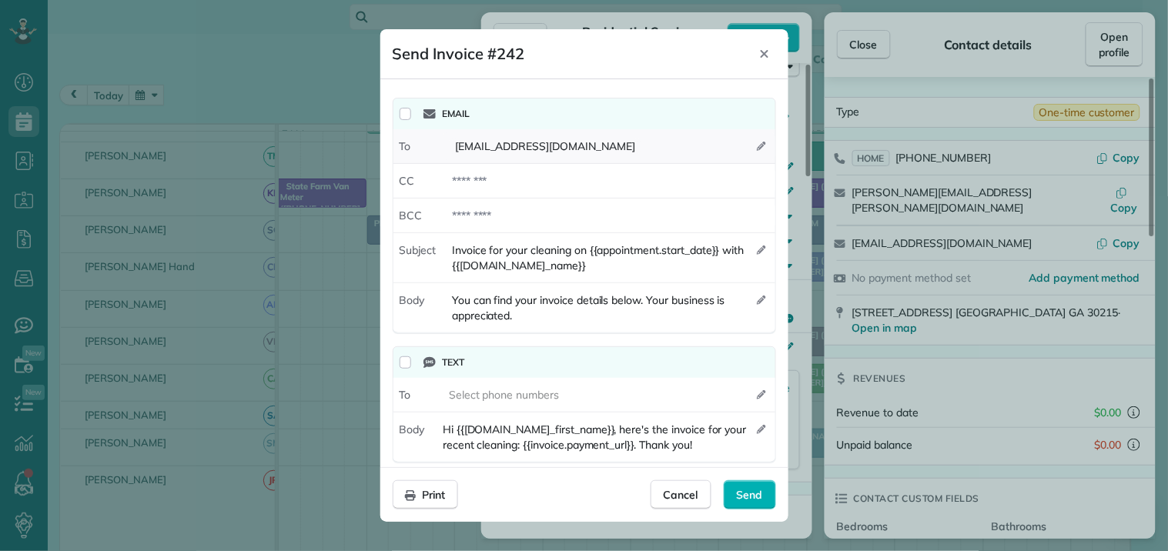
click at [757, 142] on icon "button" at bounding box center [761, 146] width 9 height 9
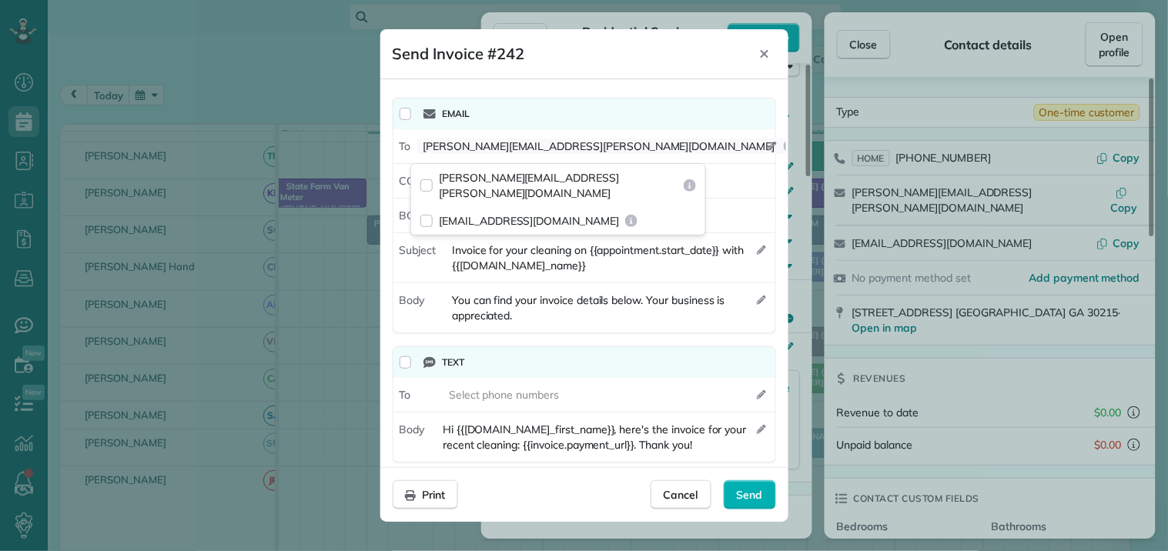
click at [636, 52] on div "Send Invoice #242" at bounding box center [573, 54] width 360 height 25
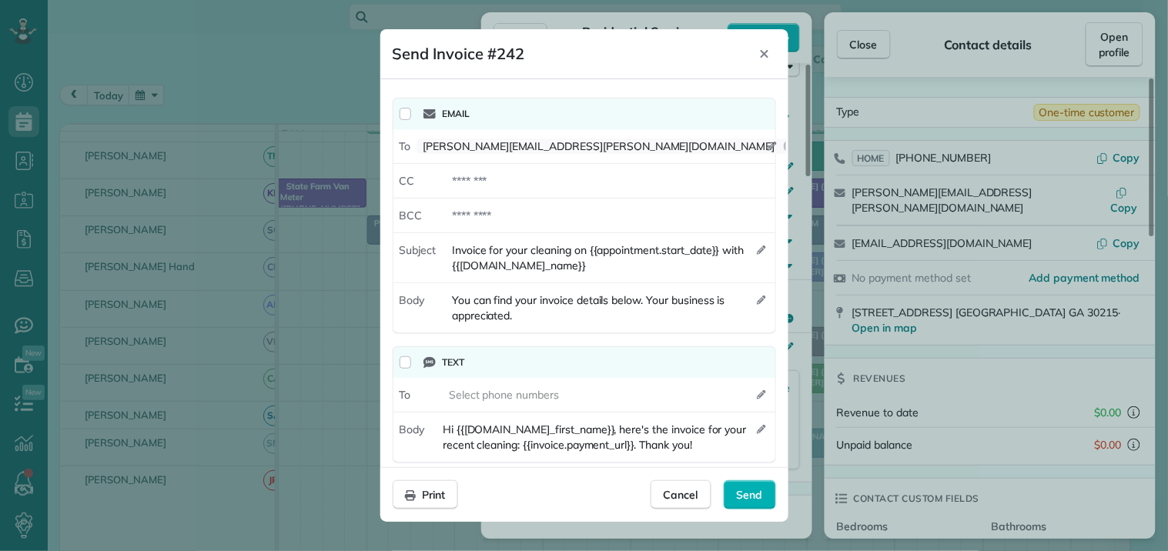
click at [400, 356] on div "Text" at bounding box center [584, 362] width 382 height 31
click at [745, 495] on span "Send" at bounding box center [750, 494] width 26 height 15
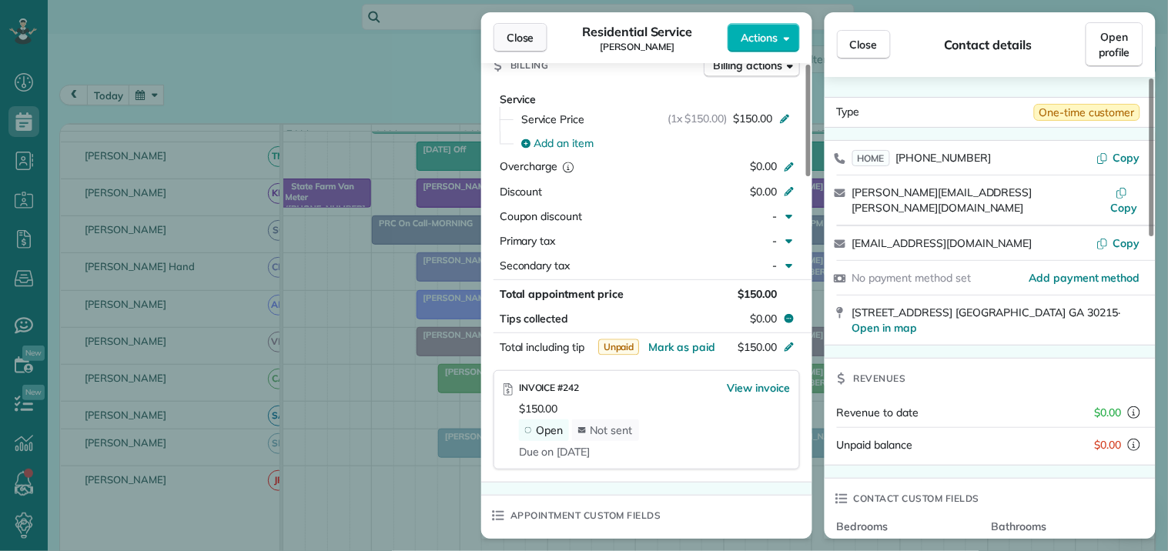
click at [503, 29] on button "Close" at bounding box center [521, 37] width 54 height 29
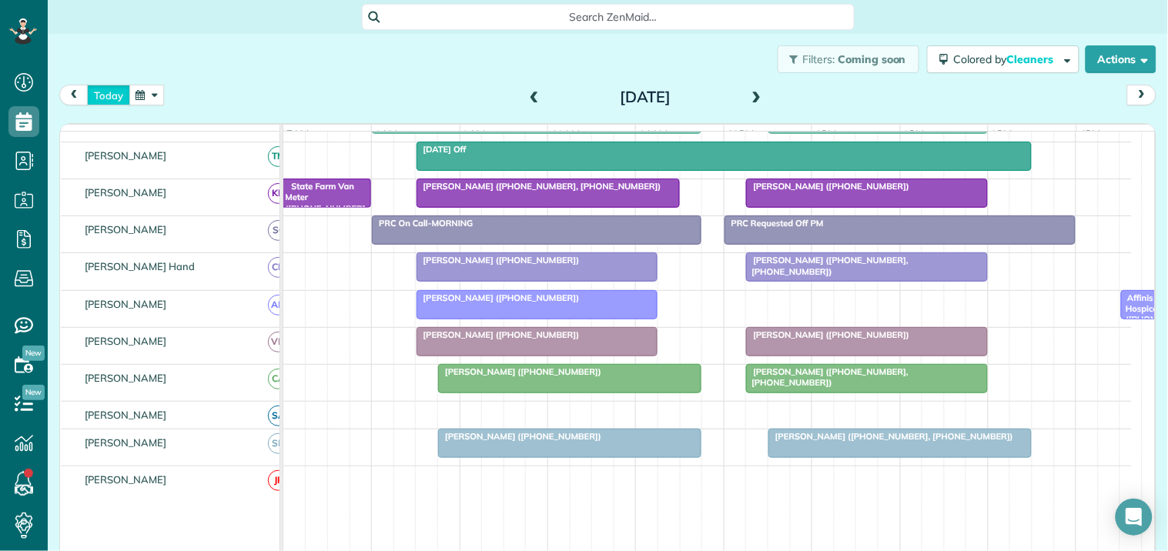
click at [111, 91] on button "today" at bounding box center [108, 95] width 43 height 21
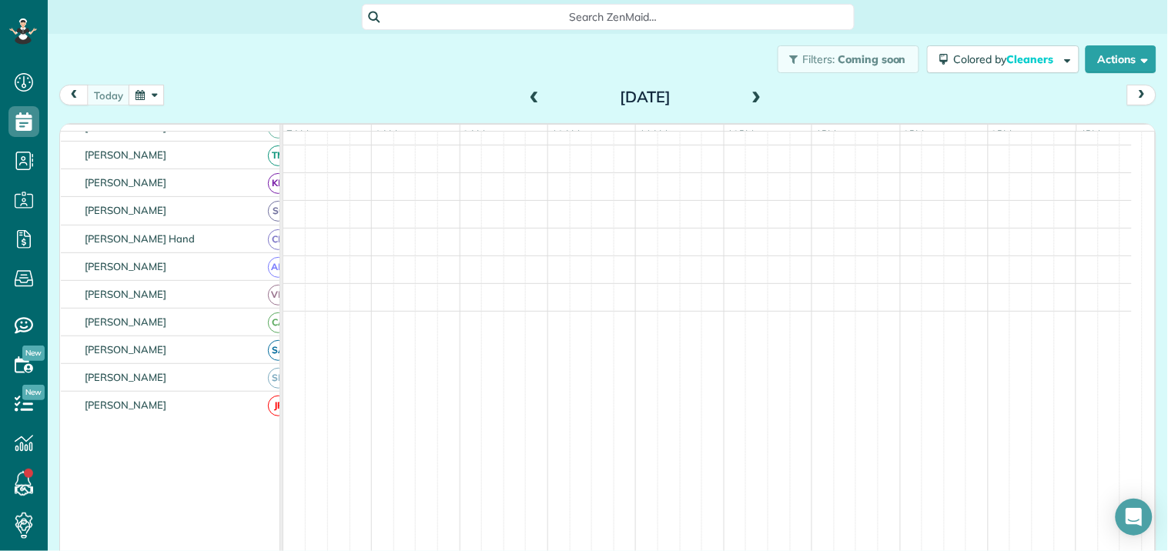
scroll to position [418, 0]
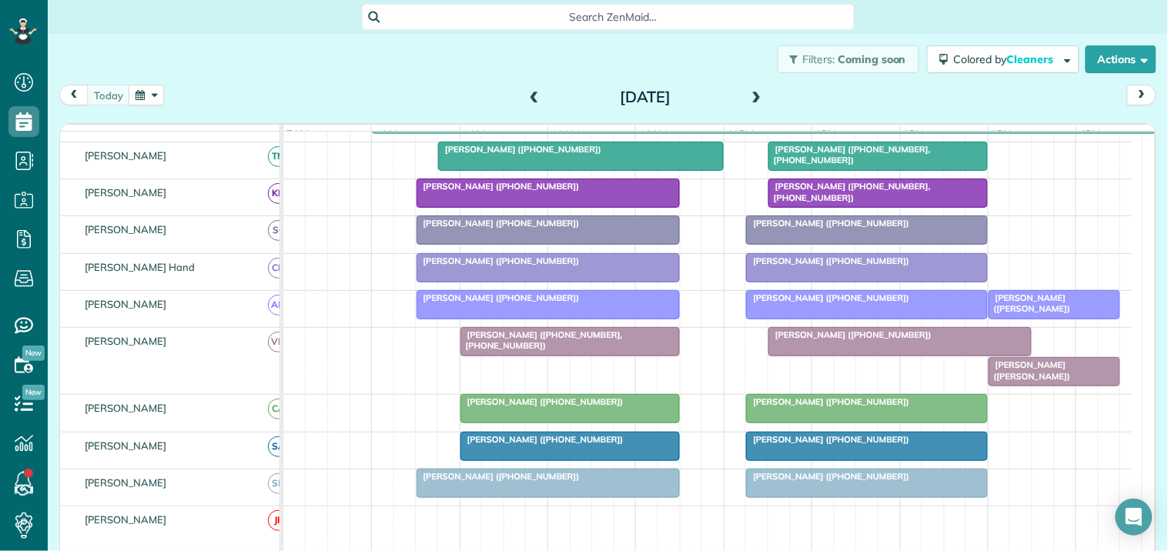
click at [753, 91] on span at bounding box center [756, 98] width 17 height 14
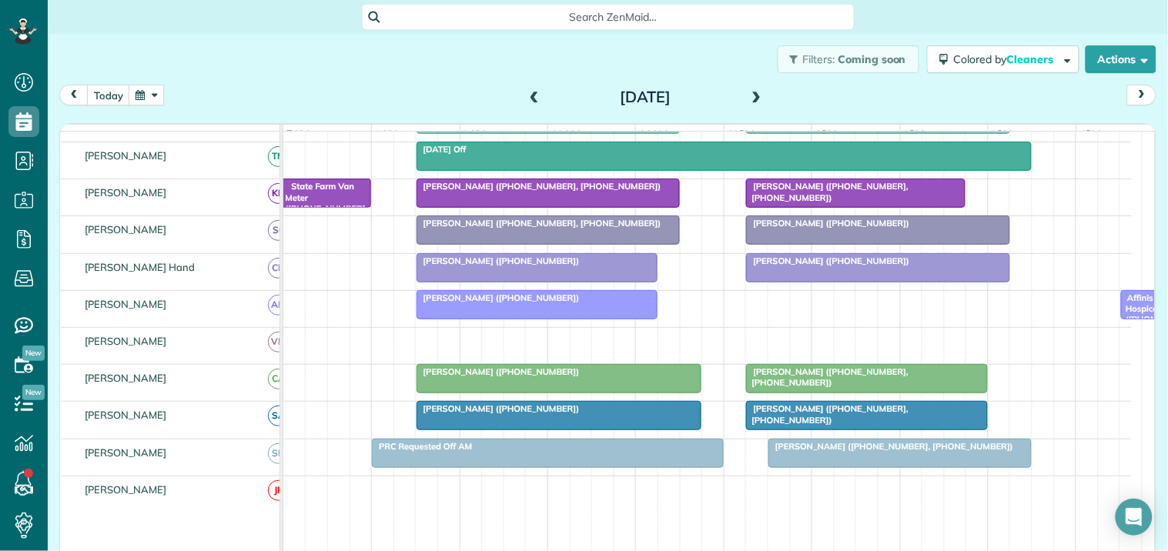
scroll to position [247, 0]
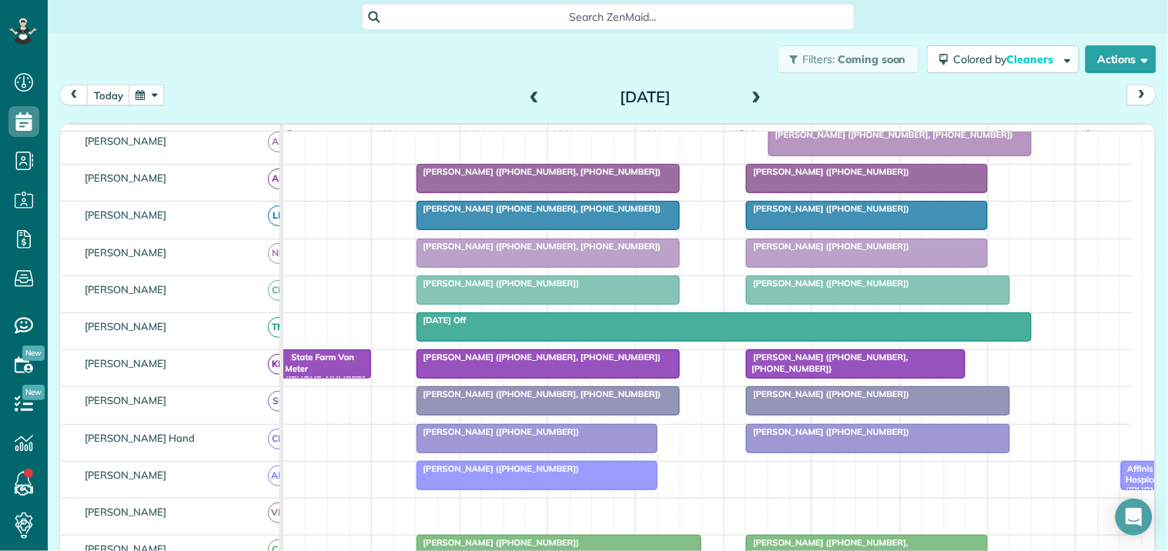
click at [539, 177] on div "Cynthia Phelan (+16034898597, +16034010351)" at bounding box center [548, 171] width 254 height 11
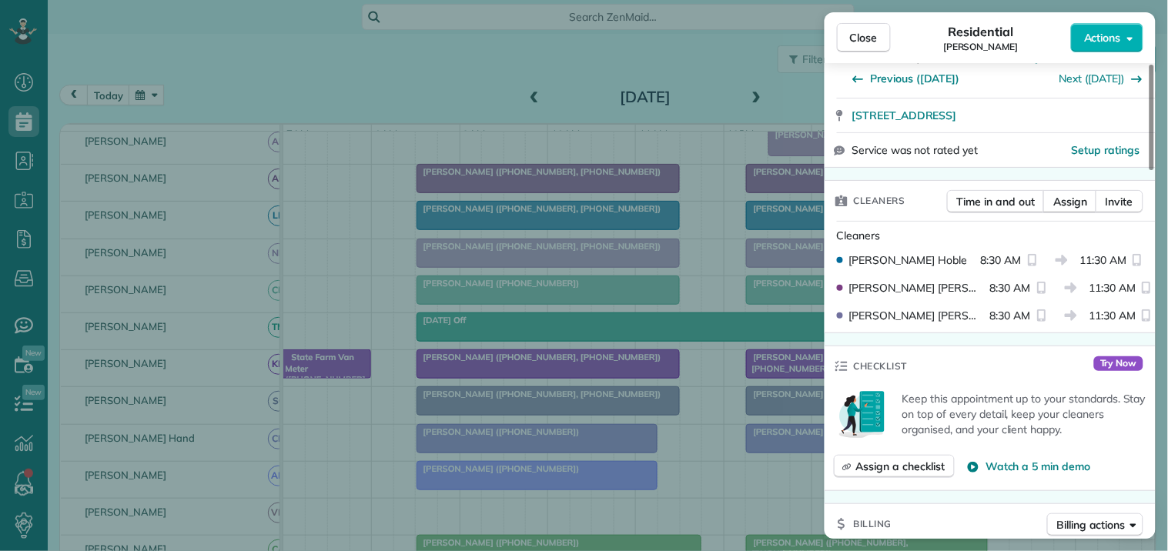
scroll to position [342, 0]
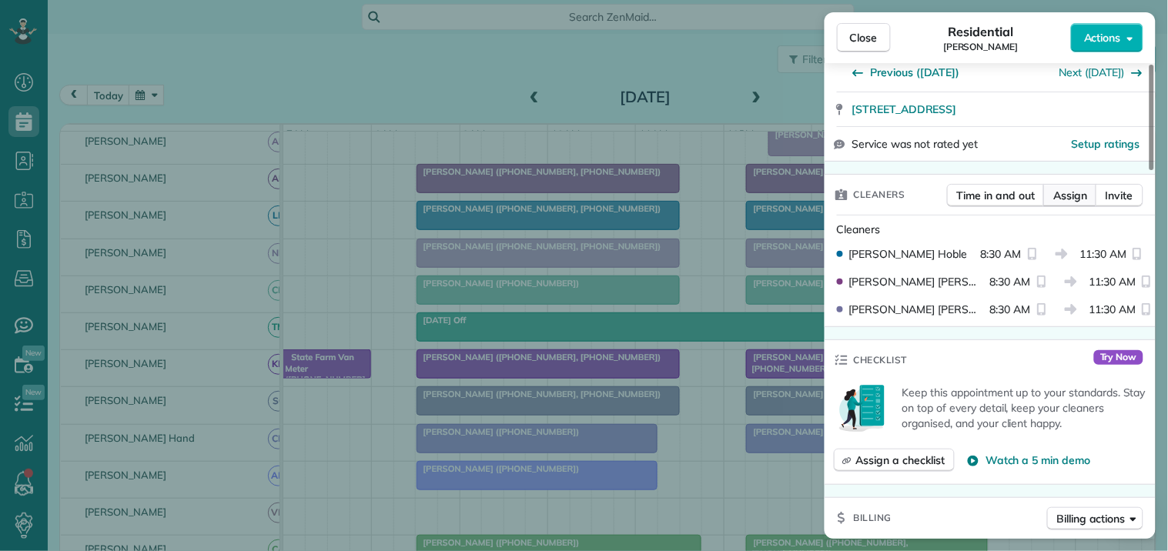
click at [1076, 192] on span "Assign" at bounding box center [1070, 195] width 34 height 15
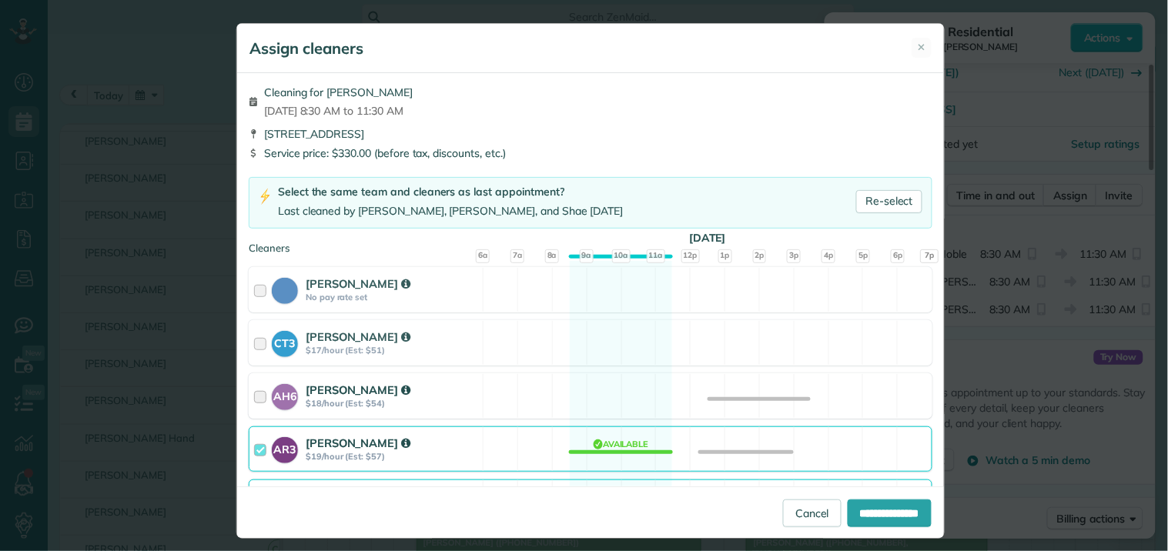
click at [604, 394] on div "AH6 Ashley Hudson $18/hour (Est: $54) Available" at bounding box center [591, 395] width 684 height 45
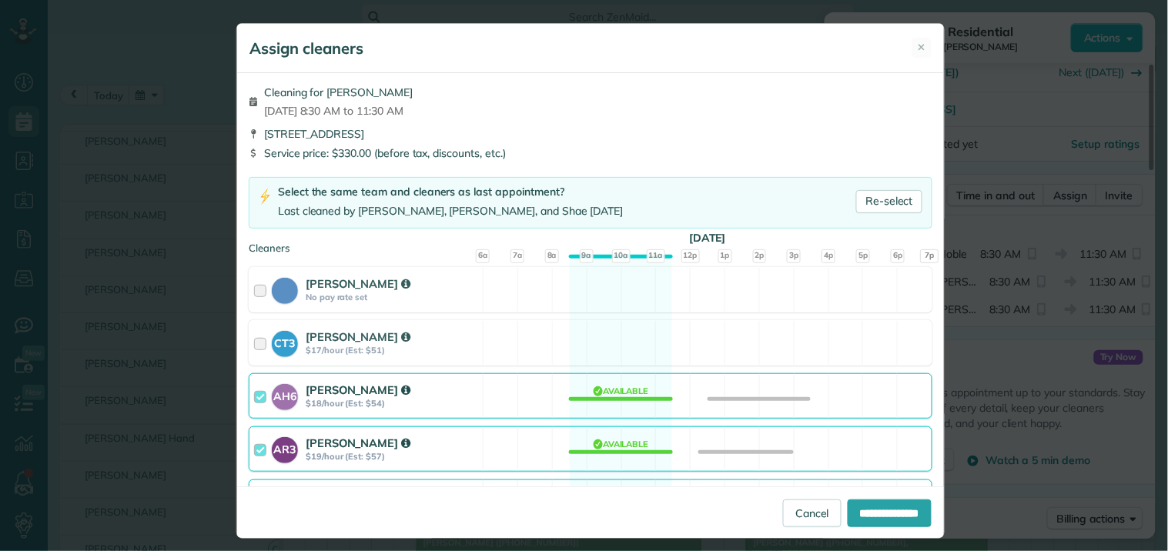
click at [614, 445] on div "AR3 Amy Reid $19/hour (Est: $57) Available" at bounding box center [591, 449] width 684 height 45
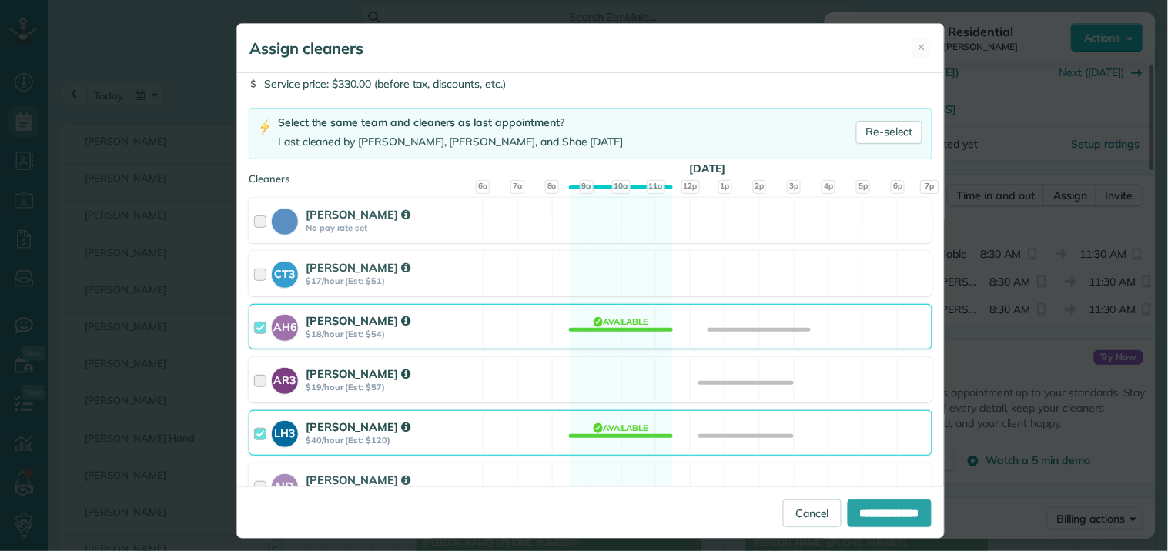
scroll to position [171, 0]
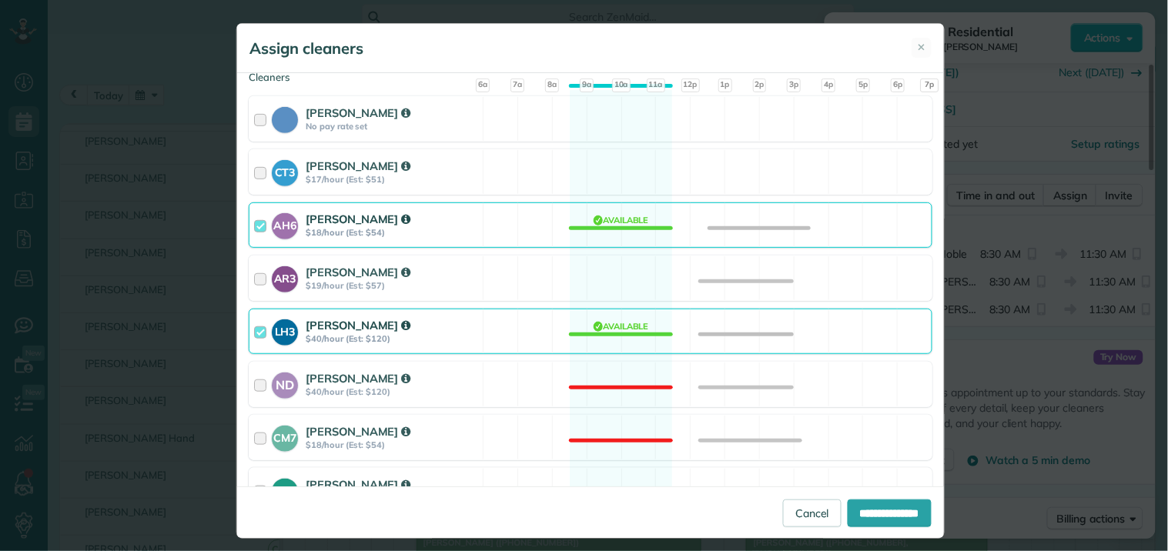
click at [632, 320] on div "LH3 Laurie Hoble $40/hour (Est: $120) Available" at bounding box center [591, 331] width 684 height 45
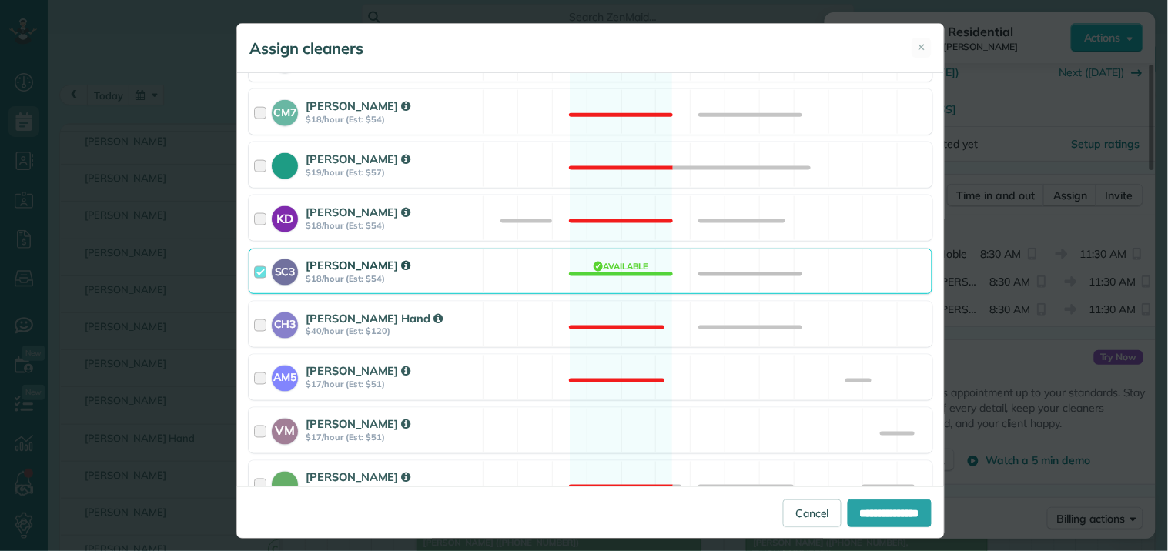
scroll to position [598, 0]
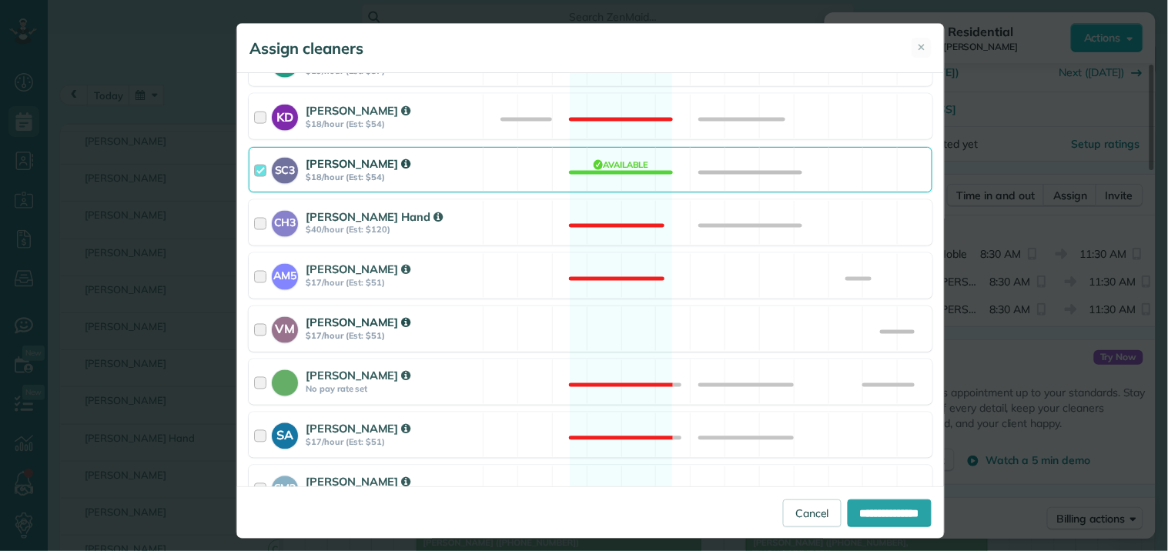
drag, startPoint x: 618, startPoint y: 330, endPoint x: 628, endPoint y: 329, distance: 9.3
click at [618, 329] on div "VM Victoria Minix $17/hour (Est: $51) Available" at bounding box center [591, 328] width 684 height 45
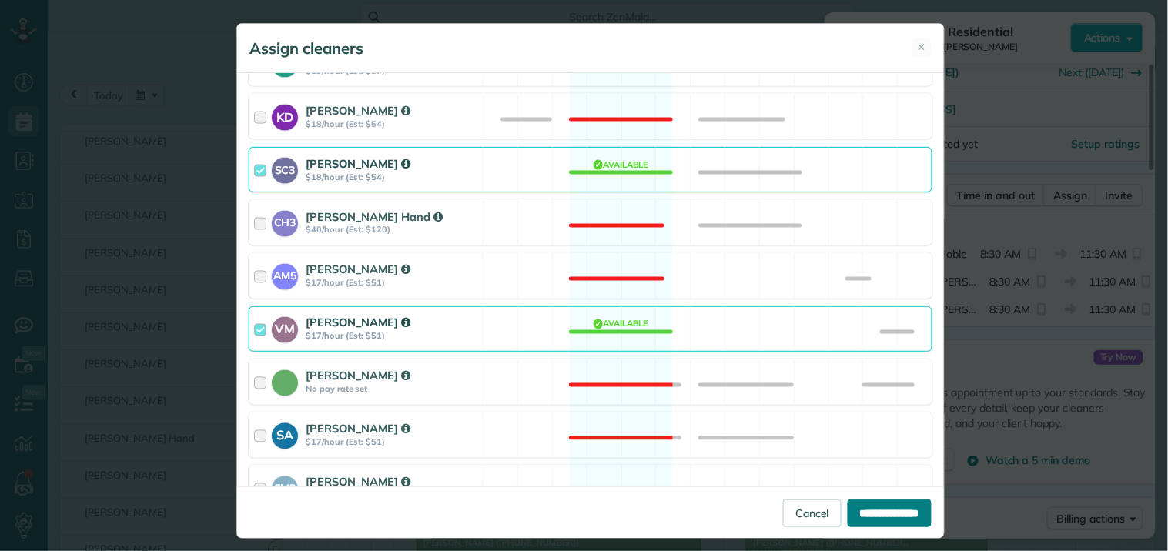
click at [875, 514] on input "**********" at bounding box center [890, 514] width 84 height 28
type input "**********"
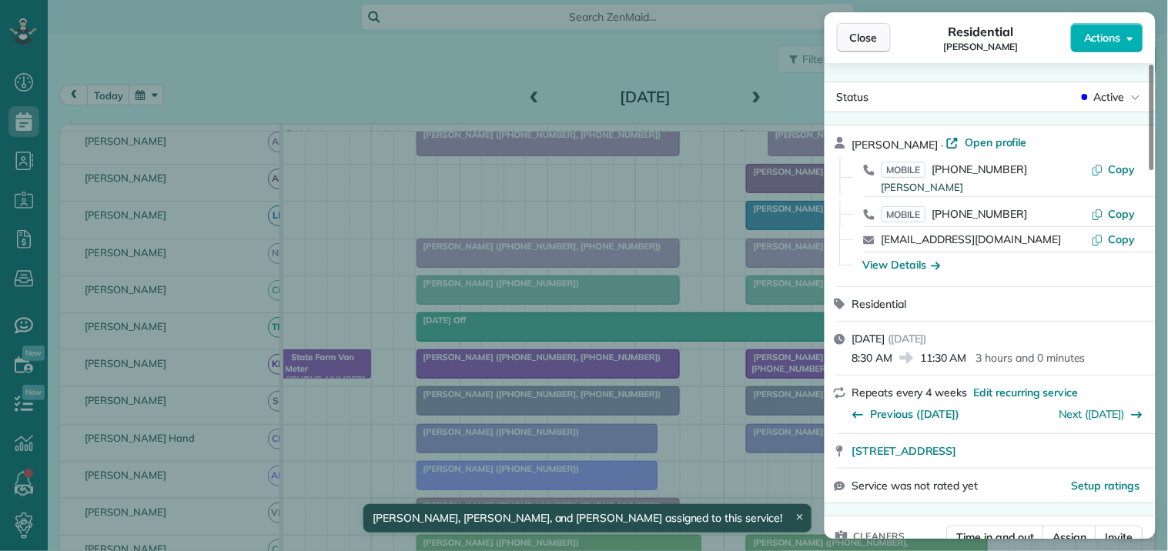
click at [865, 39] on span "Close" at bounding box center [864, 37] width 28 height 15
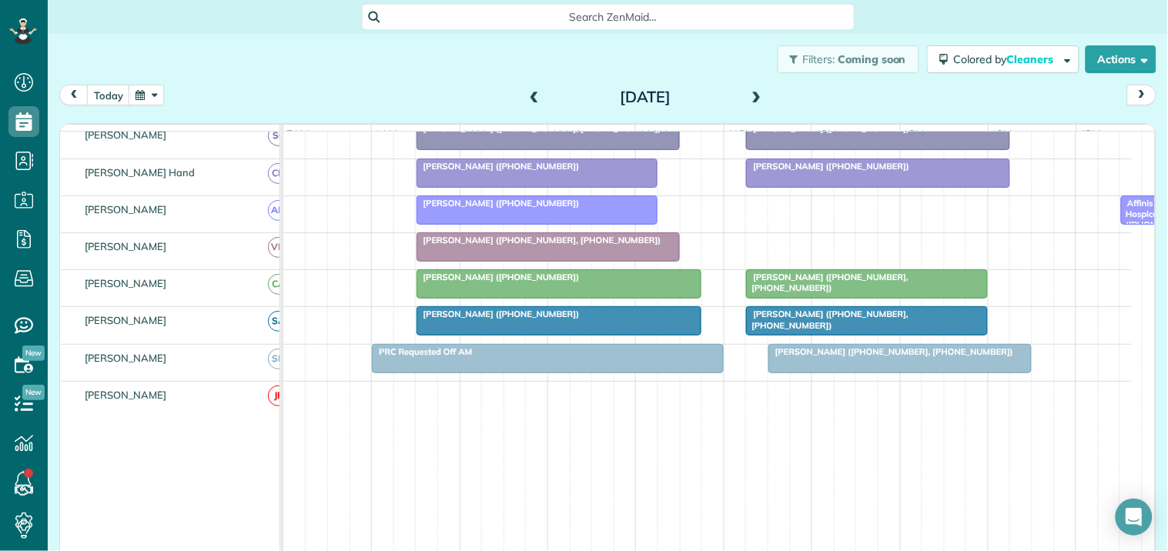
click at [504, 372] on div at bounding box center [548, 359] width 350 height 28
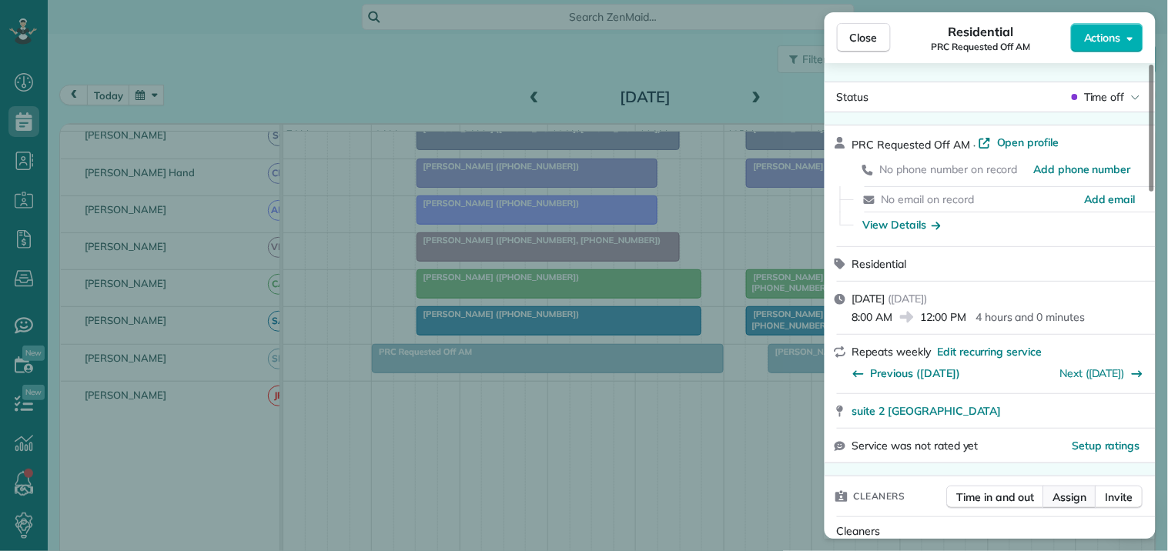
click at [1068, 498] on span "Assign" at bounding box center [1070, 497] width 34 height 15
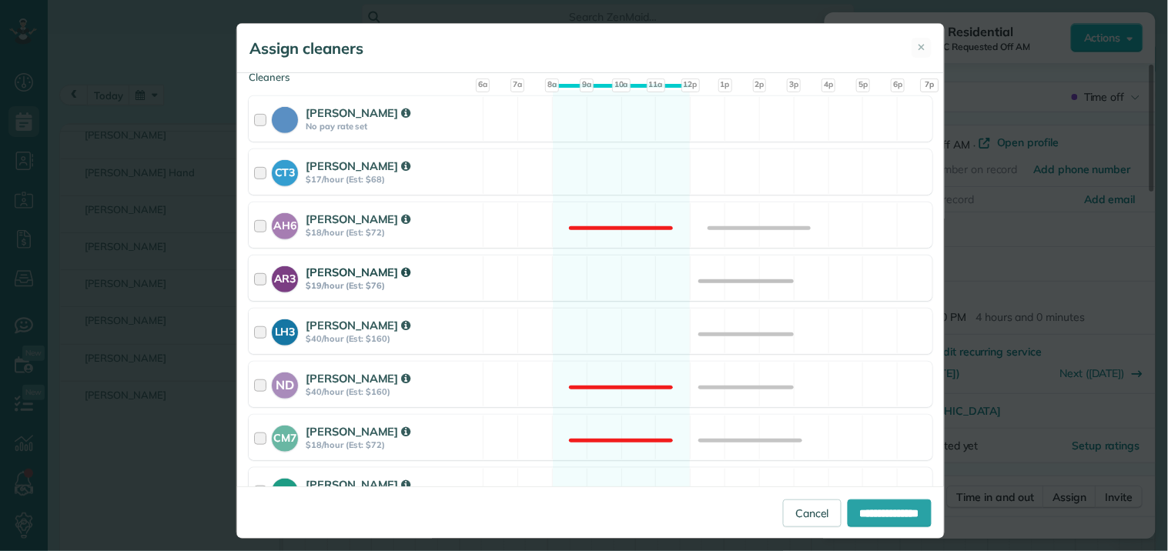
click at [588, 283] on div "AR3 Amy Reid $19/hour (Est: $76) Available" at bounding box center [591, 278] width 684 height 45
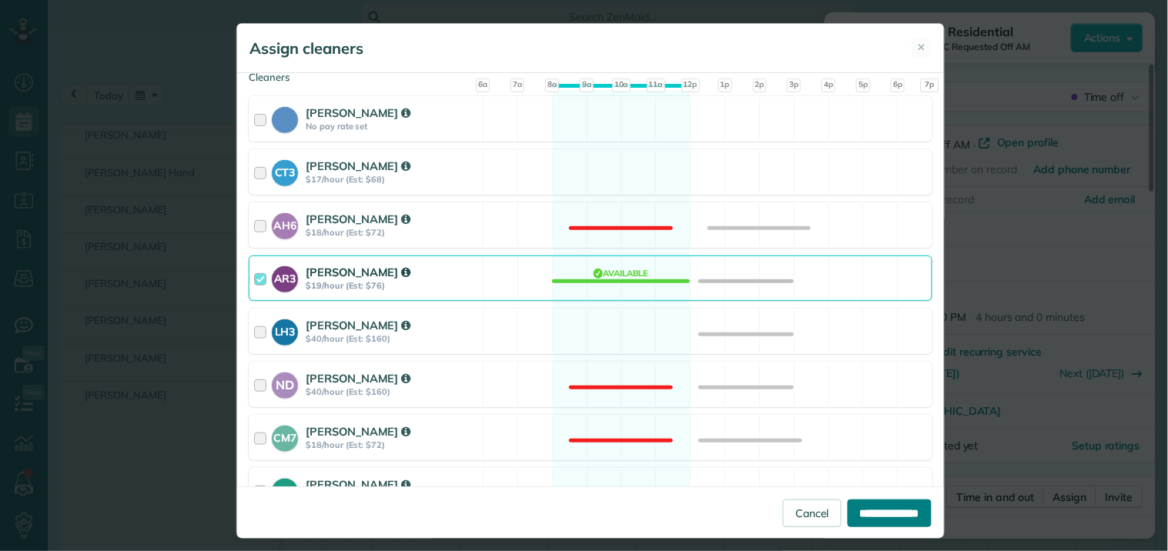
click at [873, 517] on input "**********" at bounding box center [890, 514] width 84 height 28
type input "**********"
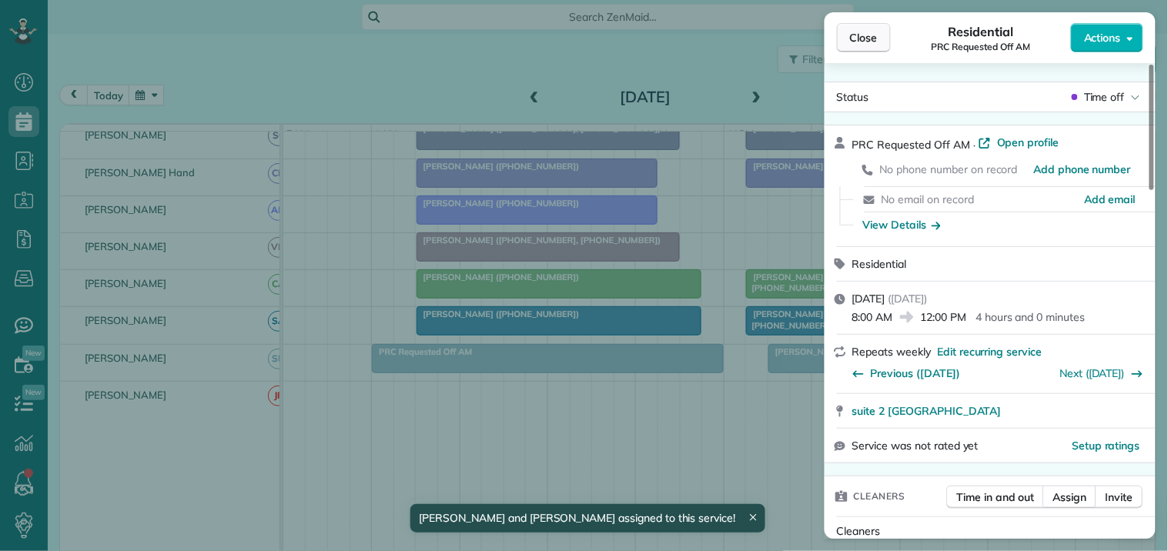
click at [866, 41] on span "Close" at bounding box center [864, 37] width 28 height 15
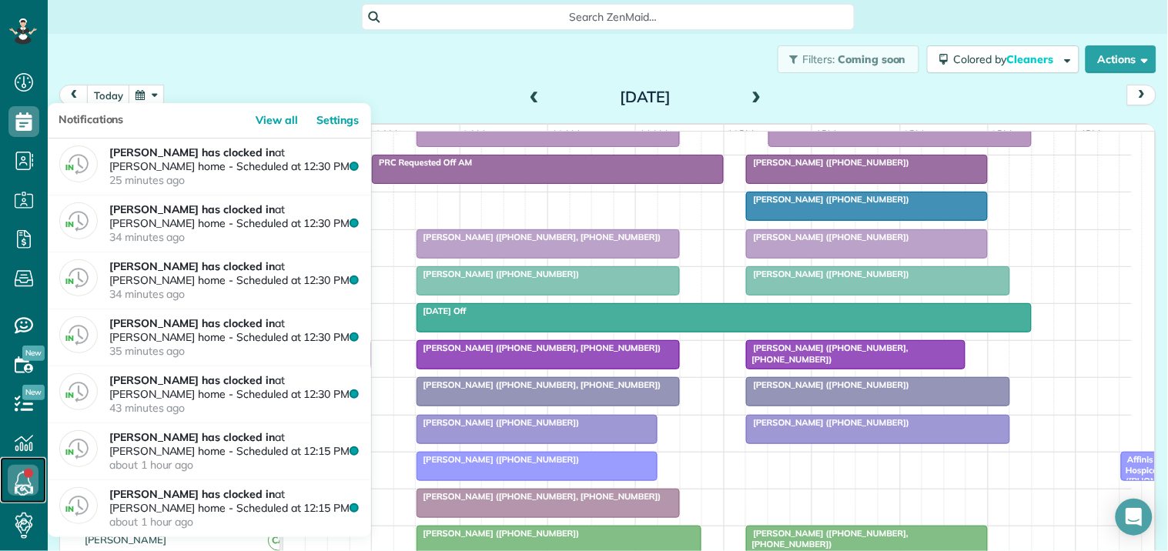
click at [23, 476] on icon at bounding box center [23, 480] width 31 height 31
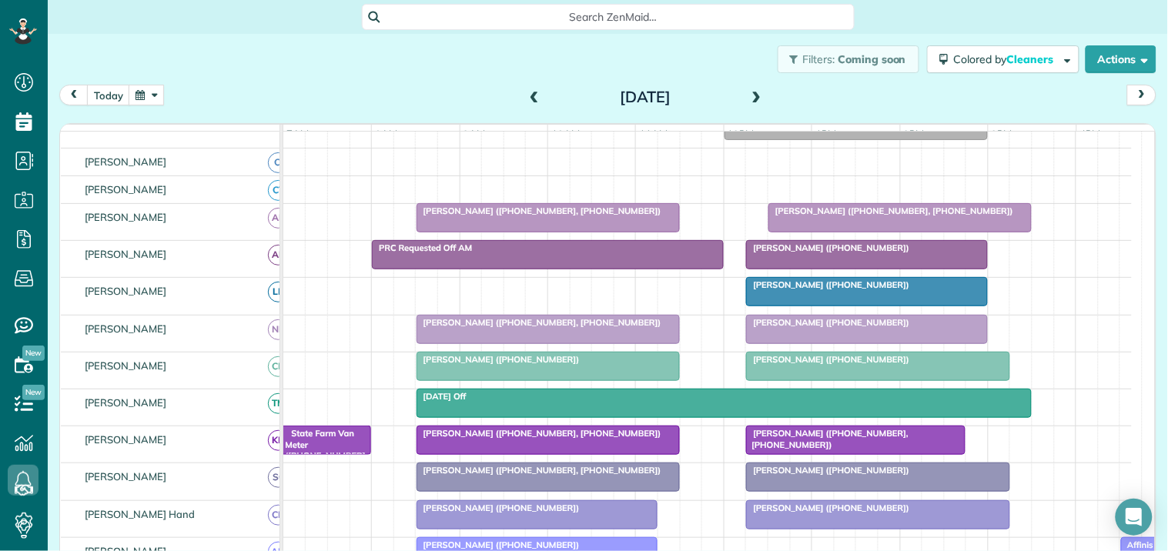
click at [750, 92] on span at bounding box center [756, 98] width 17 height 14
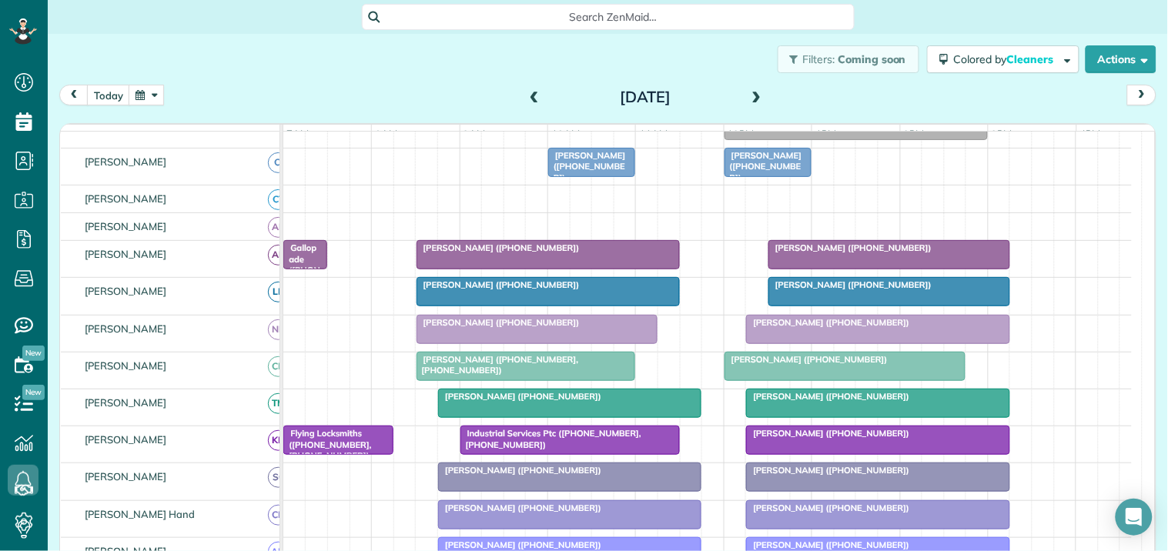
click at [434, 82] on div "Filters: Coming soon Colored by Cleaners Color by Cleaner Color by Team Color b…" at bounding box center [608, 59] width 1120 height 51
click at [527, 92] on span at bounding box center [534, 98] width 17 height 14
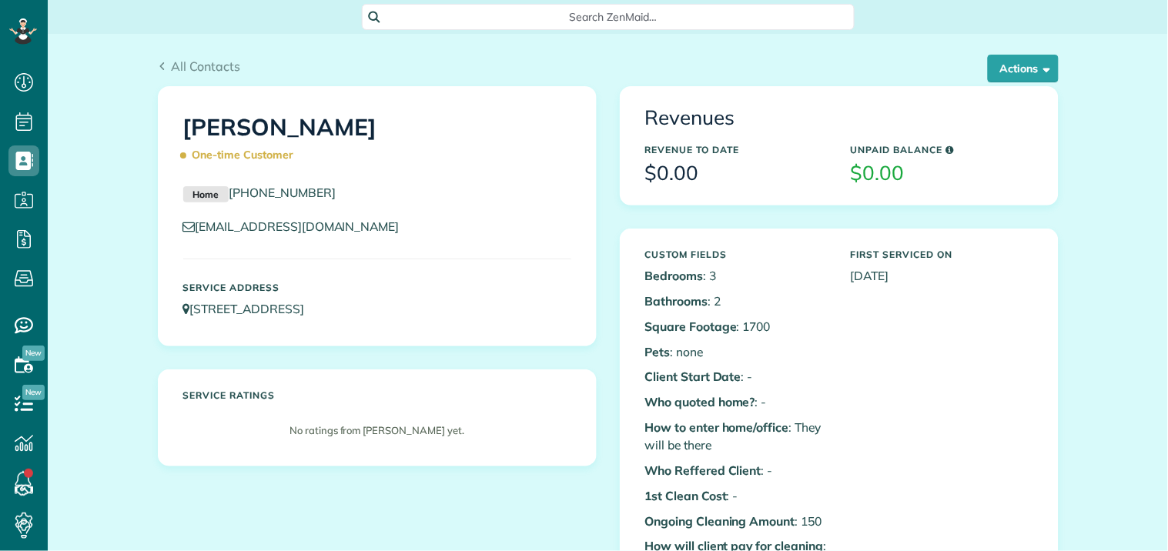
scroll to position [6, 6]
click at [1039, 67] on span "button" at bounding box center [1045, 68] width 12 height 12
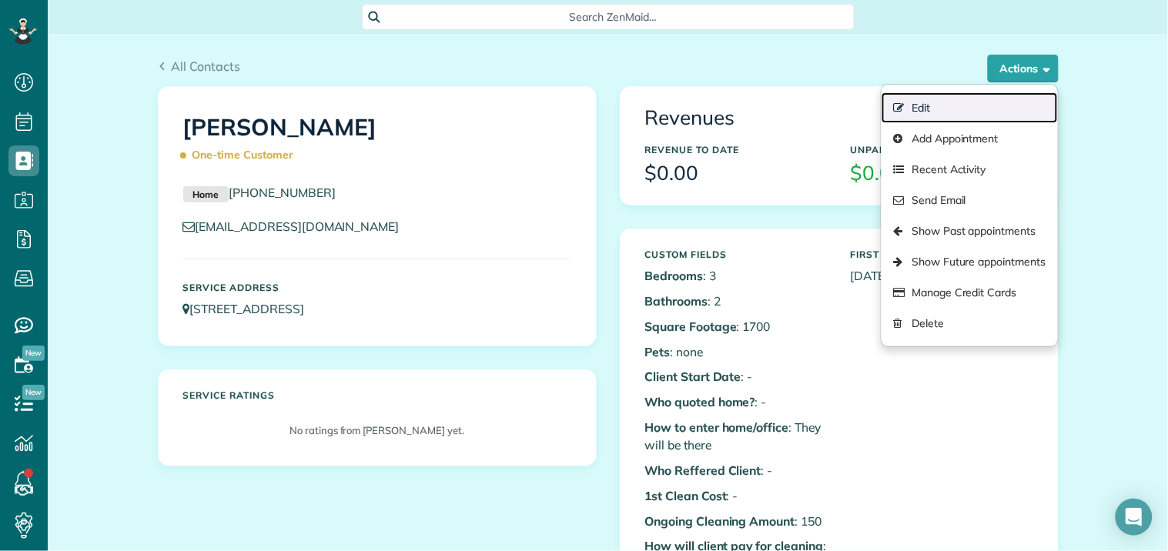
click at [913, 104] on link "Edit" at bounding box center [970, 107] width 176 height 31
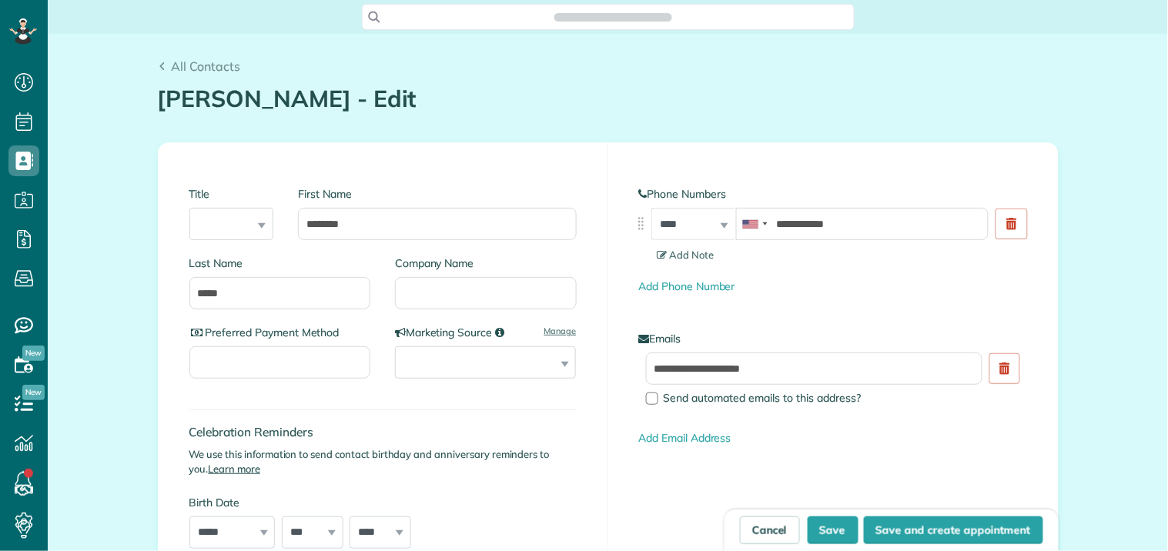
type input "**********"
drag, startPoint x: 382, startPoint y: 219, endPoint x: 249, endPoint y: 233, distance: 133.9
click at [249, 233] on div "Title *** **** *** *** First Name ********" at bounding box center [382, 215] width 387 height 82
type input "*******"
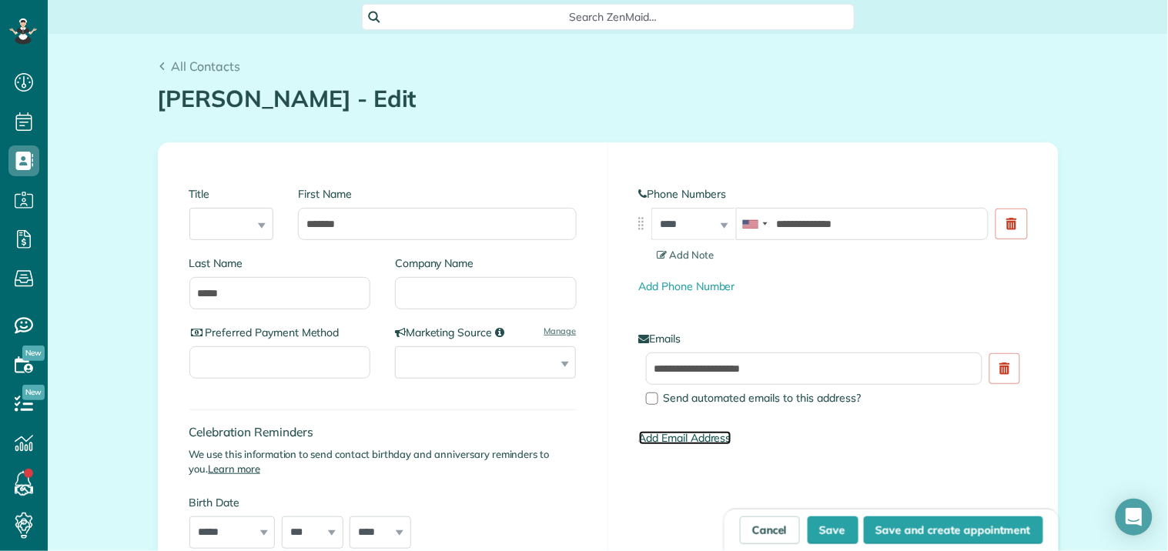
click at [697, 440] on link "Add Email Address" at bounding box center [685, 438] width 92 height 14
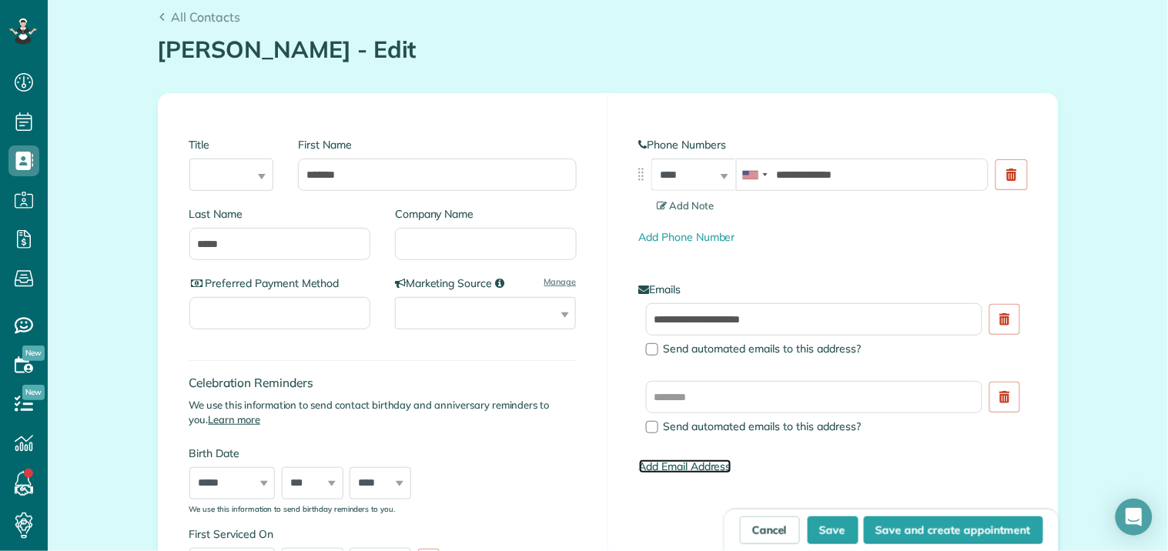
scroll to position [171, 0]
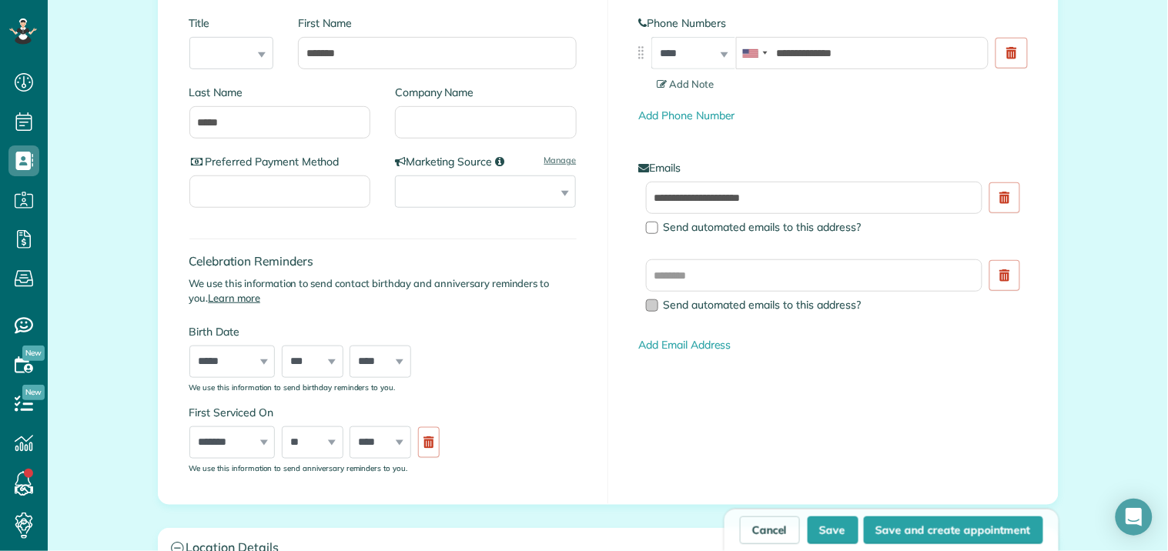
click at [646, 303] on div at bounding box center [652, 306] width 12 height 12
click at [675, 271] on input "text" at bounding box center [814, 275] width 337 height 32
click at [774, 275] on input "**********" at bounding box center [814, 275] width 337 height 32
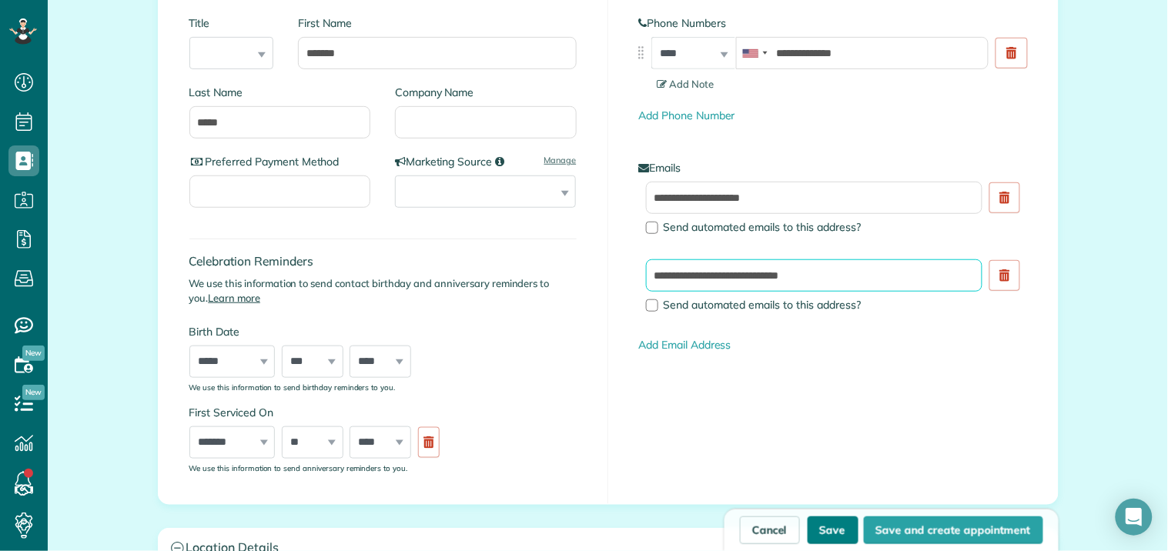
type input "**********"
click at [842, 534] on button "Save" at bounding box center [833, 531] width 51 height 28
type input "**********"
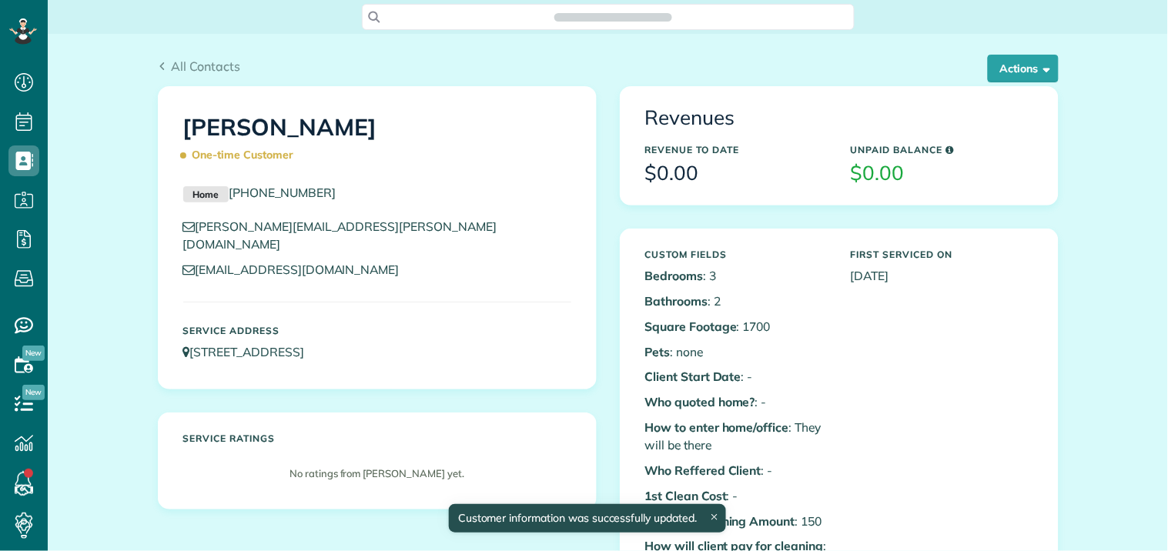
scroll to position [6, 6]
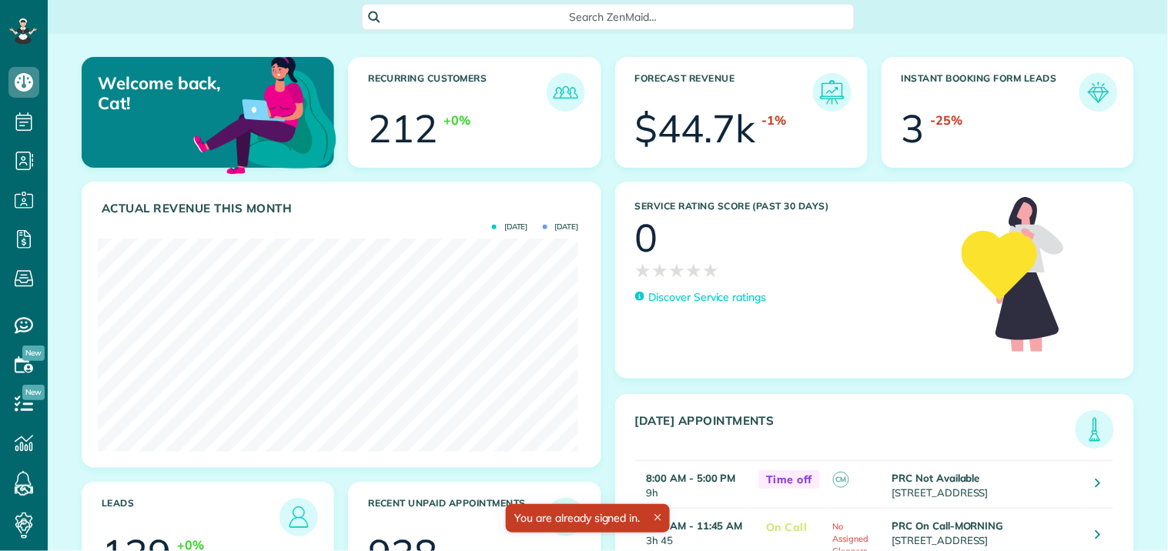
scroll to position [213, 480]
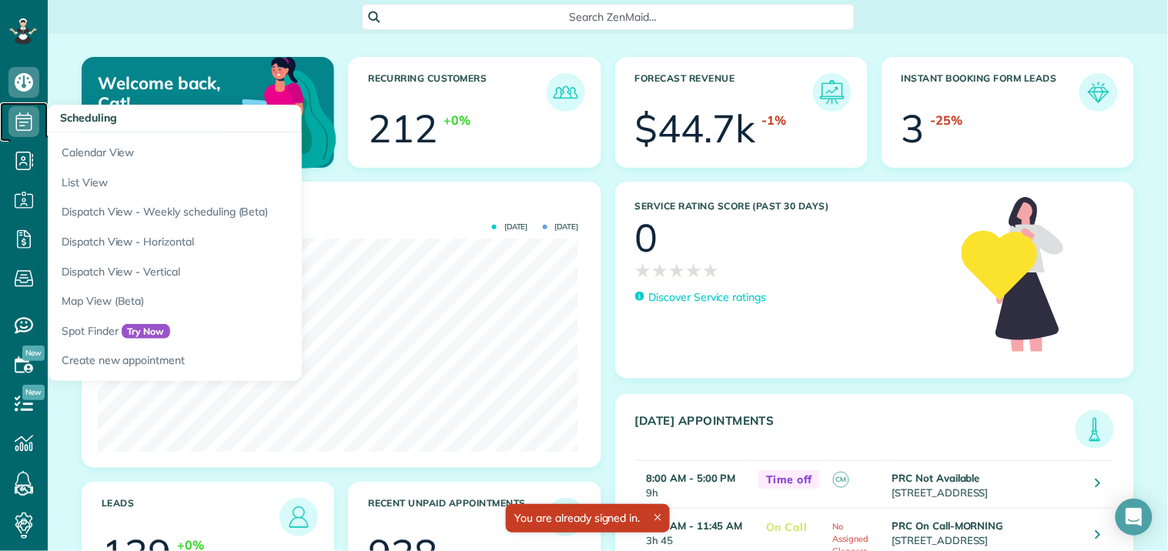
click at [26, 116] on icon at bounding box center [23, 121] width 31 height 31
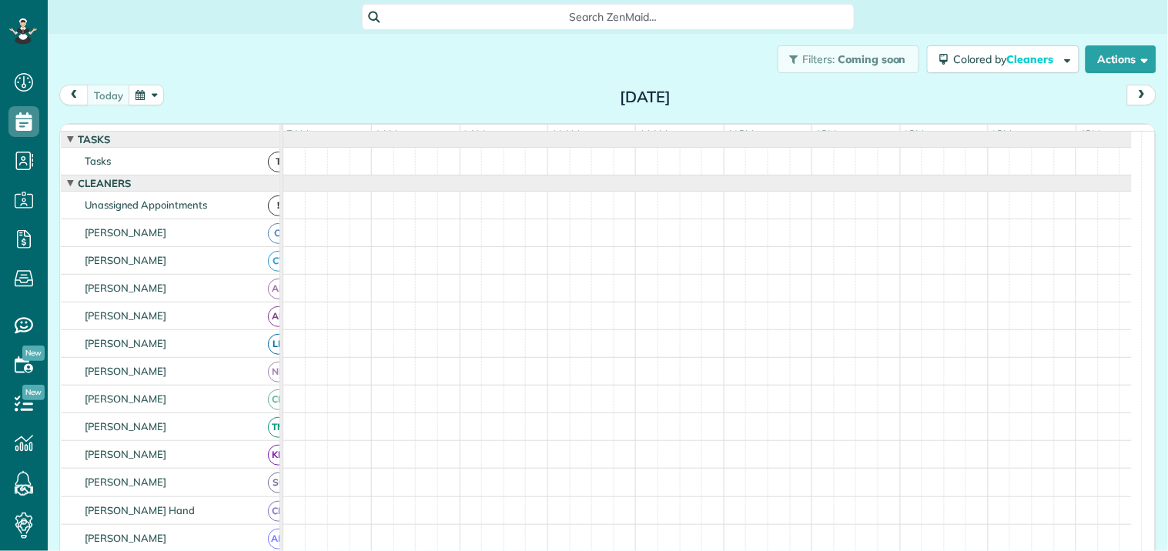
scroll to position [6, 6]
click at [149, 95] on button "button" at bounding box center [146, 95] width 35 height 21
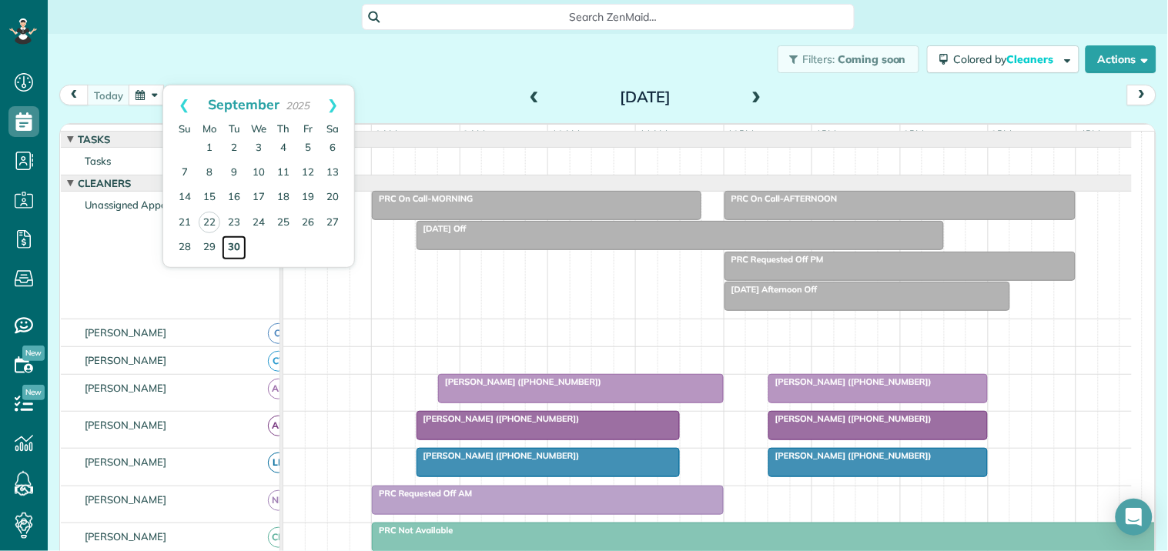
click at [235, 241] on link "30" at bounding box center [234, 248] width 25 height 25
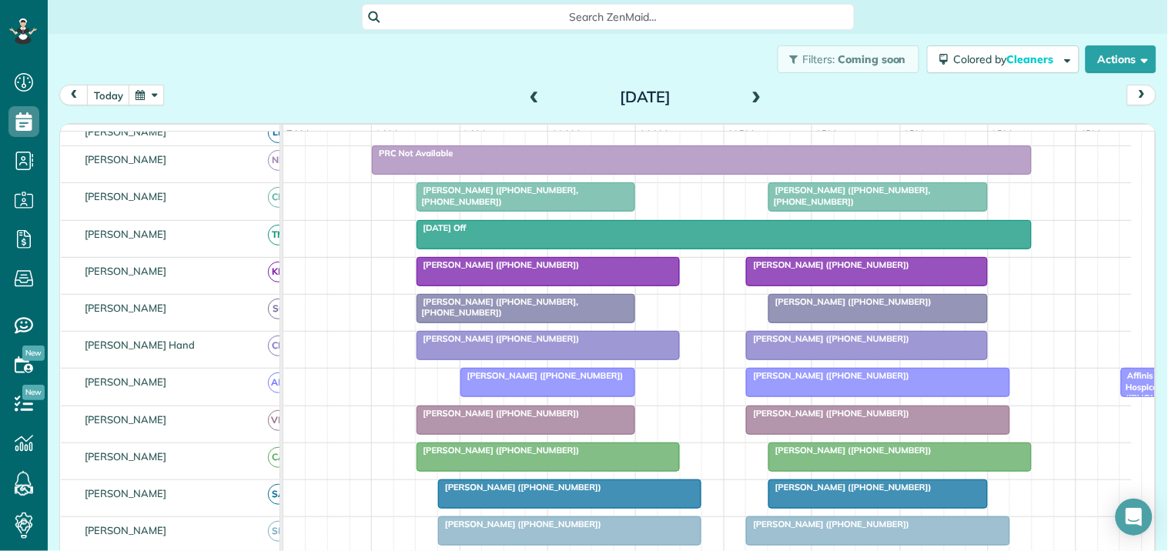
scroll to position [85, 0]
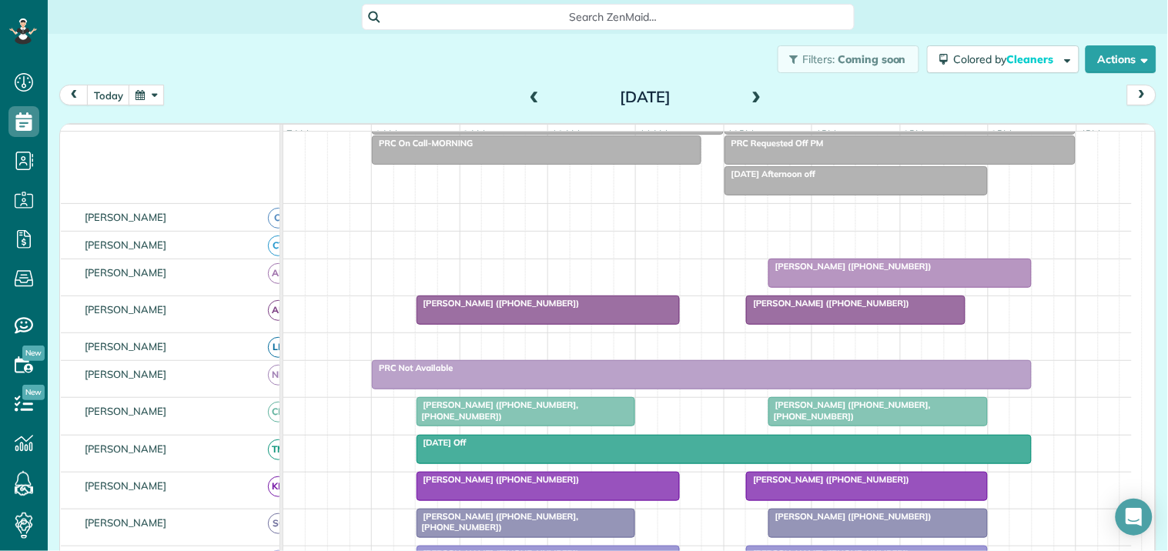
click at [150, 99] on button "button" at bounding box center [146, 95] width 35 height 21
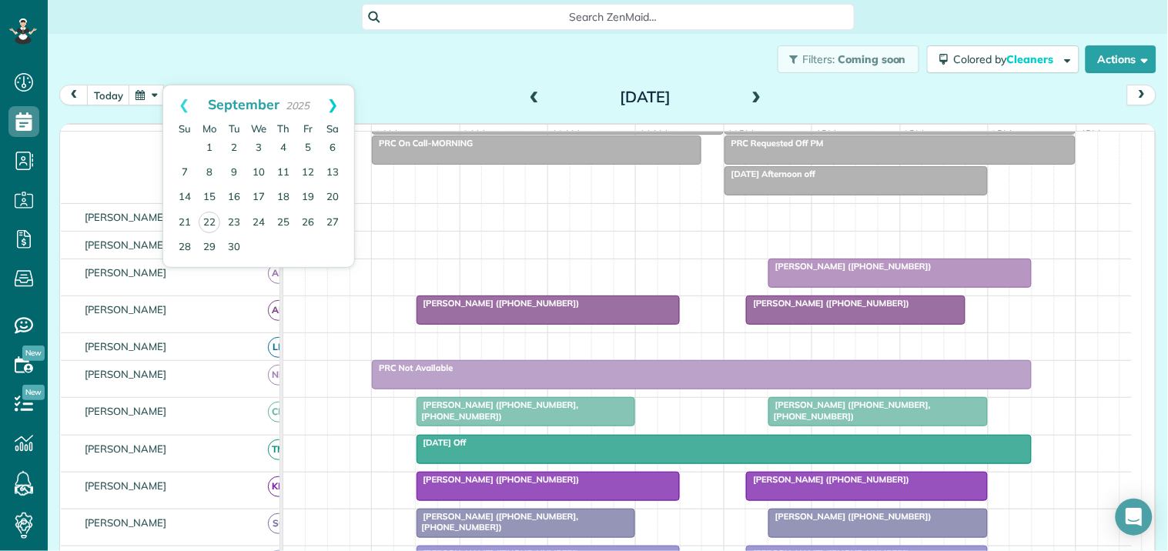
click at [336, 102] on link "Next" at bounding box center [333, 104] width 42 height 38
click at [233, 168] on link "7" at bounding box center [234, 173] width 25 height 25
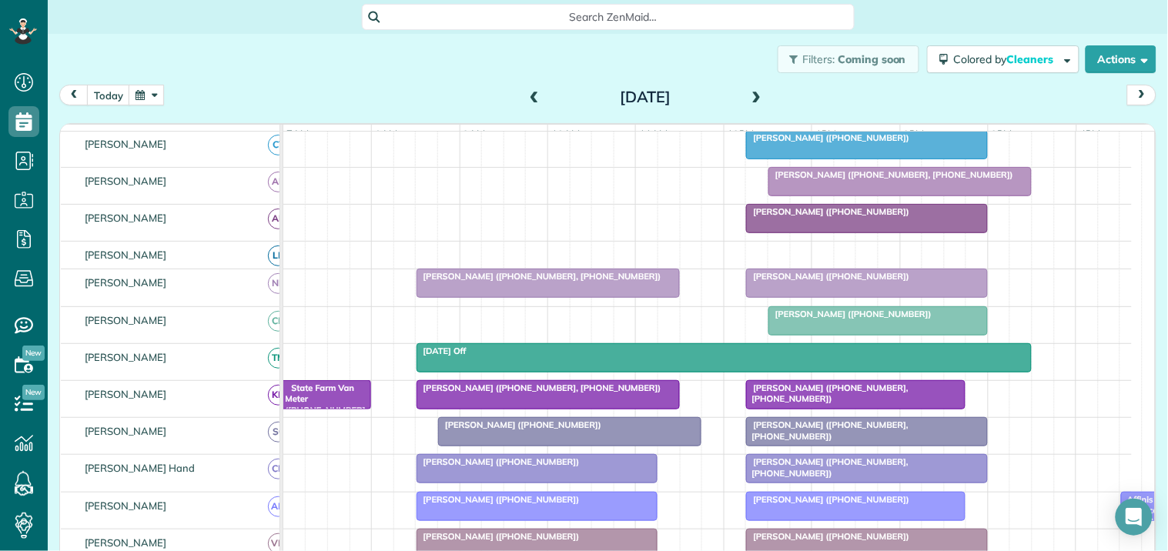
scroll to position [0, 0]
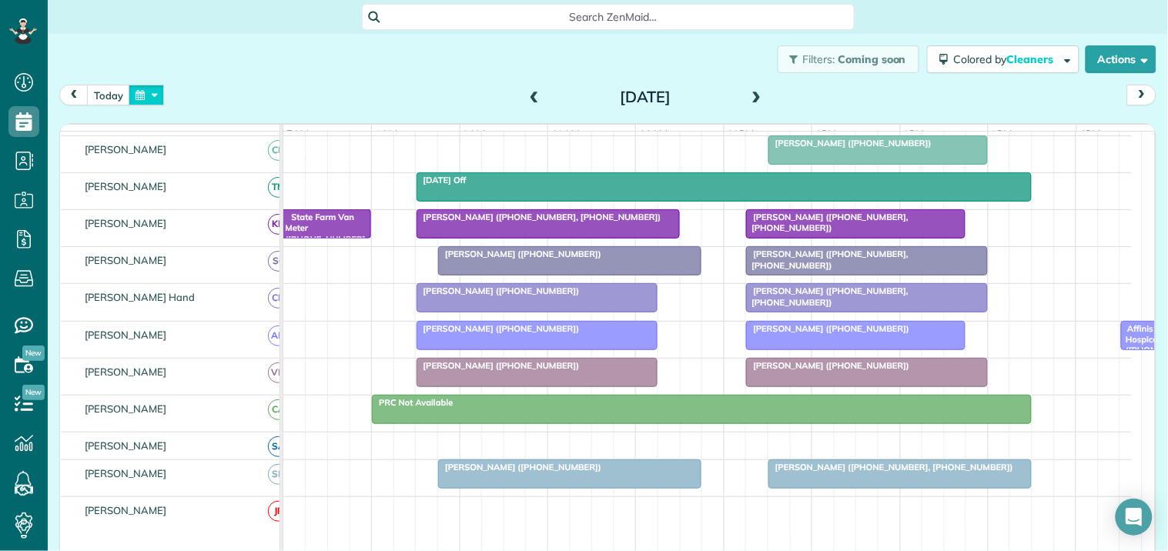
click at [150, 97] on button "button" at bounding box center [146, 95] width 35 height 21
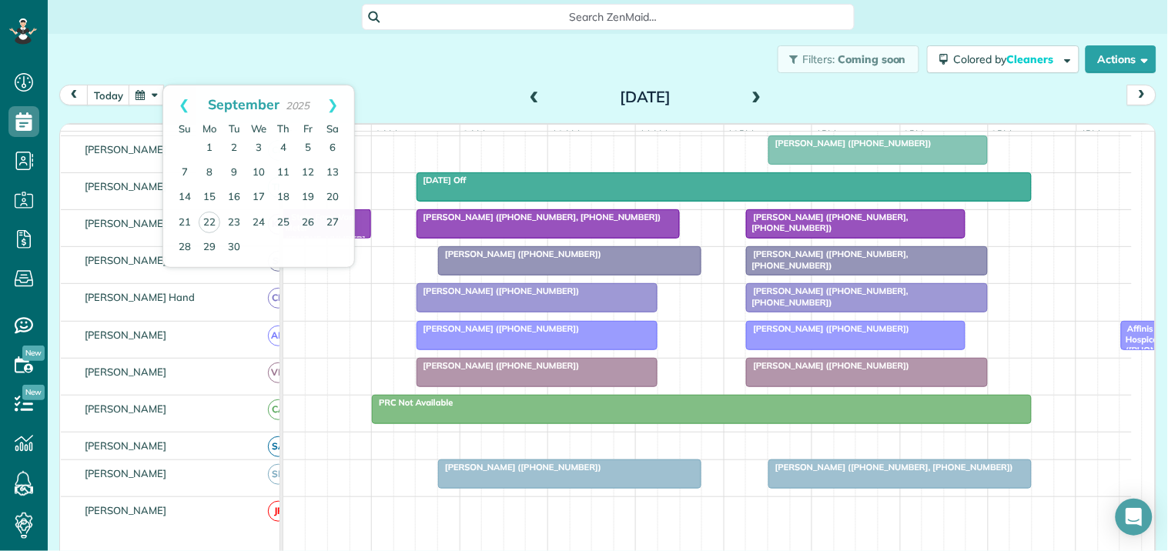
click at [486, 71] on div "Filters: Coming soon Colored by Cleaners Color by Cleaner Color by Team Color b…" at bounding box center [608, 59] width 1120 height 51
